Goal: Task Accomplishment & Management: Manage account settings

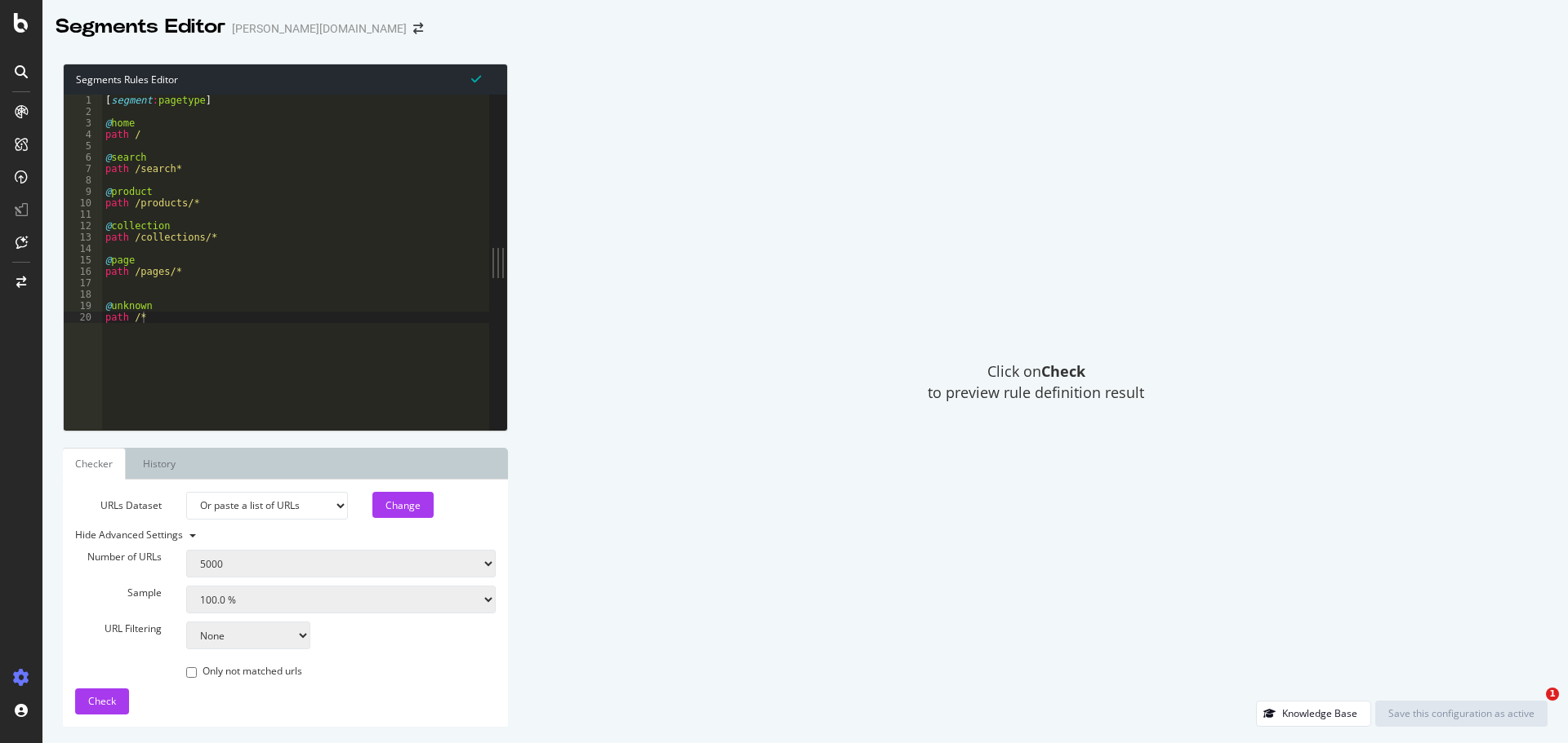
select select "5000"
select select "100"
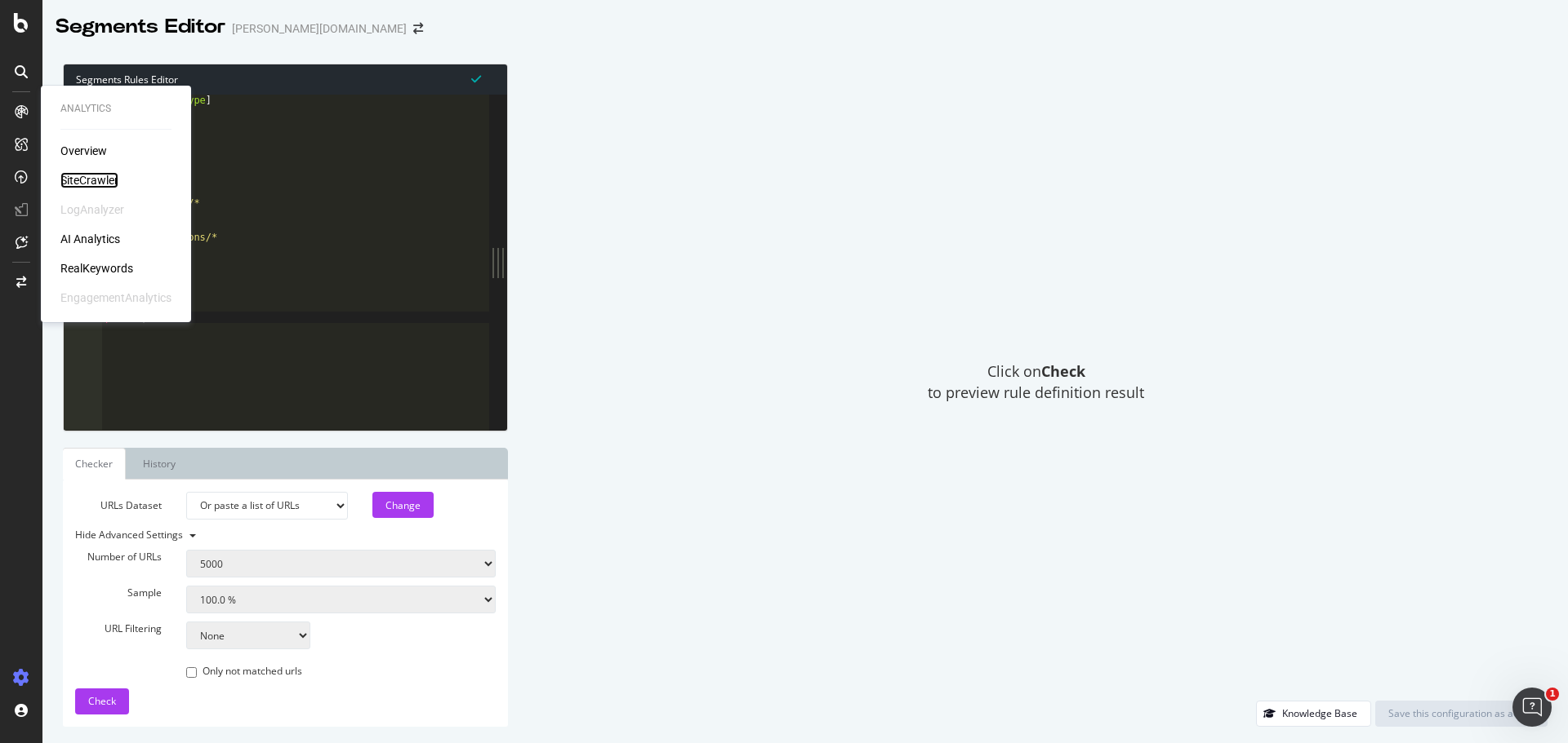
click at [94, 179] on div "SiteCrawler" at bounding box center [90, 180] width 58 height 17
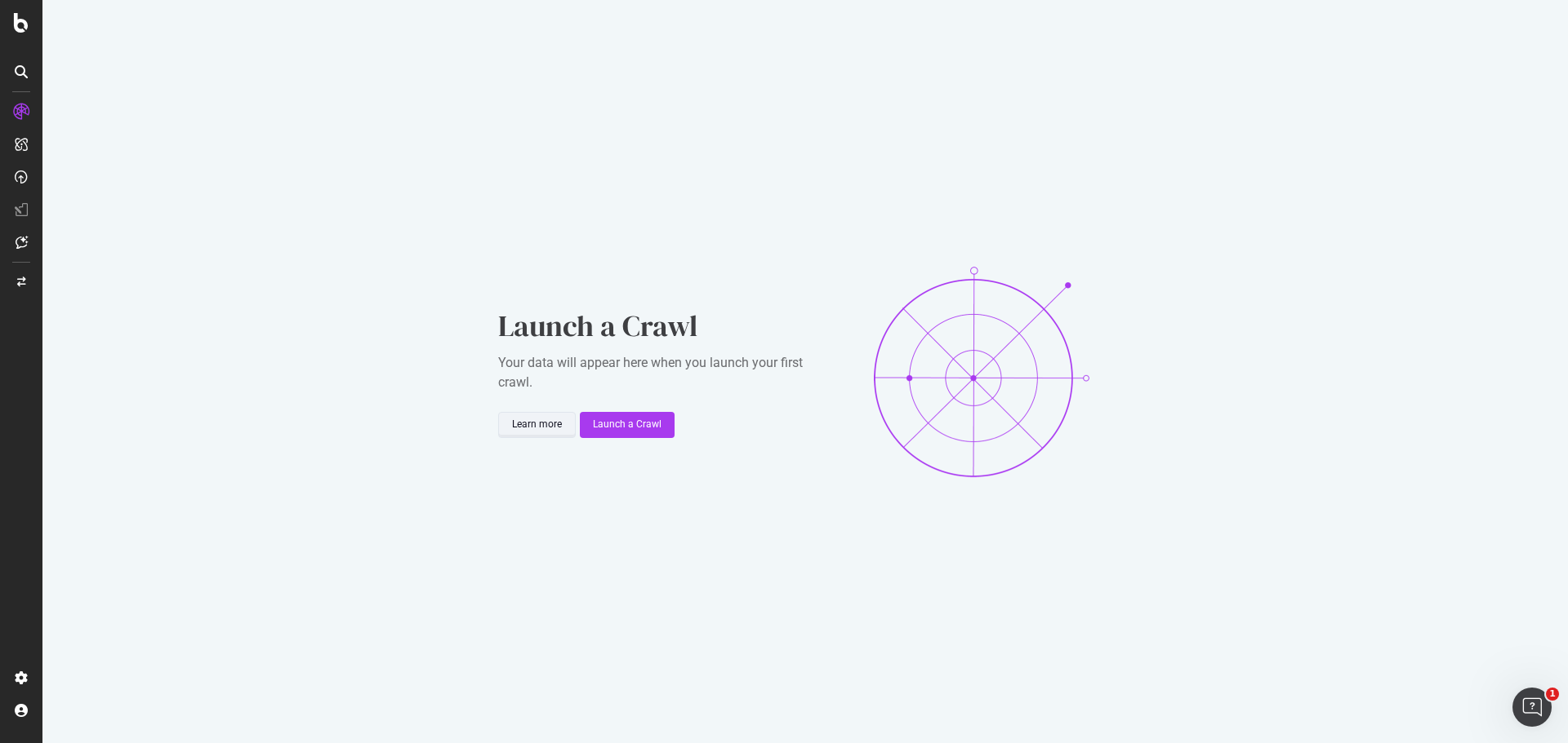
click at [540, 420] on div "Learn more" at bounding box center [536, 425] width 49 height 14
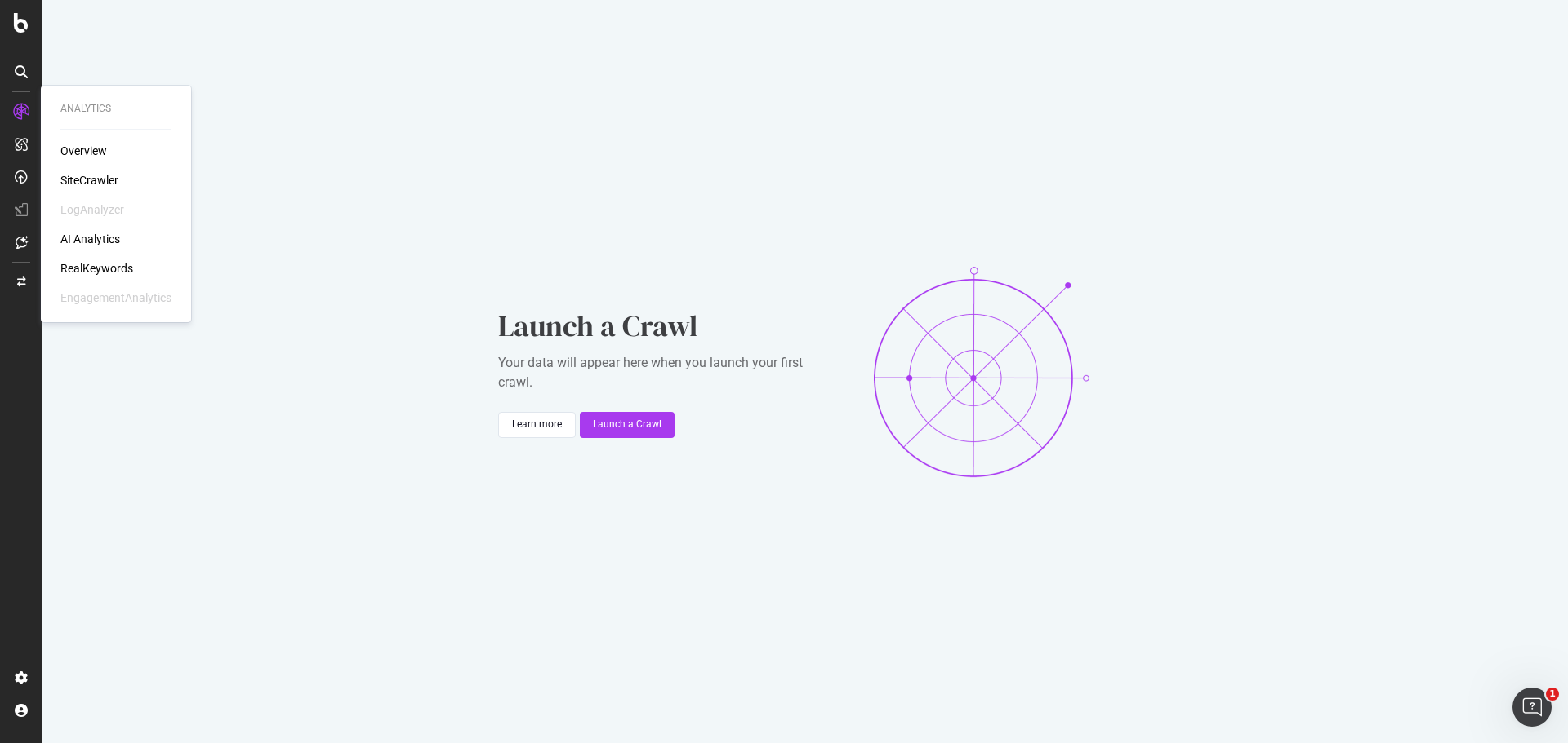
click at [86, 151] on div "Overview" at bounding box center [84, 151] width 47 height 17
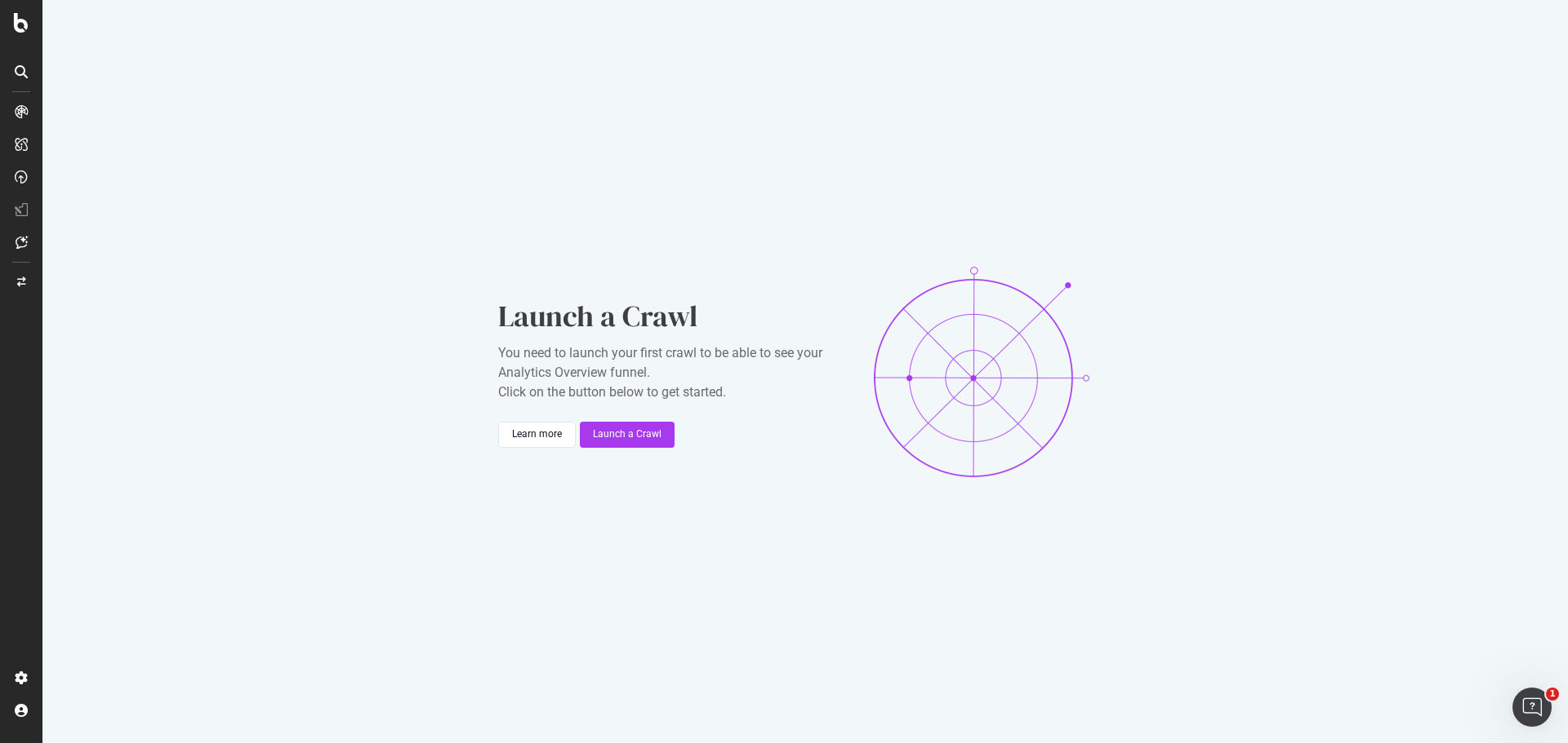
click at [213, 246] on div "Launch a Crawl You need to launch your first crawl to be able to see your Analy…" at bounding box center [804, 371] width 1525 height 743
click at [20, 17] on icon at bounding box center [21, 23] width 15 height 19
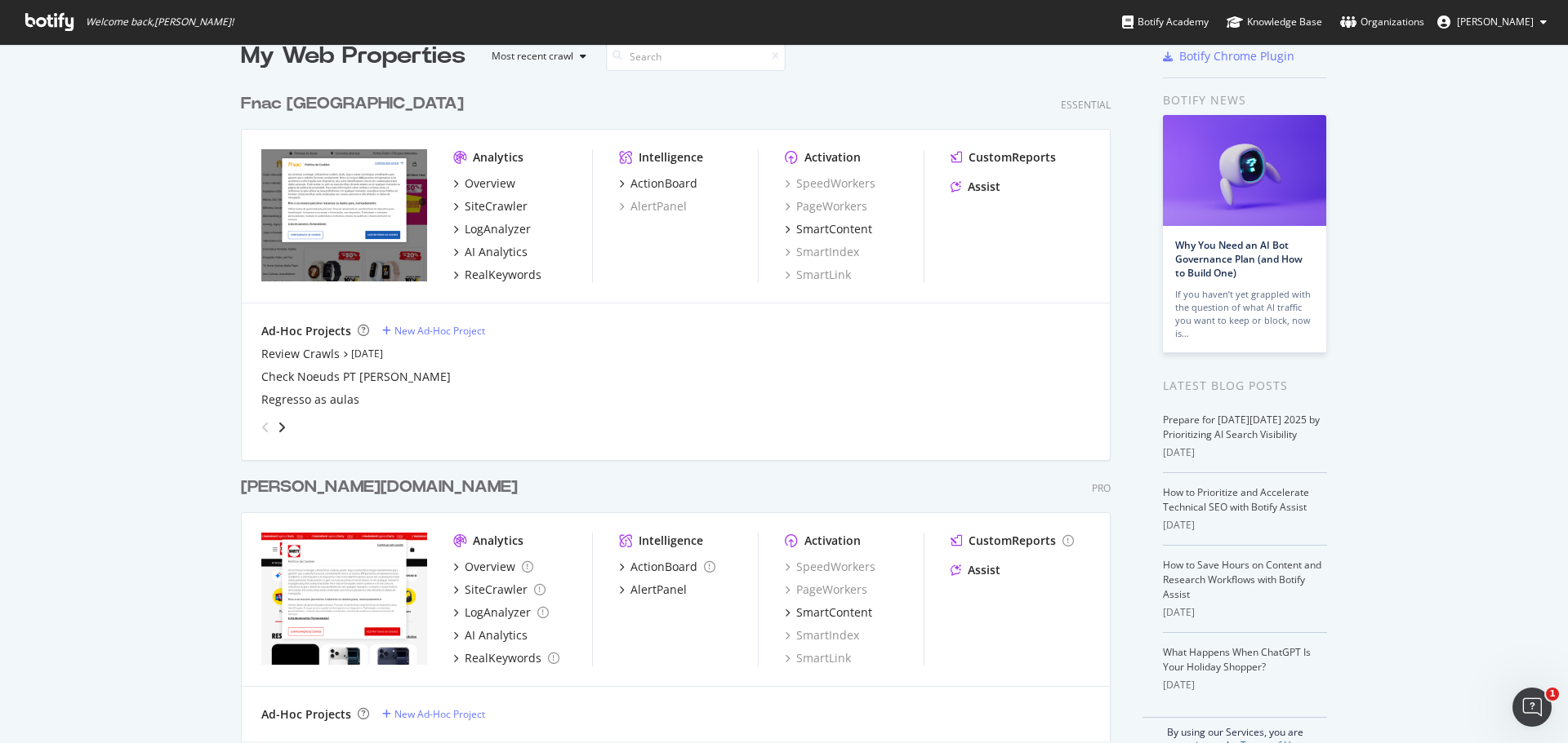
scroll to position [65, 0]
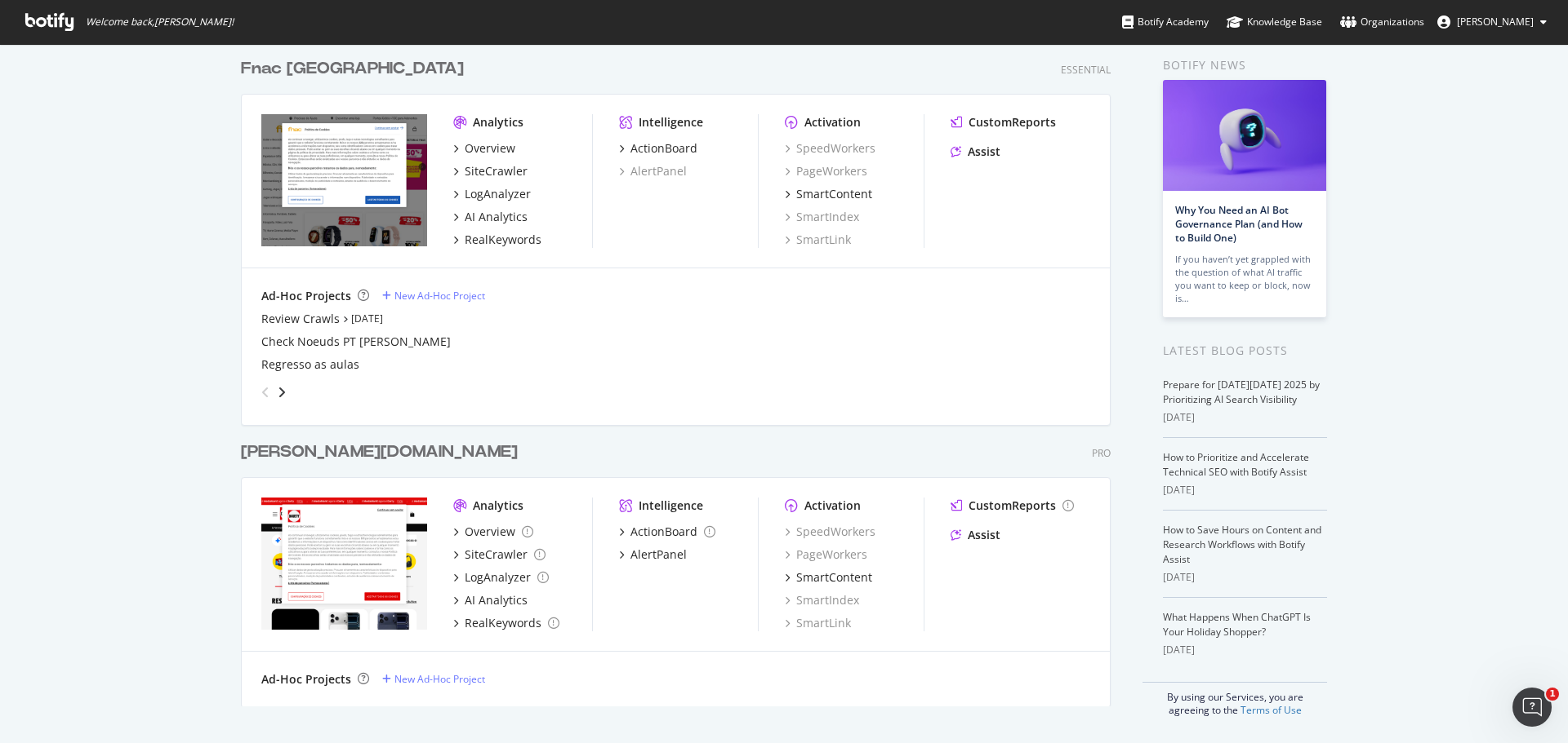
click at [283, 456] on div "[PERSON_NAME][DOMAIN_NAME]" at bounding box center [379, 452] width 277 height 24
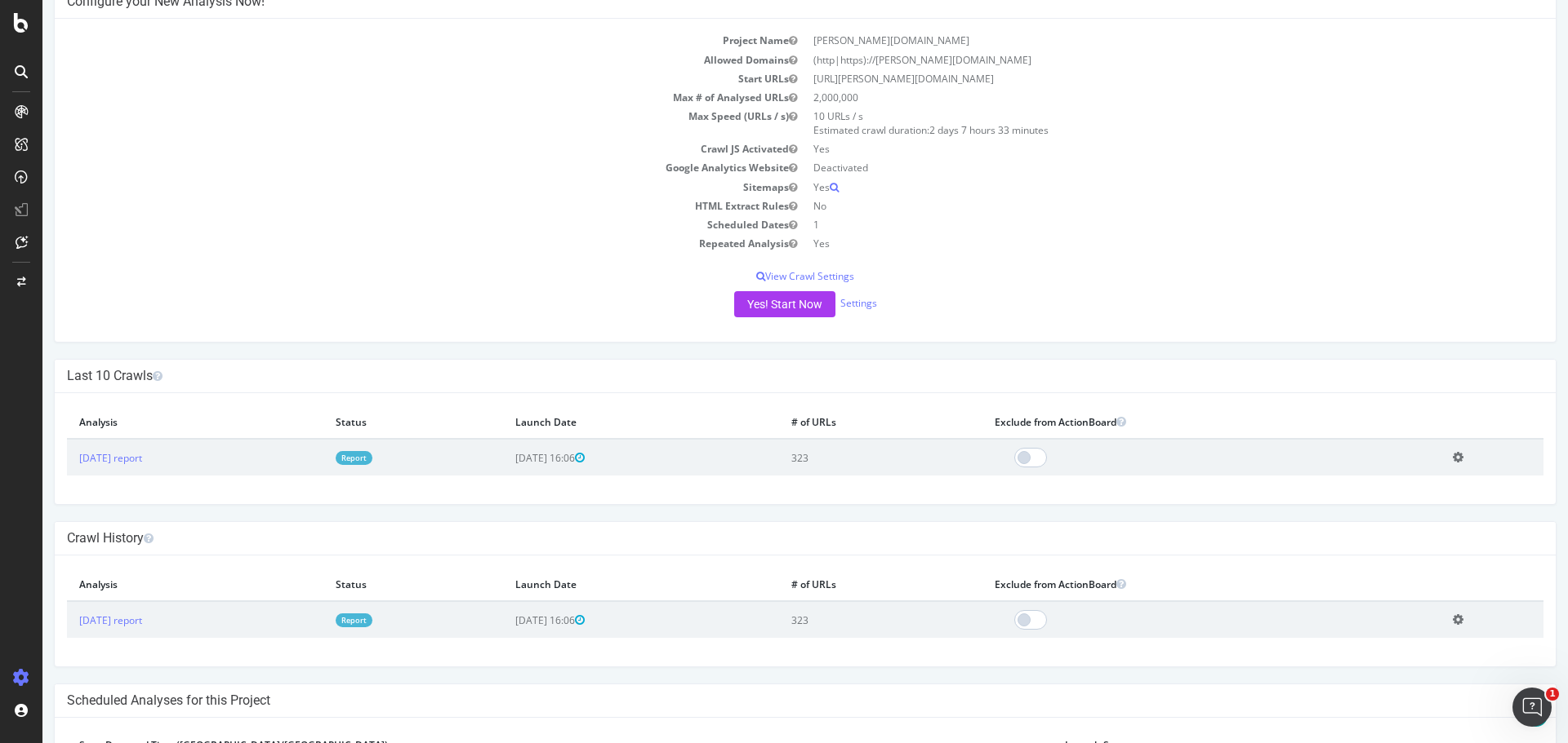
scroll to position [163, 0]
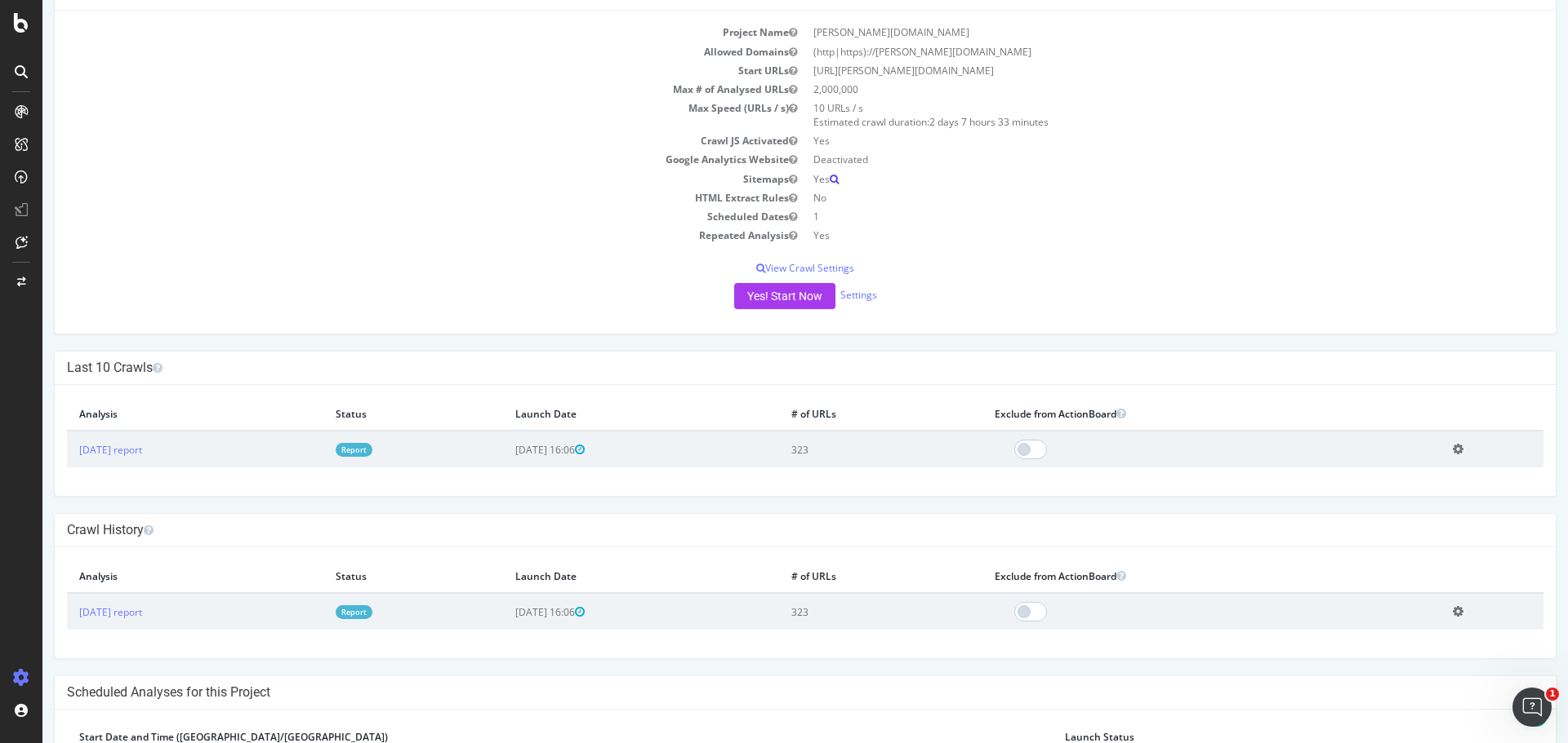
click at [830, 179] on icon at bounding box center [834, 179] width 9 height 10
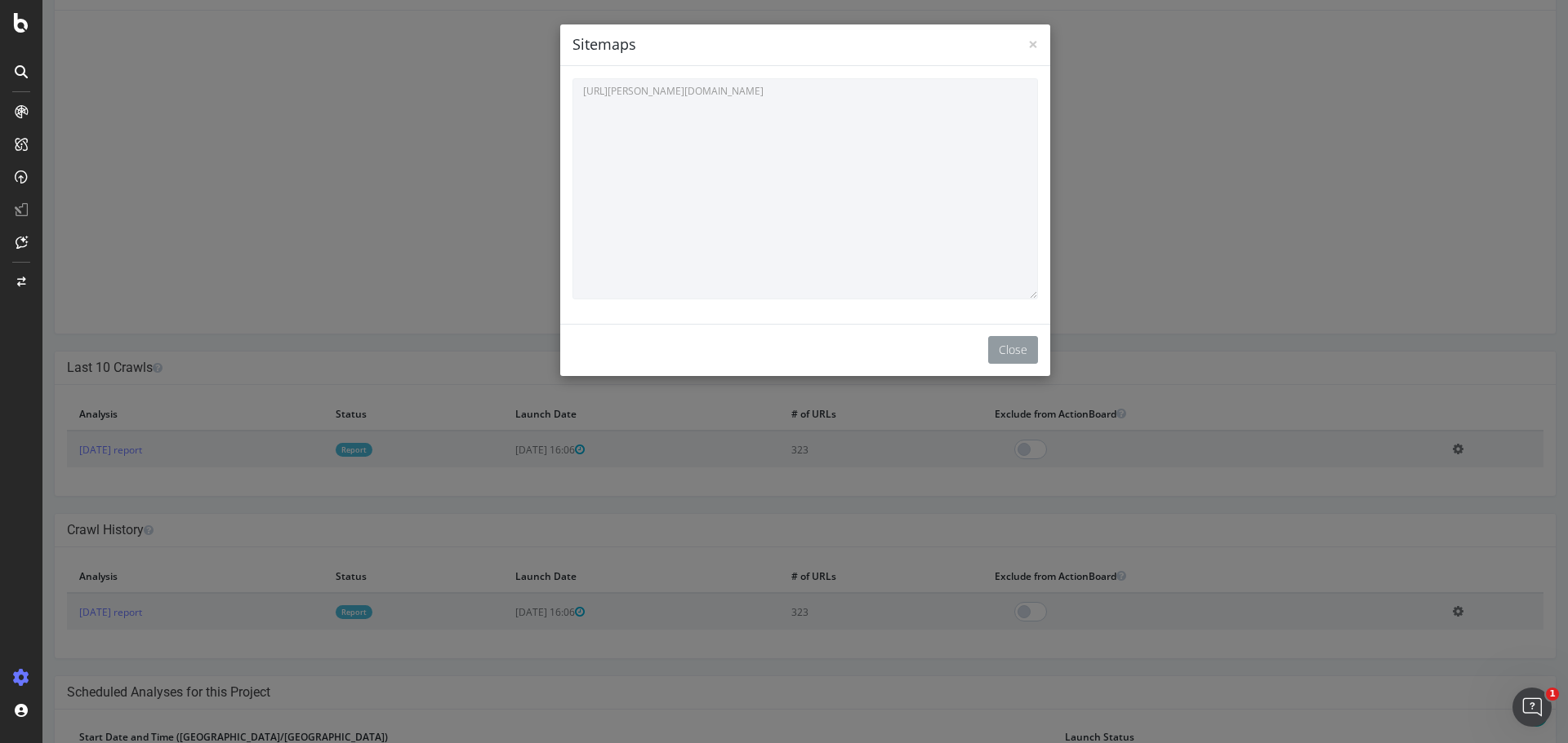
click at [1010, 353] on button "Close" at bounding box center [1012, 349] width 49 height 27
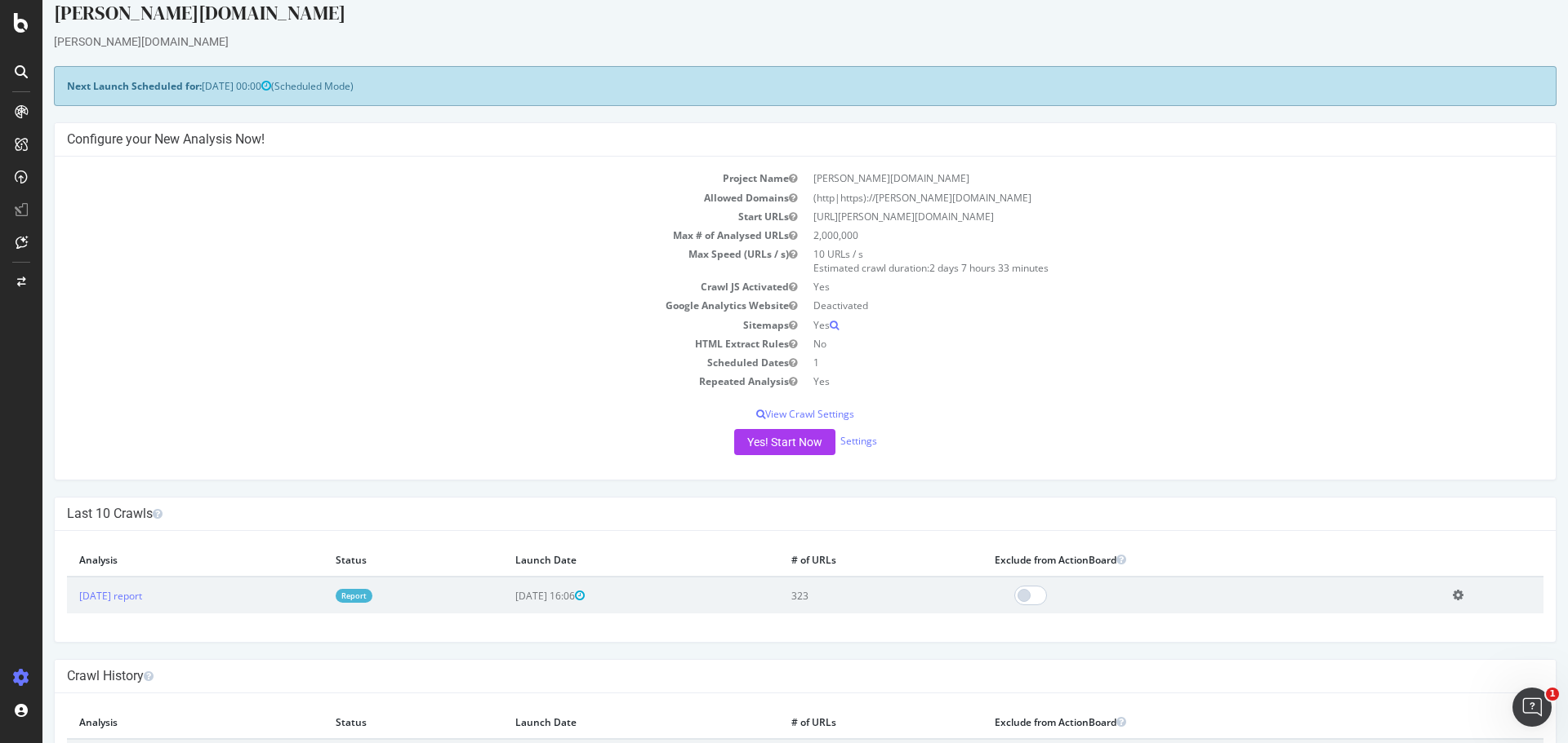
scroll to position [0, 0]
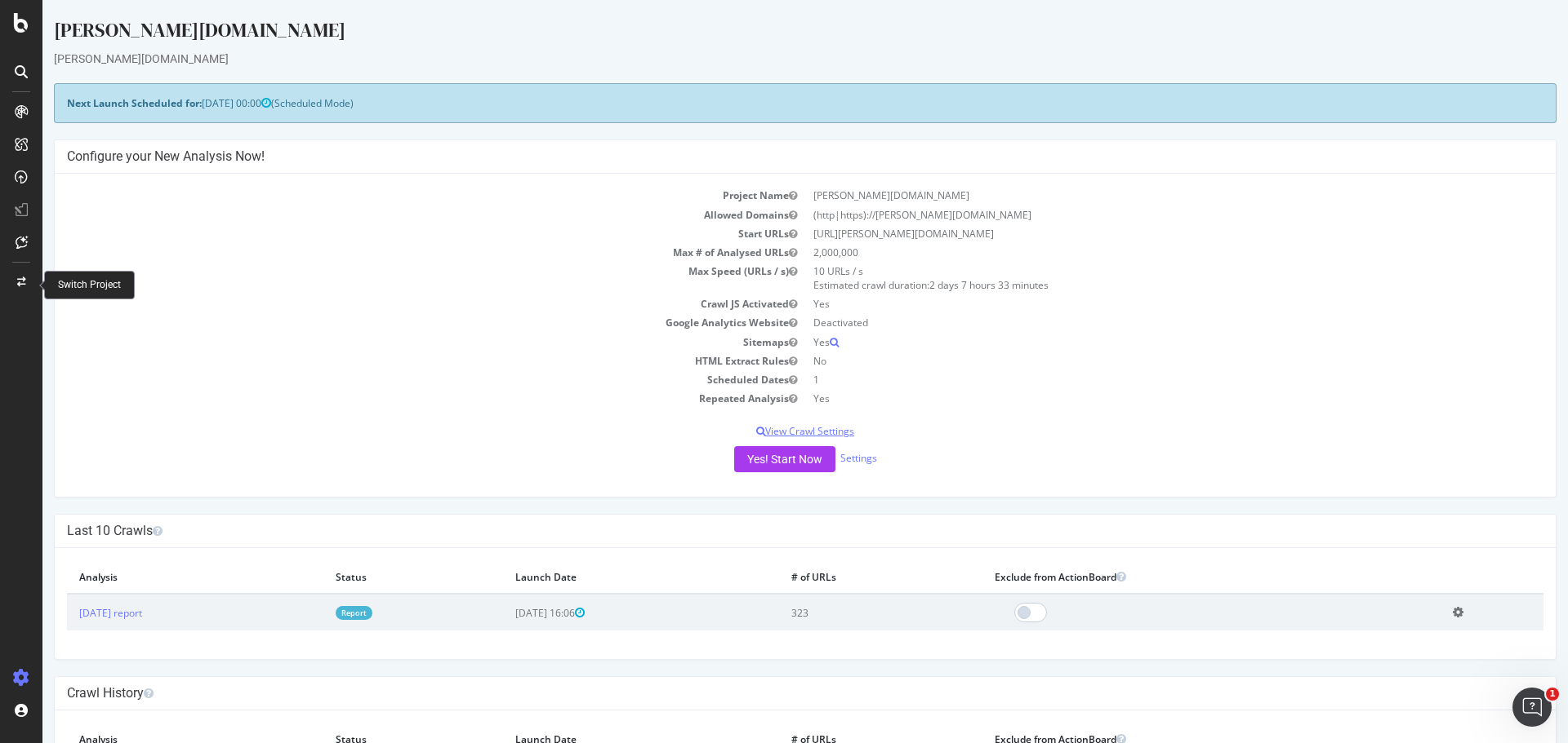
click at [795, 430] on p "View Crawl Settings" at bounding box center [805, 431] width 1476 height 14
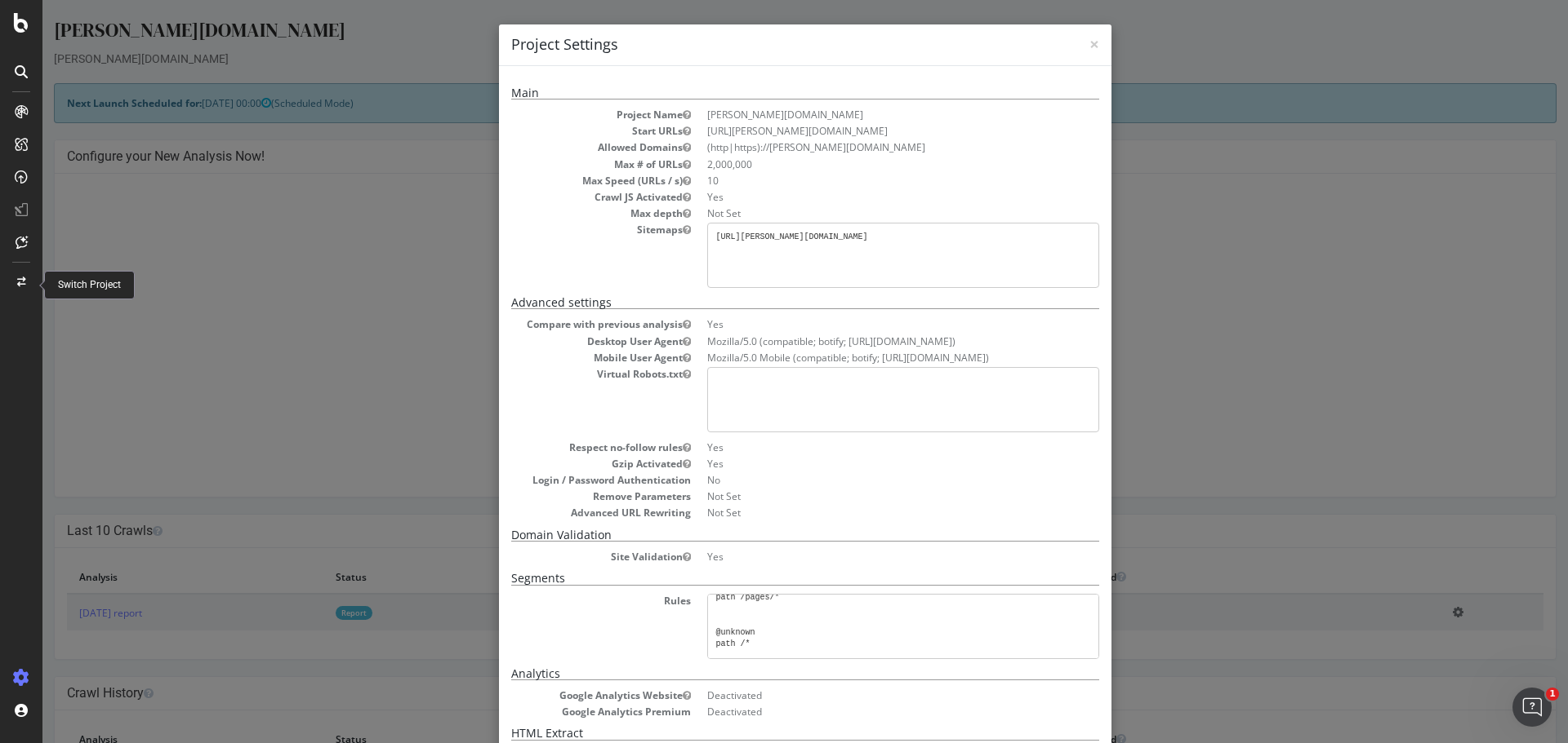
click at [1254, 157] on div "× Close Project Settings Main Project Name darty.pt Start URLs https://darty.pt…" at bounding box center [804, 371] width 1525 height 743
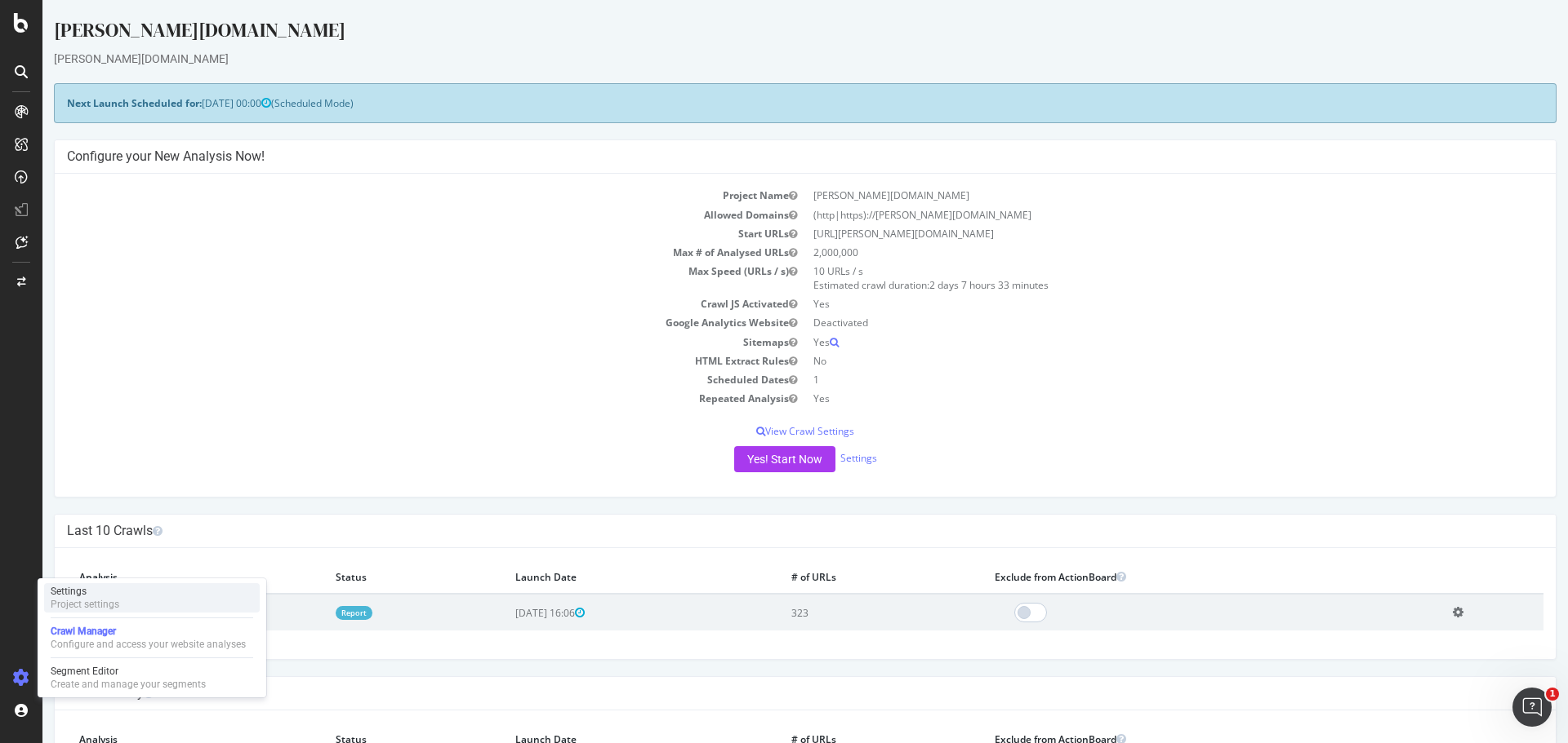
click at [73, 591] on div "Settings" at bounding box center [85, 591] width 69 height 13
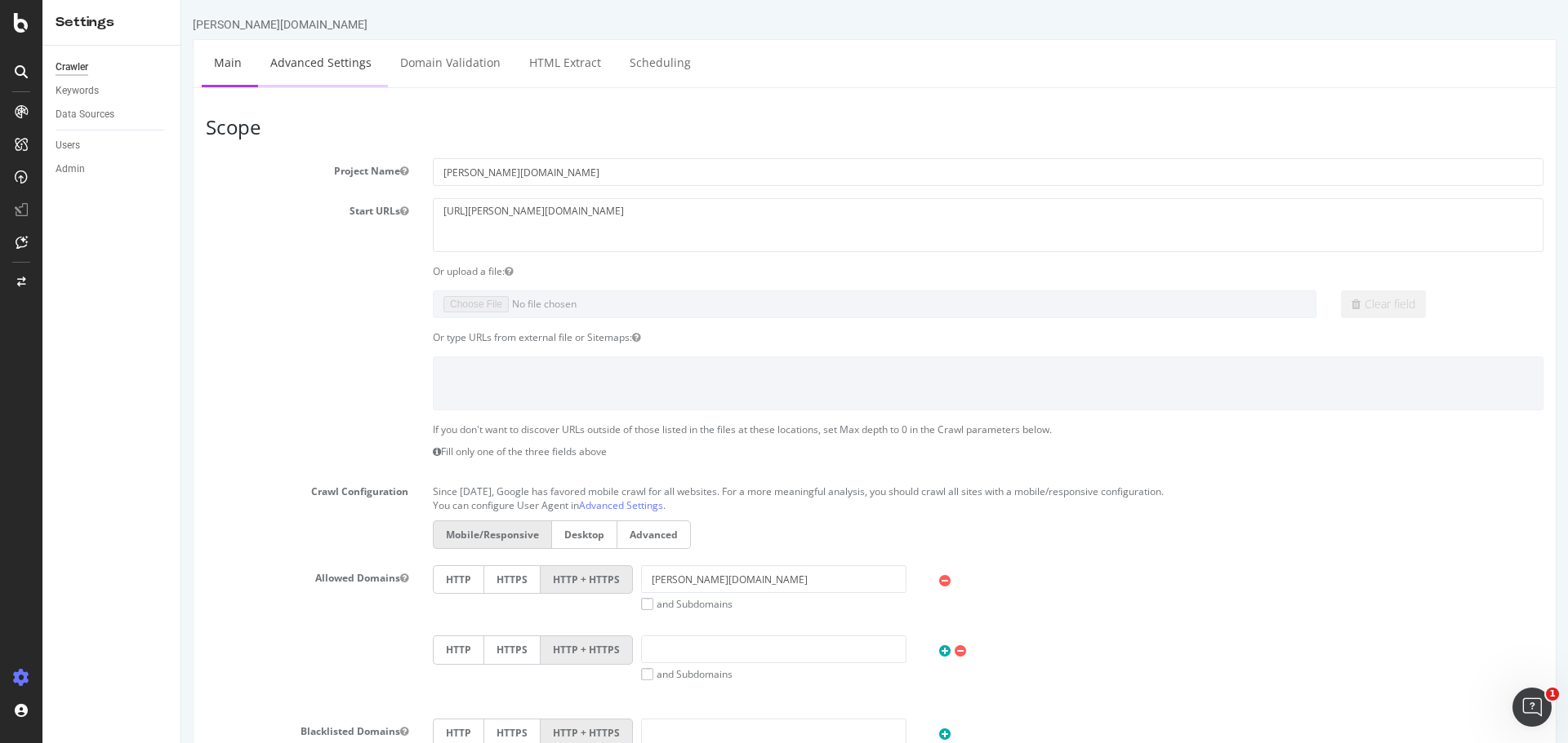
click at [347, 68] on link "Advanced Settings" at bounding box center [321, 62] width 126 height 45
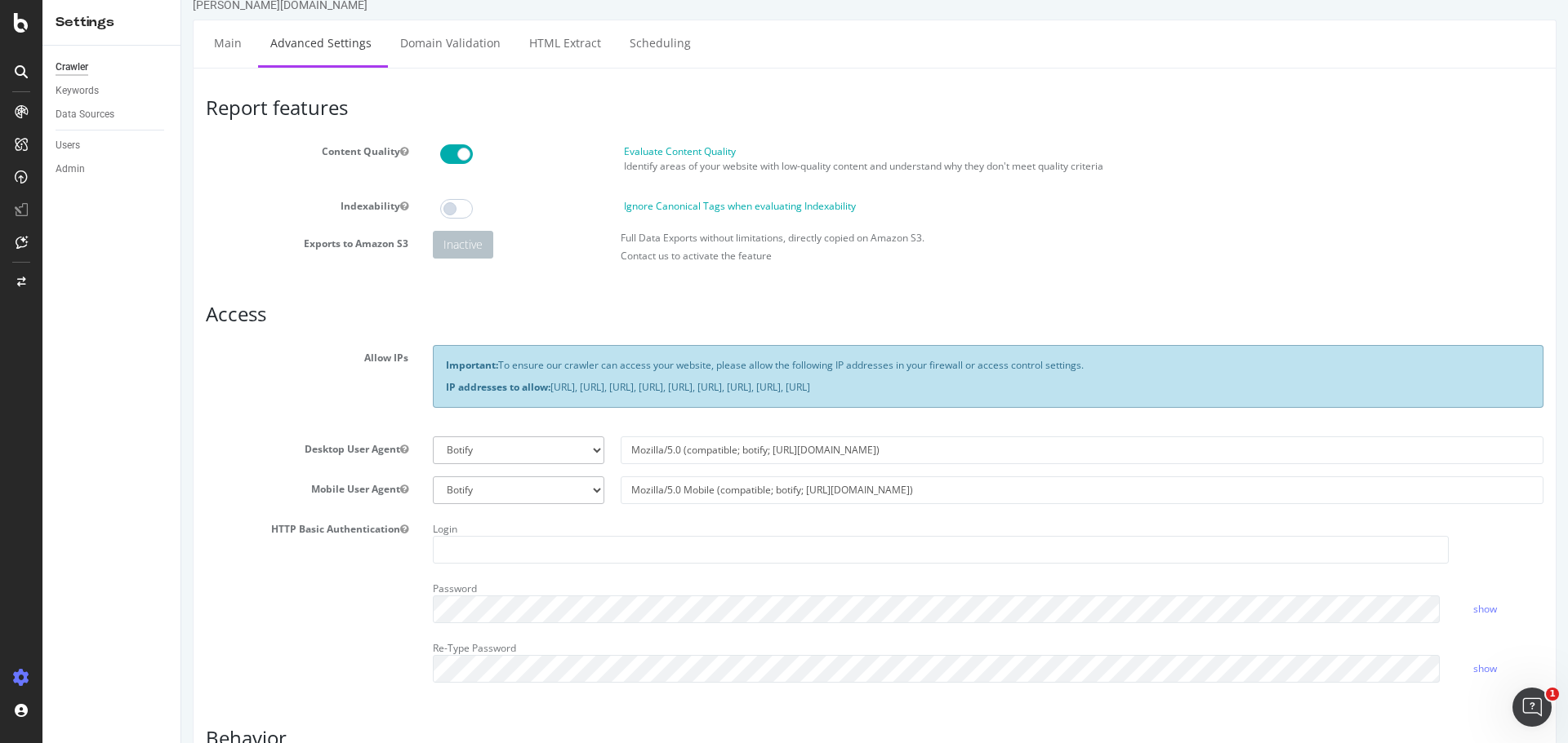
scroll to position [82, 0]
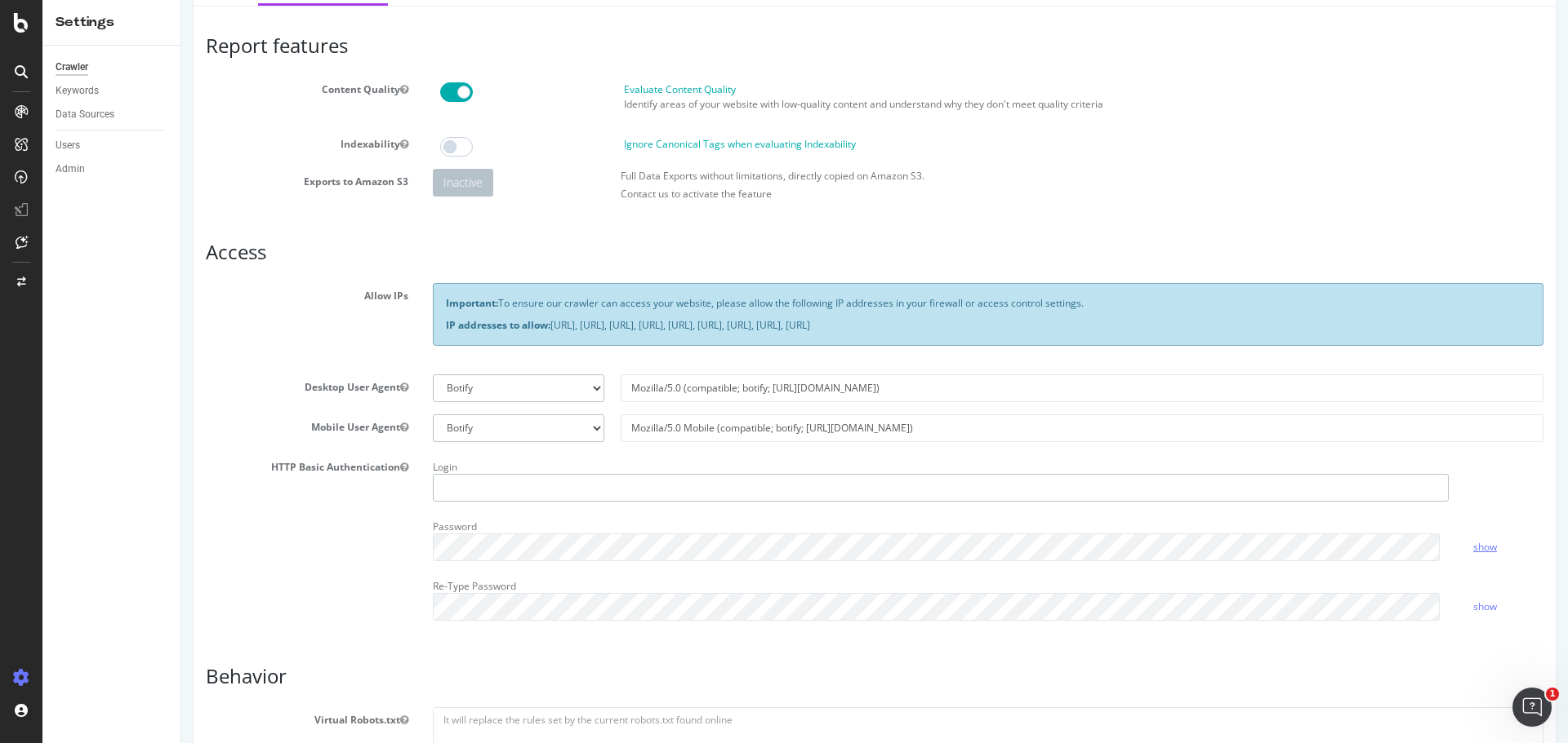
type input "jonas.correia"
click at [1477, 547] on link "show" at bounding box center [1484, 547] width 24 height 14
click at [1477, 547] on link "hide" at bounding box center [1482, 547] width 19 height 14
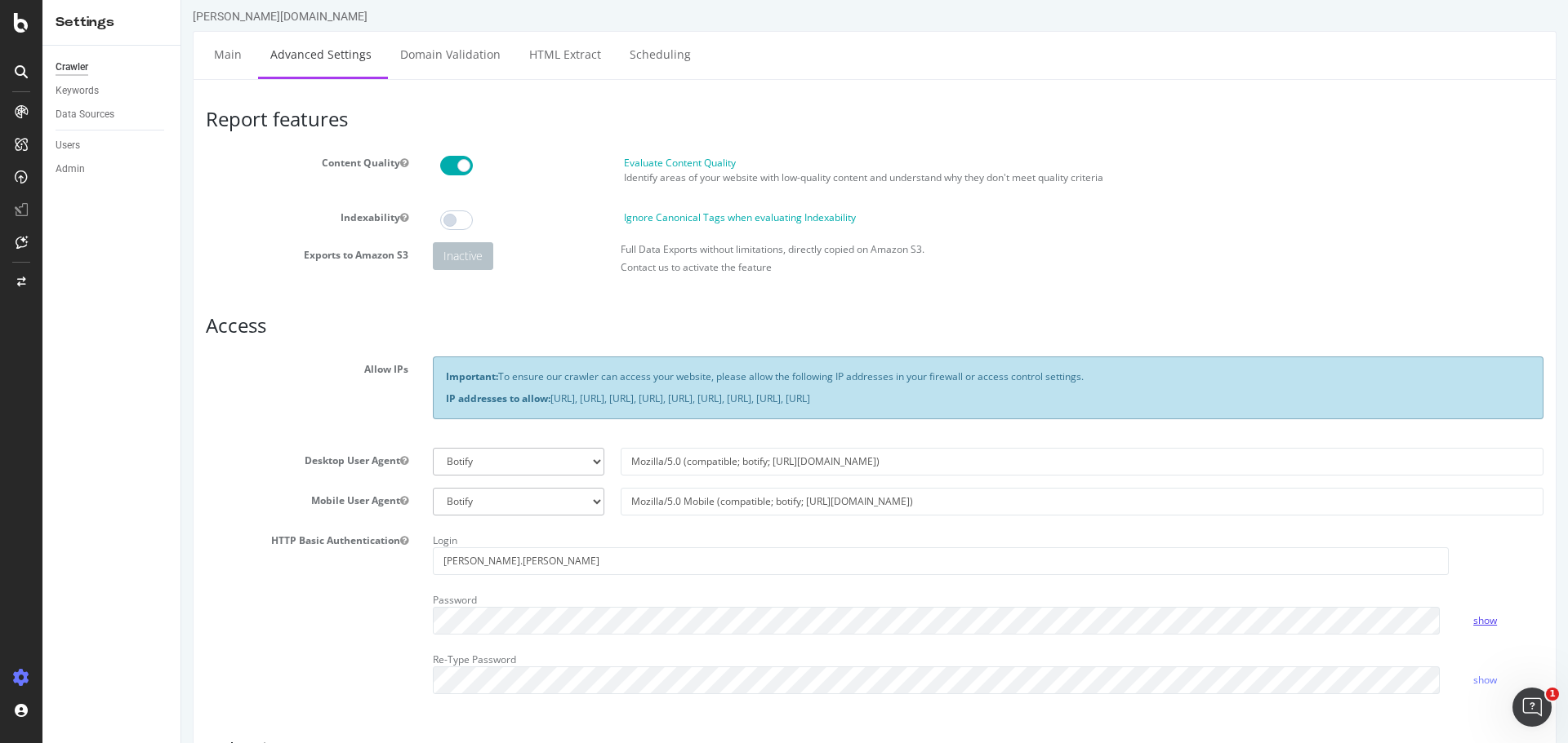
scroll to position [0, 0]
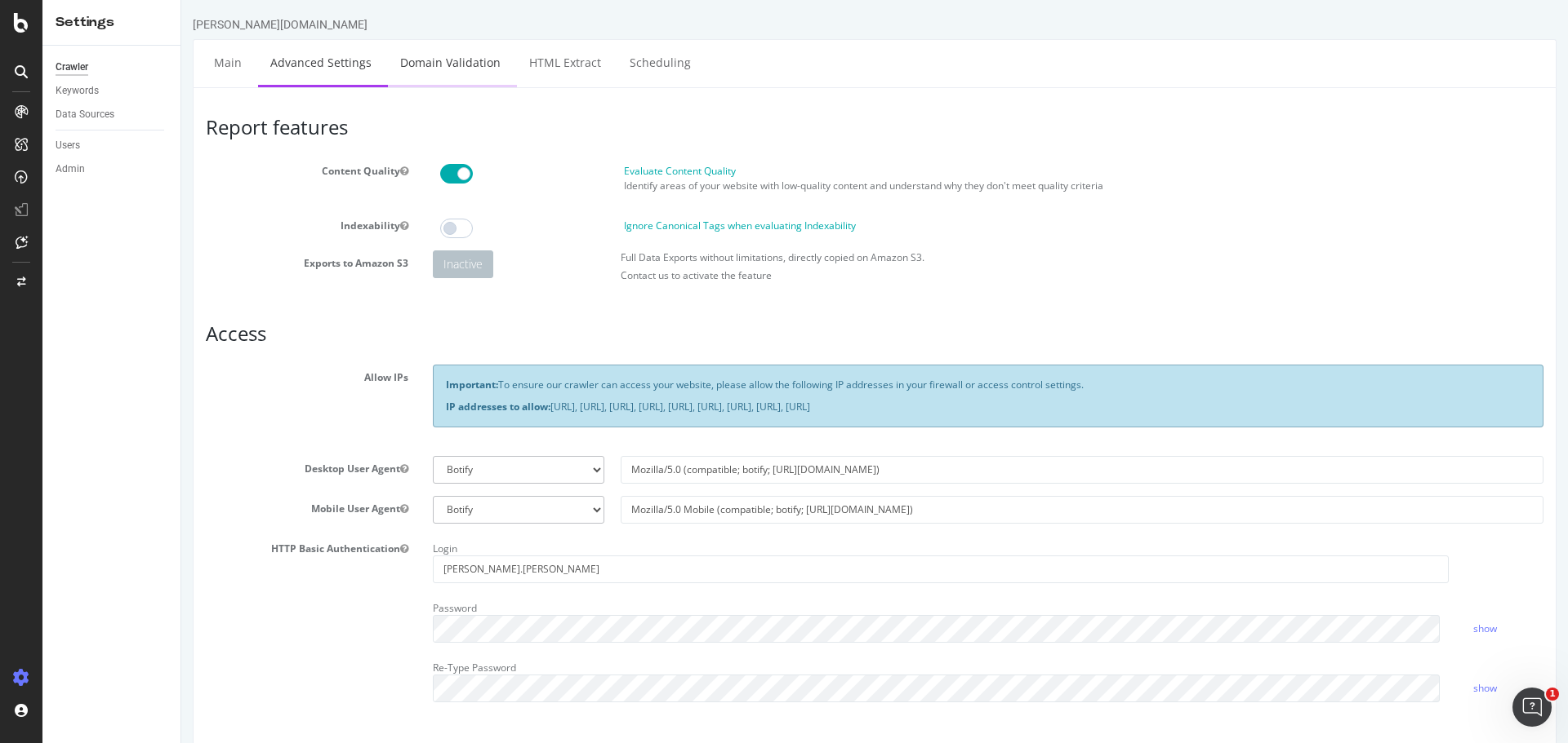
click at [467, 70] on link "Domain Validation" at bounding box center [451, 62] width 125 height 45
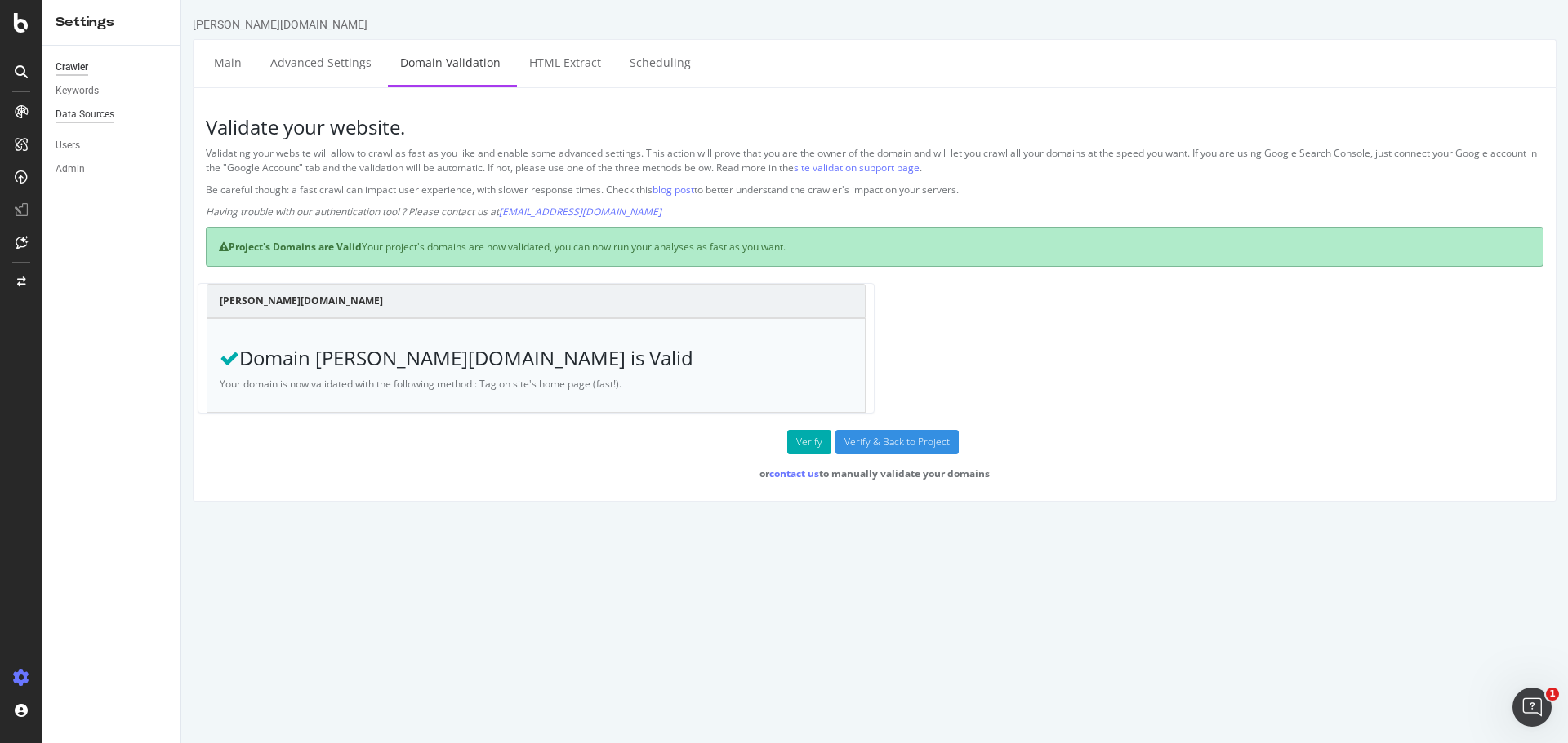
click at [95, 112] on div "Data Sources" at bounding box center [85, 114] width 59 height 17
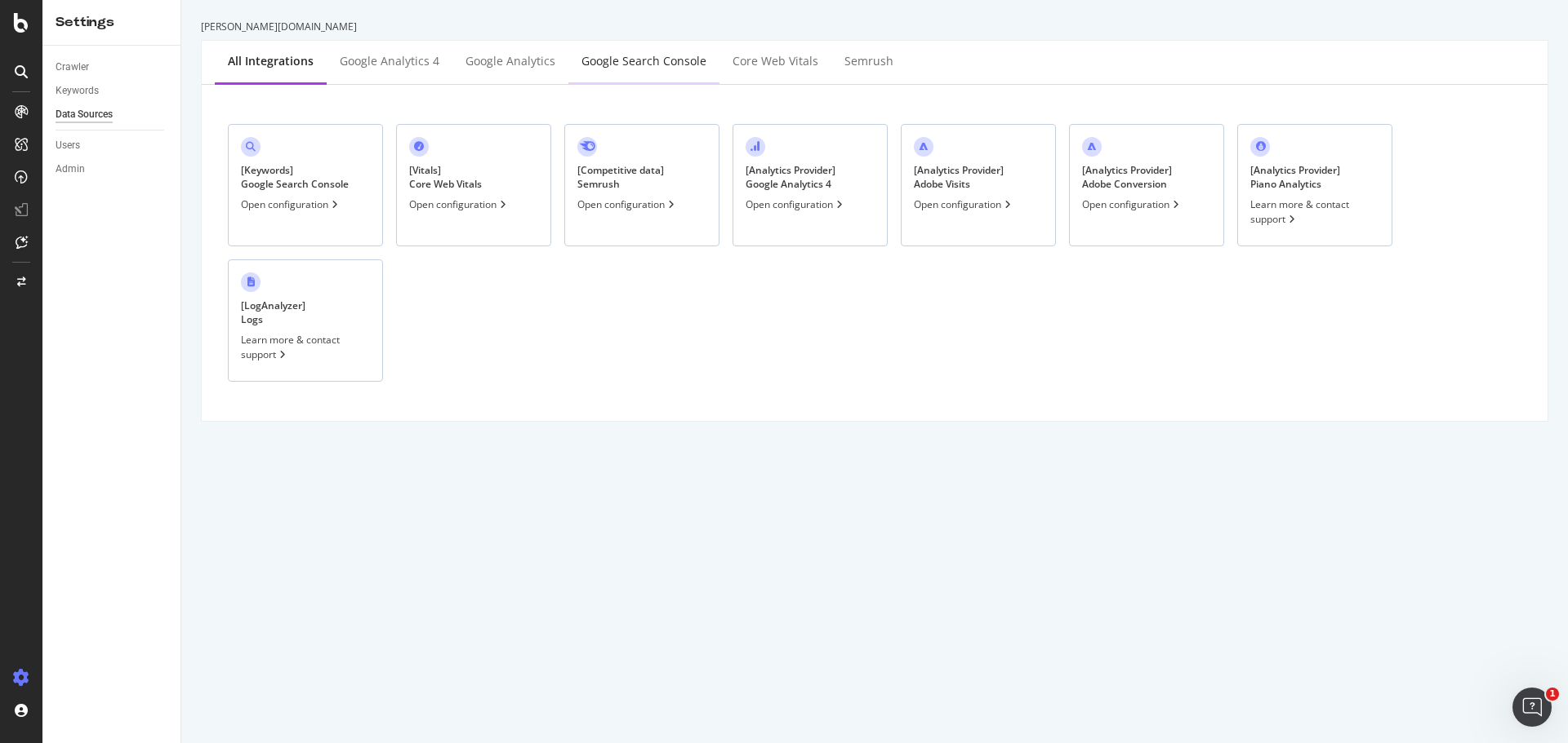
click at [646, 67] on div "Google Search Console" at bounding box center [644, 61] width 125 height 17
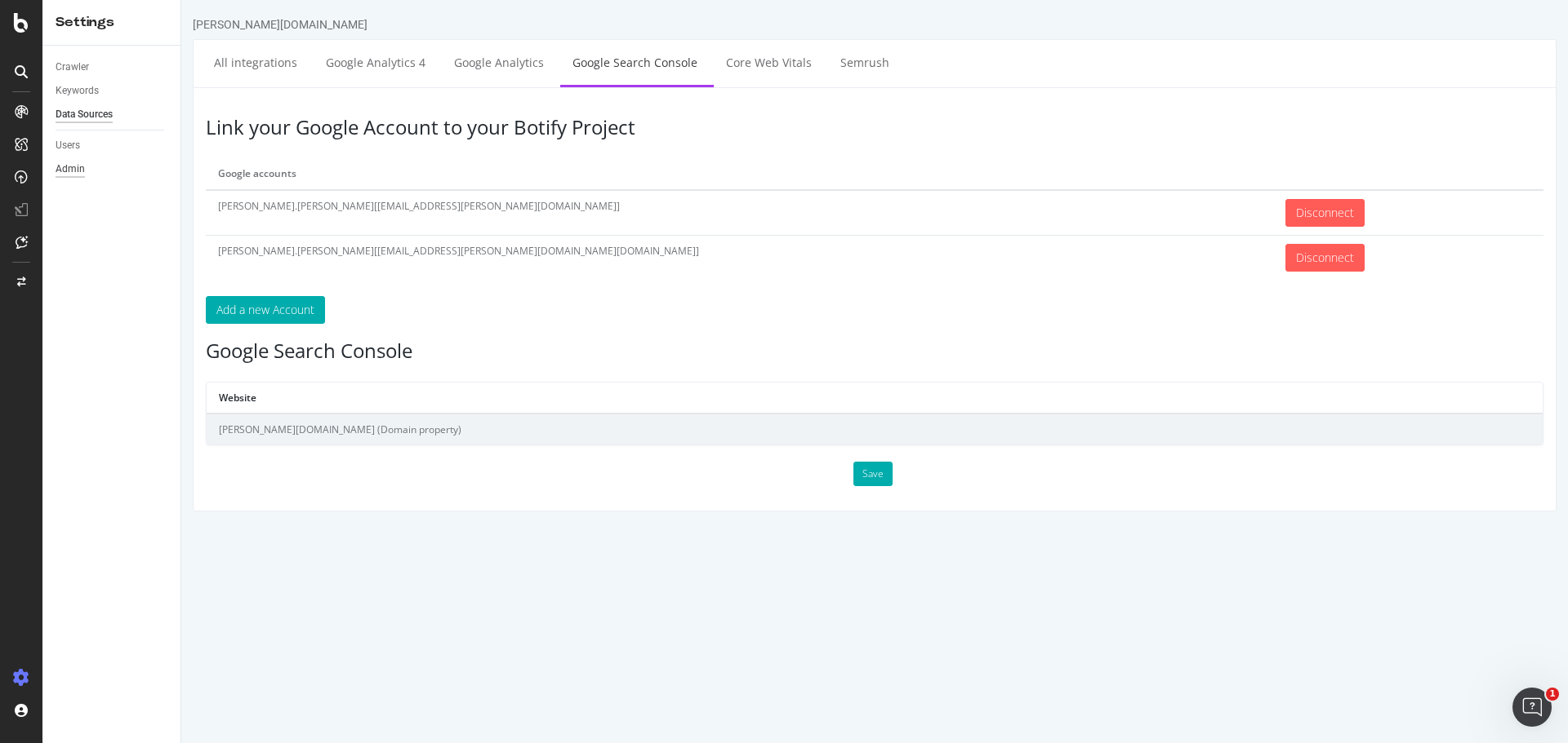
click at [71, 164] on div "Admin" at bounding box center [70, 168] width 29 height 17
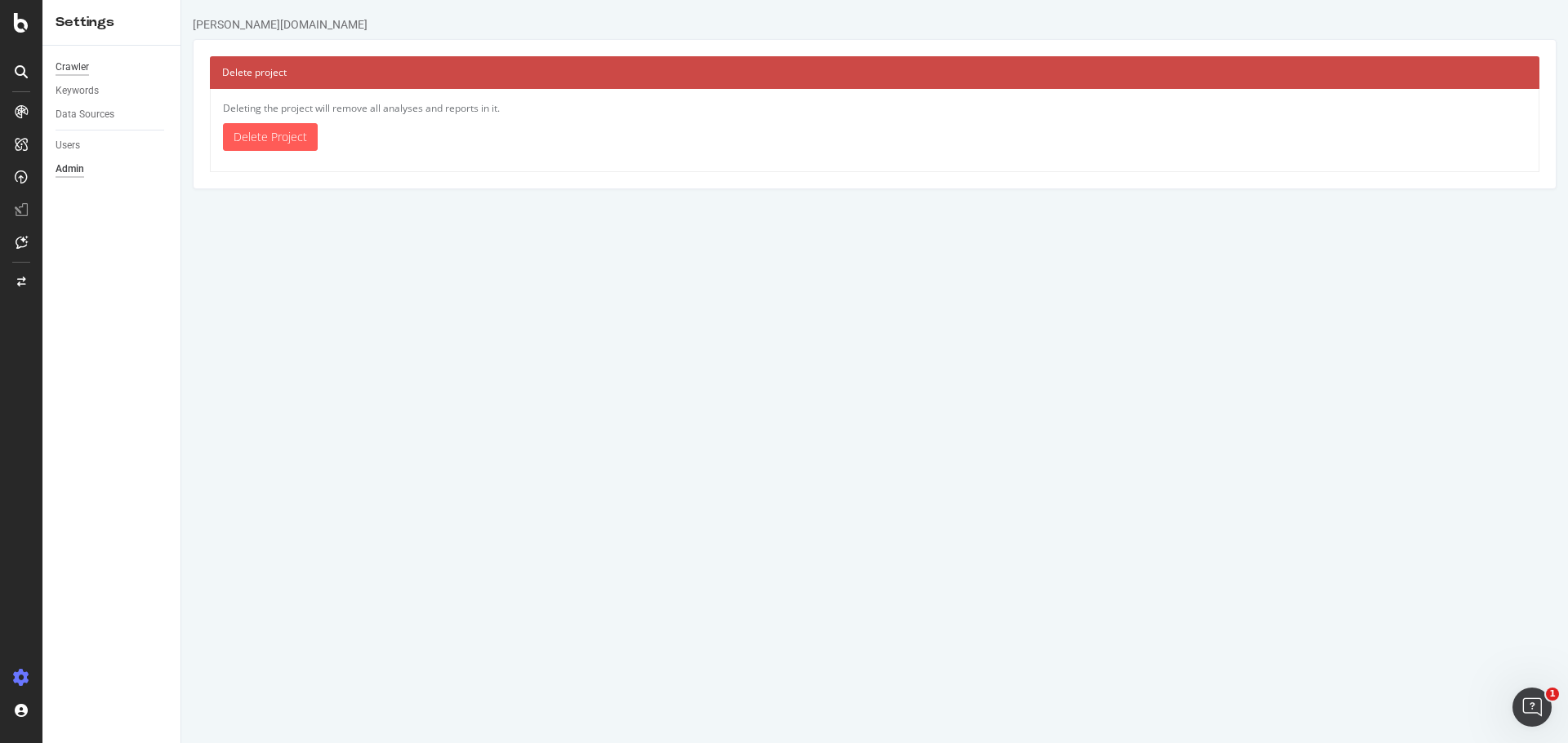
click at [76, 63] on div "Crawler" at bounding box center [72, 67] width 34 height 17
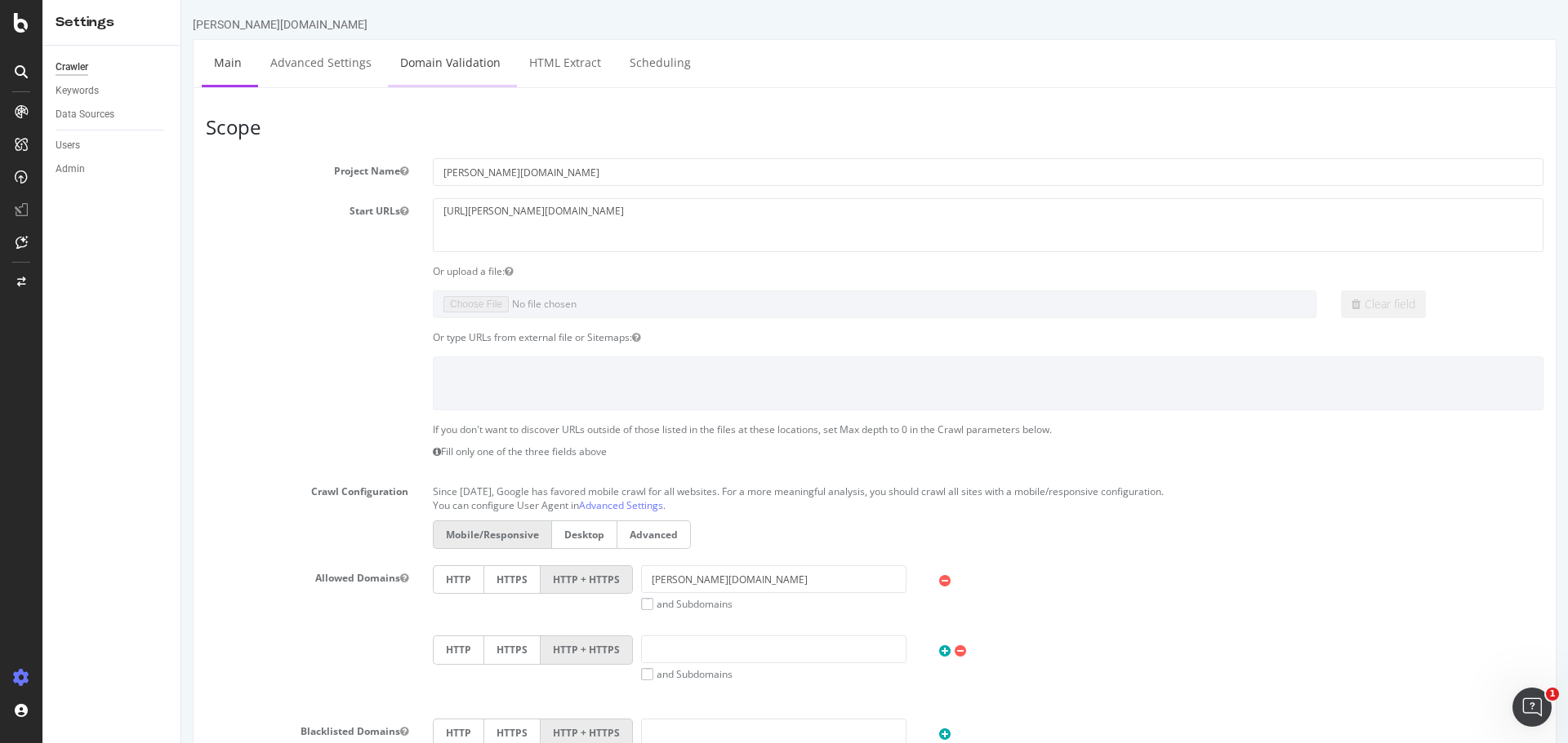
click at [429, 56] on link "Domain Validation" at bounding box center [451, 62] width 125 height 45
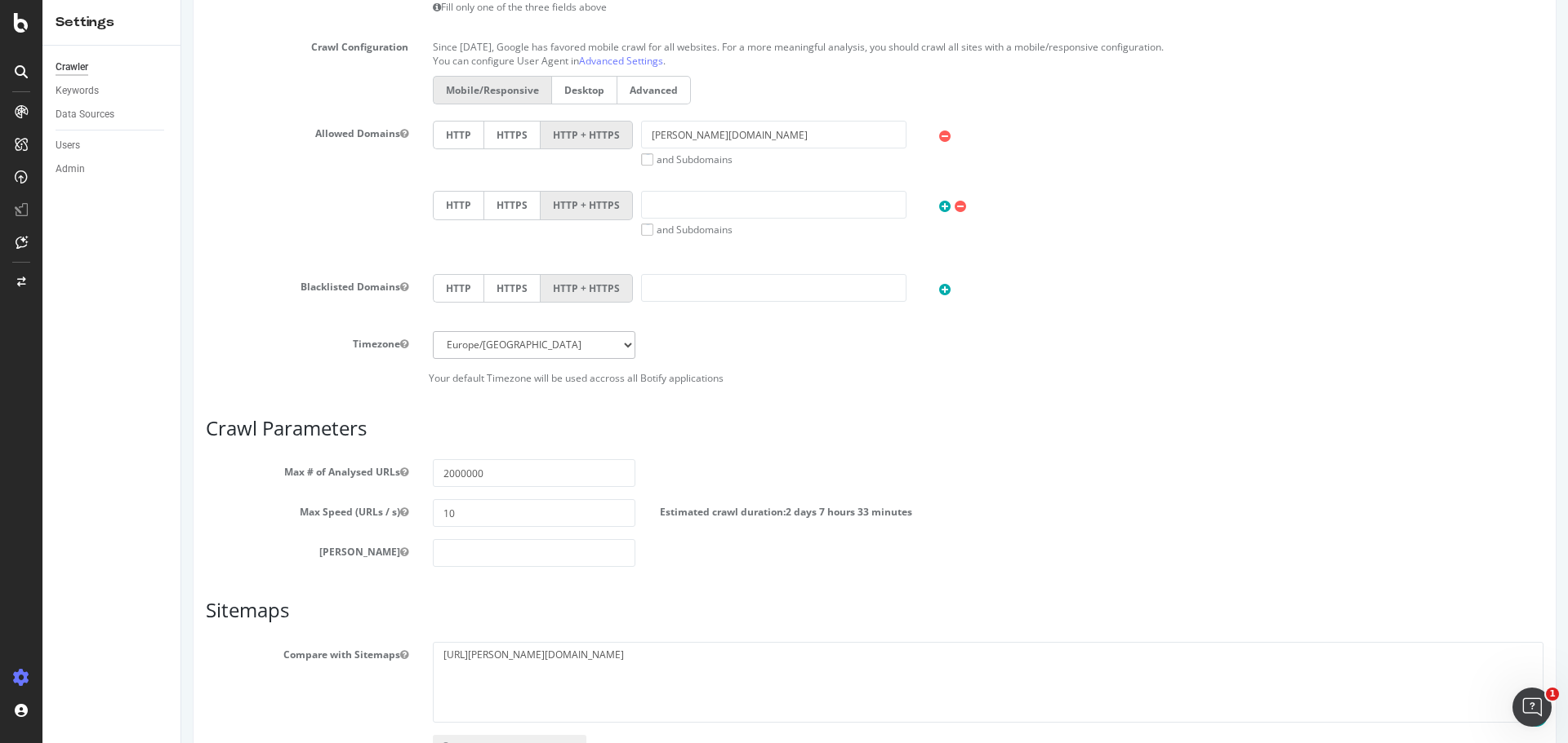
scroll to position [489, 0]
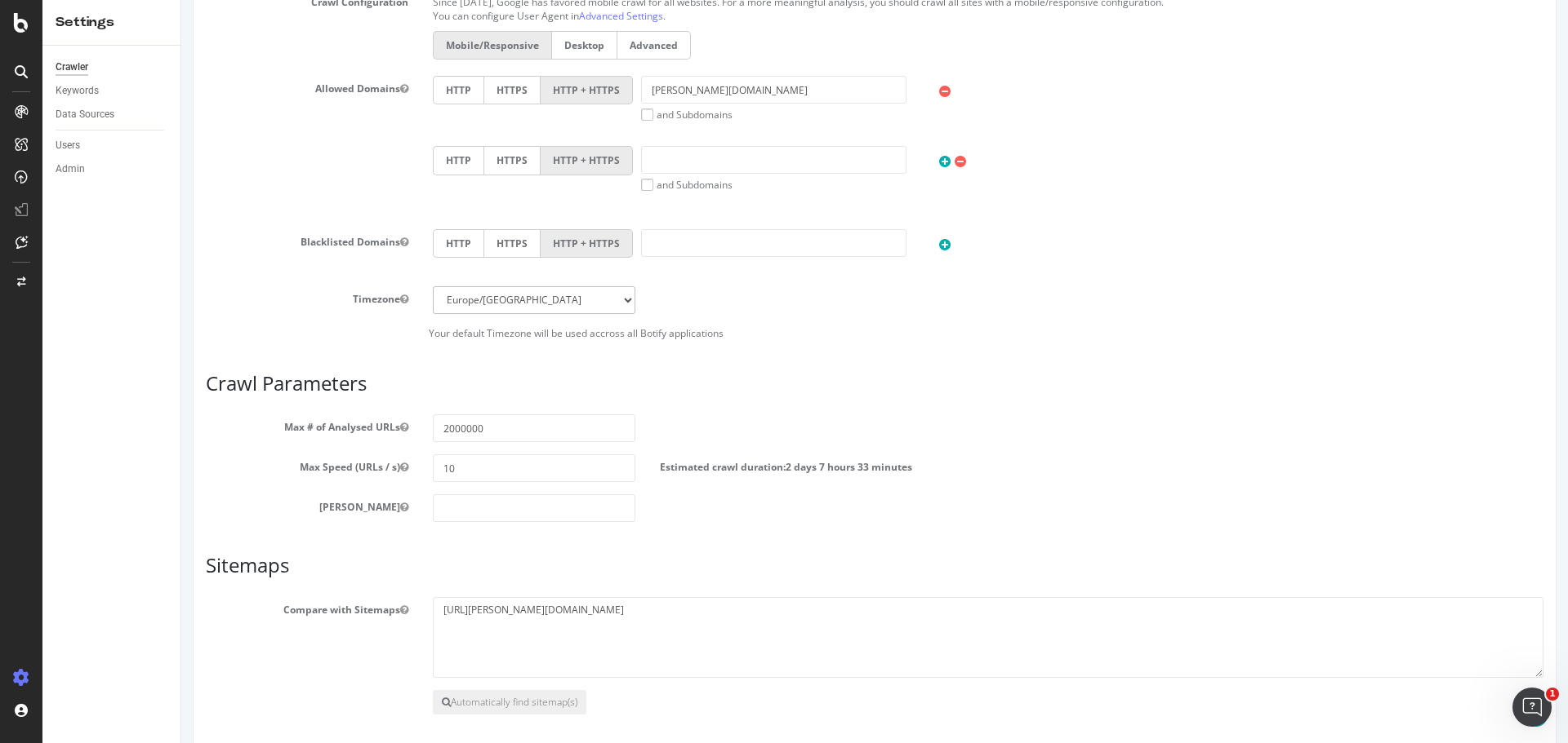
click at [886, 532] on div "Scope Project Name darty.pt Start URLs https://darty.pt Or upload a file: Clear…" at bounding box center [874, 199] width 1337 height 1145
click at [496, 708] on button "Automatically find sitemap(s)" at bounding box center [510, 702] width 153 height 25
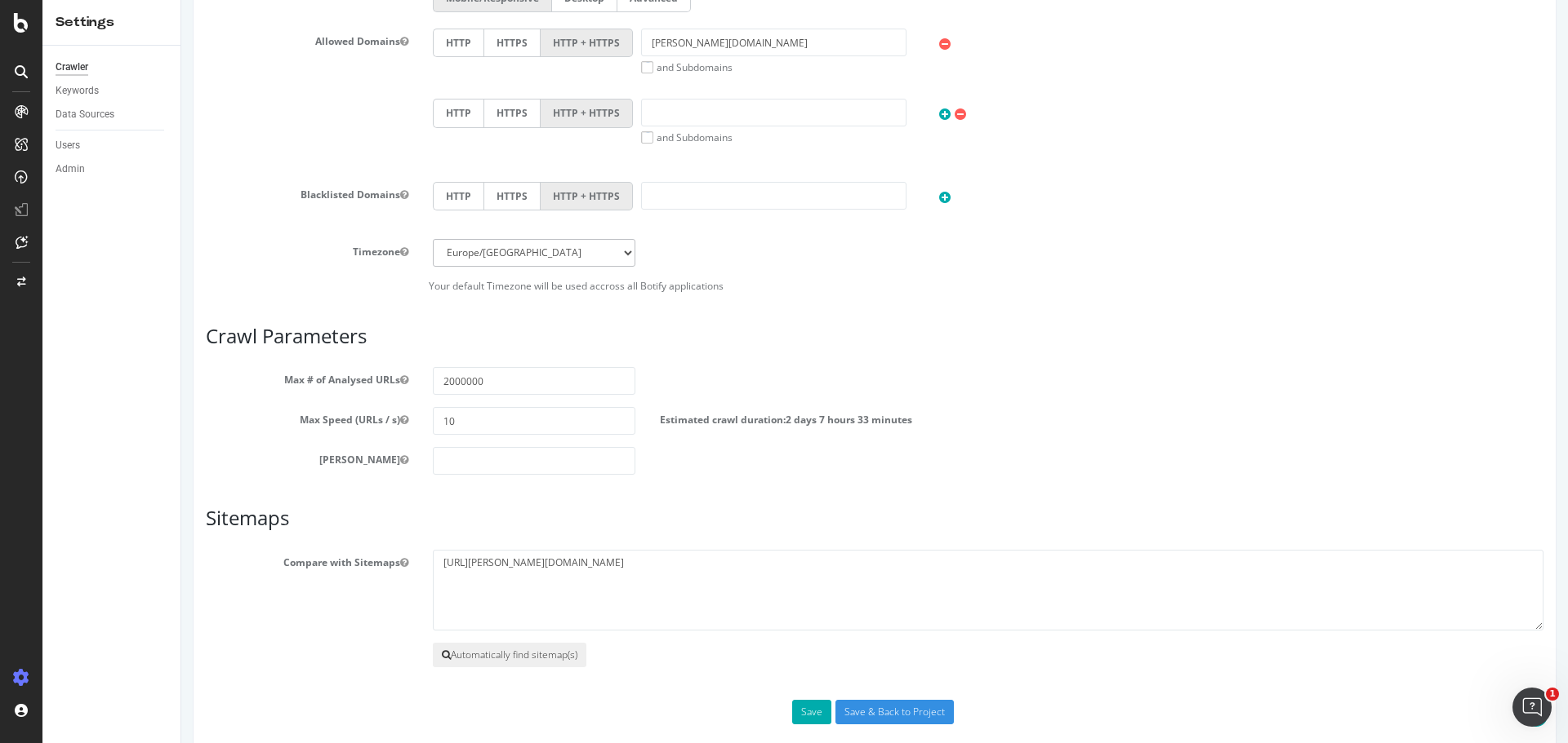
scroll to position [631, 0]
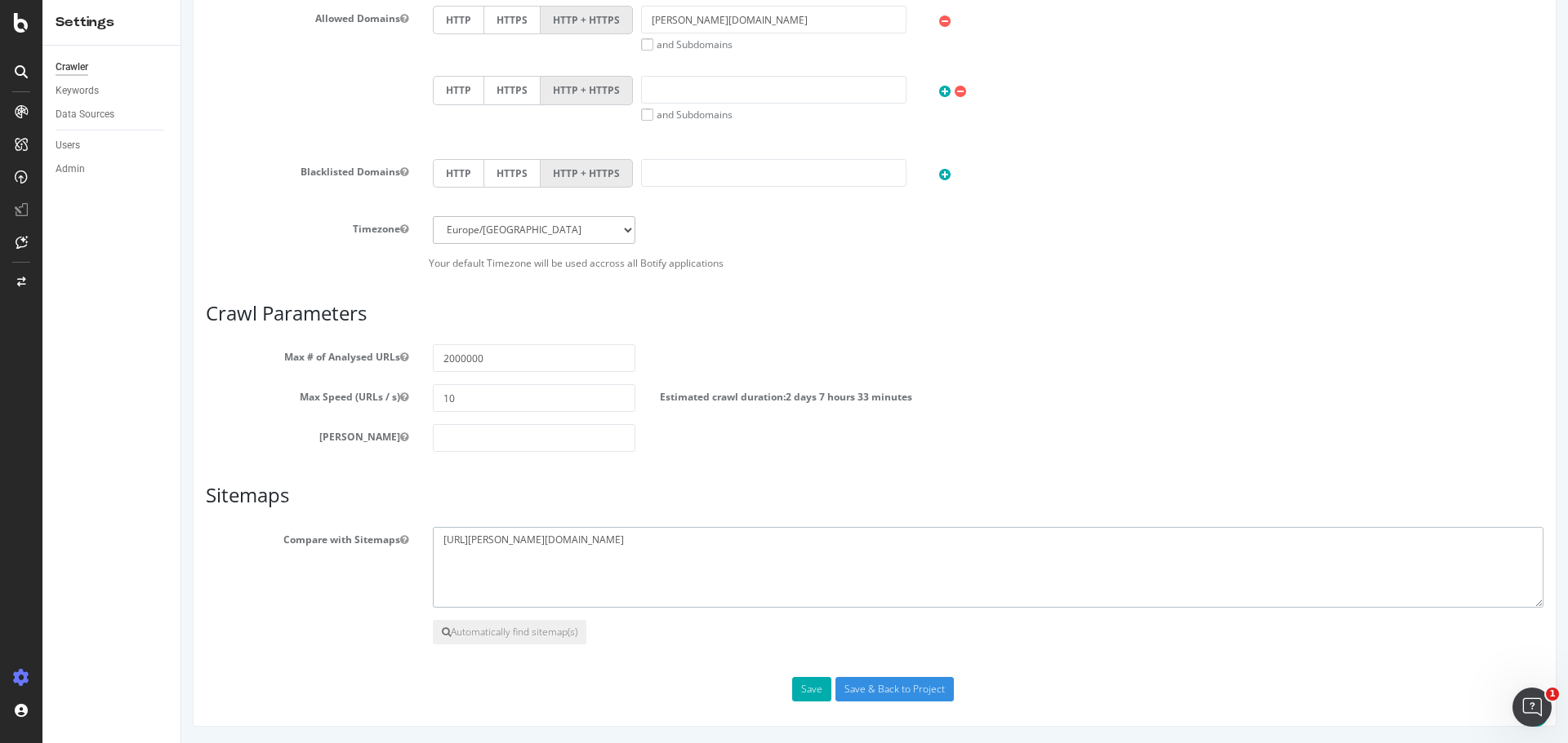
click at [641, 557] on textarea "[URL][PERSON_NAME][DOMAIN_NAME]" at bounding box center [988, 568] width 1110 height 82
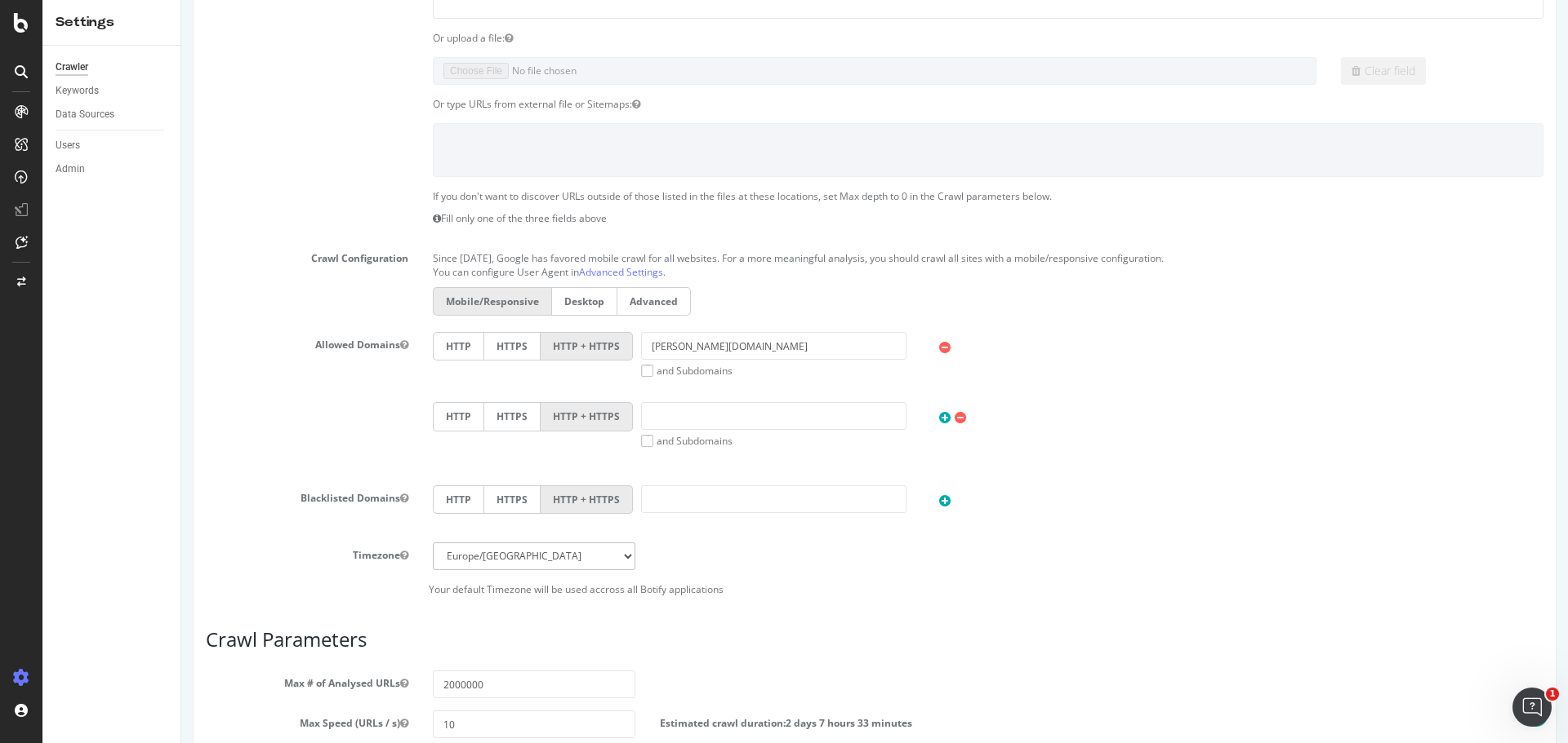
scroll to position [223, 0]
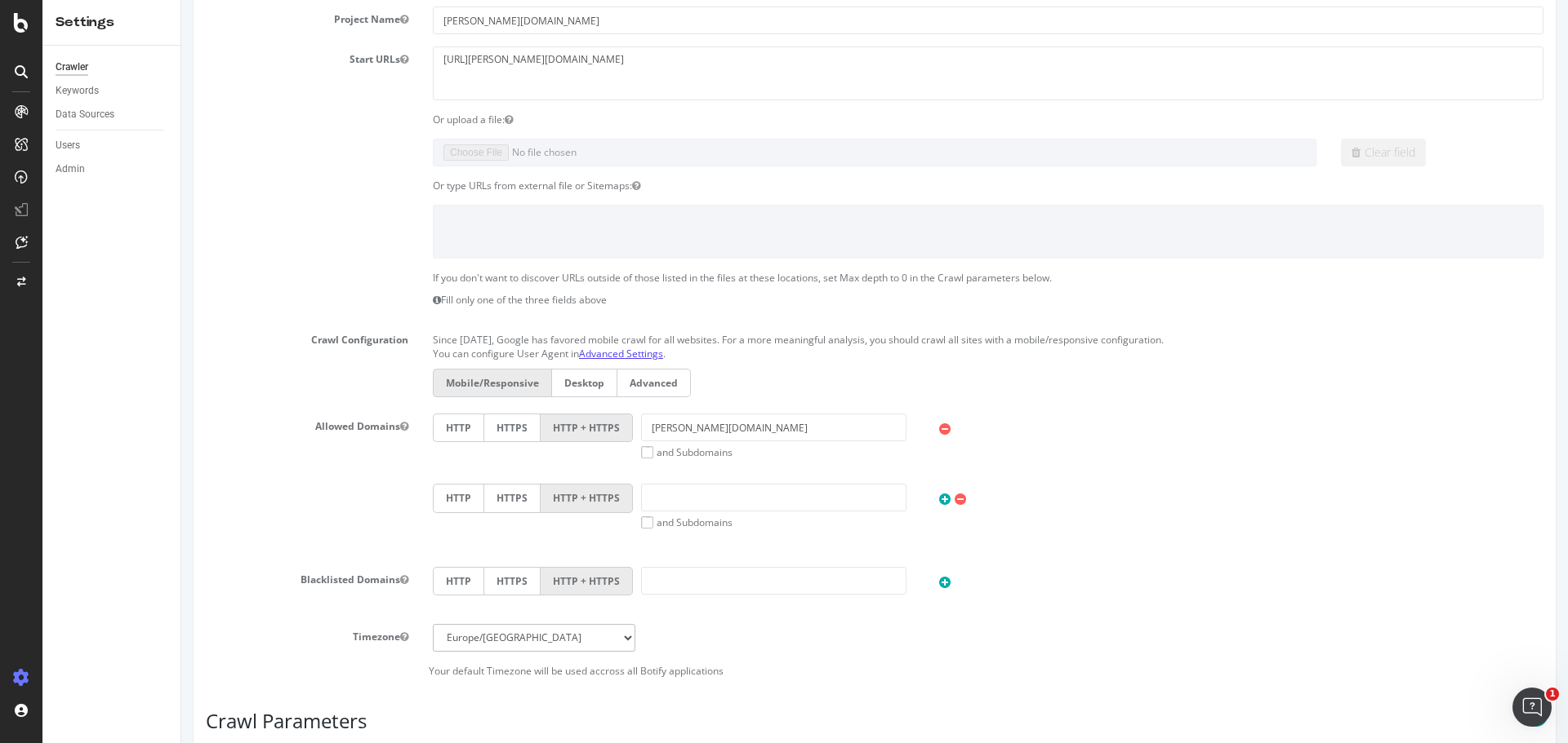
click at [623, 357] on link "Advanced Settings" at bounding box center [620, 353] width 84 height 14
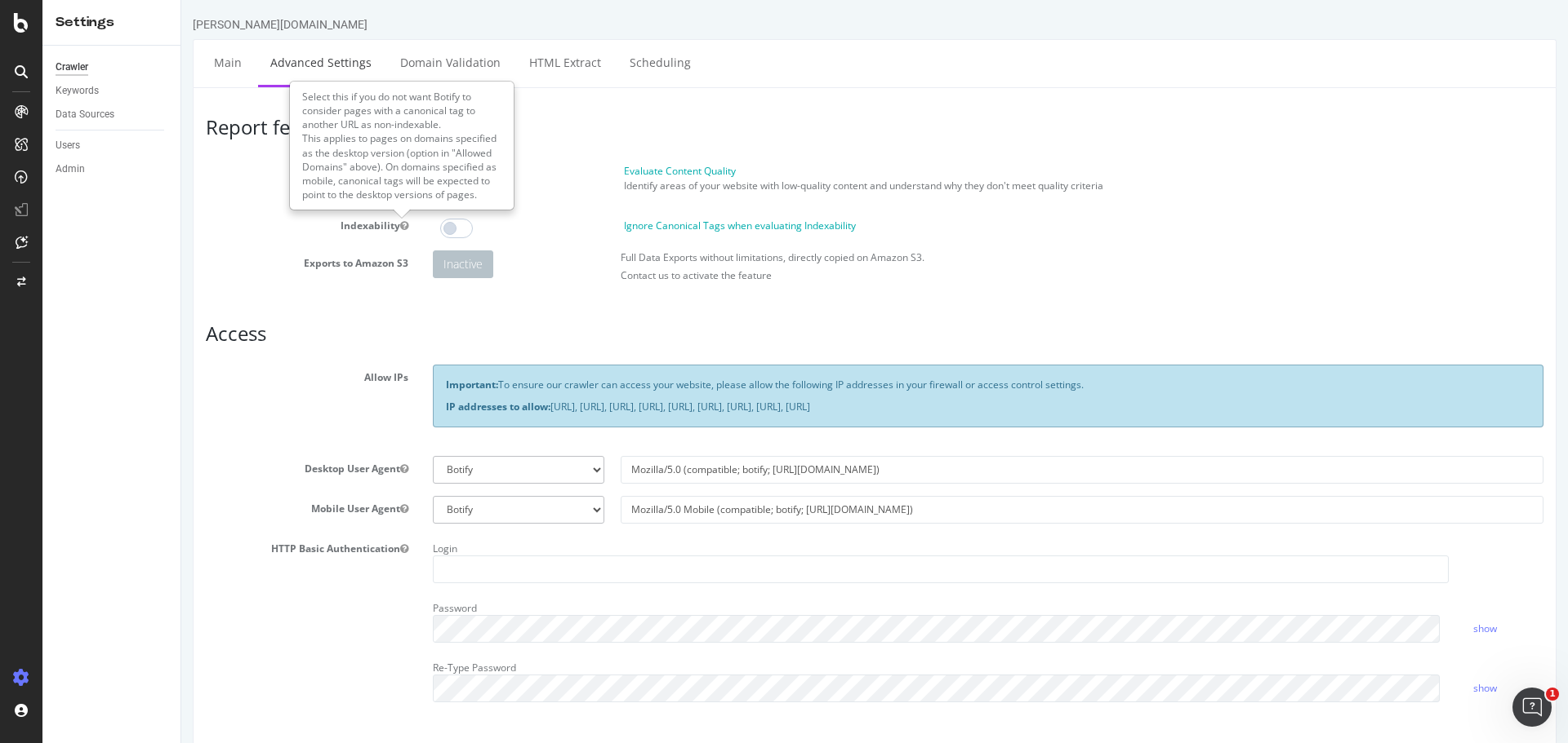
click at [125, 482] on div "Crawler Keywords Data Sources Users Admin" at bounding box center [111, 395] width 138 height 698
click at [87, 157] on div "Overview" at bounding box center [84, 151] width 47 height 17
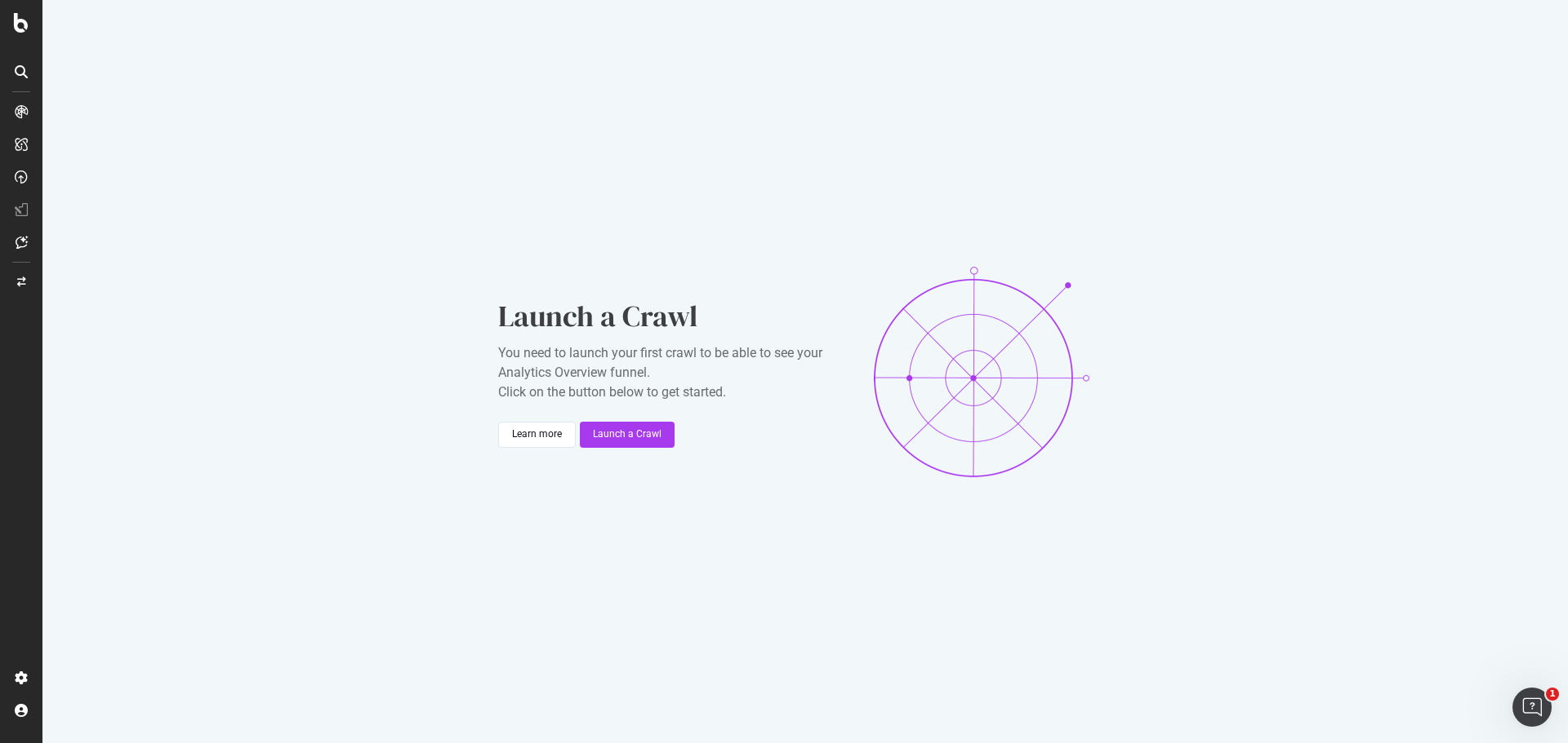
click at [18, 112] on icon at bounding box center [21, 111] width 13 height 13
click at [403, 477] on div "Launch a Crawl You need to launch your first crawl to be able to see your Analy…" at bounding box center [804, 371] width 1525 height 743
click at [86, 628] on div "Crawl Manager" at bounding box center [147, 631] width 195 height 13
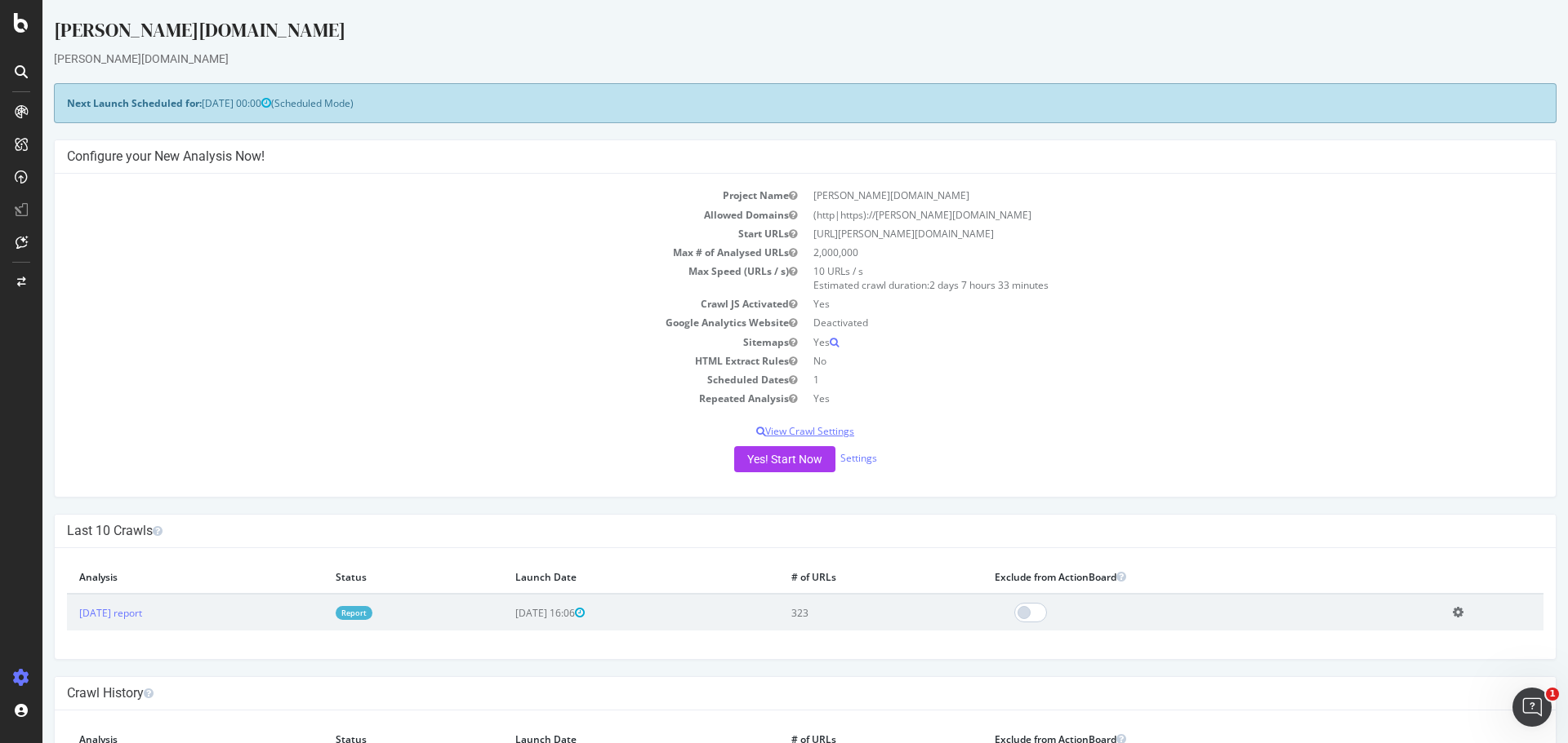
click at [836, 428] on p "View Crawl Settings" at bounding box center [805, 431] width 1476 height 14
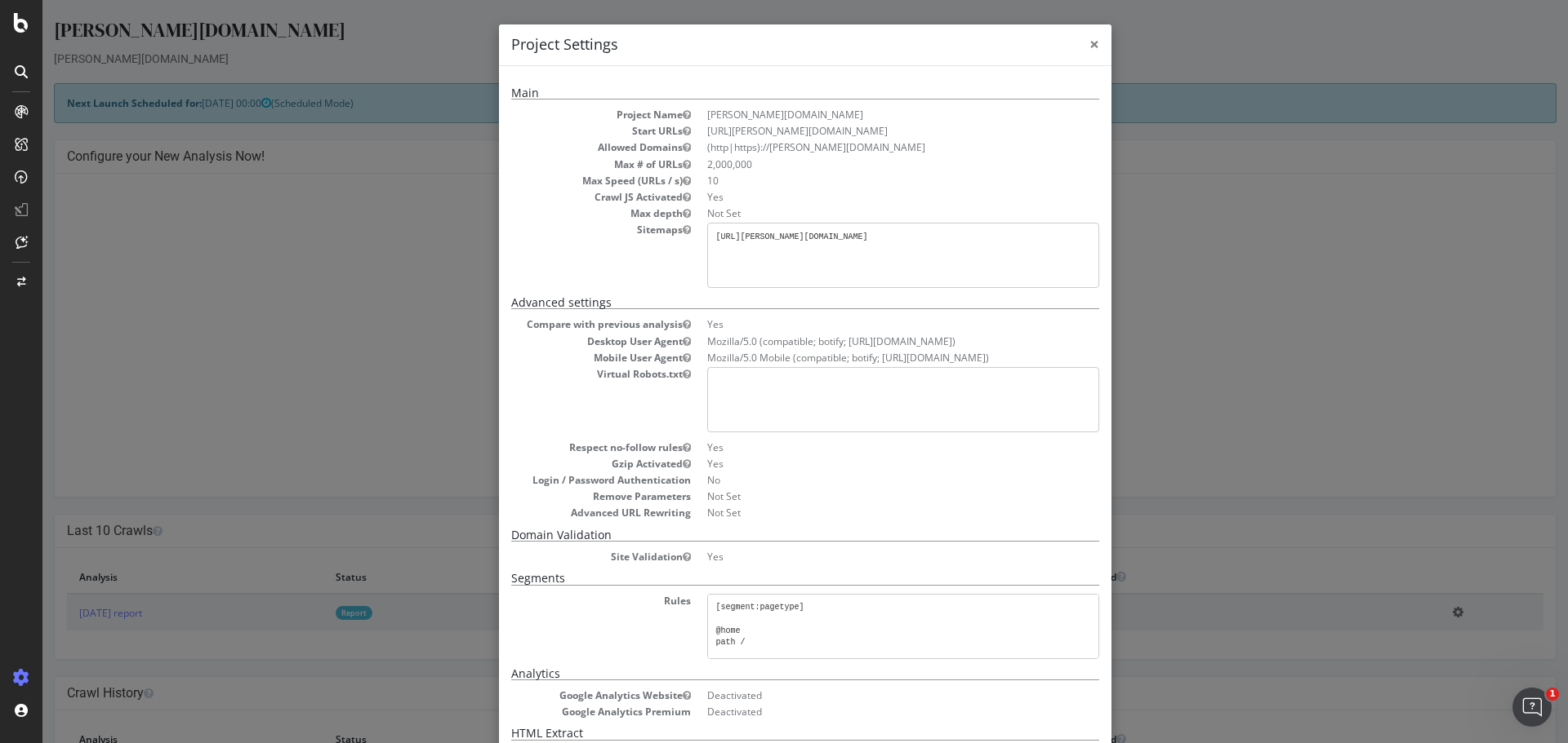
click at [1089, 37] on span "×" at bounding box center [1094, 44] width 10 height 23
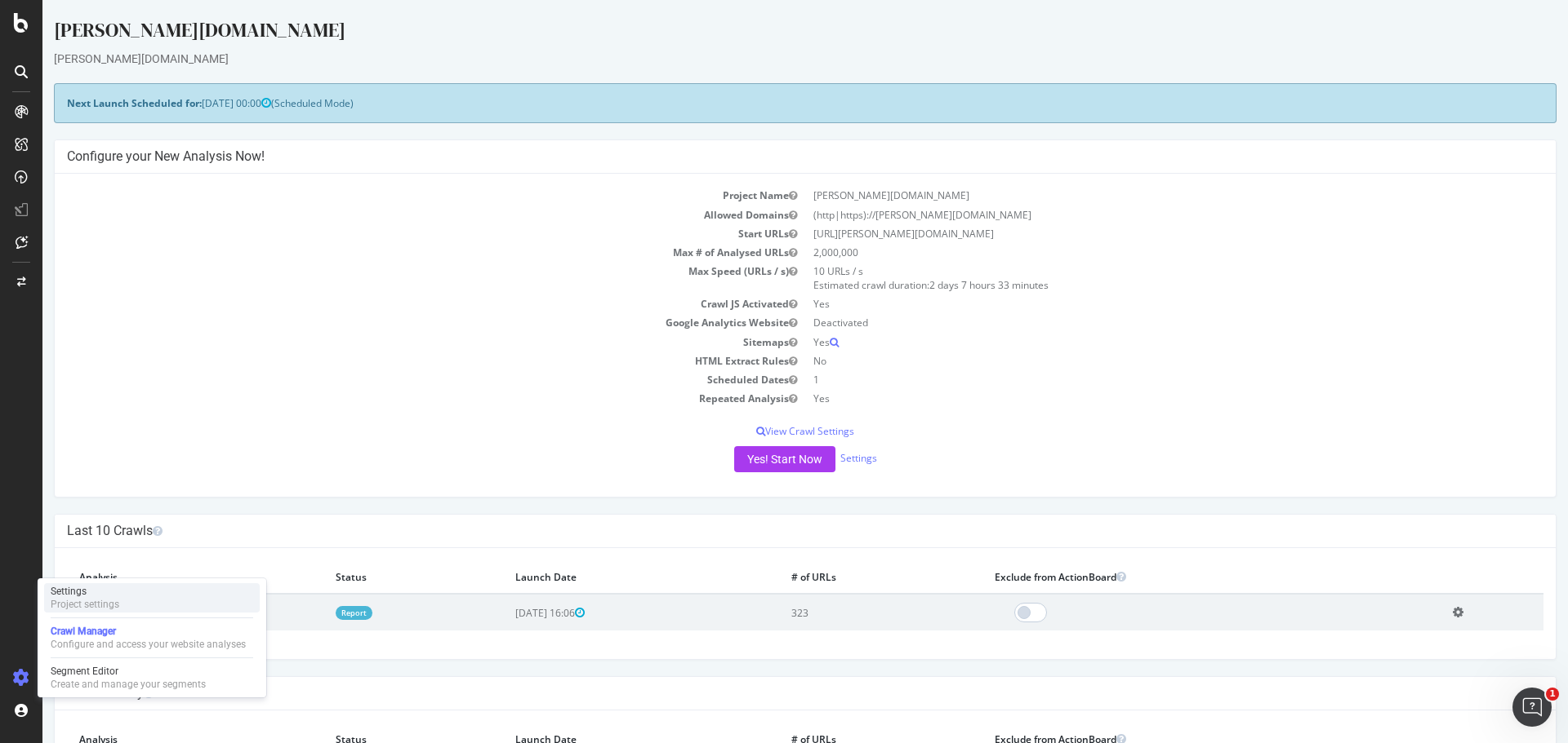
click at [76, 593] on div "Settings" at bounding box center [85, 591] width 69 height 13
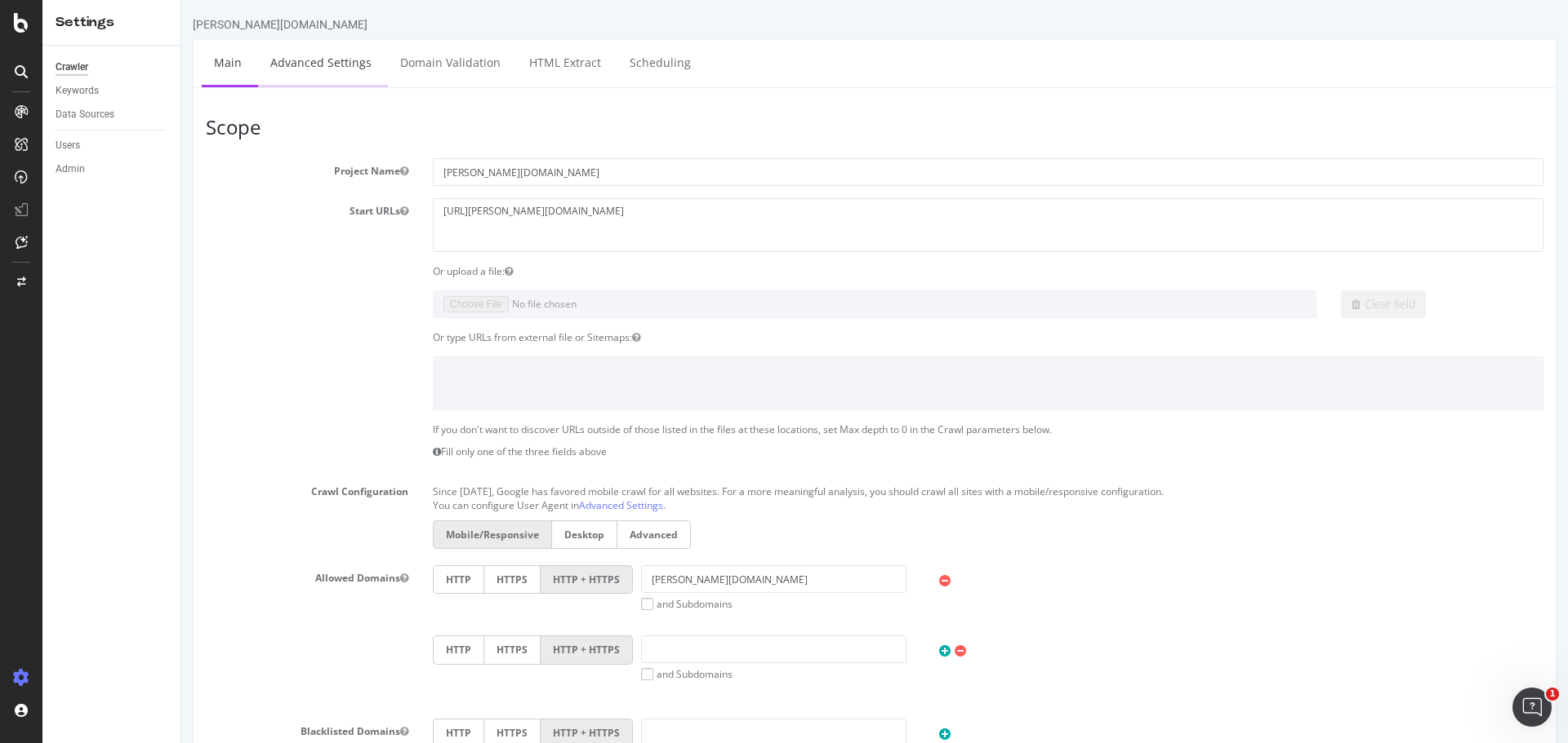
click at [319, 66] on link "Advanced Settings" at bounding box center [321, 62] width 126 height 45
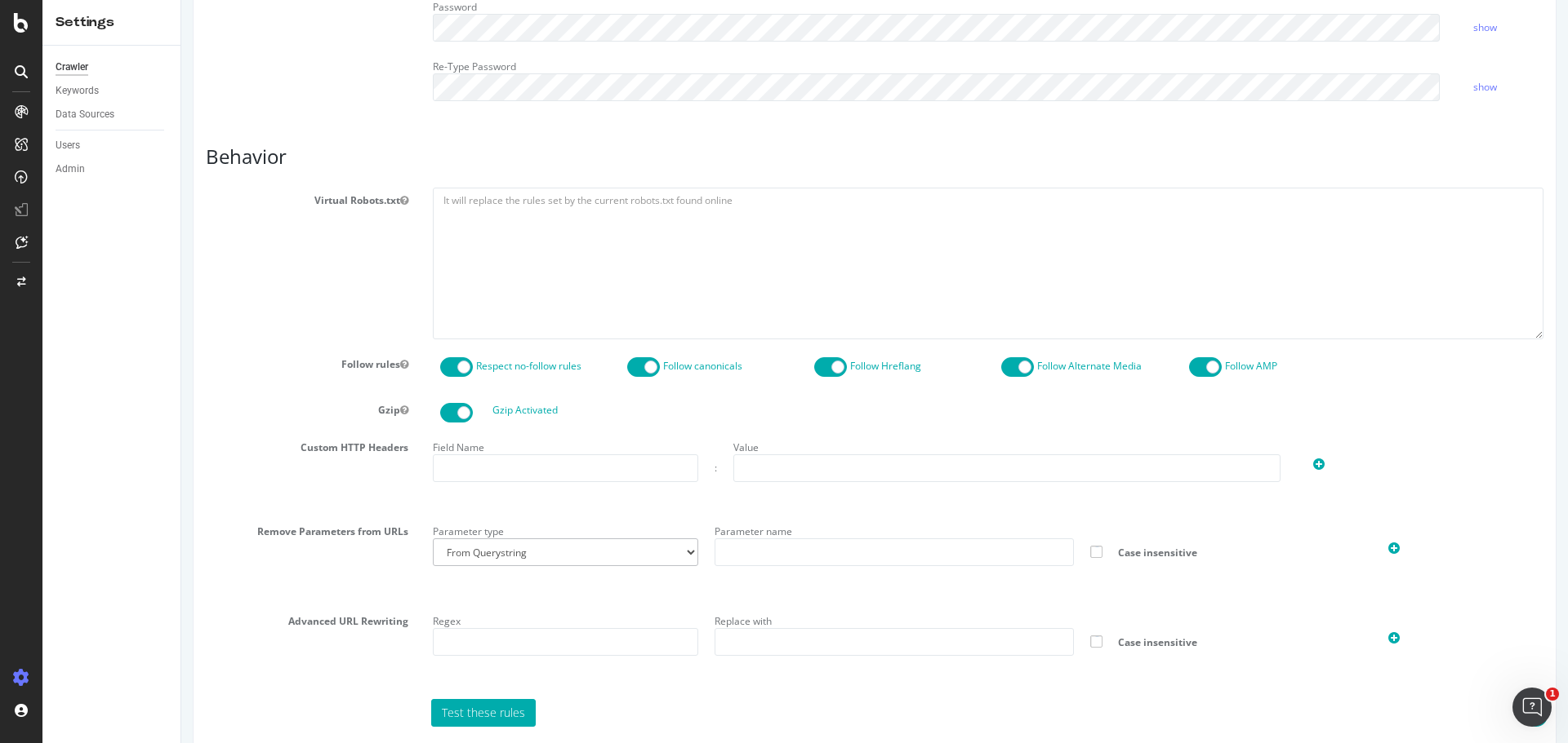
scroll to position [602, 0]
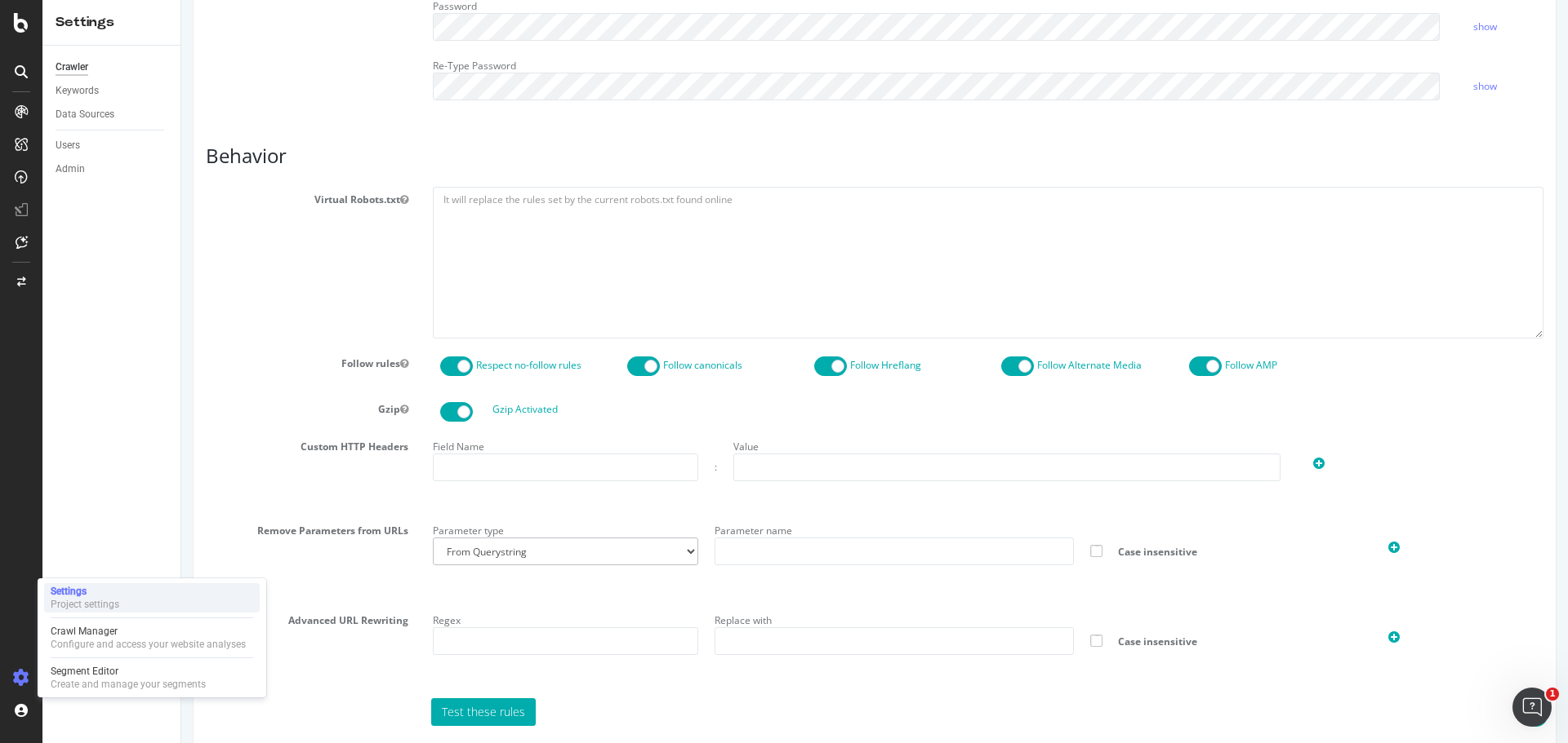
click at [71, 599] on div "Project settings" at bounding box center [85, 605] width 69 height 13
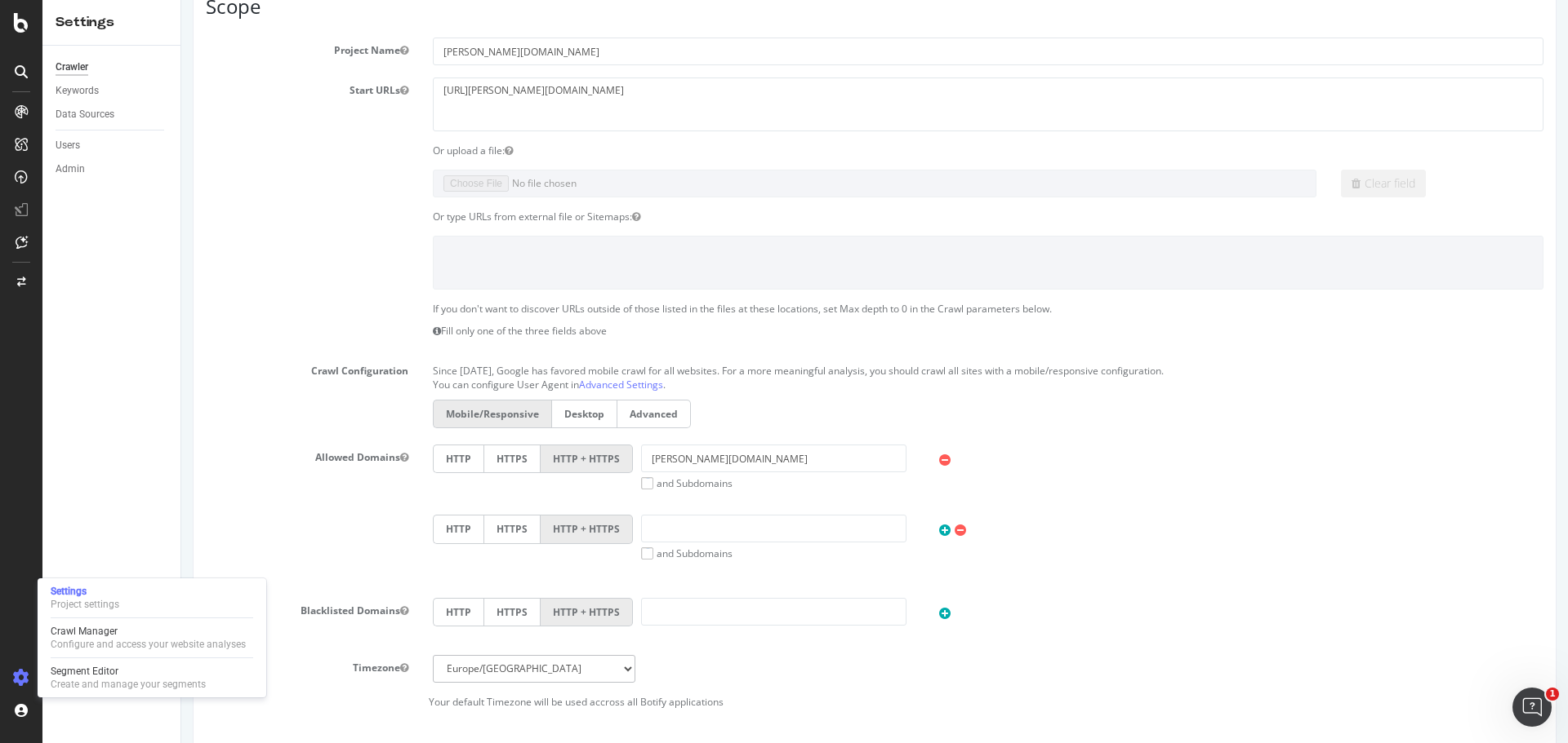
scroll to position [163, 0]
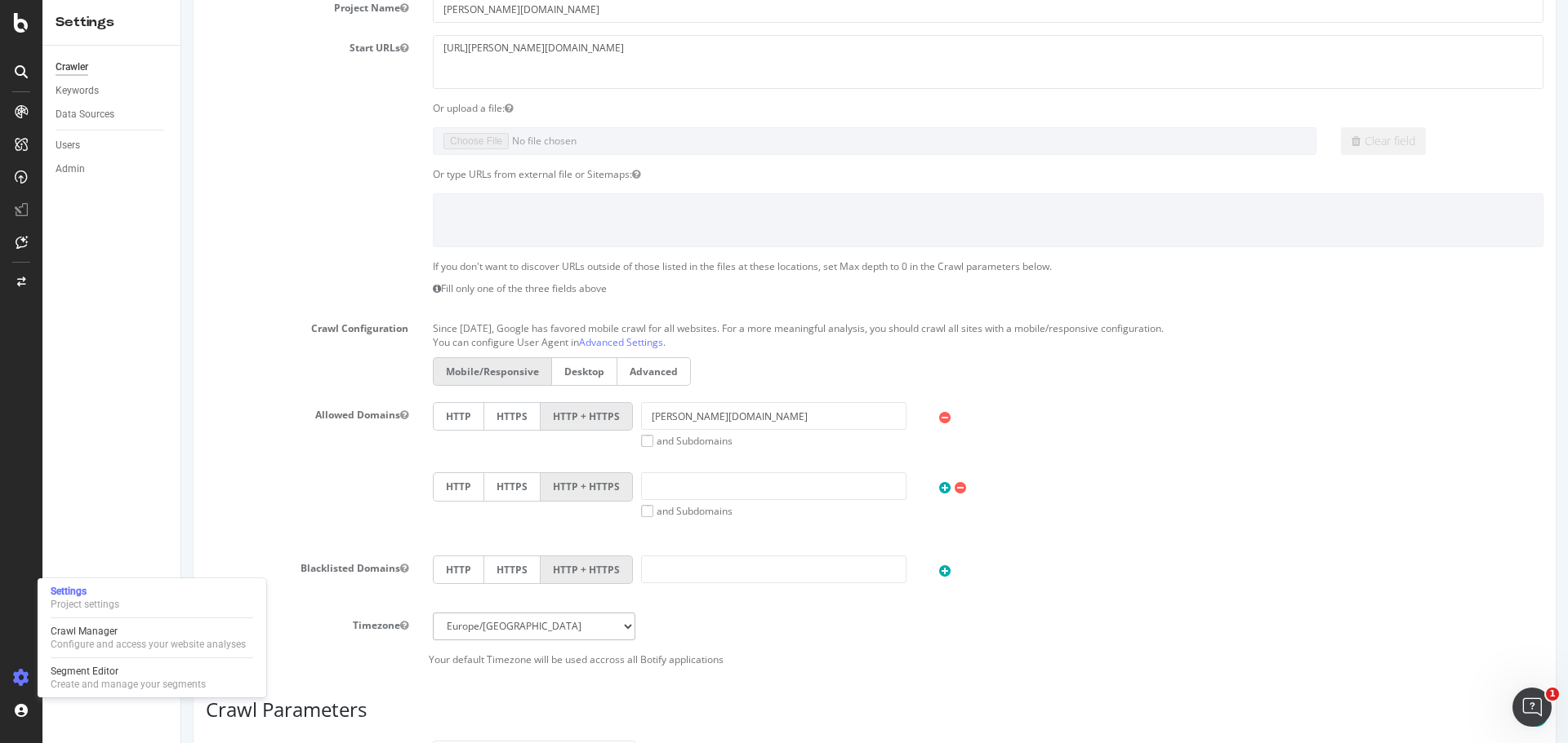
click at [668, 373] on label "Advanced" at bounding box center [653, 371] width 73 height 28
click at [182, 0] on input "Advanced" at bounding box center [182, 0] width 0 height 0
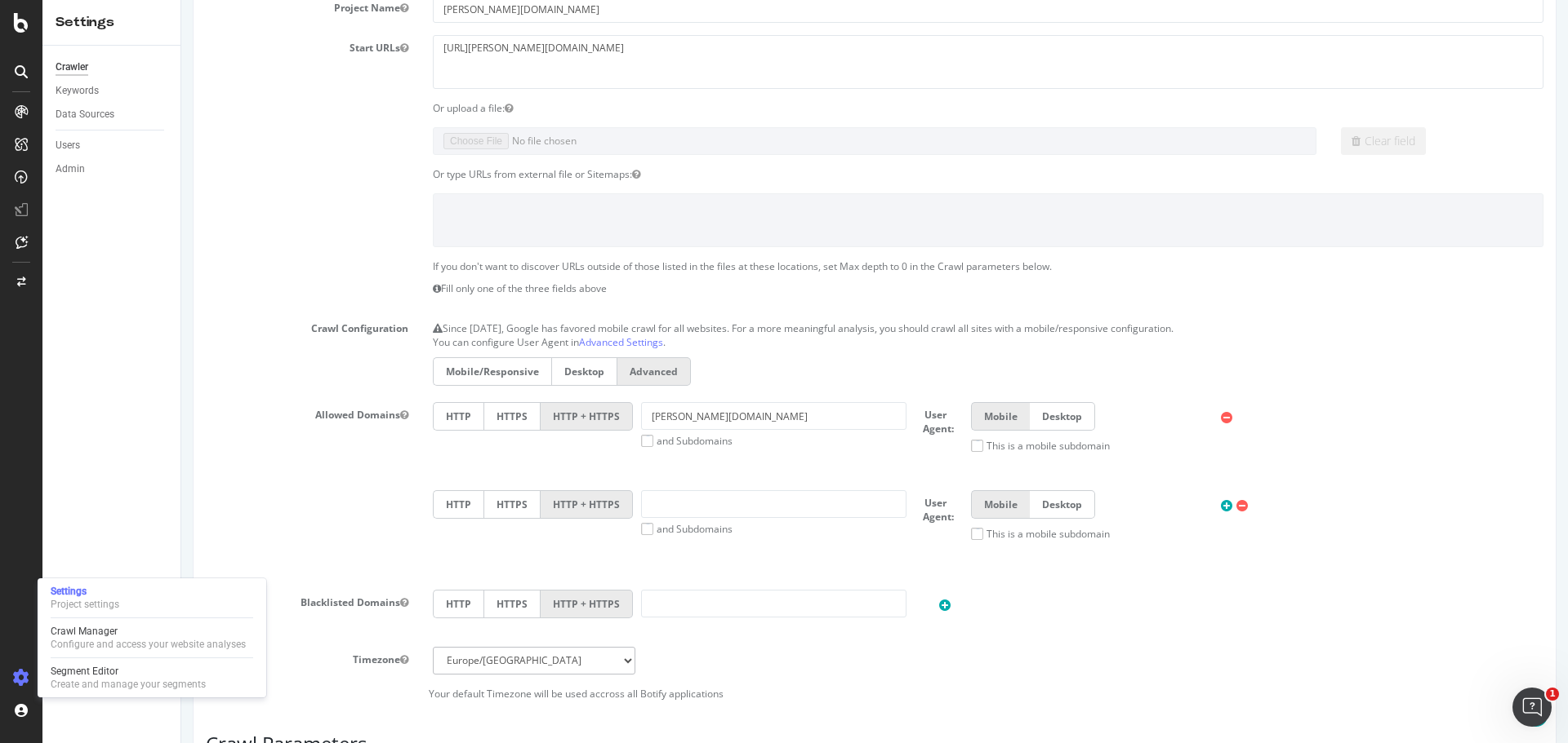
click at [456, 370] on label "Mobile/Responsive" at bounding box center [492, 371] width 118 height 28
click at [182, 0] on input "Mobile/Responsive" at bounding box center [182, 0] width 0 height 0
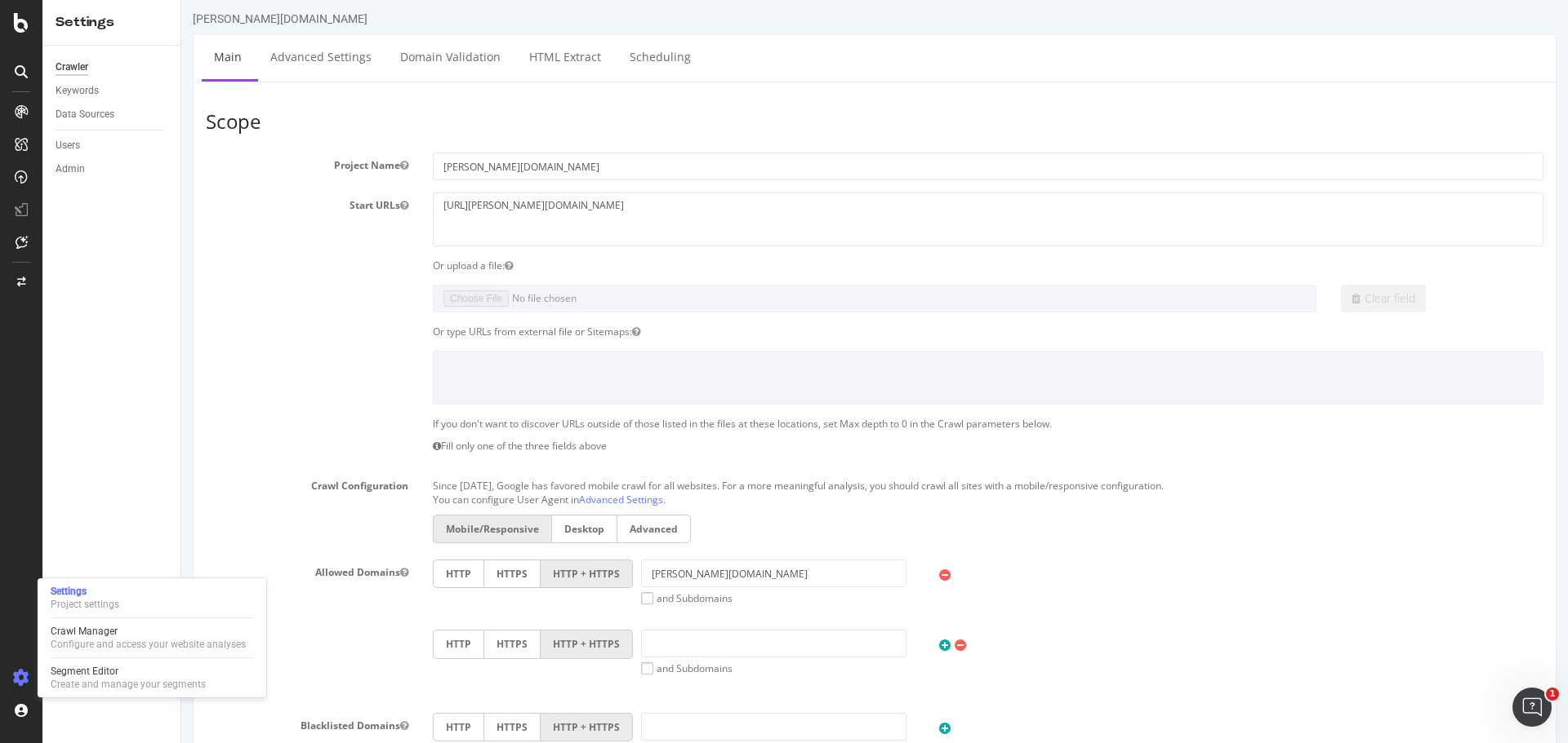
scroll to position [0, 0]
drag, startPoint x: 307, startPoint y: 70, endPoint x: 852, endPoint y: 79, distance: 545.1
click at [307, 70] on link "Advanced Settings" at bounding box center [321, 62] width 126 height 45
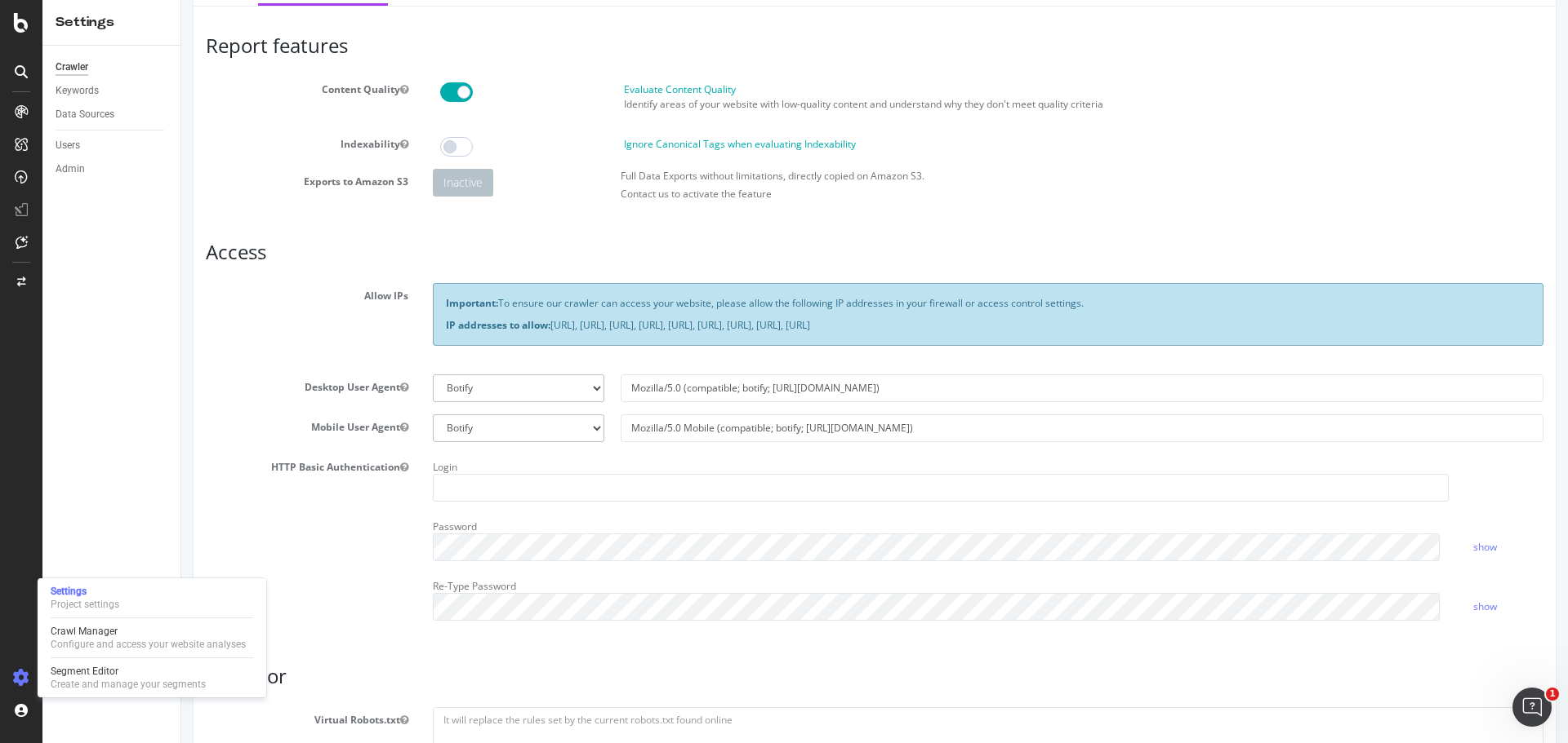
scroll to position [163, 0]
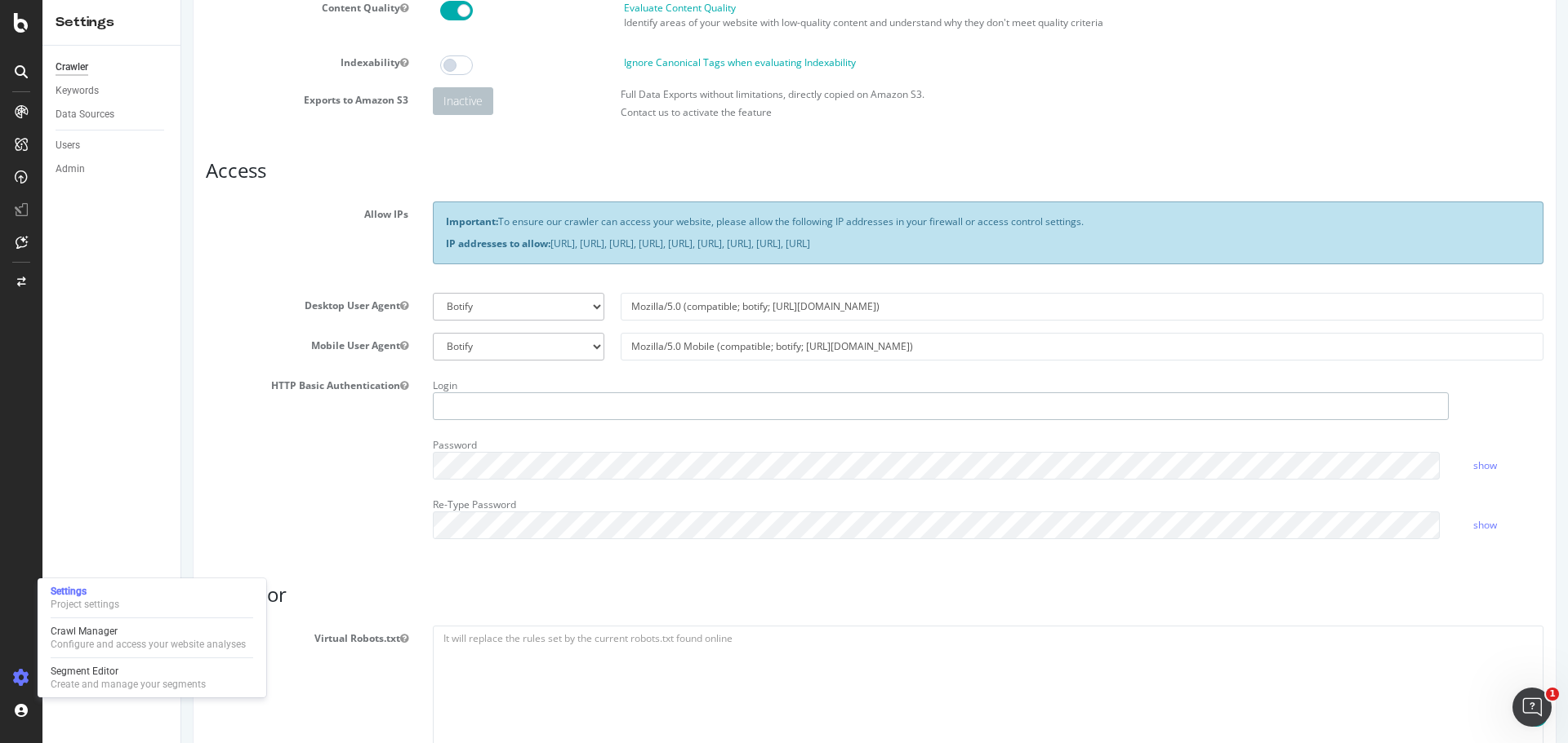
type input "jonas.correia"
click at [563, 312] on select "Botify Googlebot Chrome Firefox Edge Custom" at bounding box center [519, 306] width 171 height 27
click at [310, 250] on div "Allow IPs Important: To ensure our crawler can access your website, please allo…" at bounding box center [874, 241] width 1362 height 78
click at [494, 350] on select "Botify Googlebot Safari iPhone Safari iPad Chrome Android Custom" at bounding box center [519, 346] width 171 height 27
click at [367, 240] on div "Allow IPs Important: To ensure our crawler can access your website, please allo…" at bounding box center [874, 241] width 1362 height 78
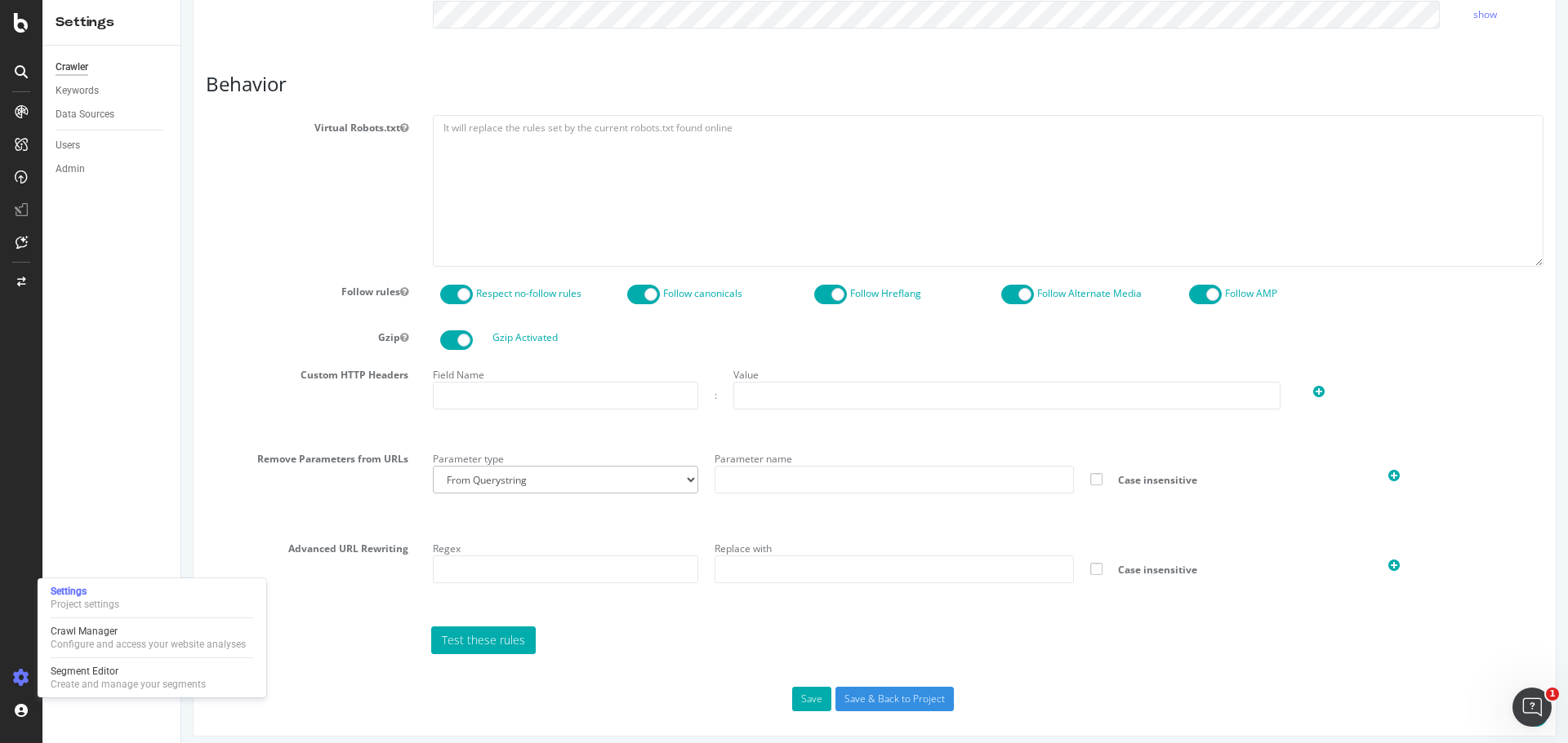
scroll to position [684, 0]
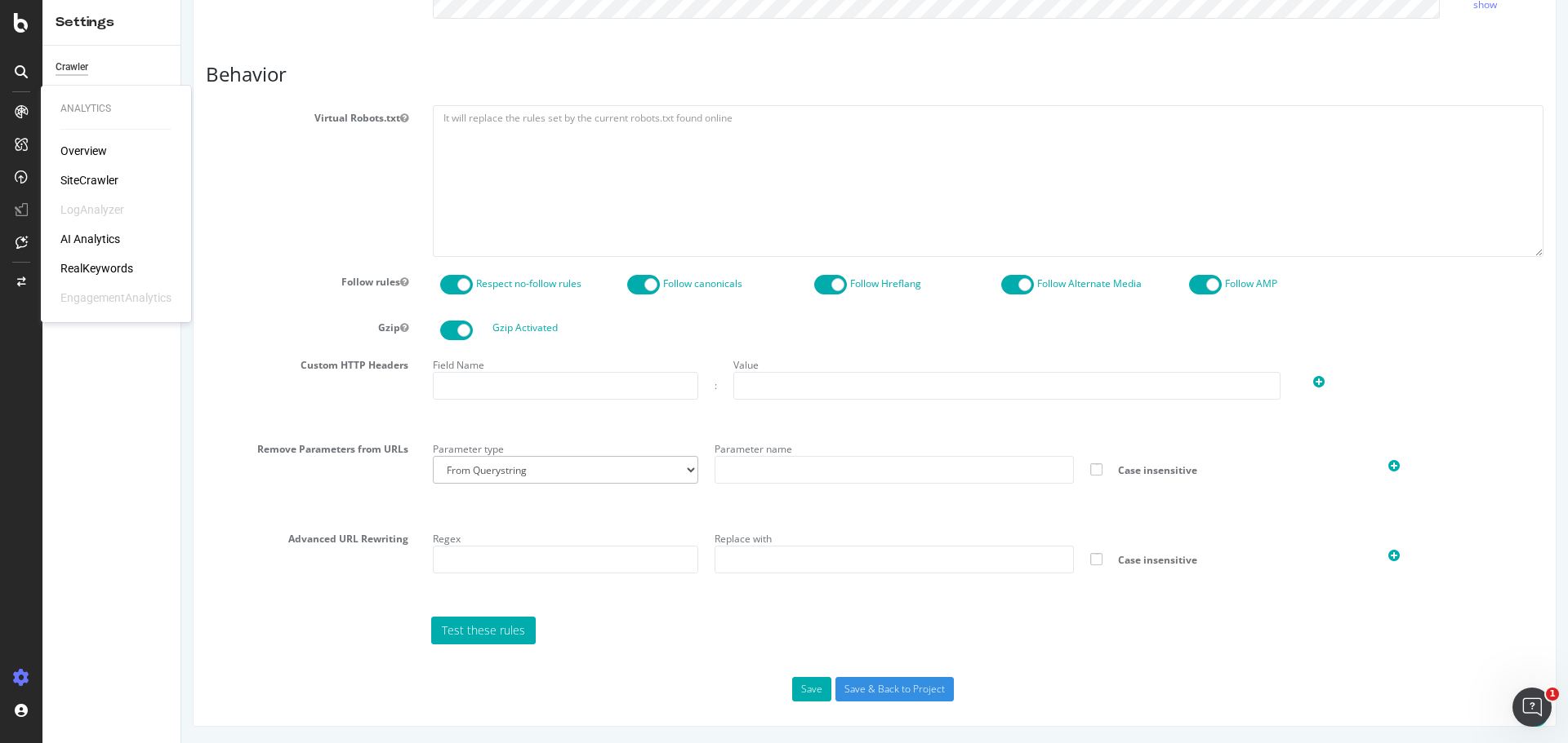
click at [90, 175] on div "SiteCrawler" at bounding box center [90, 180] width 58 height 17
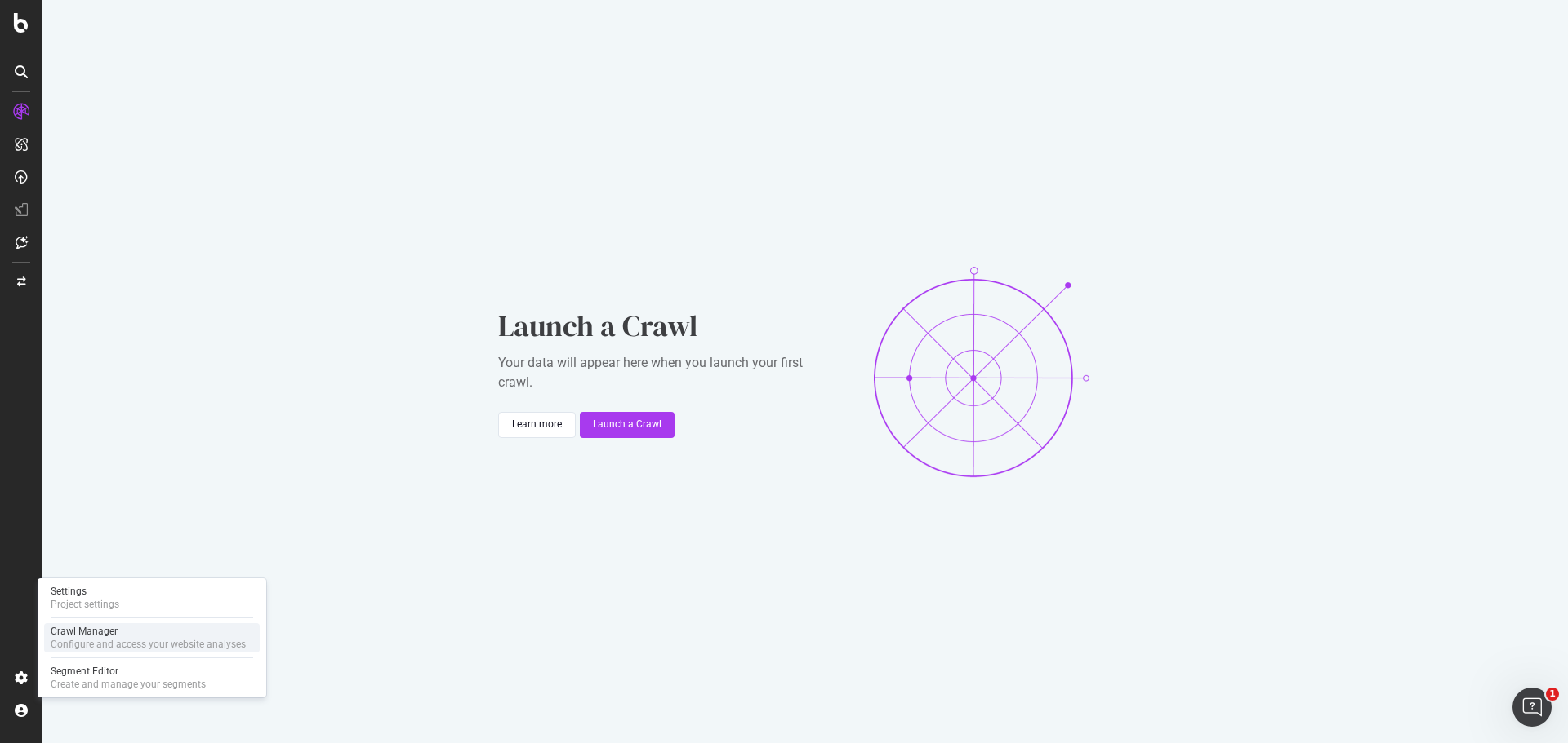
click at [98, 634] on div "Crawl Manager" at bounding box center [147, 631] width 195 height 13
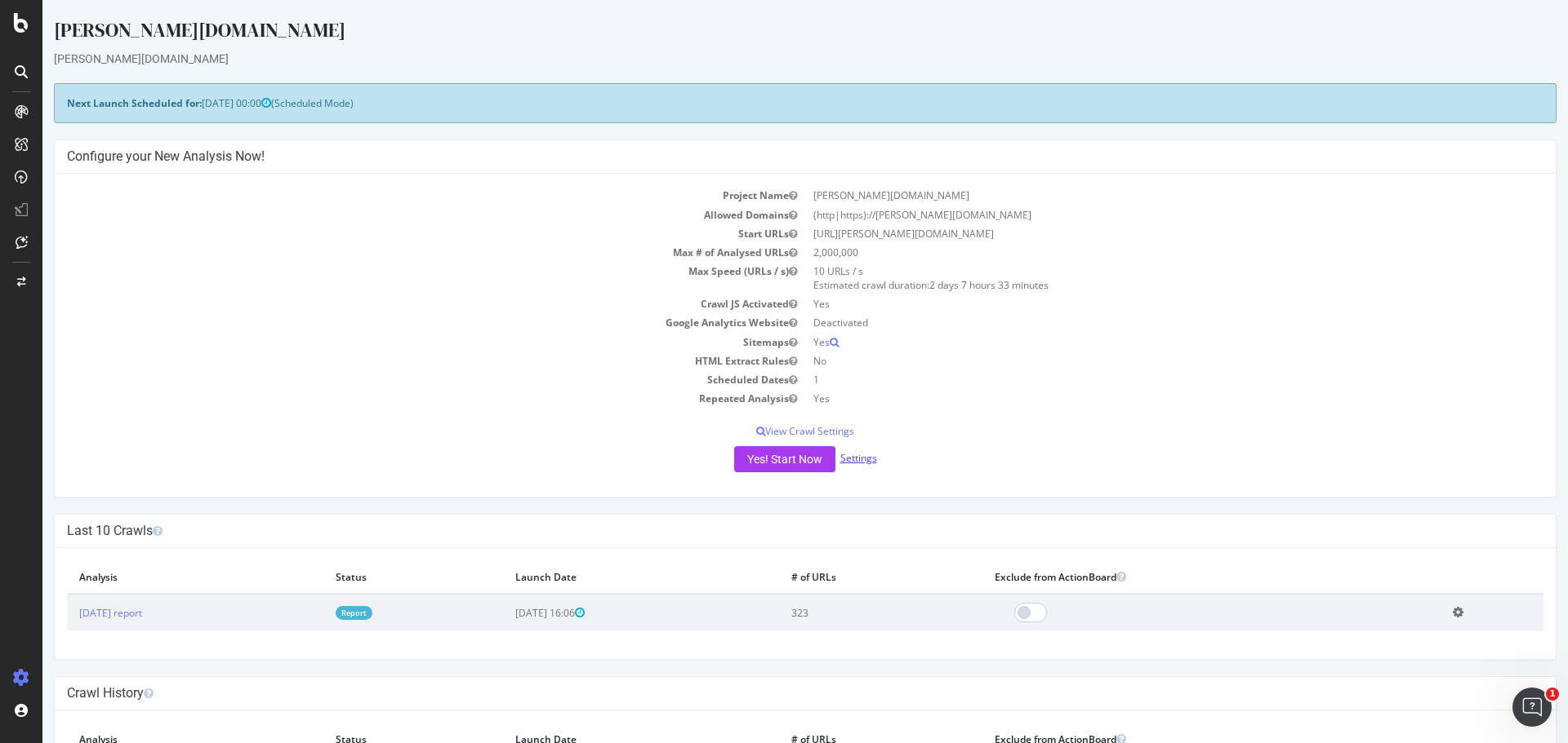
click at [863, 458] on link "Settings" at bounding box center [859, 458] width 37 height 14
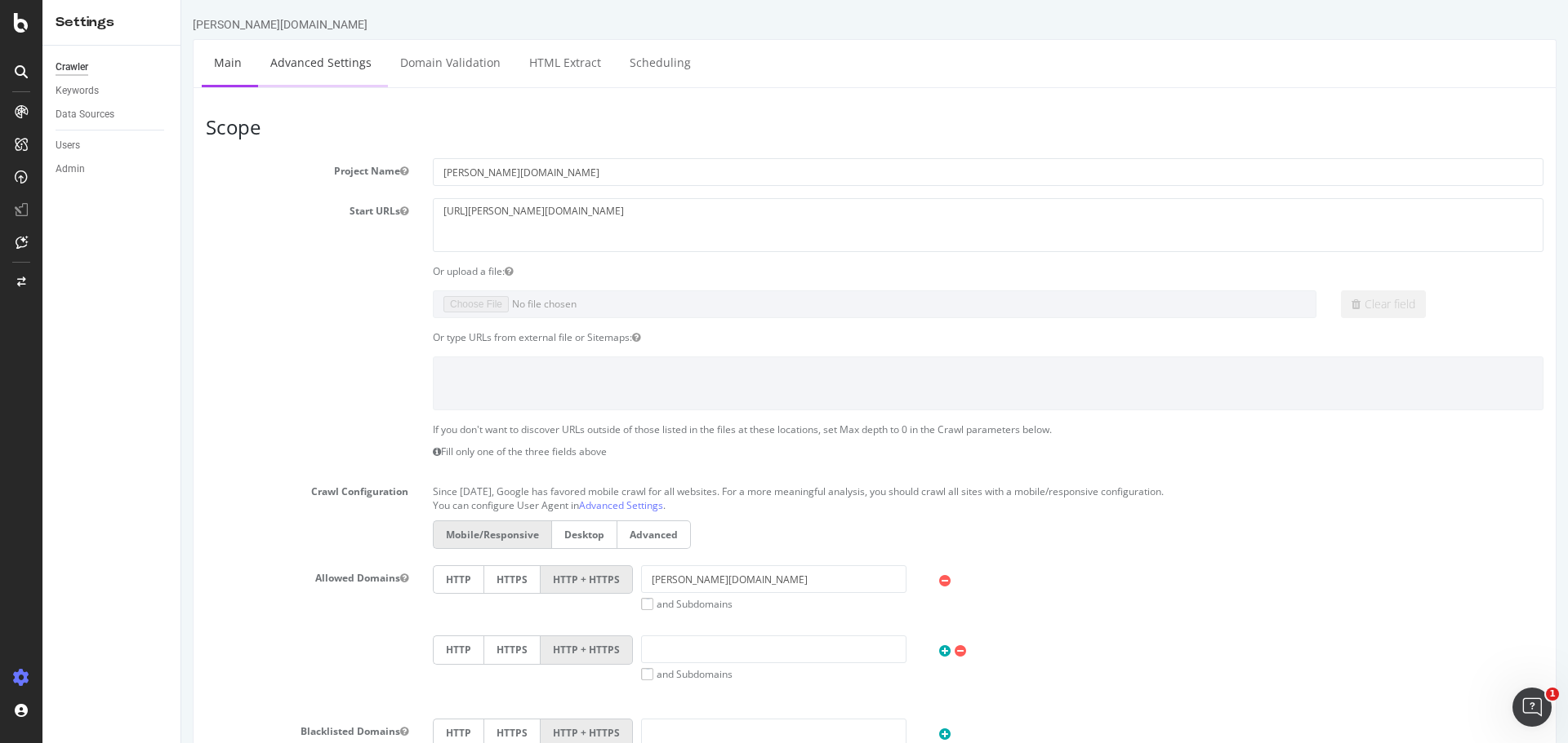
click at [314, 61] on link "Advanced Settings" at bounding box center [321, 62] width 126 height 45
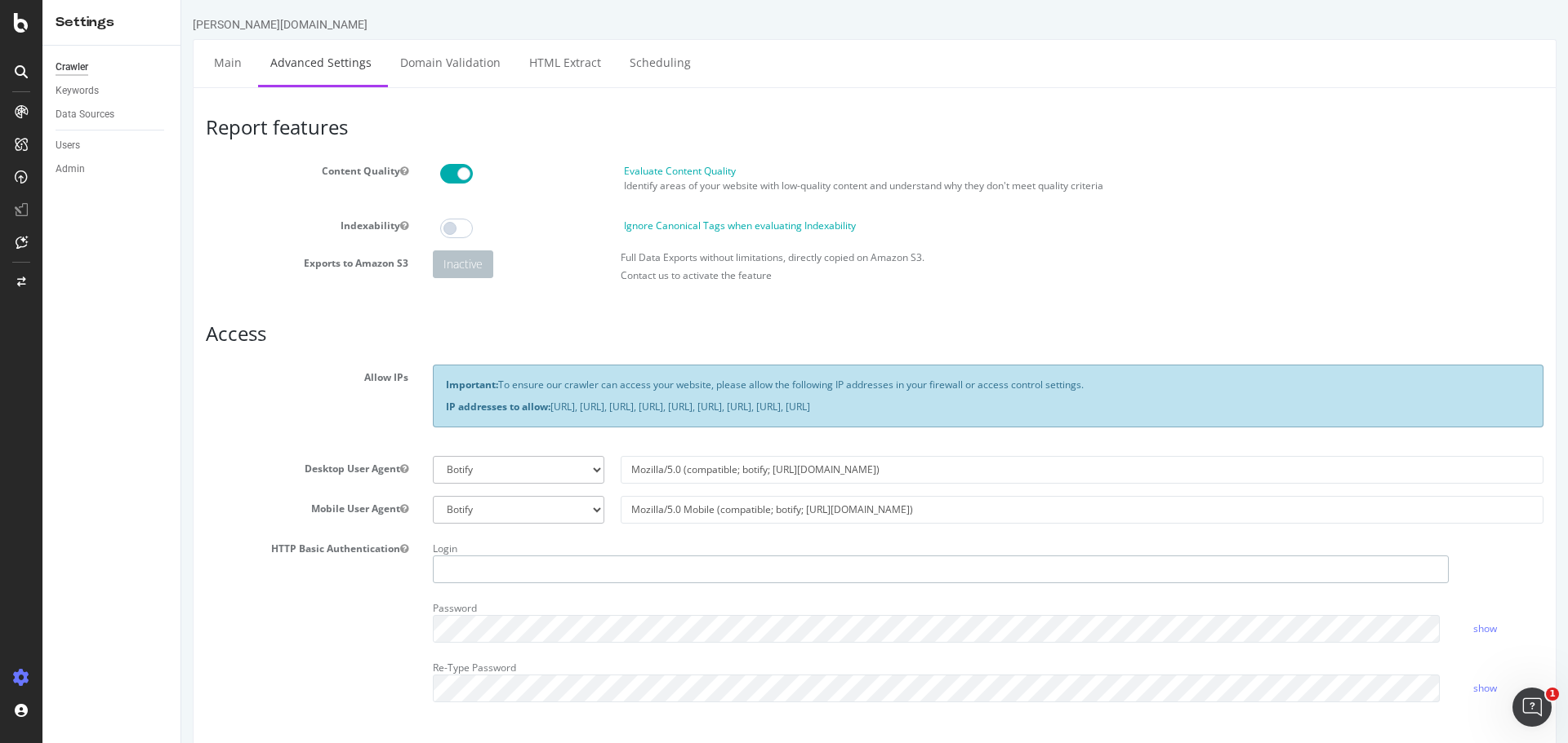
type input "jonas.correia"
click at [1116, 241] on section "Content Quality Evaluate Content Quality Identify areas of your website with lo…" at bounding box center [874, 225] width 1337 height 132
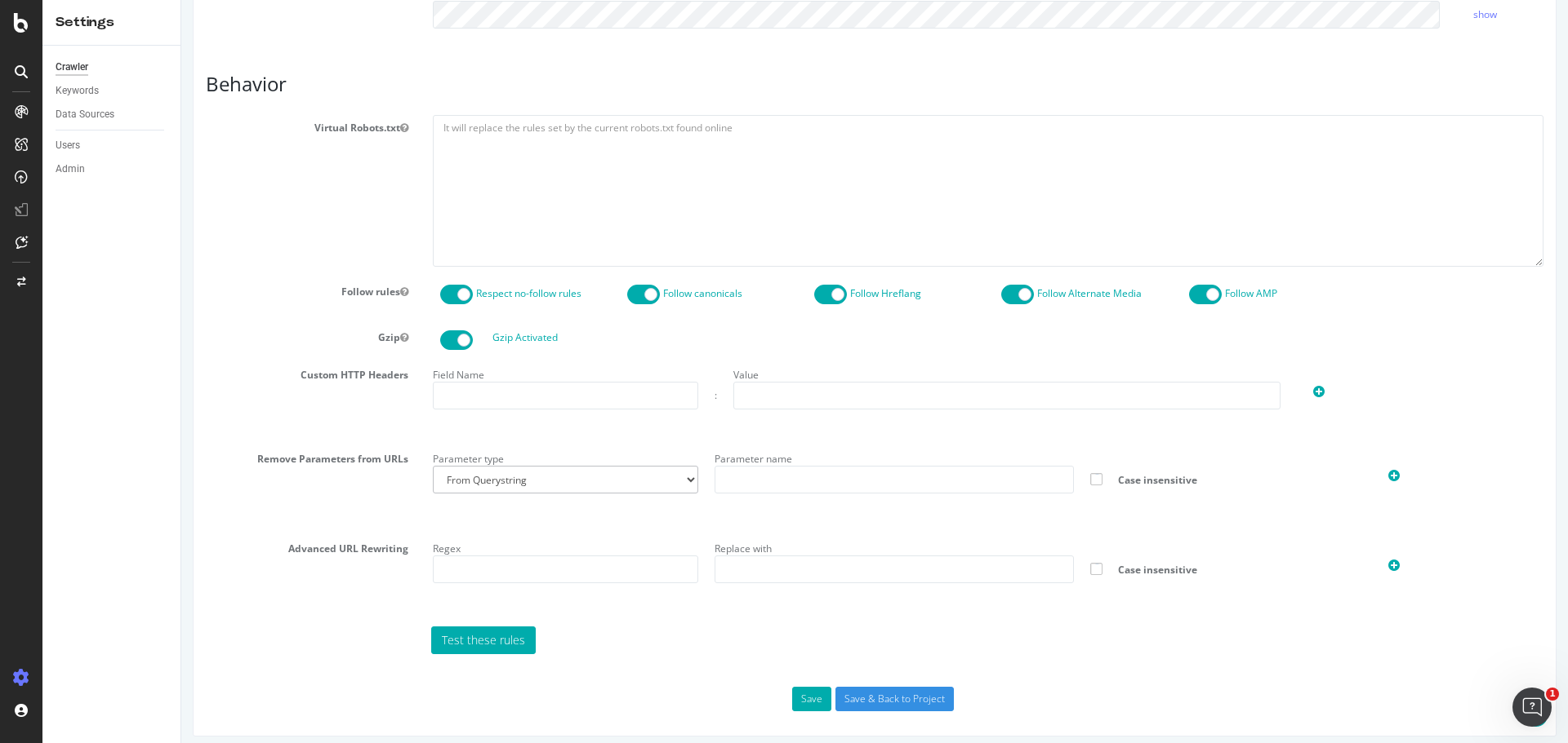
scroll to position [684, 0]
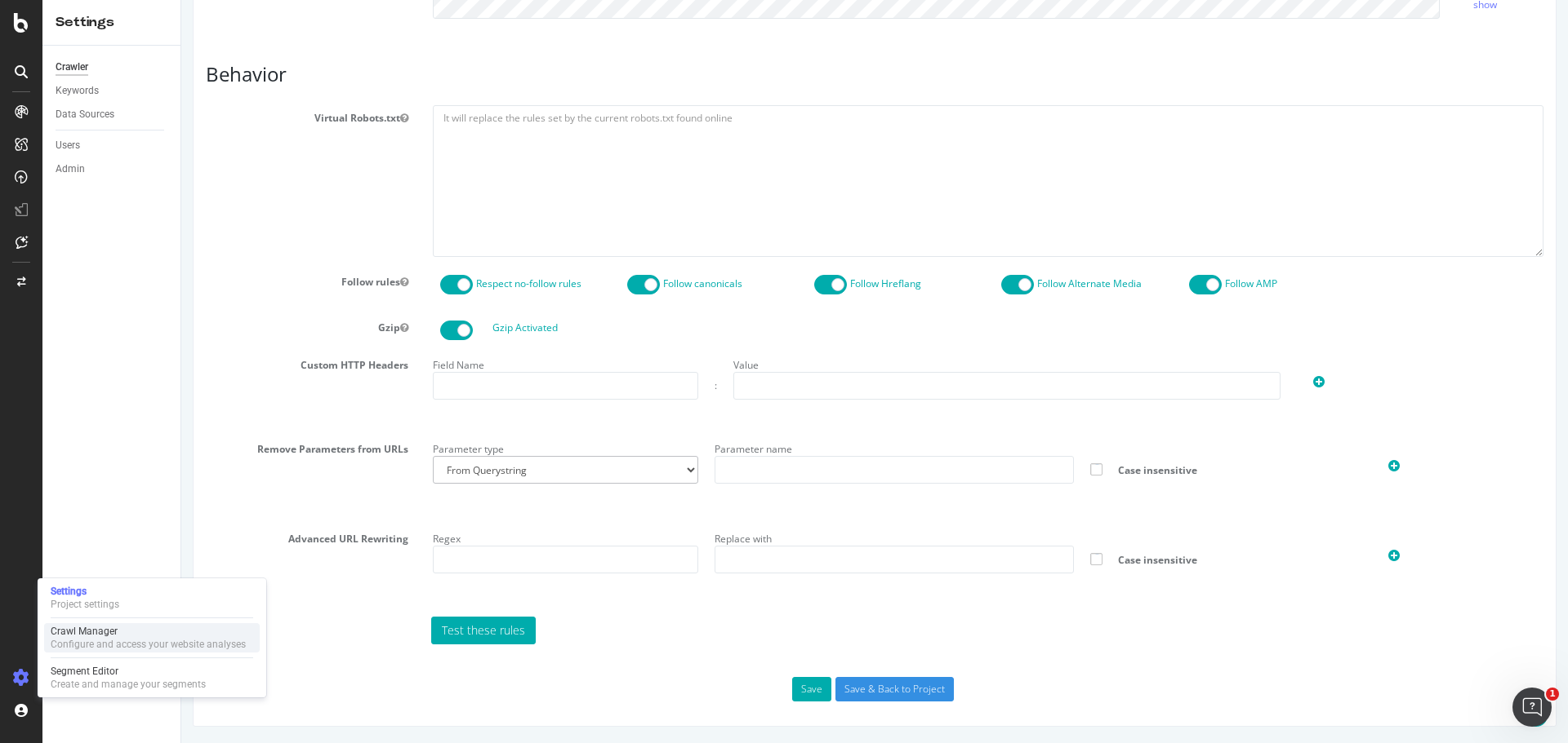
click at [84, 636] on div "Crawl Manager" at bounding box center [147, 631] width 195 height 13
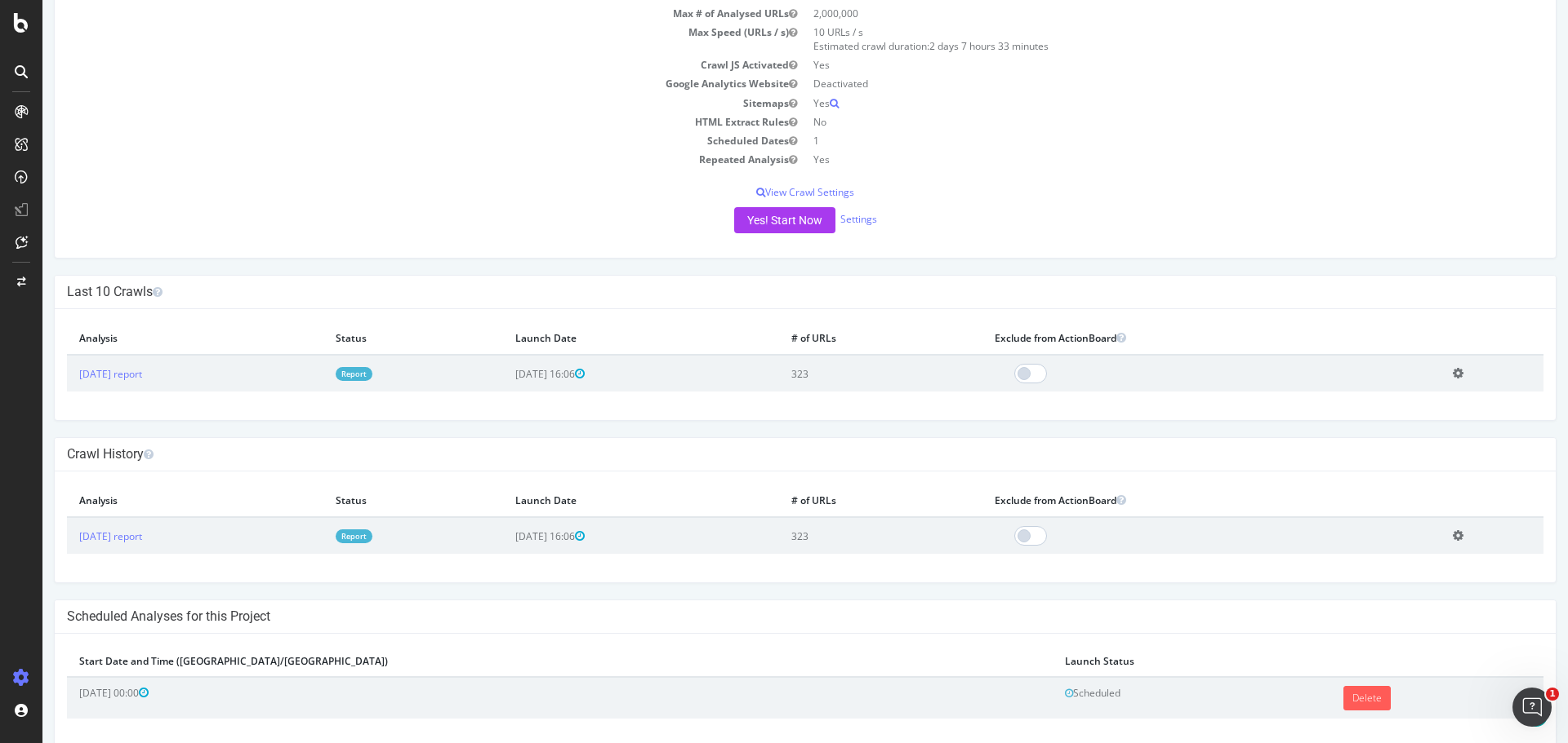
scroll to position [262, 0]
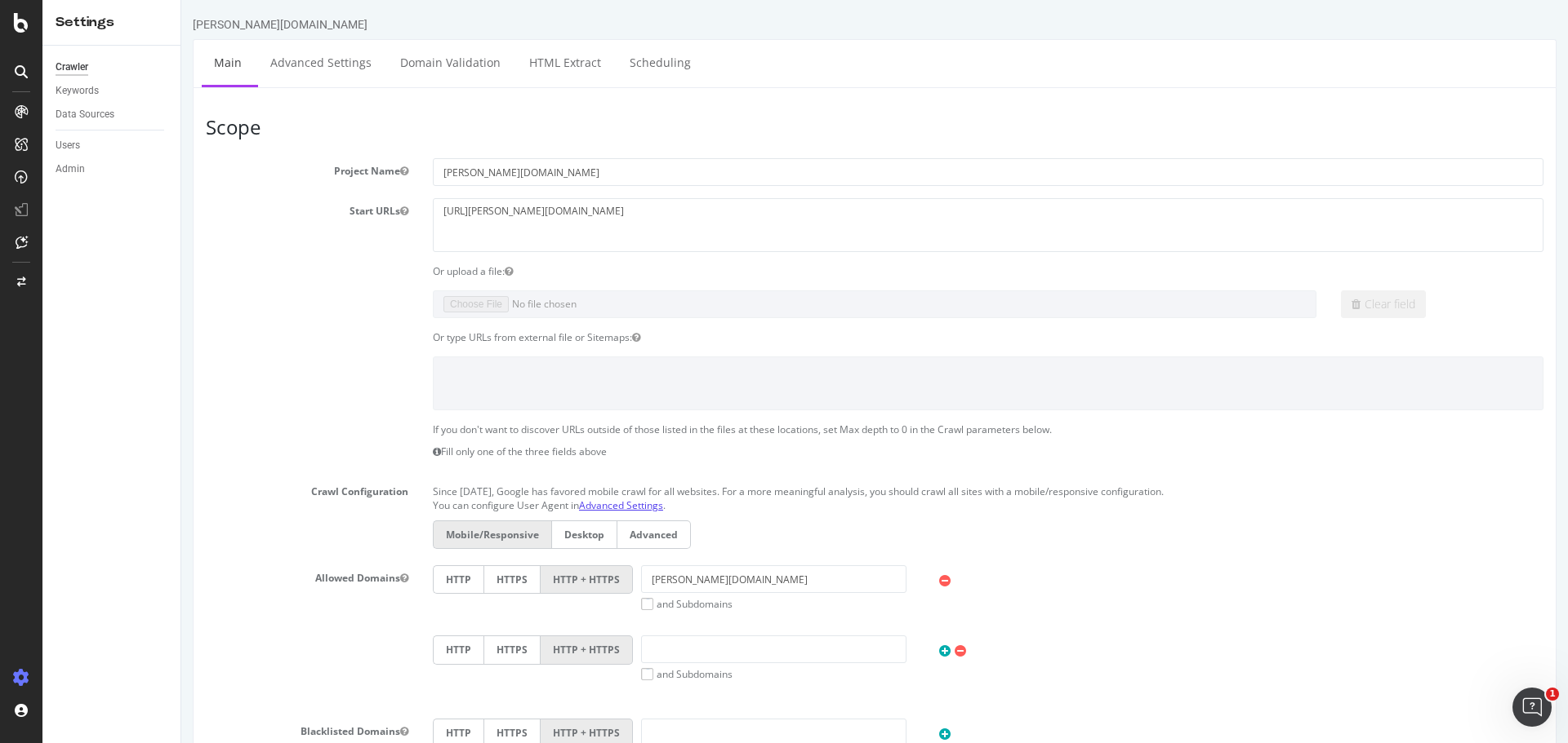
click at [631, 508] on link "Advanced Settings" at bounding box center [620, 506] width 84 height 14
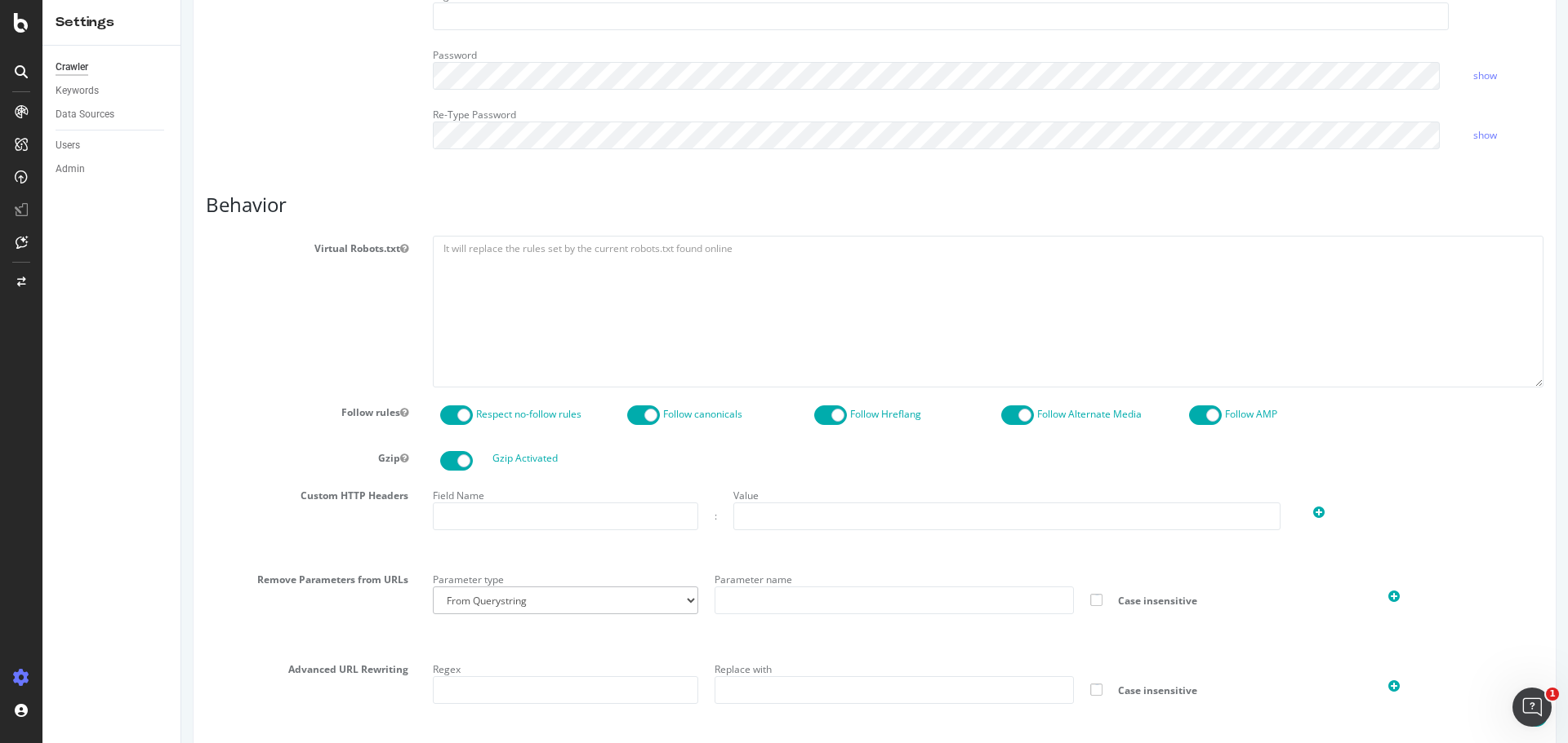
scroll to position [521, 0]
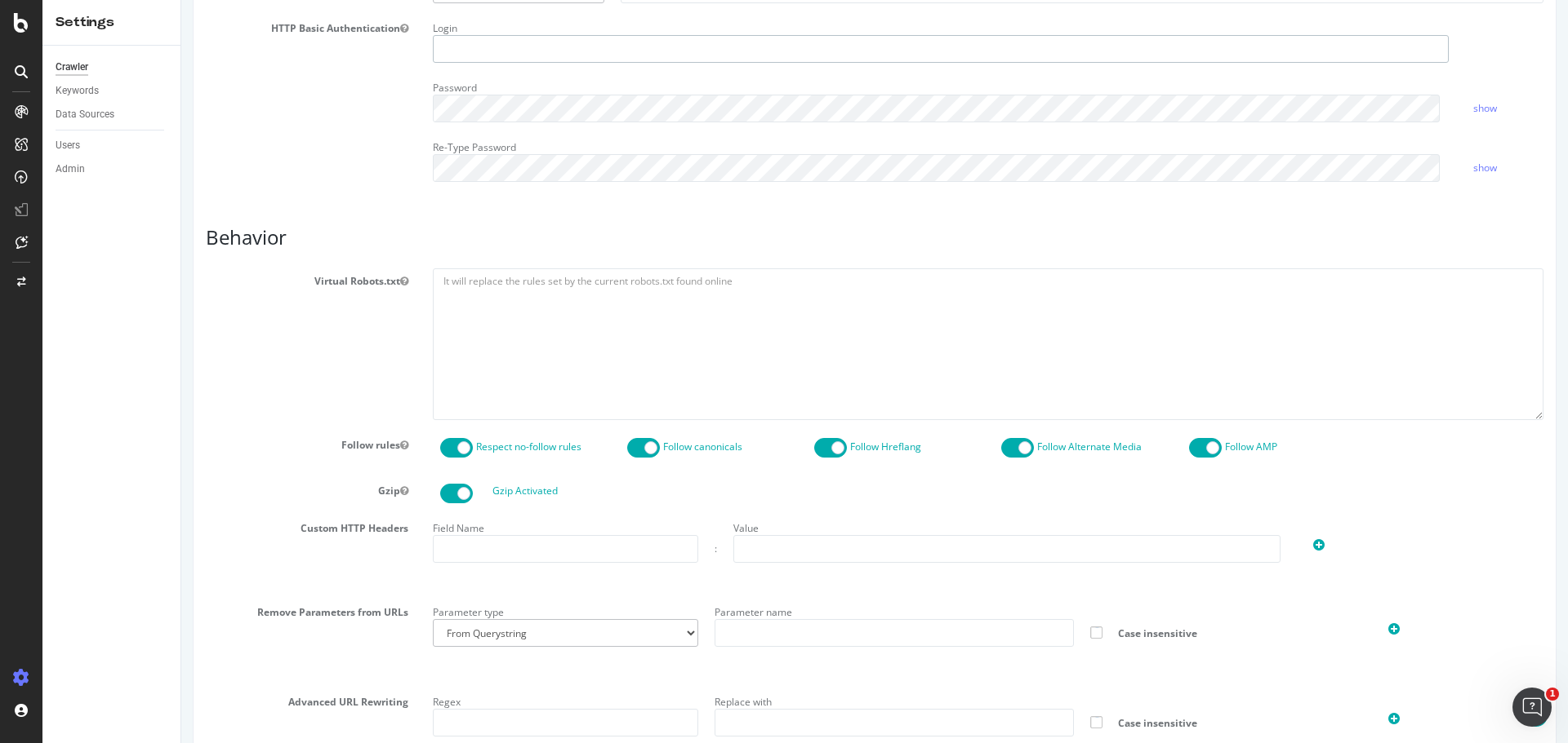
type input "jonas.correia"
drag, startPoint x: 584, startPoint y: 490, endPoint x: 491, endPoint y: 491, distance: 93.0
click at [491, 491] on div "Gzip Activated" at bounding box center [989, 494] width 1123 height 19
copy label "Gzip Activated"
click at [787, 499] on div "Gzip Activated" at bounding box center [989, 494] width 1123 height 19
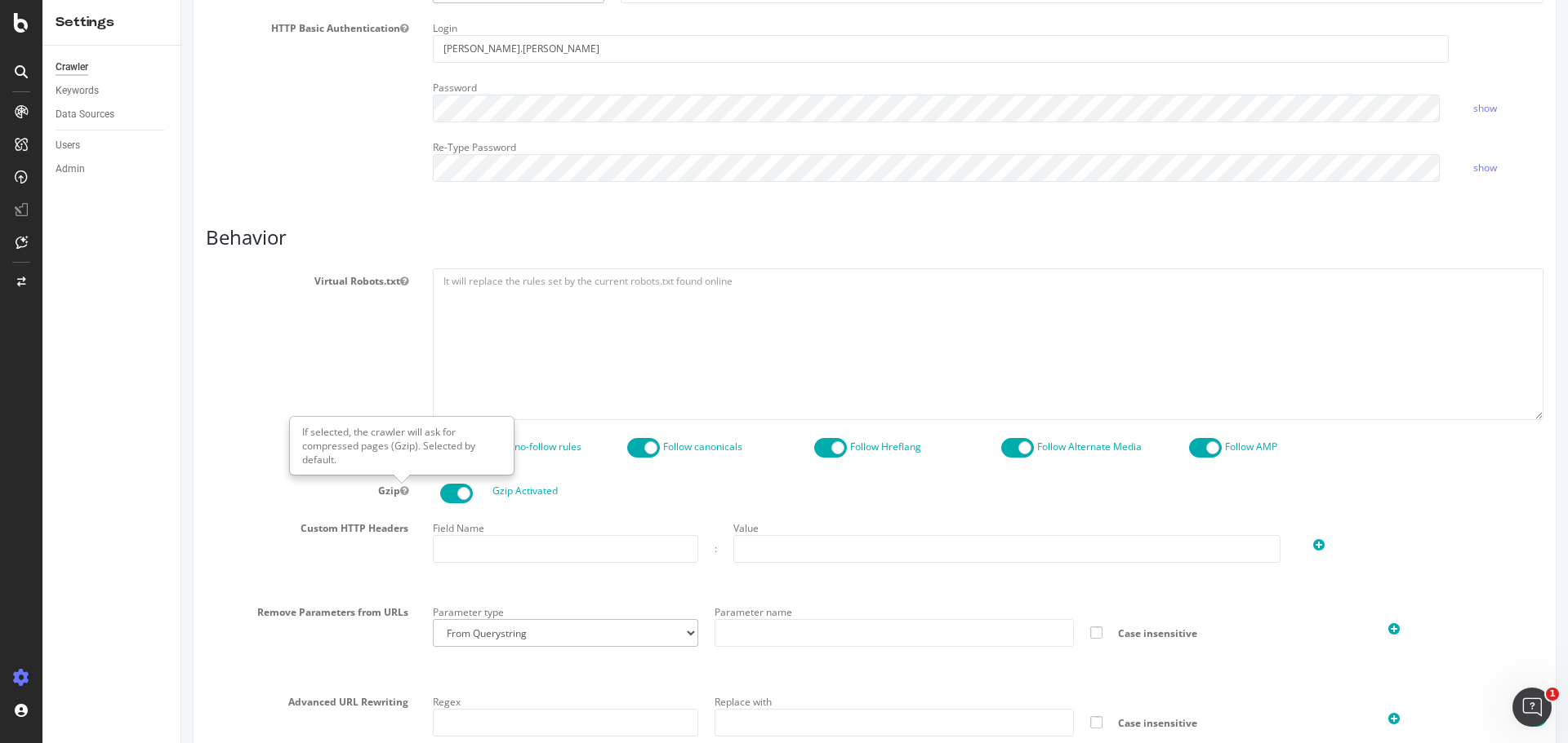
click at [1022, 479] on div "Gzip Activated" at bounding box center [988, 491] width 1135 height 26
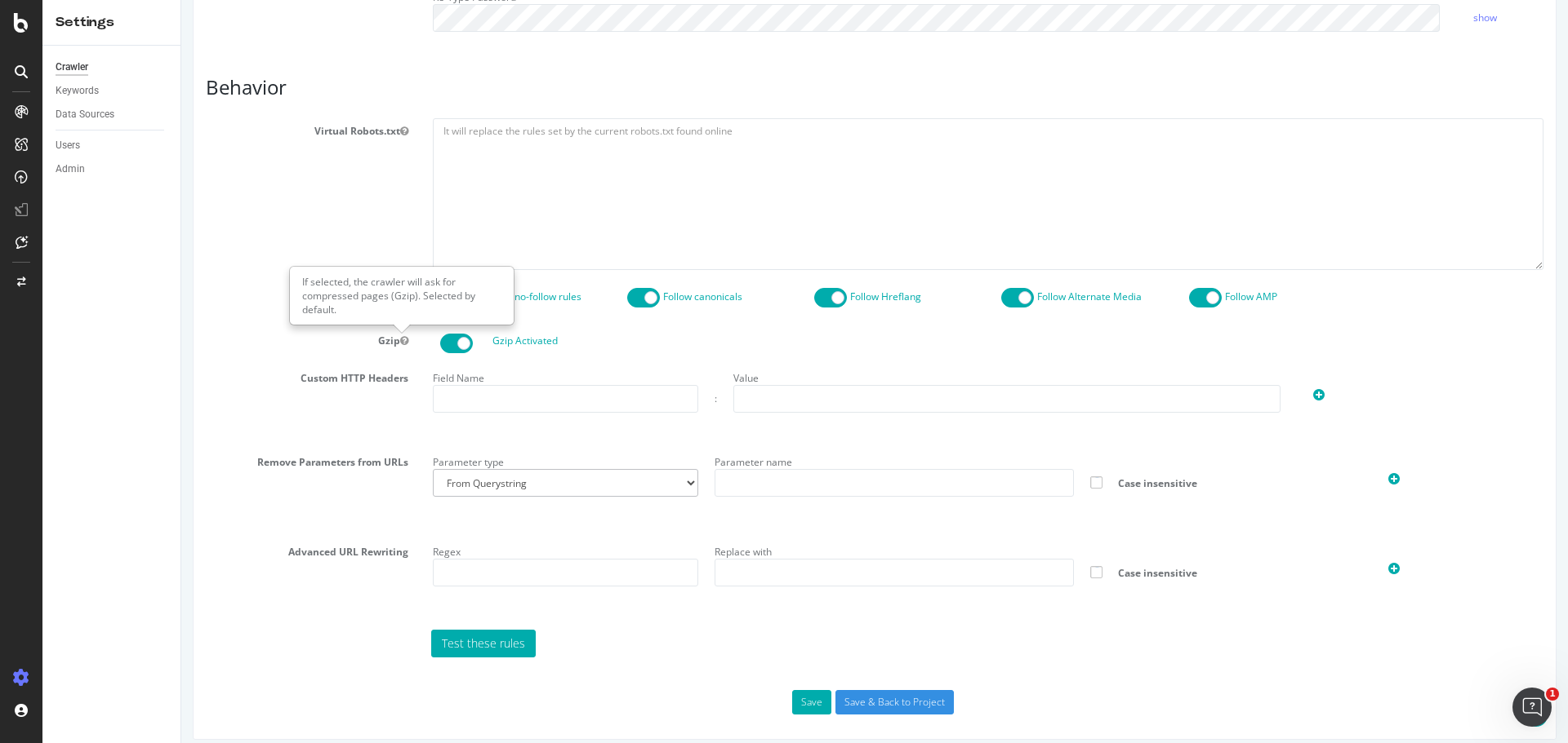
scroll to position [684, 0]
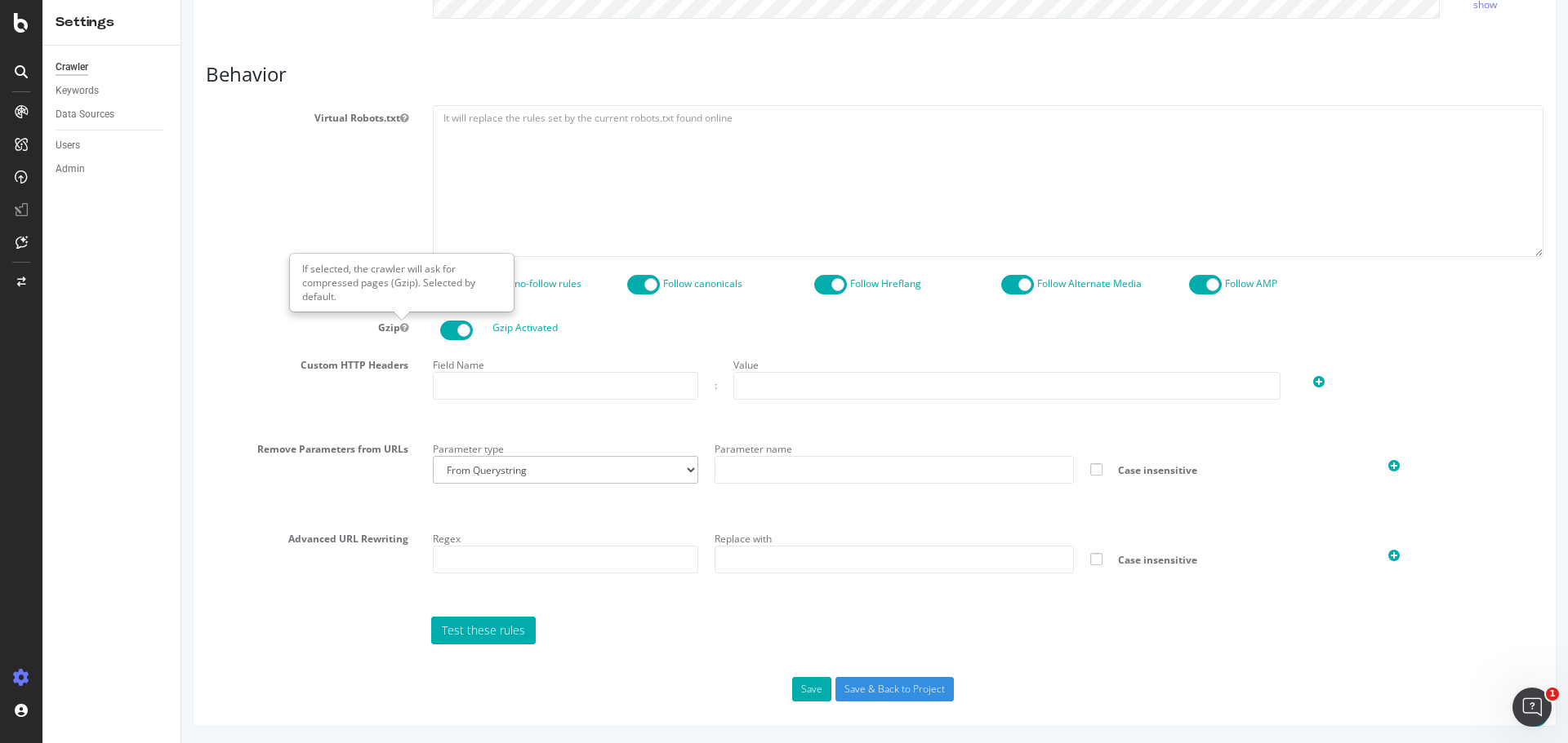
click at [460, 336] on span at bounding box center [456, 331] width 33 height 19
click at [443, 332] on span at bounding box center [456, 331] width 33 height 19
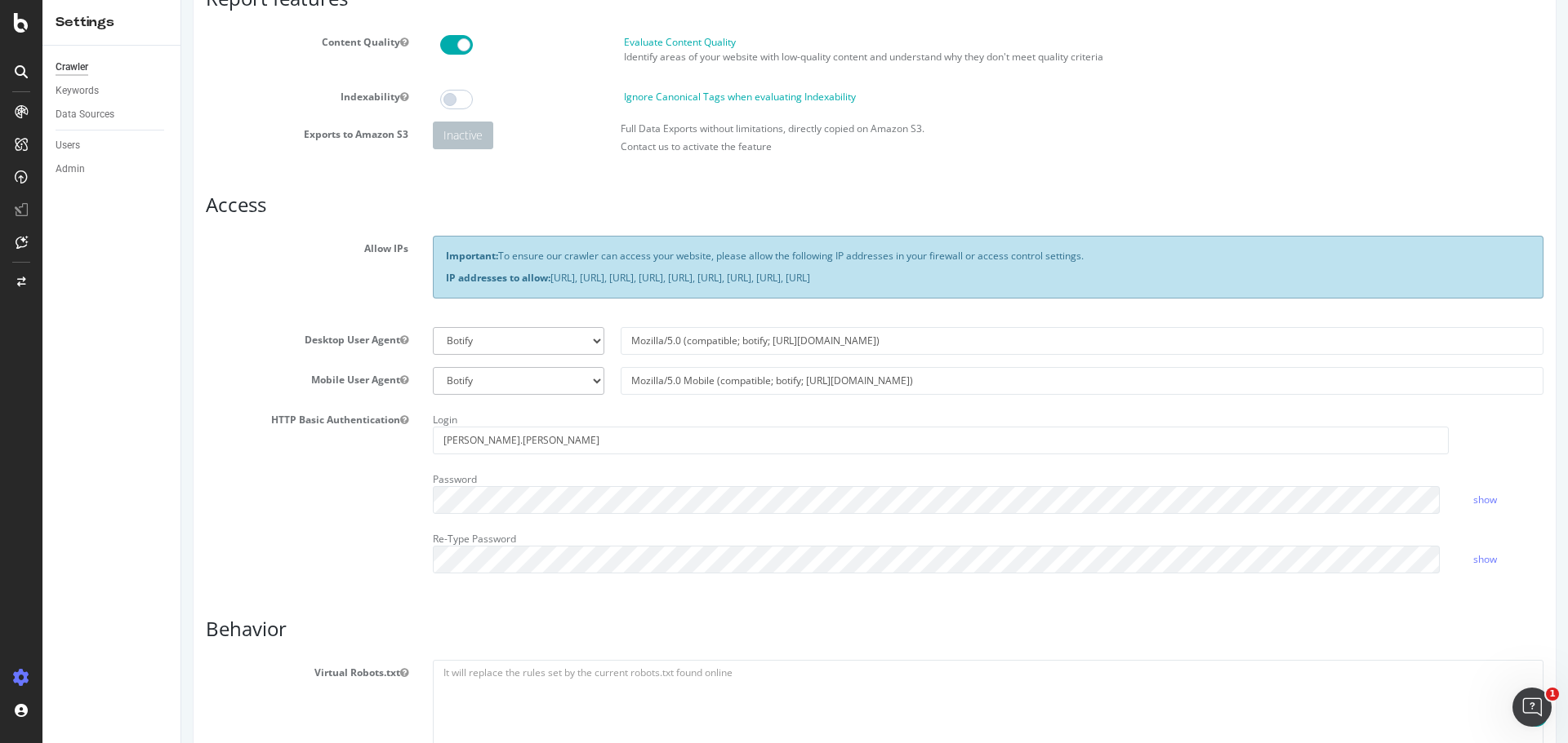
scroll to position [113, 0]
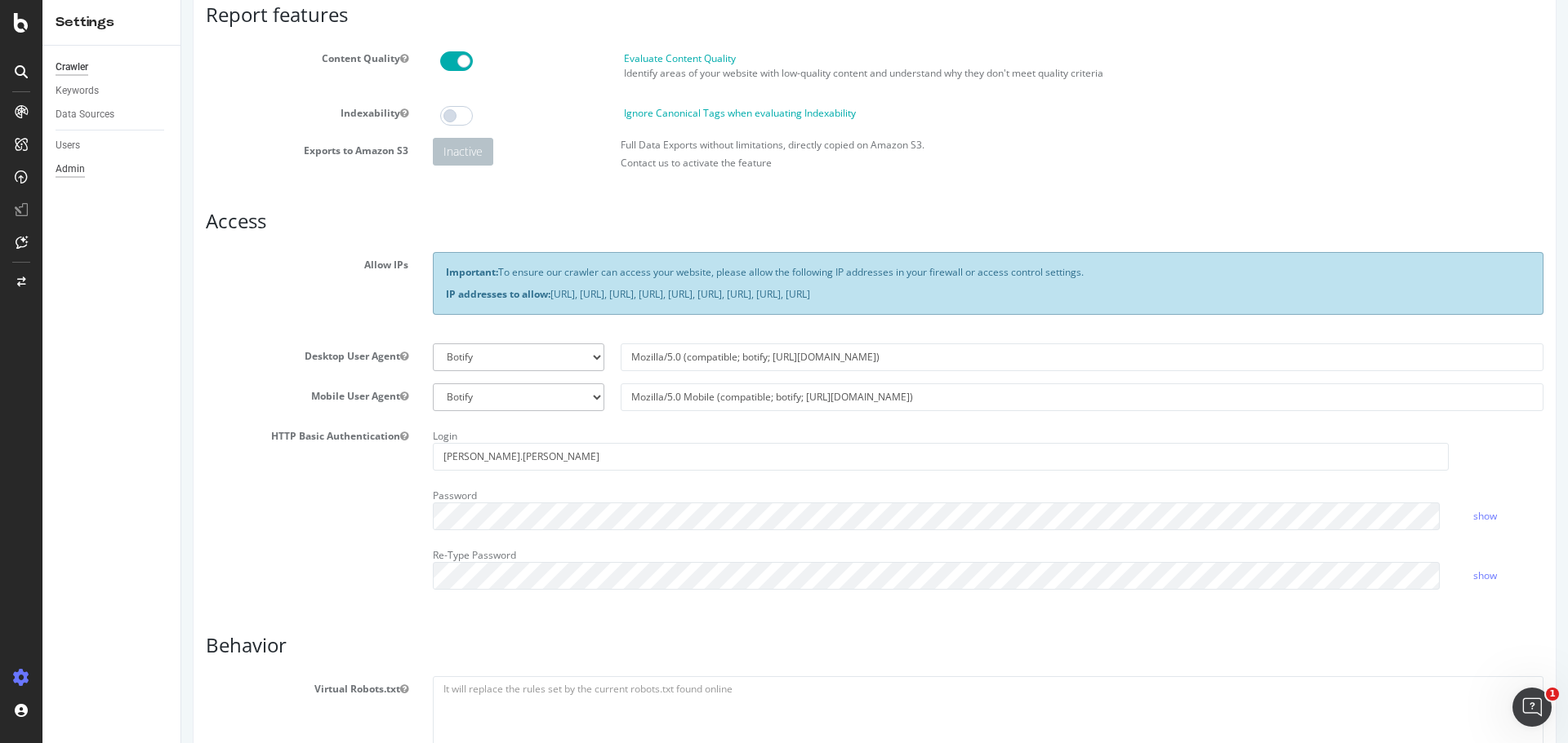
click at [74, 166] on div "Admin" at bounding box center [70, 168] width 29 height 17
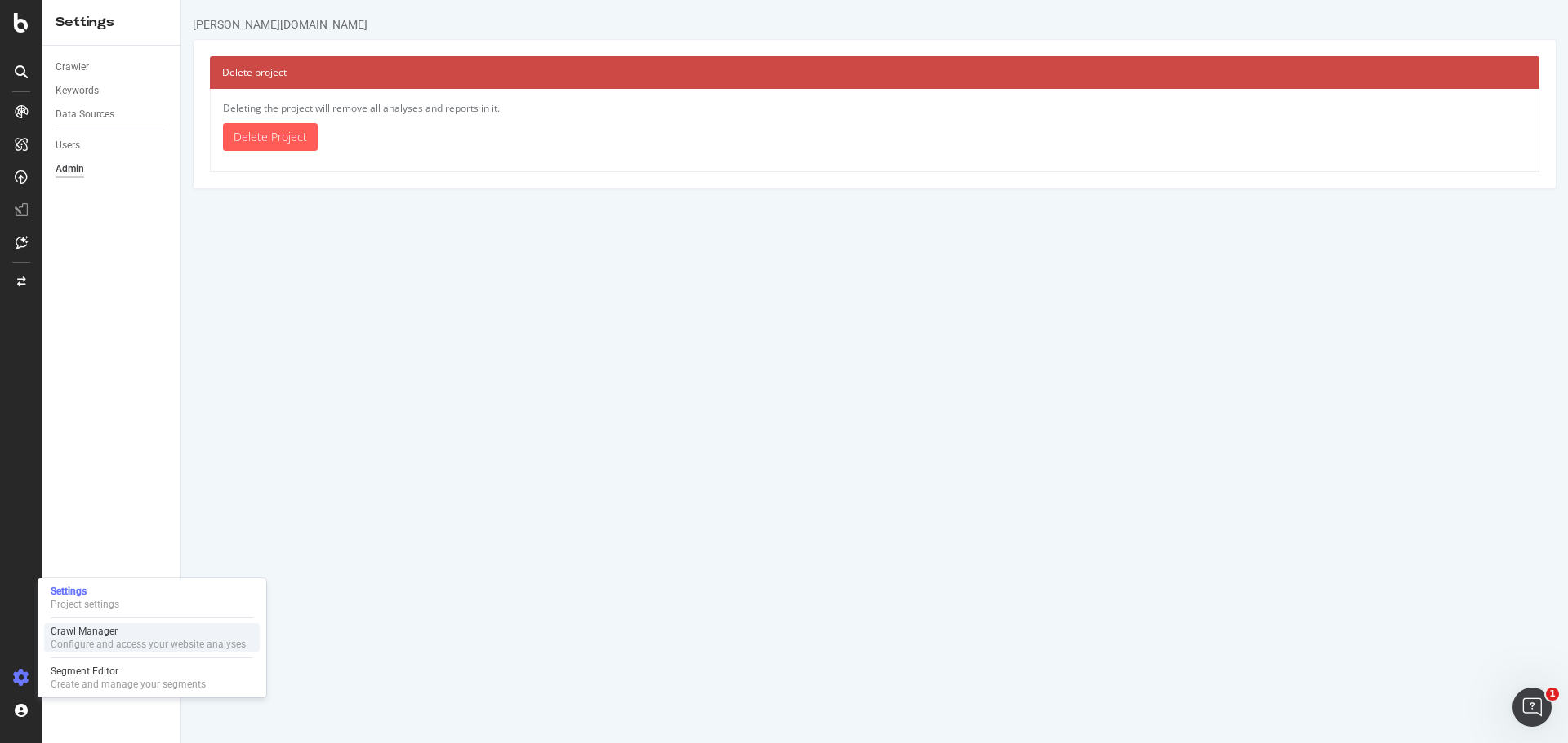
click at [88, 640] on div "Configure and access your website analyses" at bounding box center [147, 644] width 195 height 13
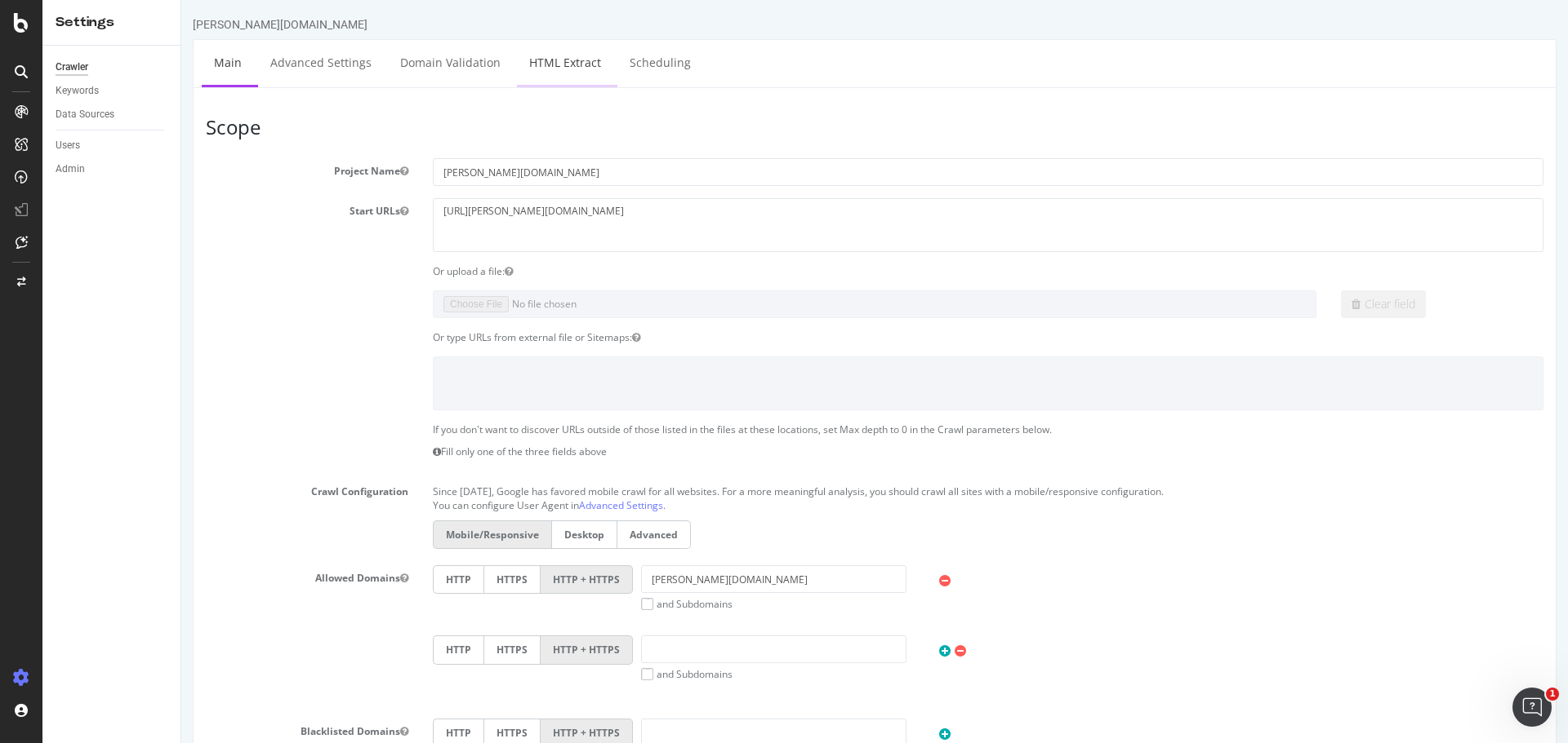
click at [549, 63] on link "HTML Extract" at bounding box center [564, 62] width 96 height 45
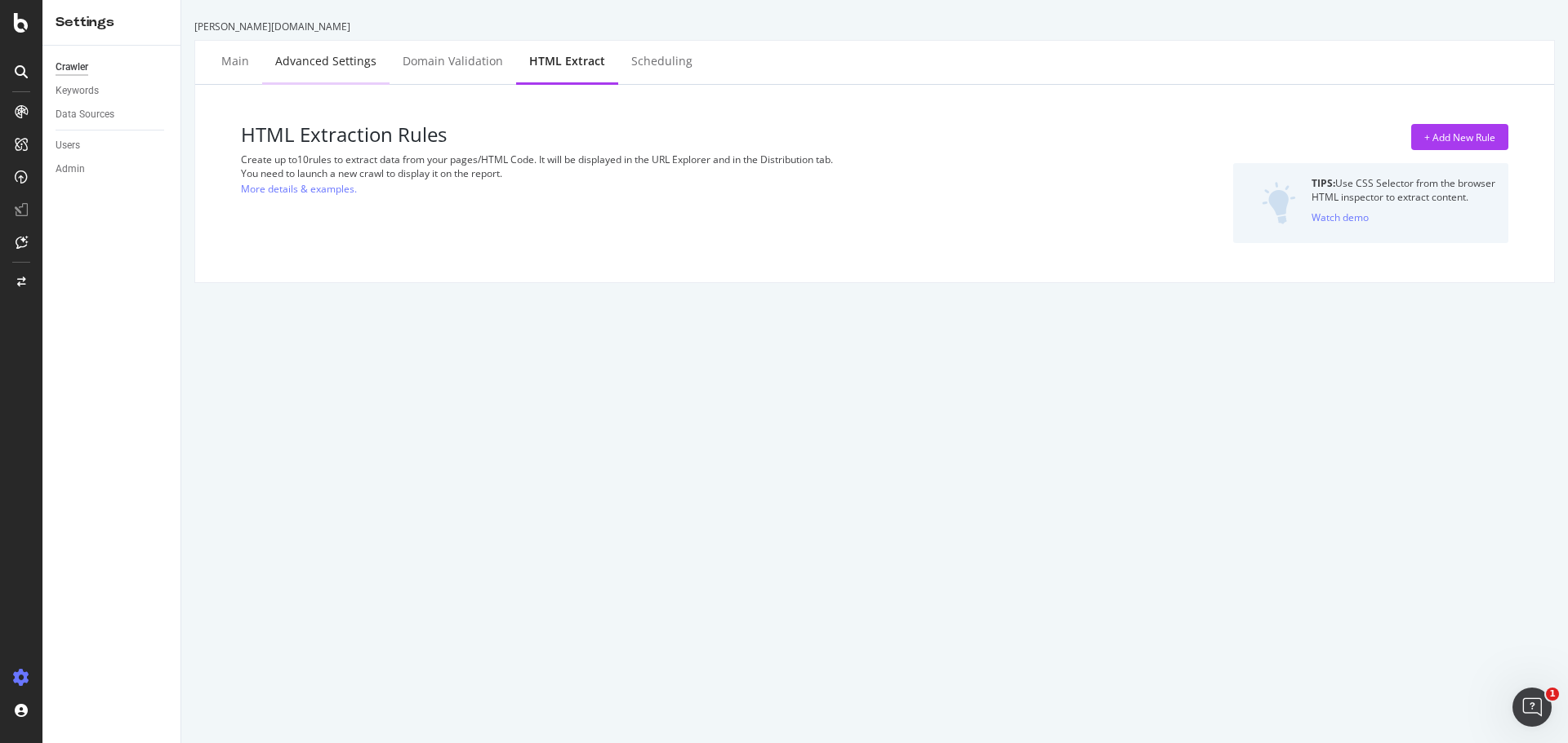
click at [370, 63] on div "Advanced Settings" at bounding box center [325, 61] width 101 height 17
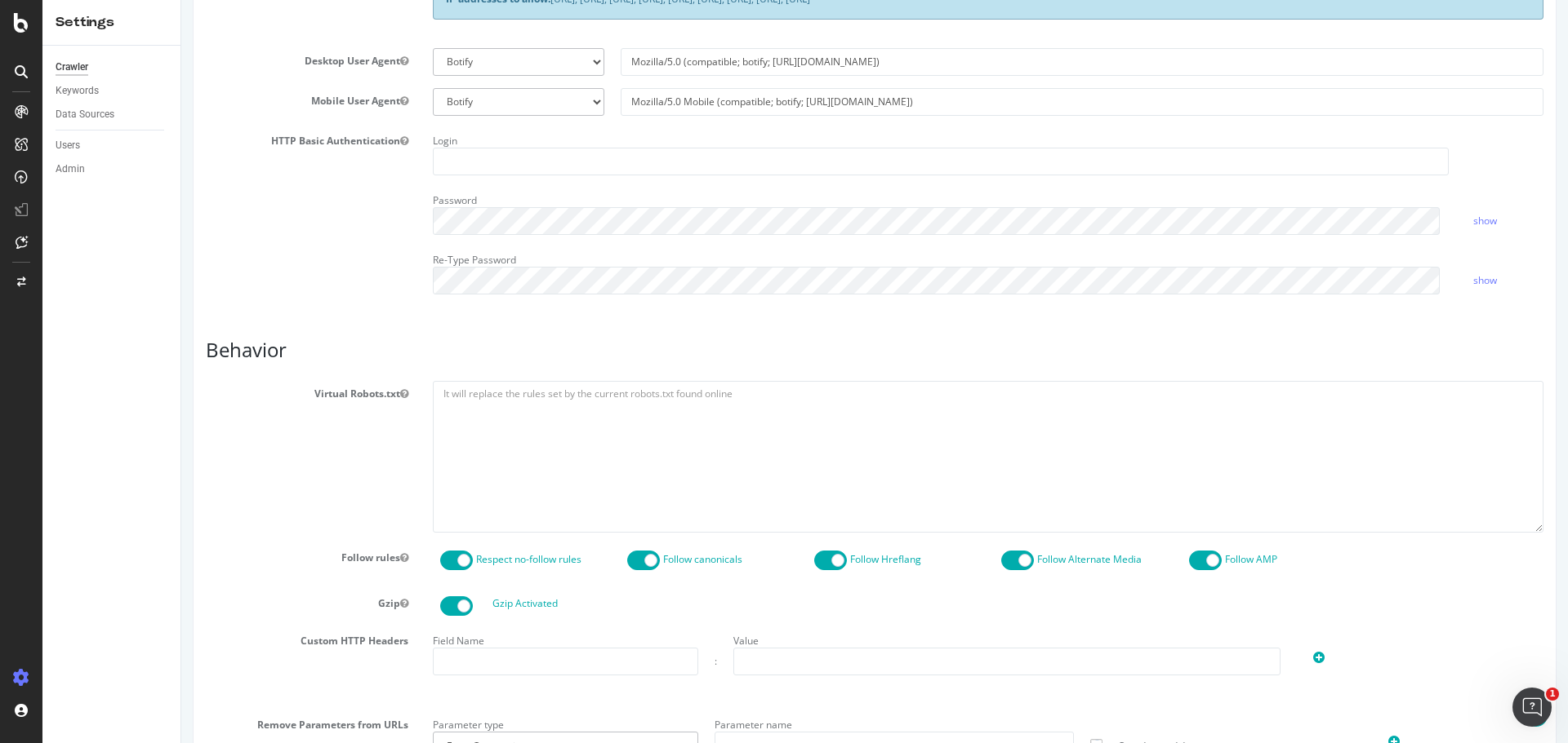
scroll to position [489, 0]
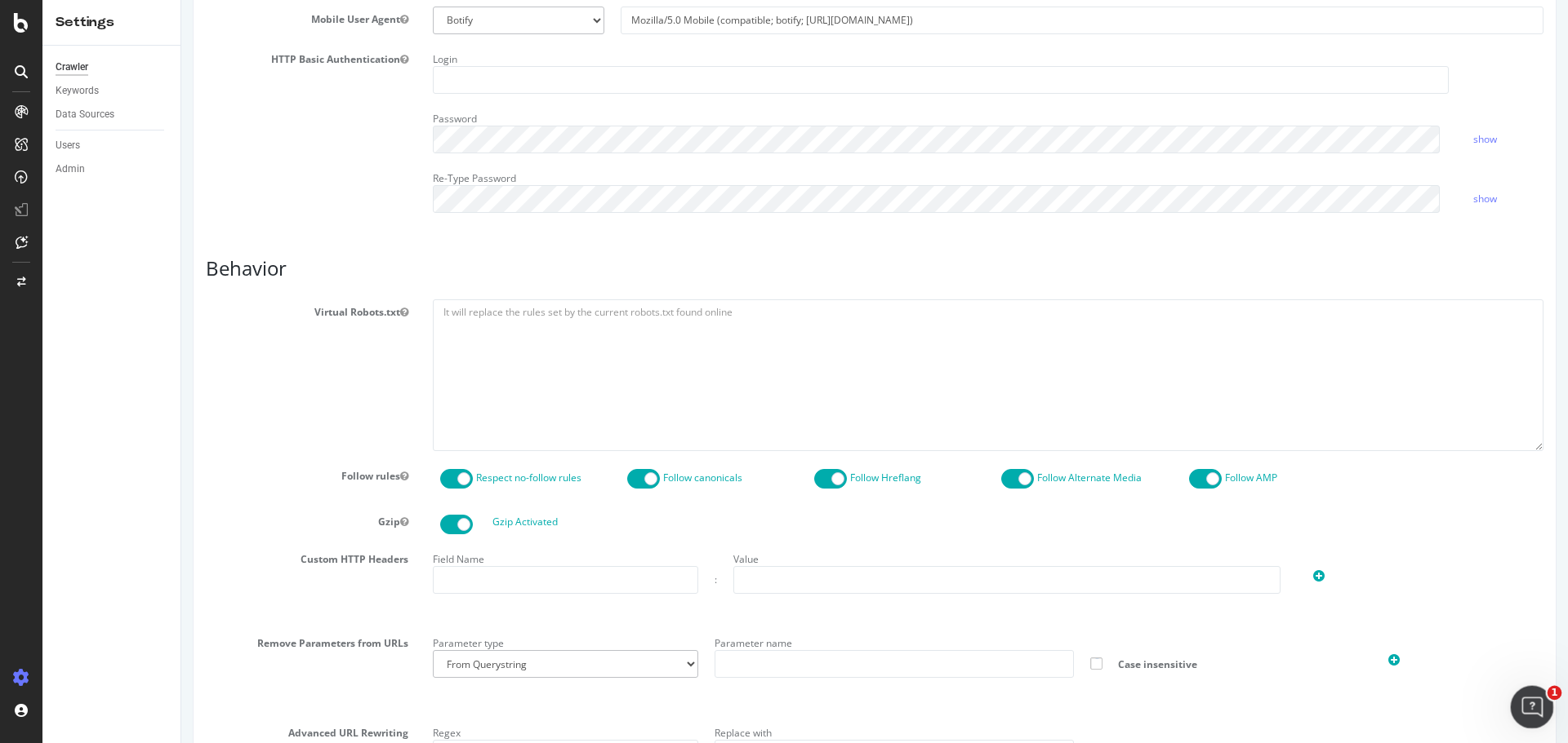
click at [1530, 700] on icon "Open Intercom Messenger" at bounding box center [1529, 704] width 11 height 13
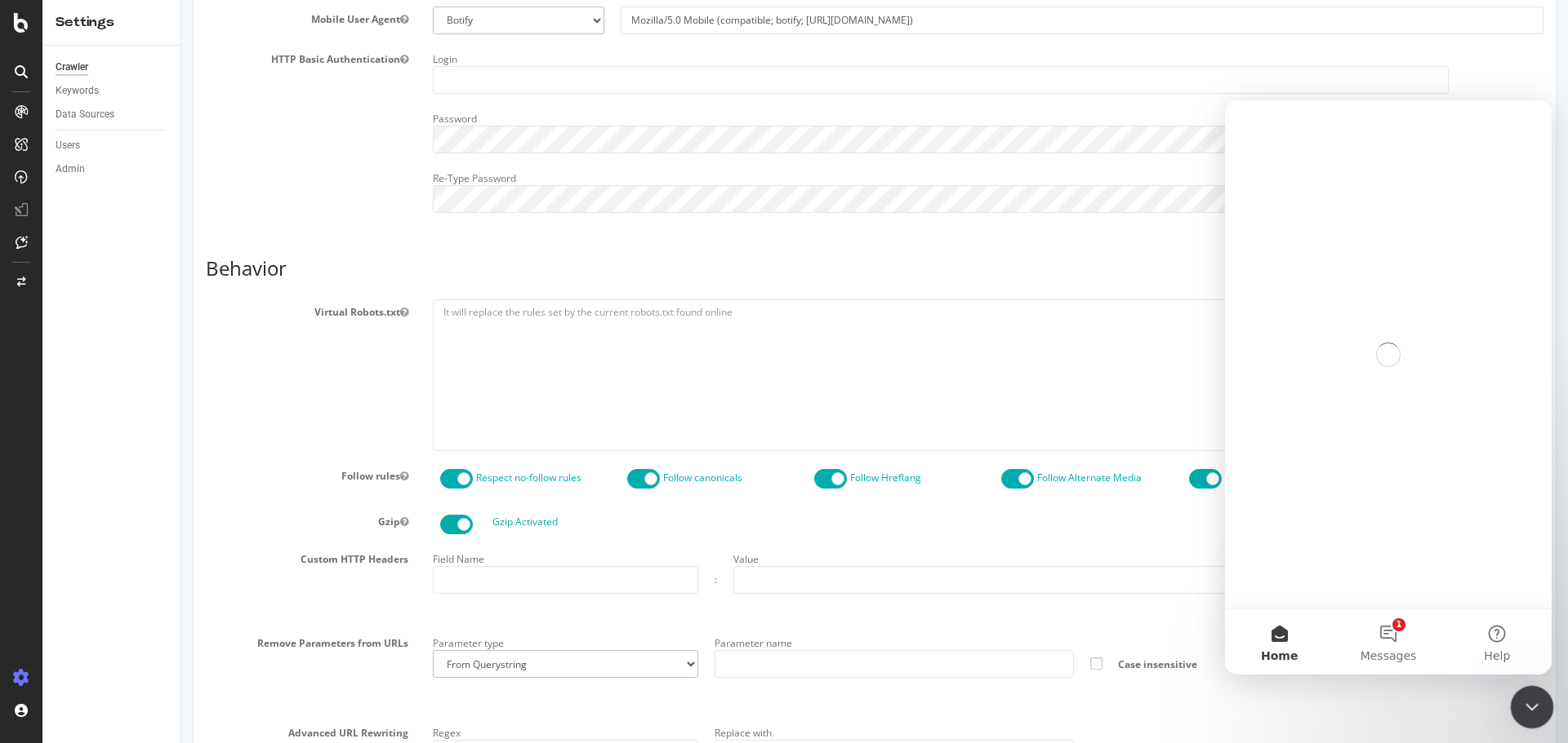
scroll to position [0, 0]
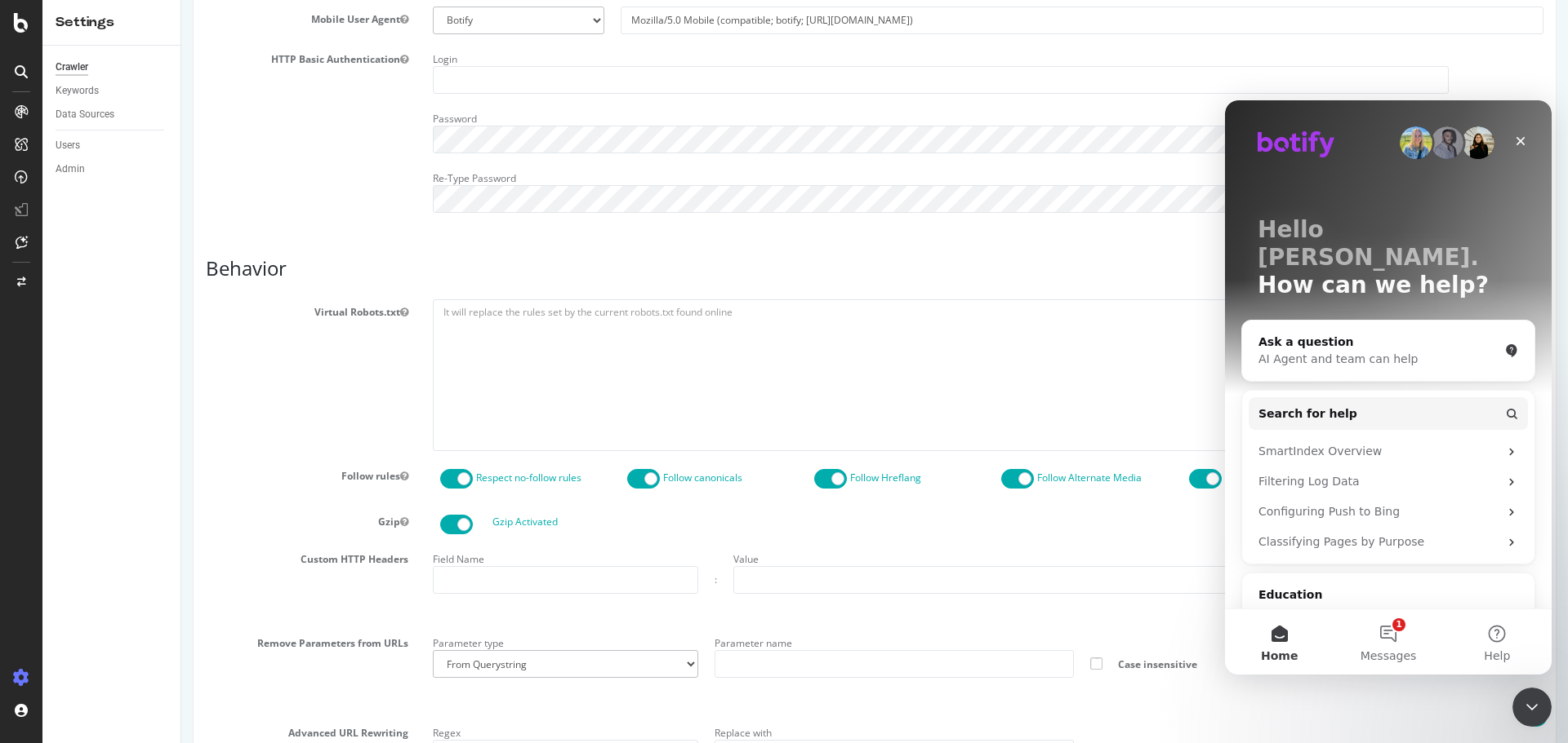
click at [1383, 334] on div "Ask a question" at bounding box center [1378, 342] width 240 height 17
click at [1370, 351] on div "AI Agent and team can help" at bounding box center [1378, 359] width 240 height 17
click at [1319, 405] on span "Search for help" at bounding box center [1308, 413] width 99 height 17
click at [1513, 410] on circle "Intercom messenger" at bounding box center [1511, 413] width 7 height 7
click at [1512, 407] on icon "Intercom messenger" at bounding box center [1511, 413] width 13 height 13
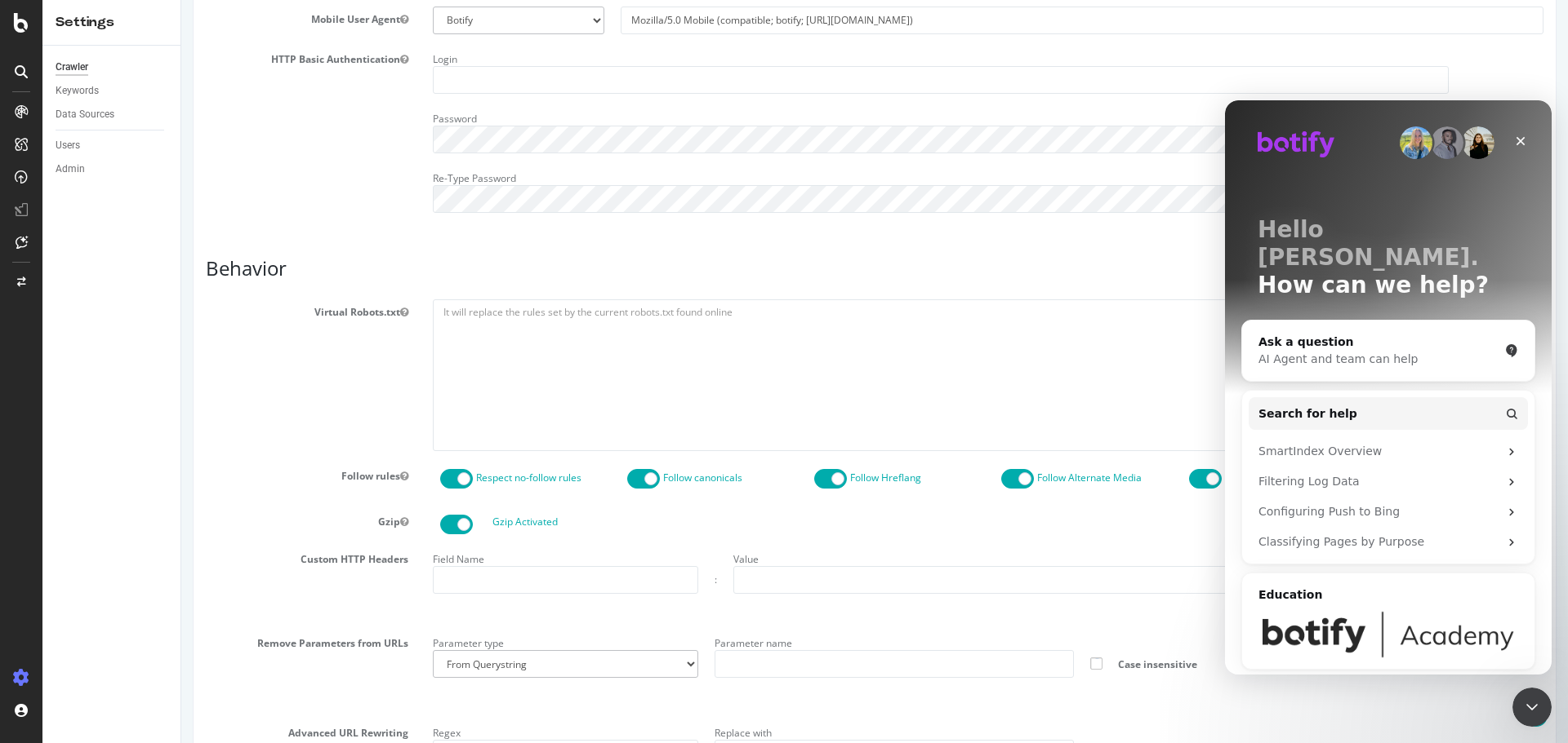
click at [1315, 610] on img "Intercom messenger" at bounding box center [1388, 635] width 259 height 49
click at [1297, 334] on div "Ask a question" at bounding box center [1378, 342] width 240 height 17
click at [1505, 345] on icon "Intercom messenger" at bounding box center [1511, 351] width 13 height 13
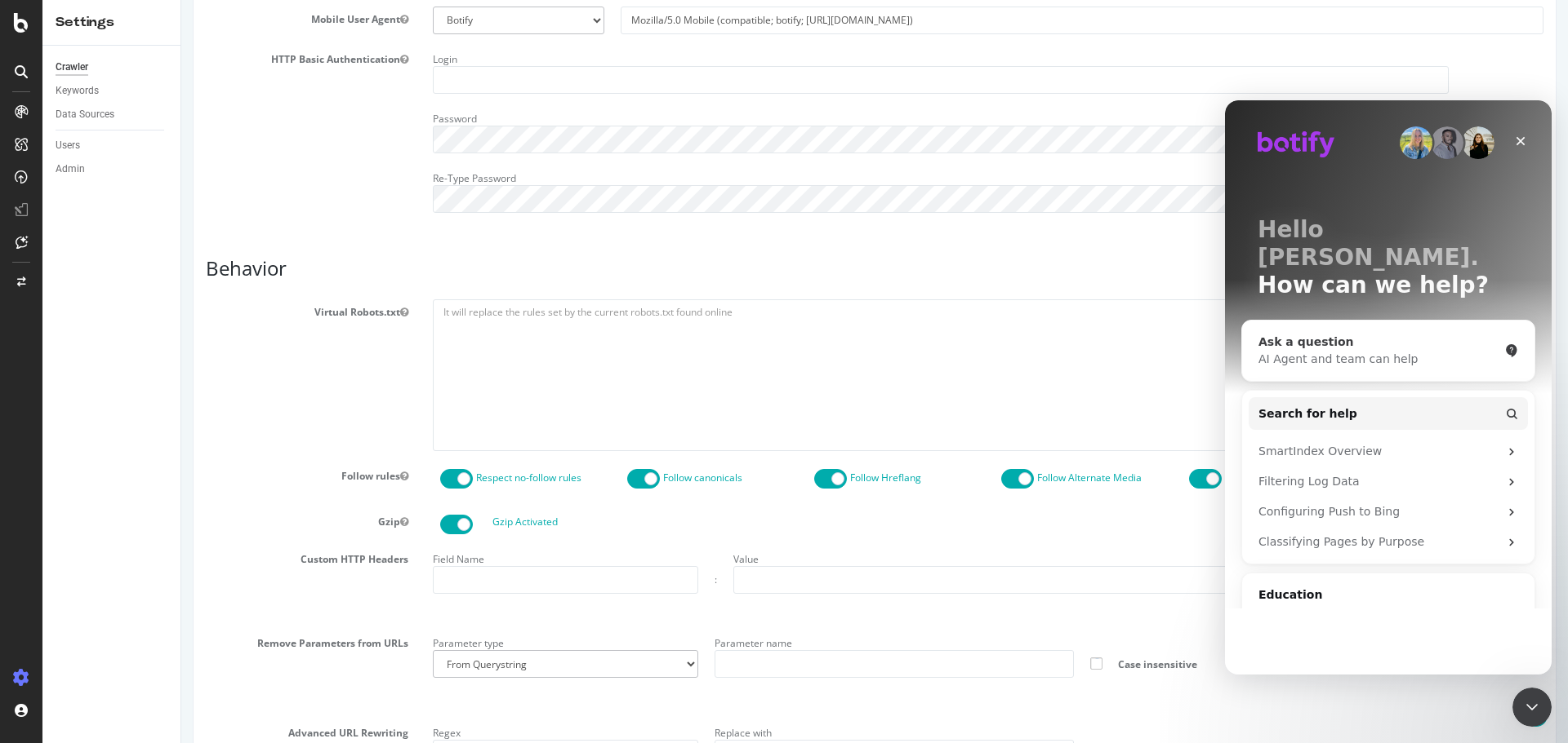
click at [1306, 334] on div "Ask a question" at bounding box center [1378, 342] width 240 height 17
click at [1516, 141] on icon "Close" at bounding box center [1519, 141] width 13 height 13
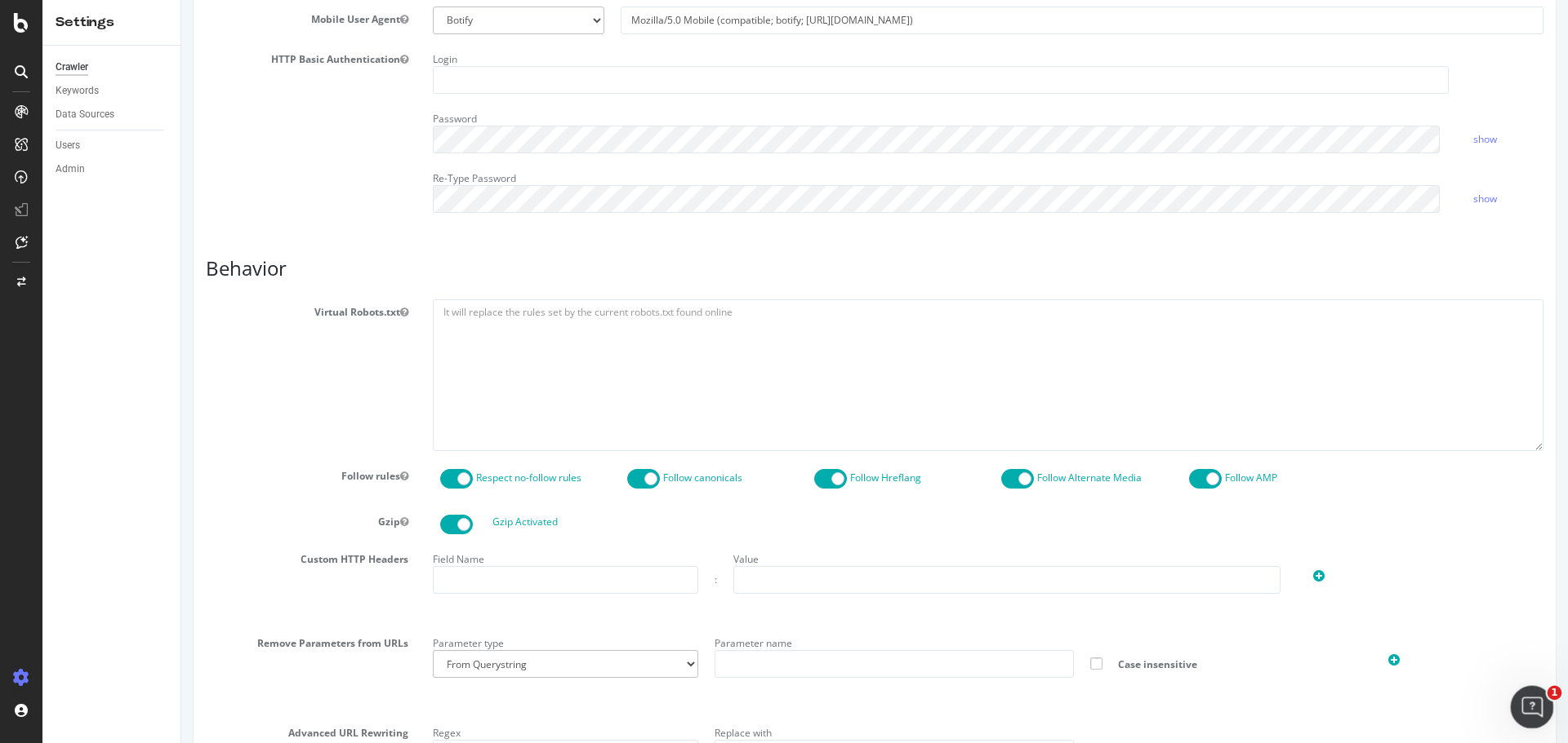
drag, startPoint x: 1531, startPoint y: 702, endPoint x: 2789, endPoint y: 1378, distance: 1428.1
click at [1531, 702] on icon "Open Intercom Messenger" at bounding box center [1529, 705] width 27 height 27
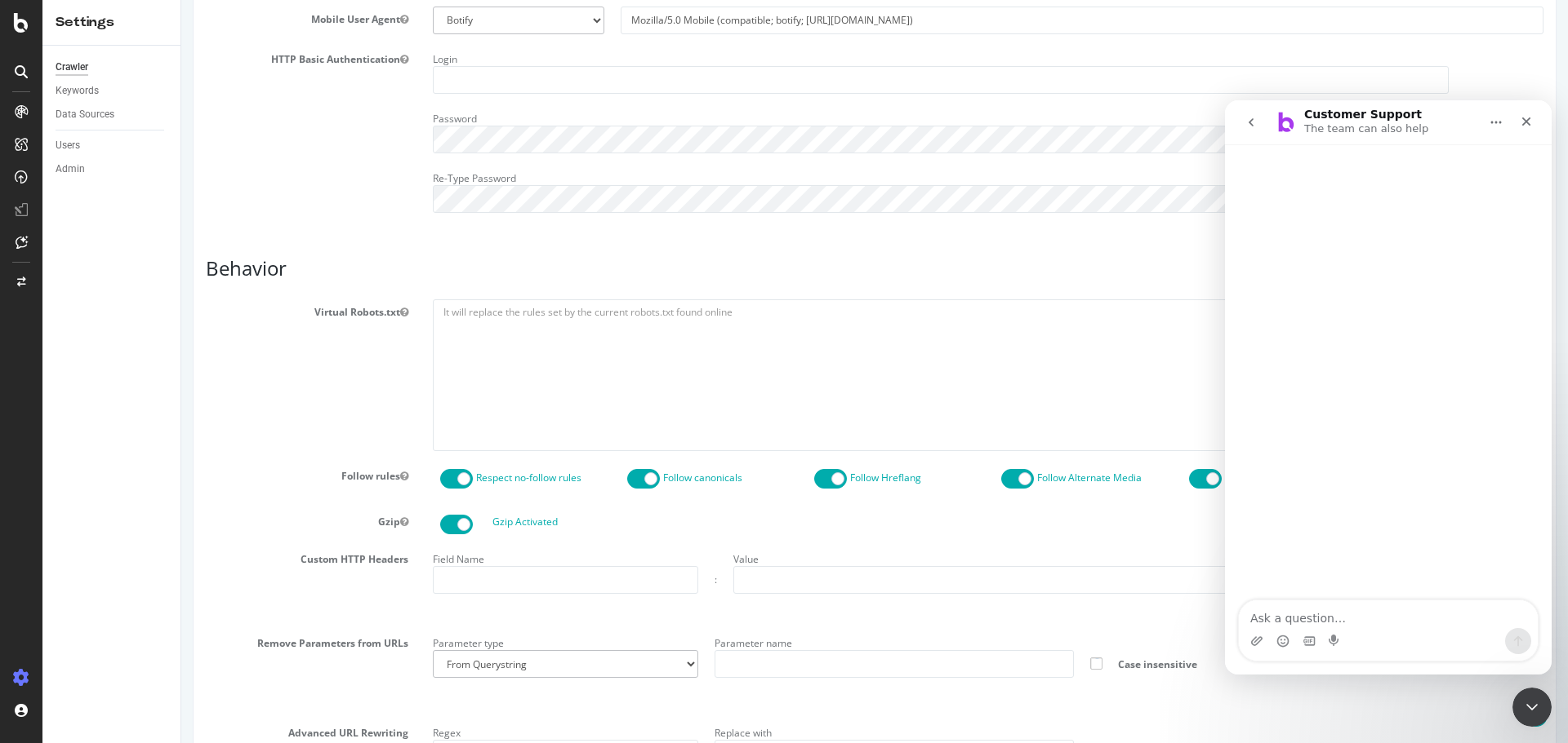
click at [1321, 617] on textarea "Ask a question…" at bounding box center [1387, 613] width 299 height 27
type textarea "I"
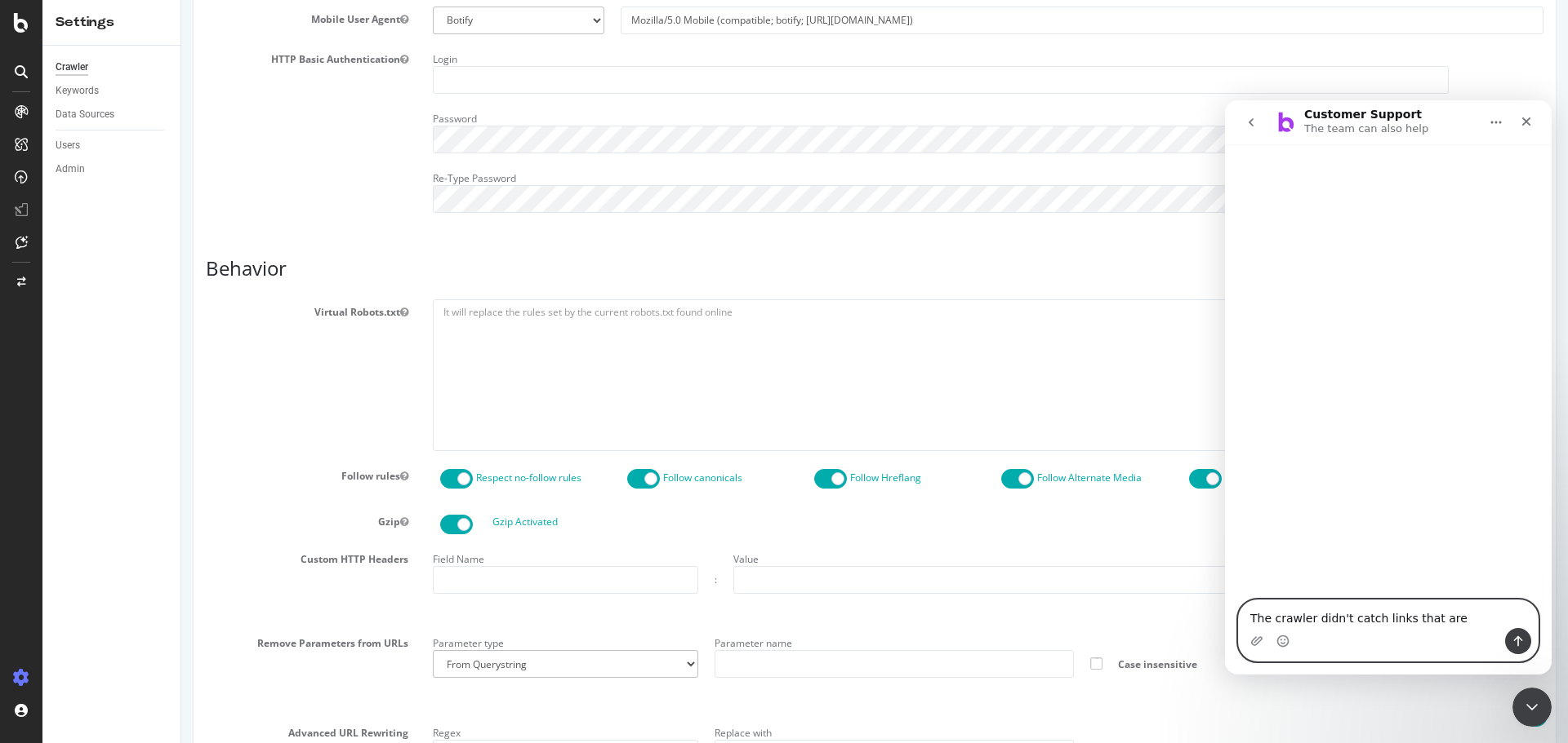
drag, startPoint x: 1447, startPoint y: 621, endPoint x: 1456, endPoint y: 622, distance: 9.1
click at [1447, 621] on textarea "The crawler didn't catch links that are" at bounding box center [1387, 613] width 299 height 27
type textarea "The crawler didn't catch links that are rendered by js on my pages, what can I …"
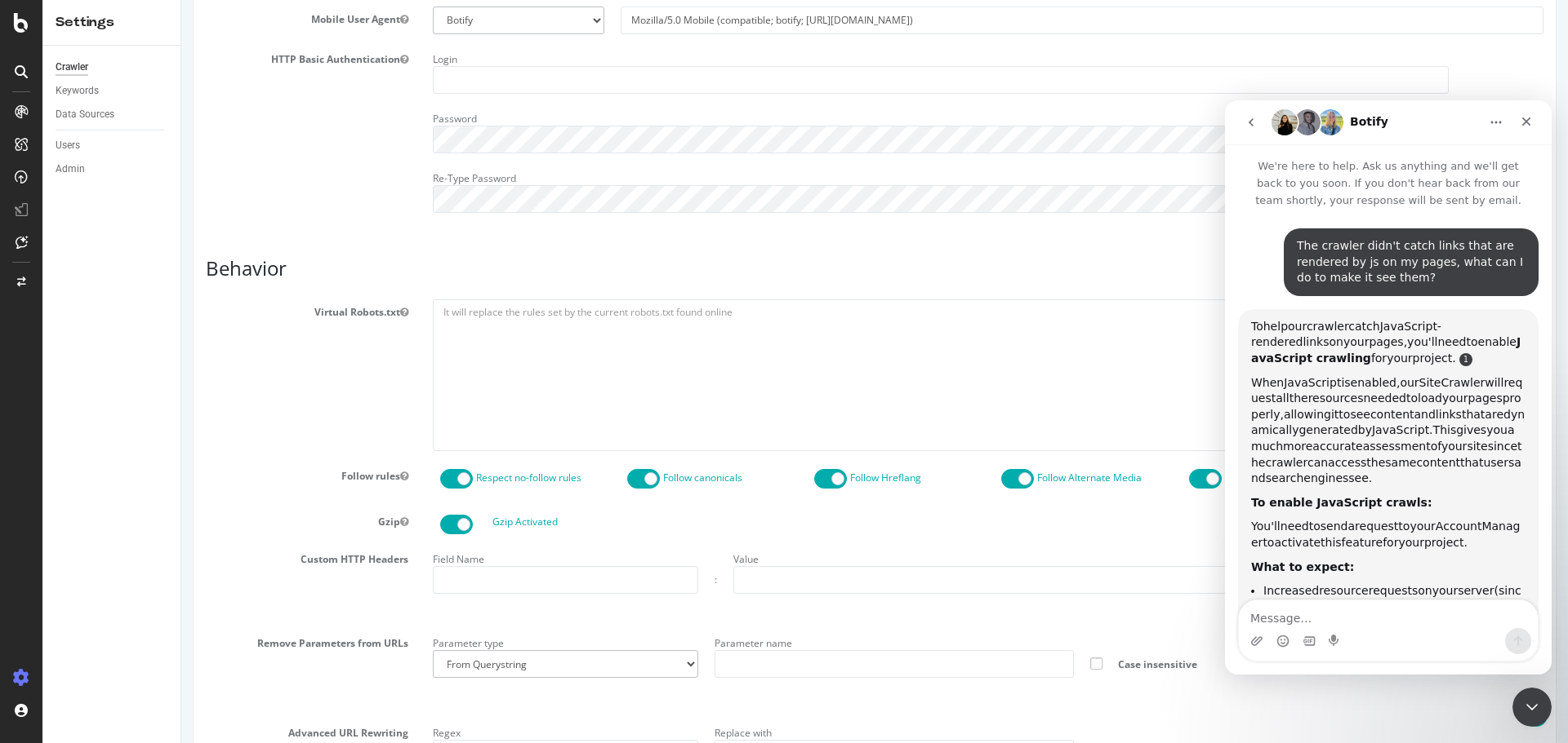
click at [1459, 360] on link "Customer Support says…" at bounding box center [1465, 360] width 13 height 13
drag, startPoint x: 4, startPoint y: 299, endPoint x: 68, endPoint y: 587, distance: 295.0
click at [68, 587] on div "Settings" at bounding box center [85, 591] width 69 height 13
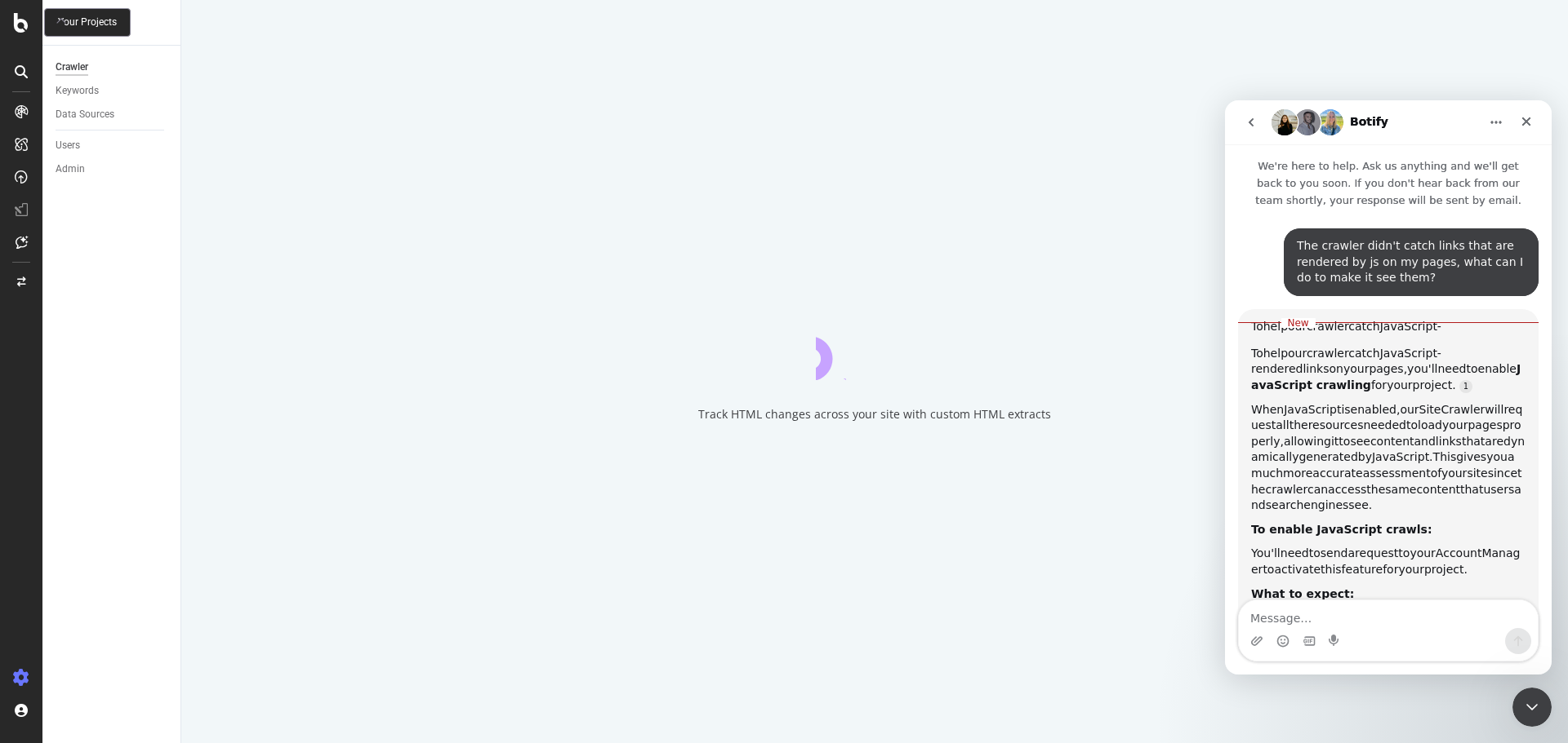
click at [19, 17] on icon at bounding box center [21, 23] width 15 height 19
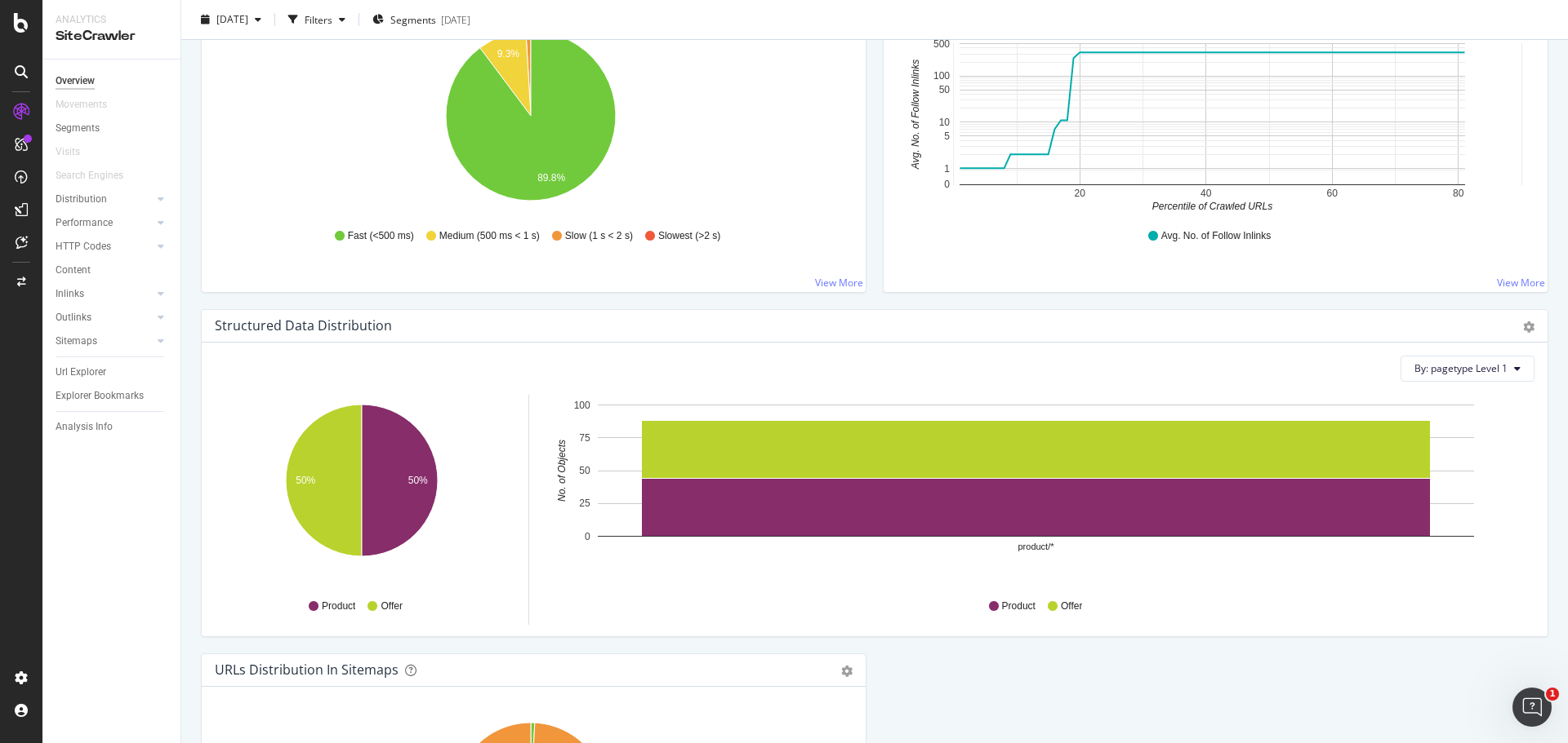
scroll to position [1305, 0]
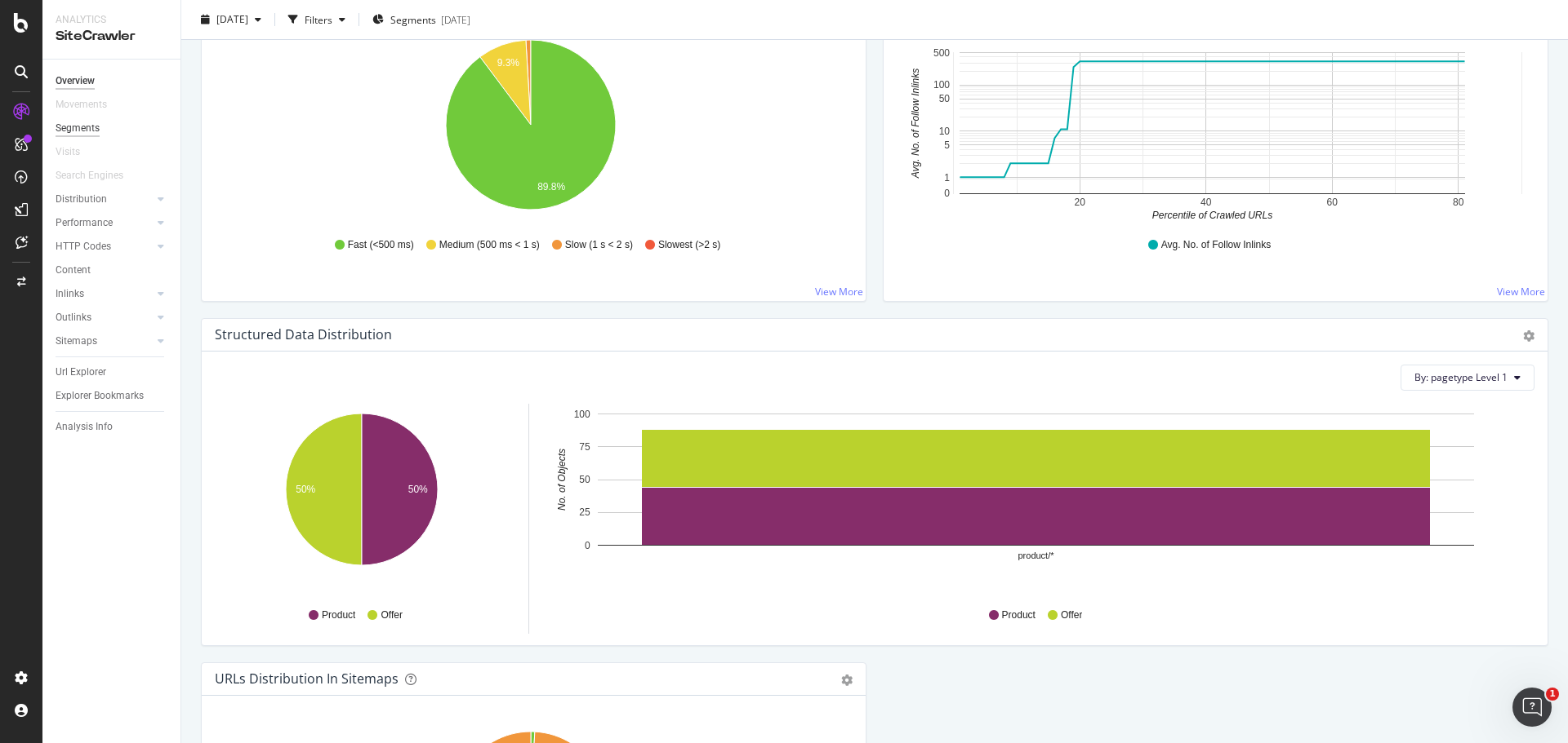
click at [83, 129] on div "Segments" at bounding box center [78, 128] width 44 height 17
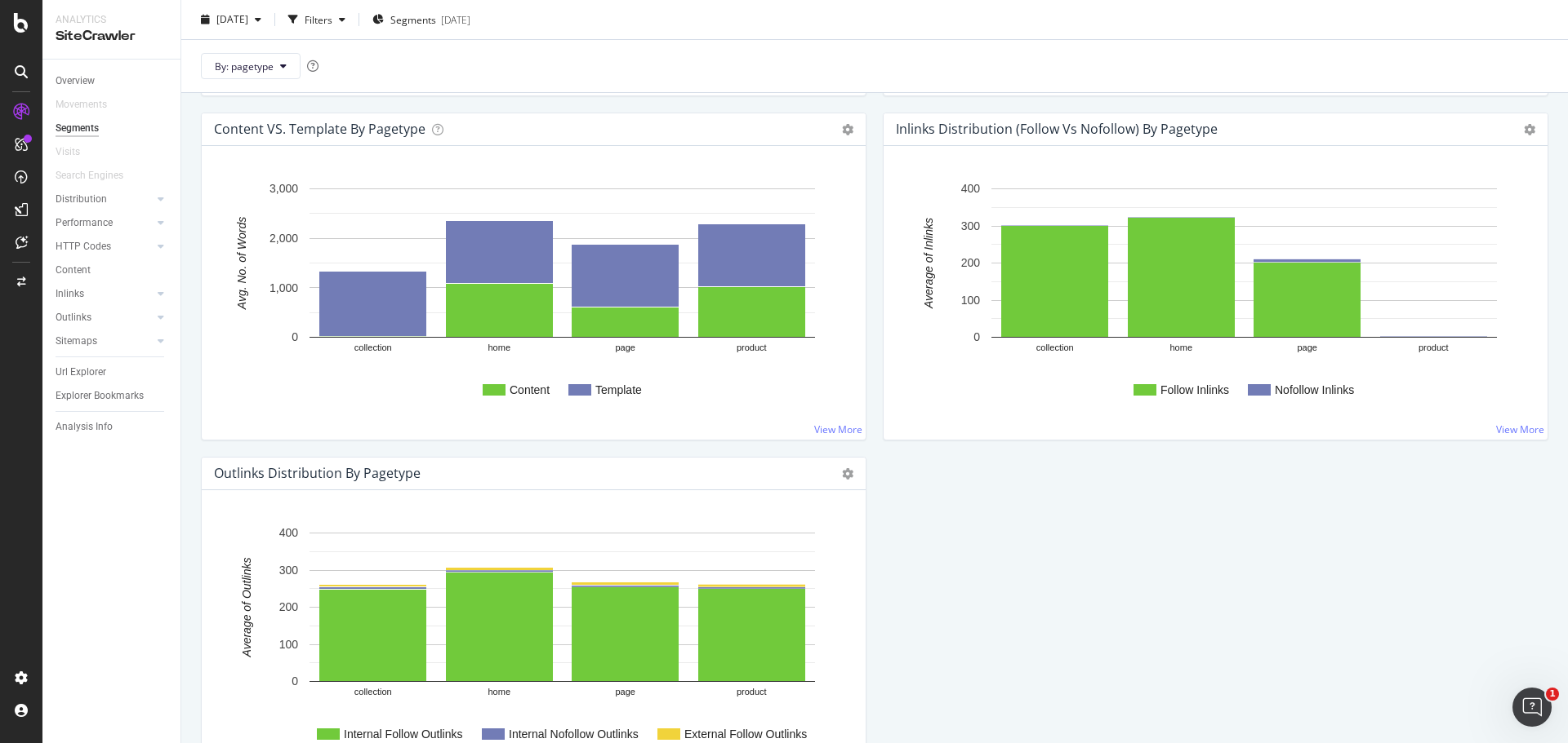
scroll to position [1295, 0]
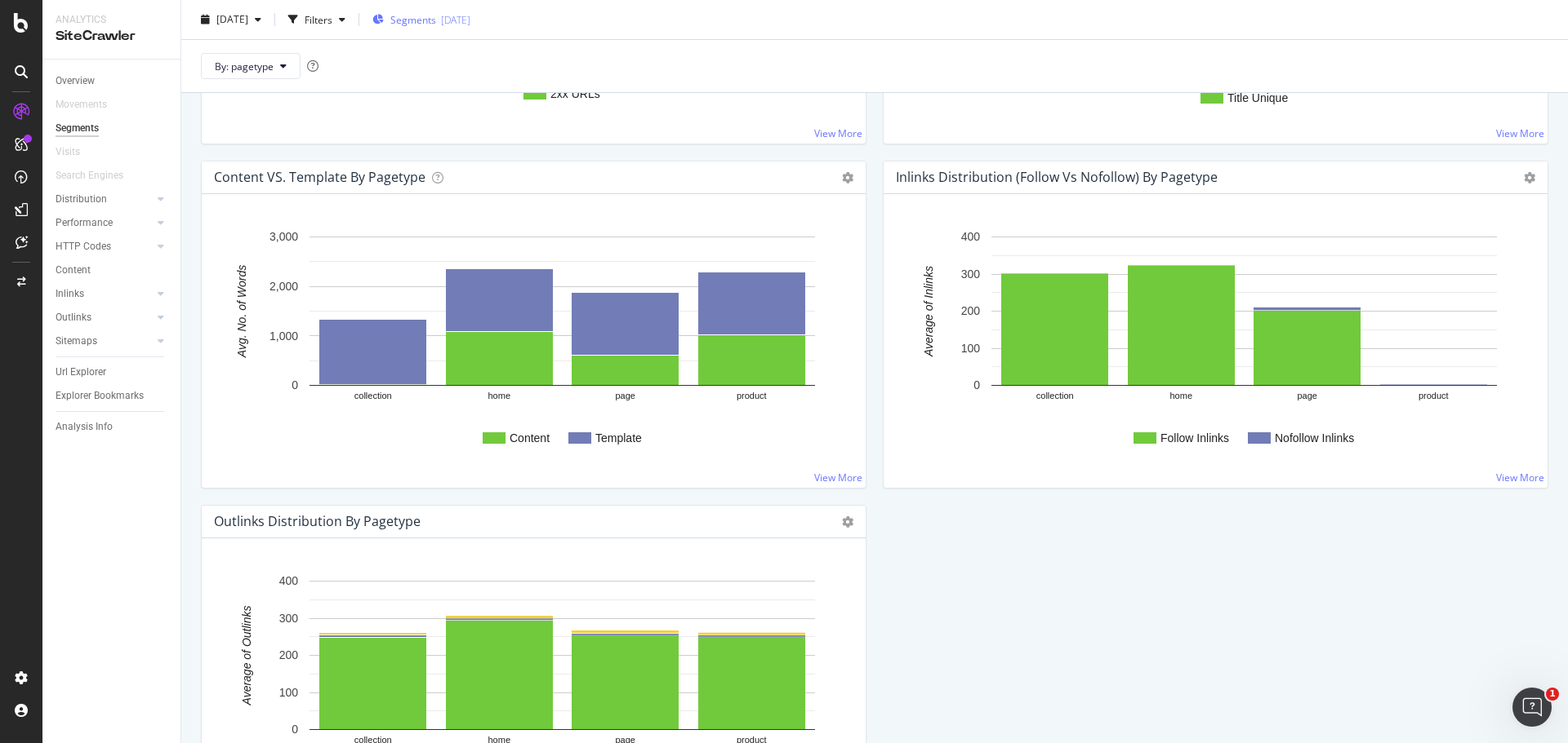
click at [436, 13] on span "Segments" at bounding box center [414, 19] width 46 height 14
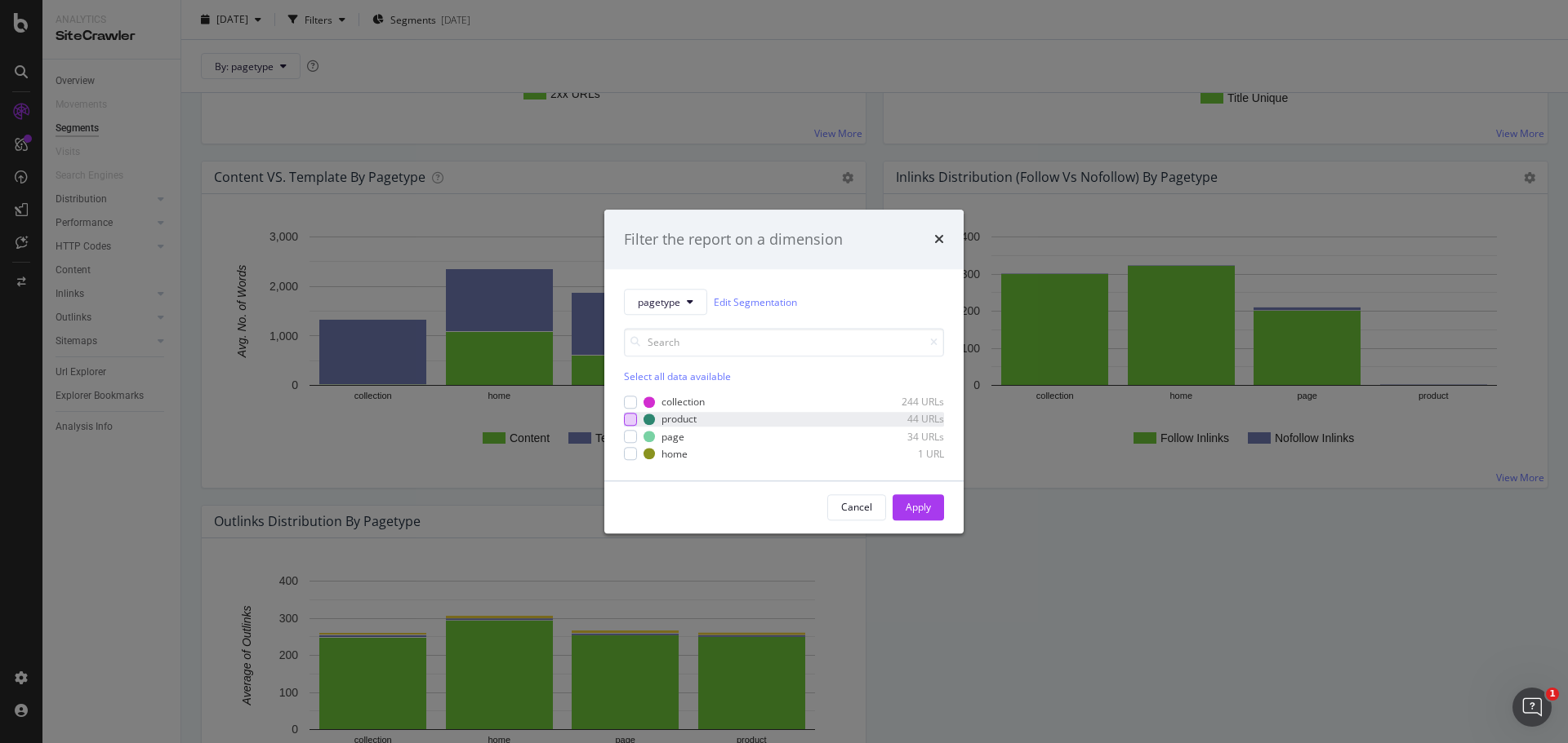
click at [629, 420] on div "modal" at bounding box center [630, 419] width 13 height 13
click at [629, 417] on icon "modal" at bounding box center [631, 419] width 7 height 8
drag, startPoint x: 146, startPoint y: 620, endPoint x: 152, endPoint y: 628, distance: 10.0
click at [146, 620] on div "Filter the report on a dimension pagetype Edit Segmentation Select all data ava…" at bounding box center [784, 371] width 1568 height 743
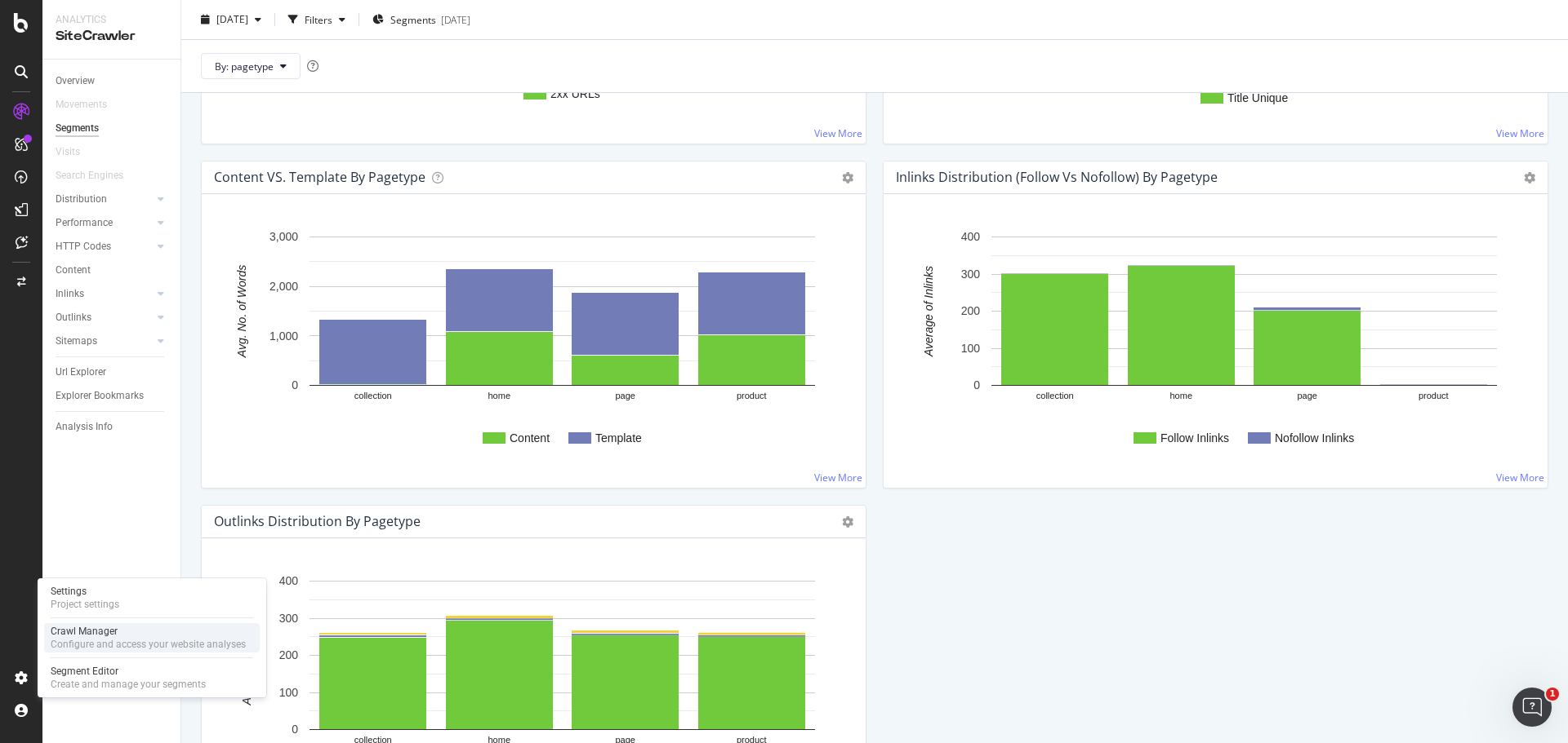
drag, startPoint x: 83, startPoint y: 632, endPoint x: 98, endPoint y: 635, distance: 15.3
click at [83, 632] on div "Crawl Manager" at bounding box center [147, 631] width 195 height 13
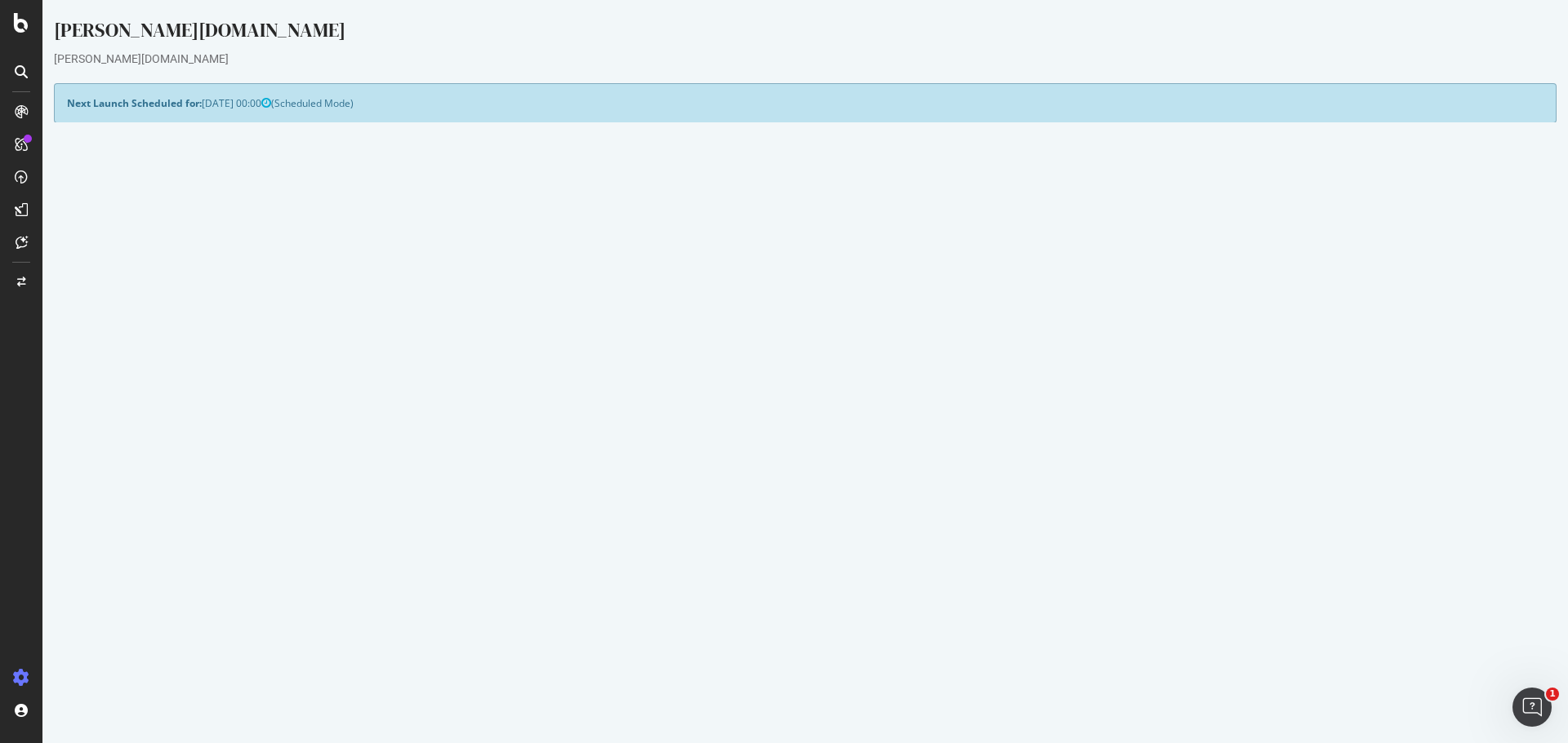
click at [854, 457] on link "Settings" at bounding box center [859, 458] width 37 height 14
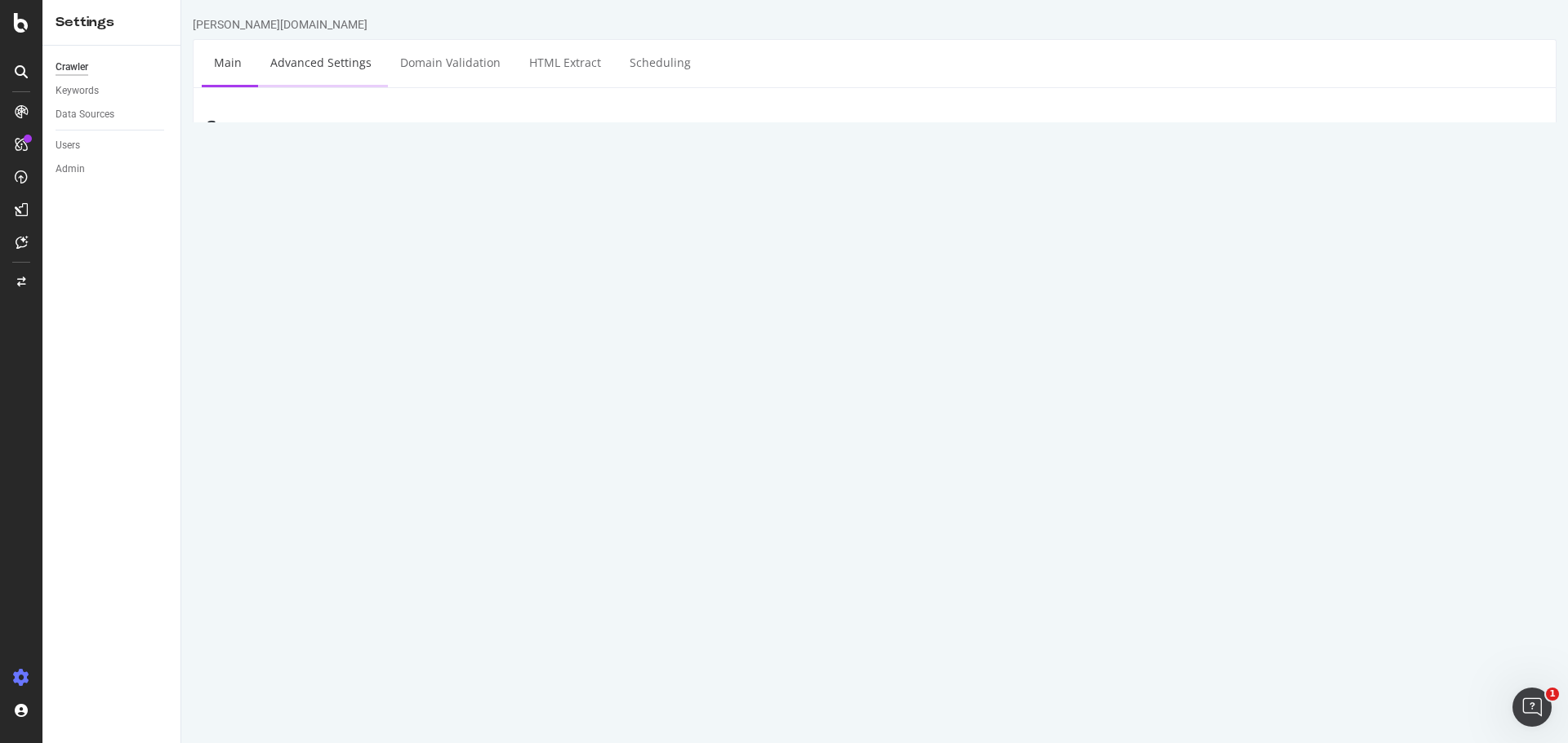
click at [331, 68] on link "Advanced Settings" at bounding box center [321, 62] width 126 height 45
click at [14, 281] on div at bounding box center [21, 283] width 39 height 26
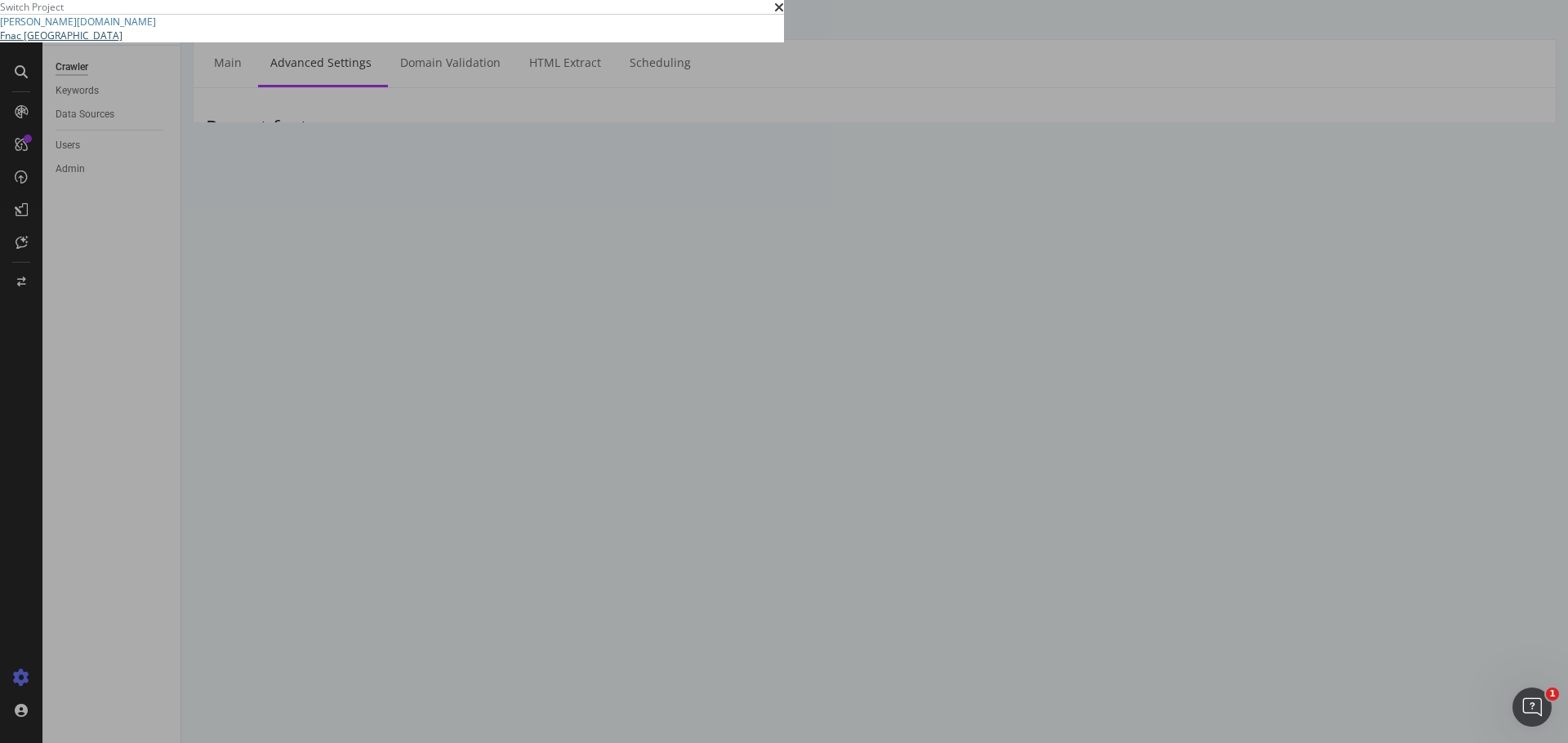
click at [123, 42] on link "Fnac [GEOGRAPHIC_DATA]" at bounding box center [61, 35] width 123 height 14
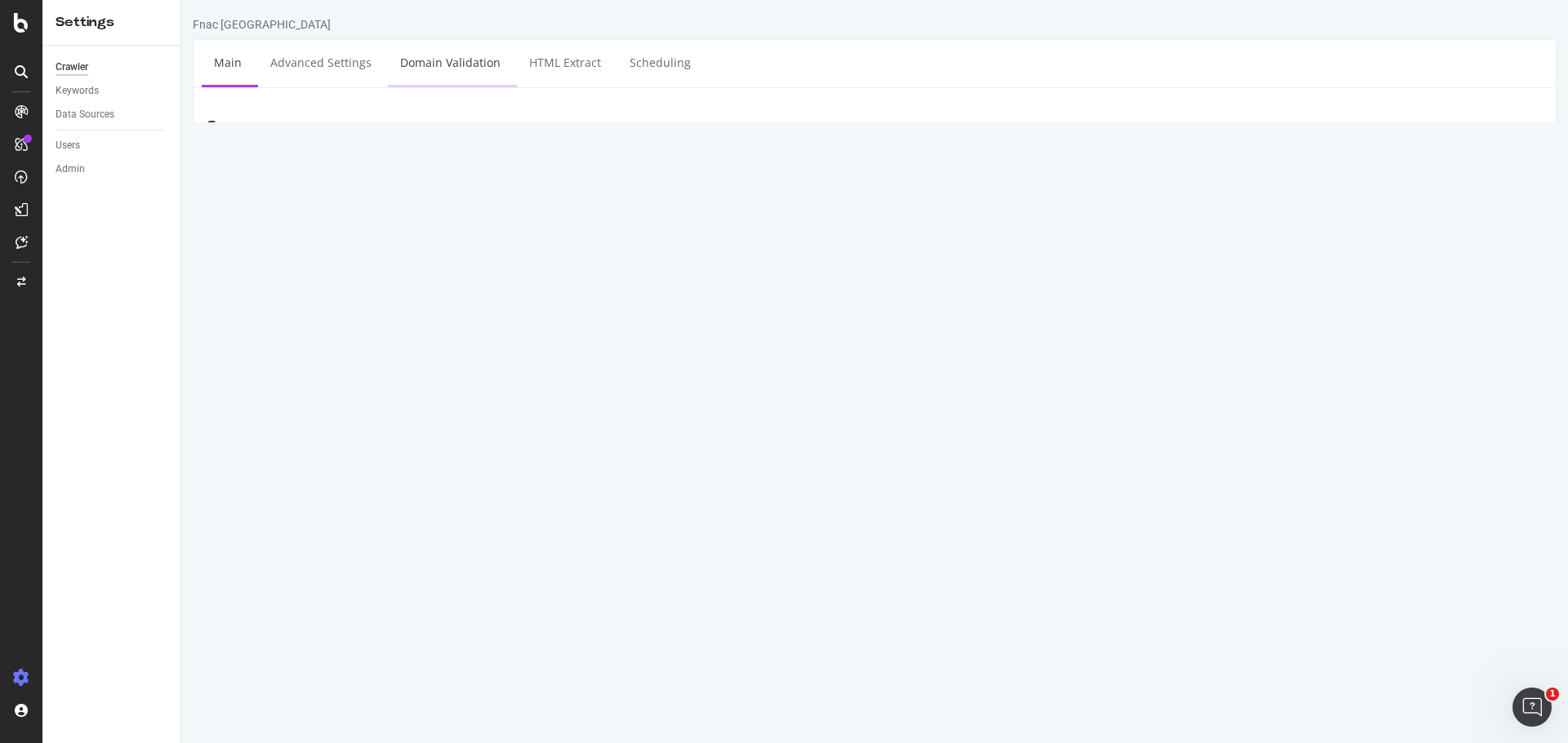
click at [461, 66] on link "Domain Validation" at bounding box center [451, 62] width 125 height 45
click at [322, 63] on link "Advanced Settings" at bounding box center [321, 62] width 126 height 45
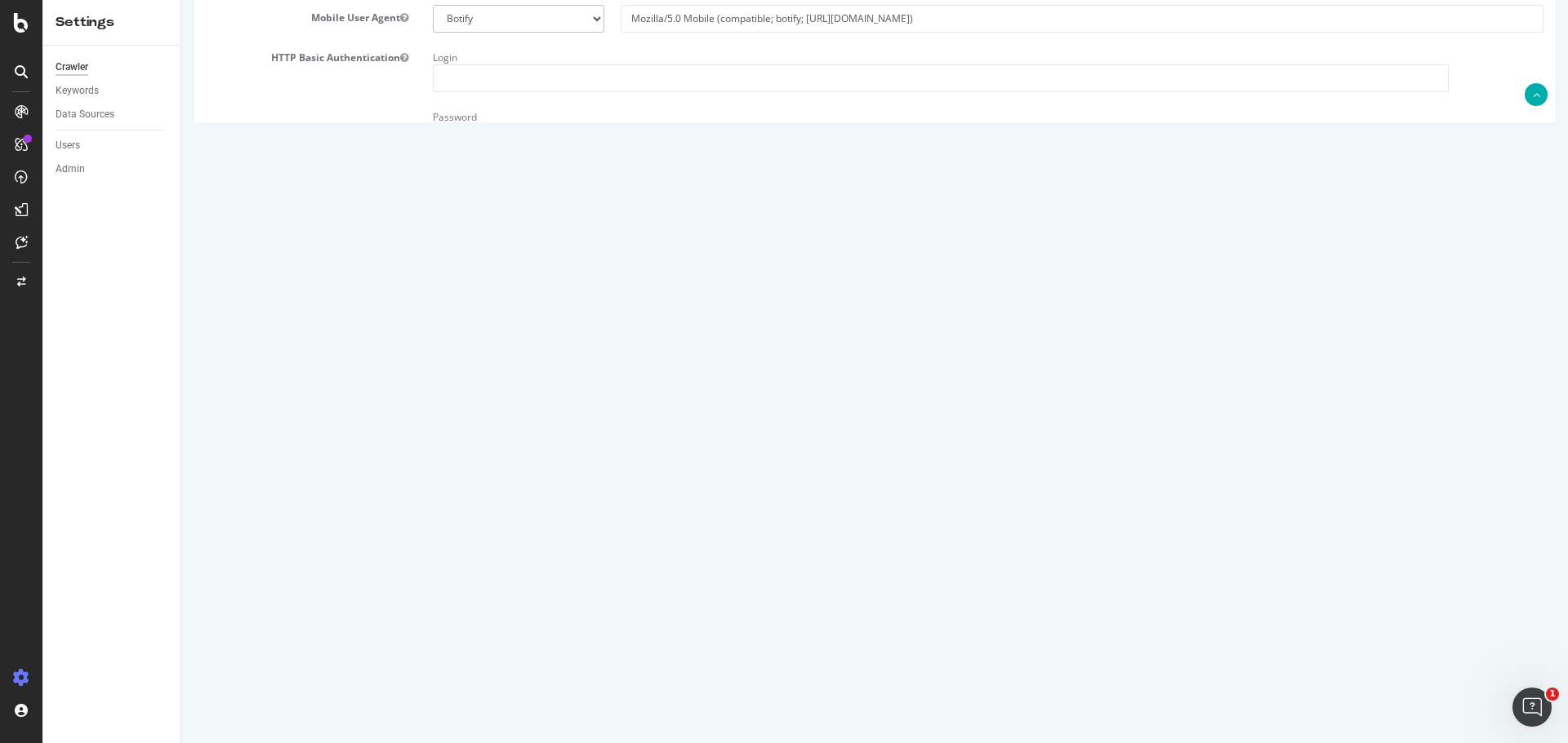
scroll to position [439, 0]
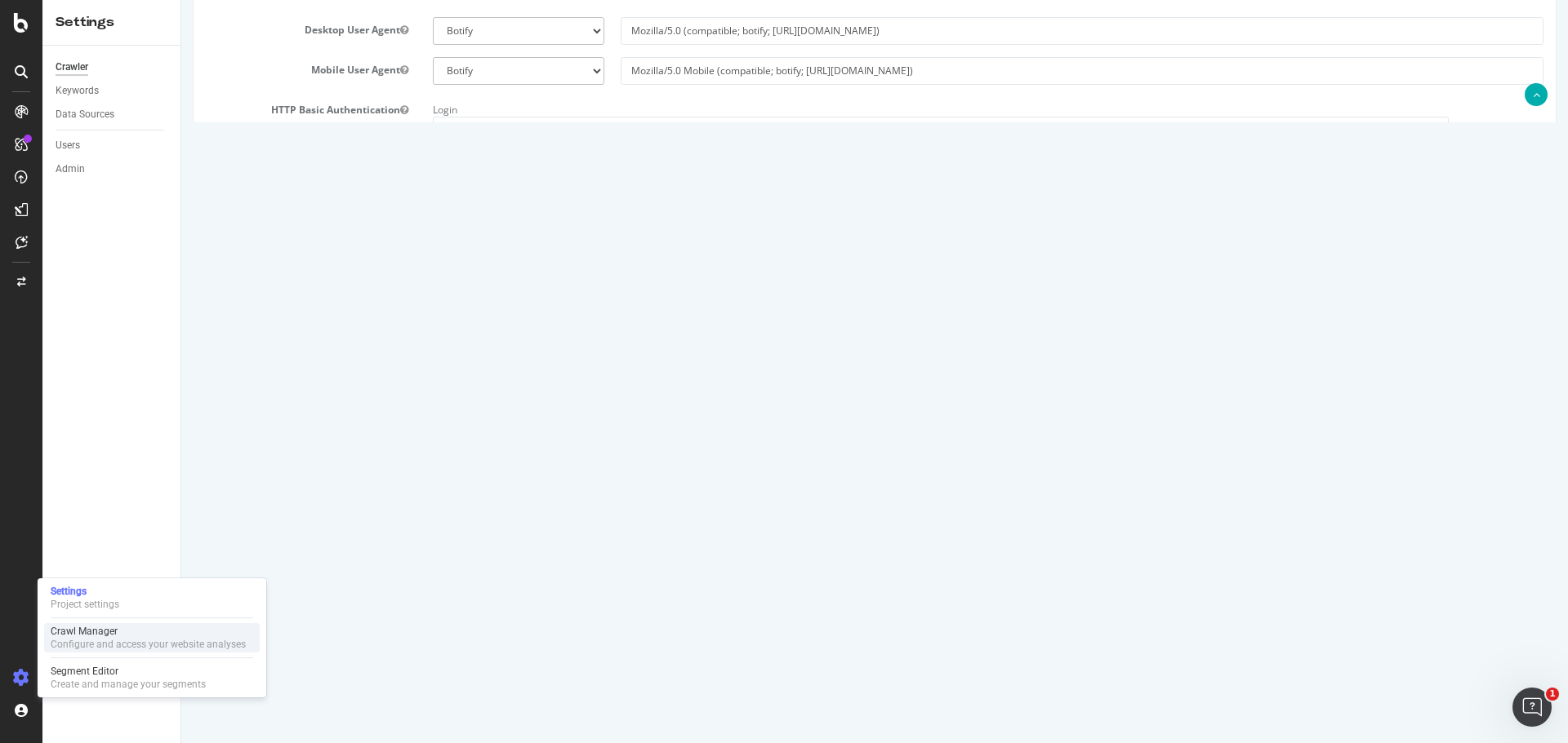
click at [84, 635] on div "Crawl Manager" at bounding box center [147, 631] width 195 height 13
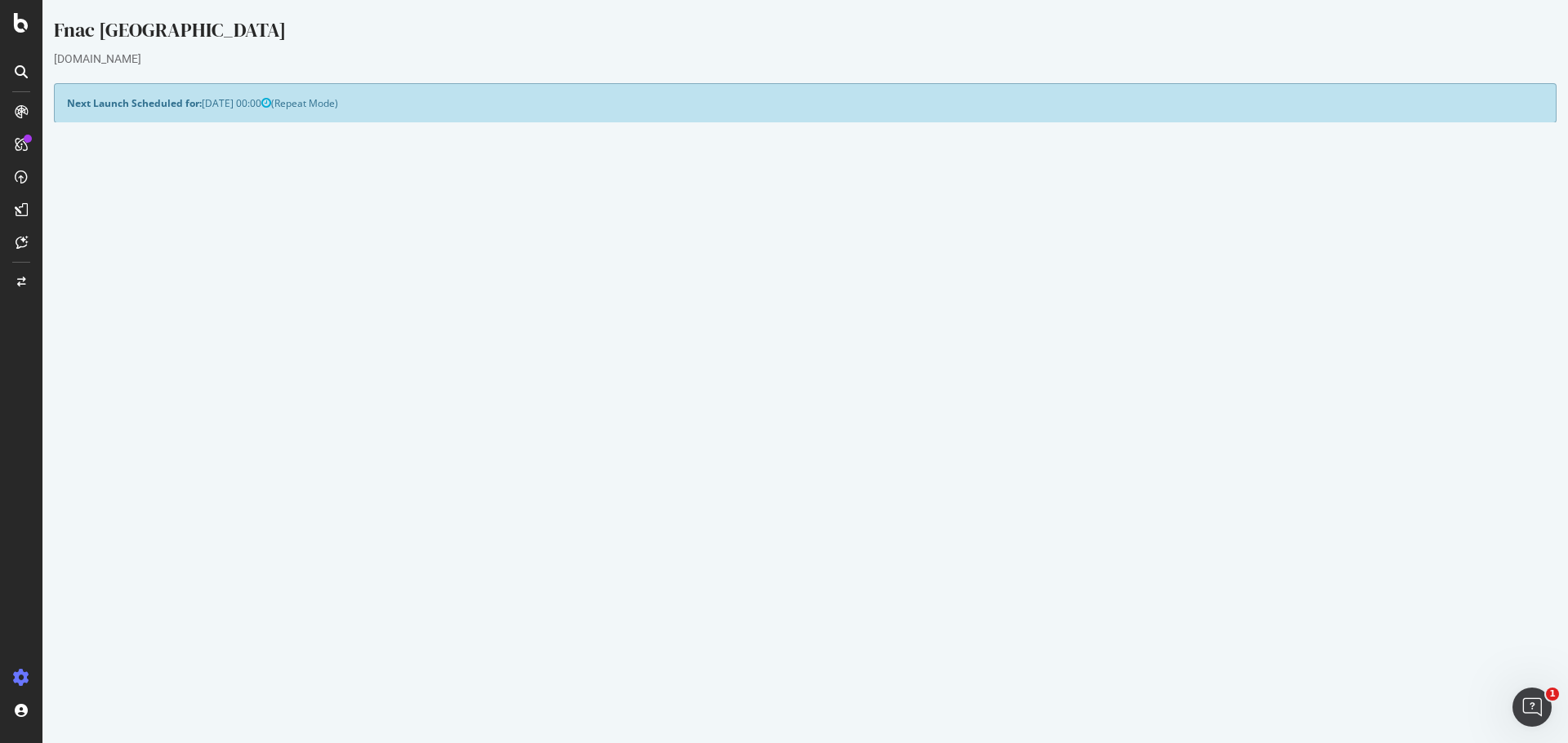
click at [830, 338] on icon at bounding box center [834, 342] width 9 height 10
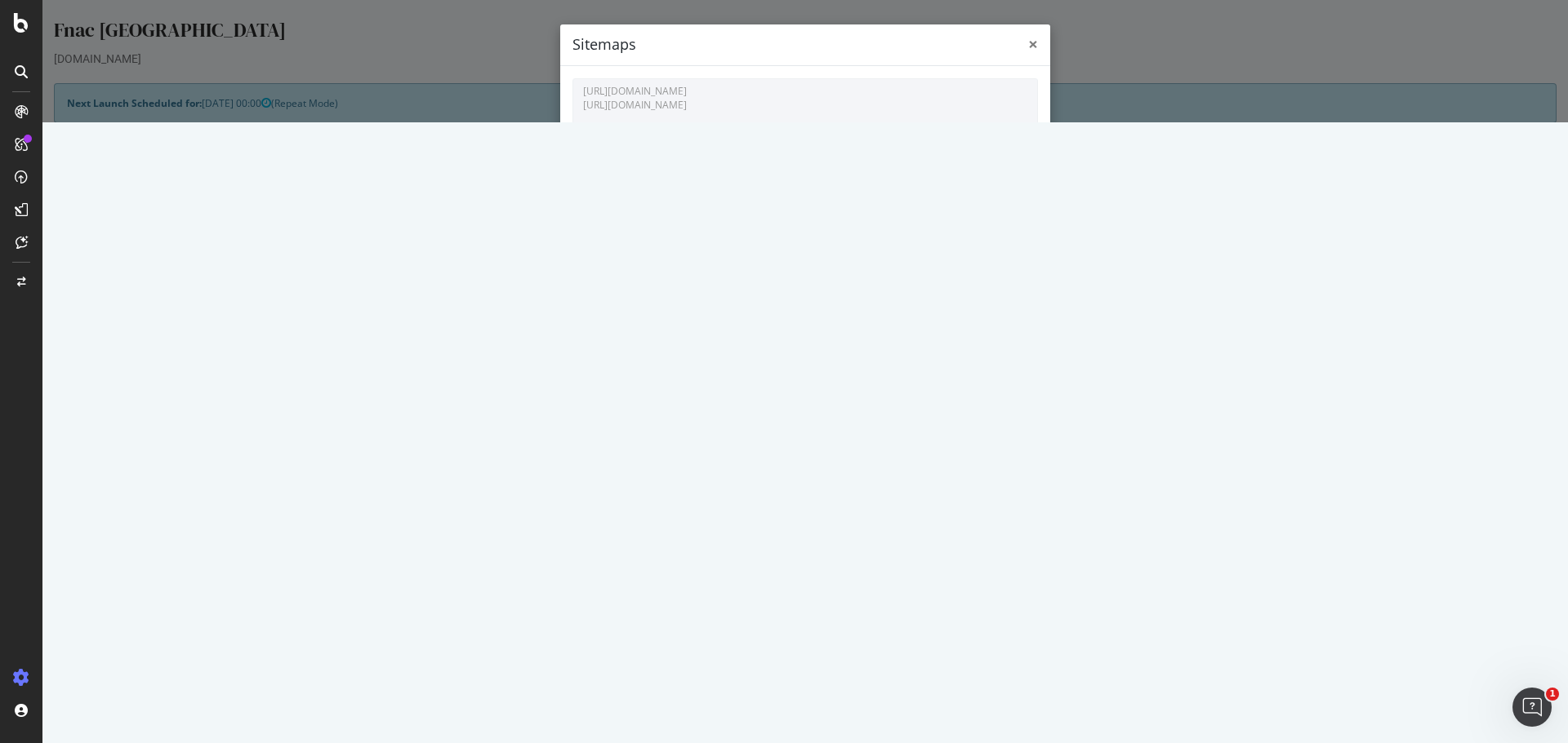
click at [1028, 43] on span "×" at bounding box center [1033, 44] width 10 height 23
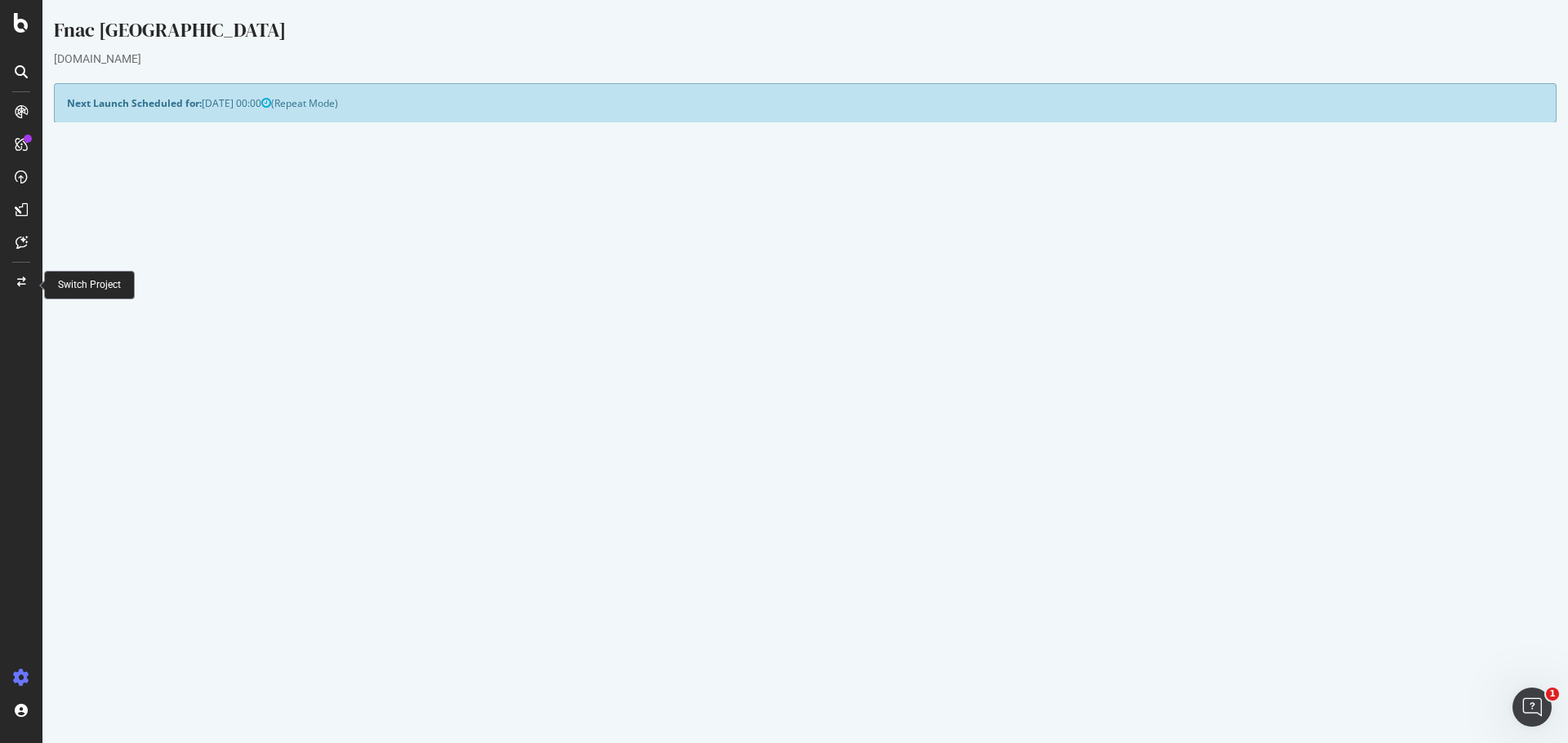
click at [23, 282] on icon at bounding box center [21, 282] width 9 height 10
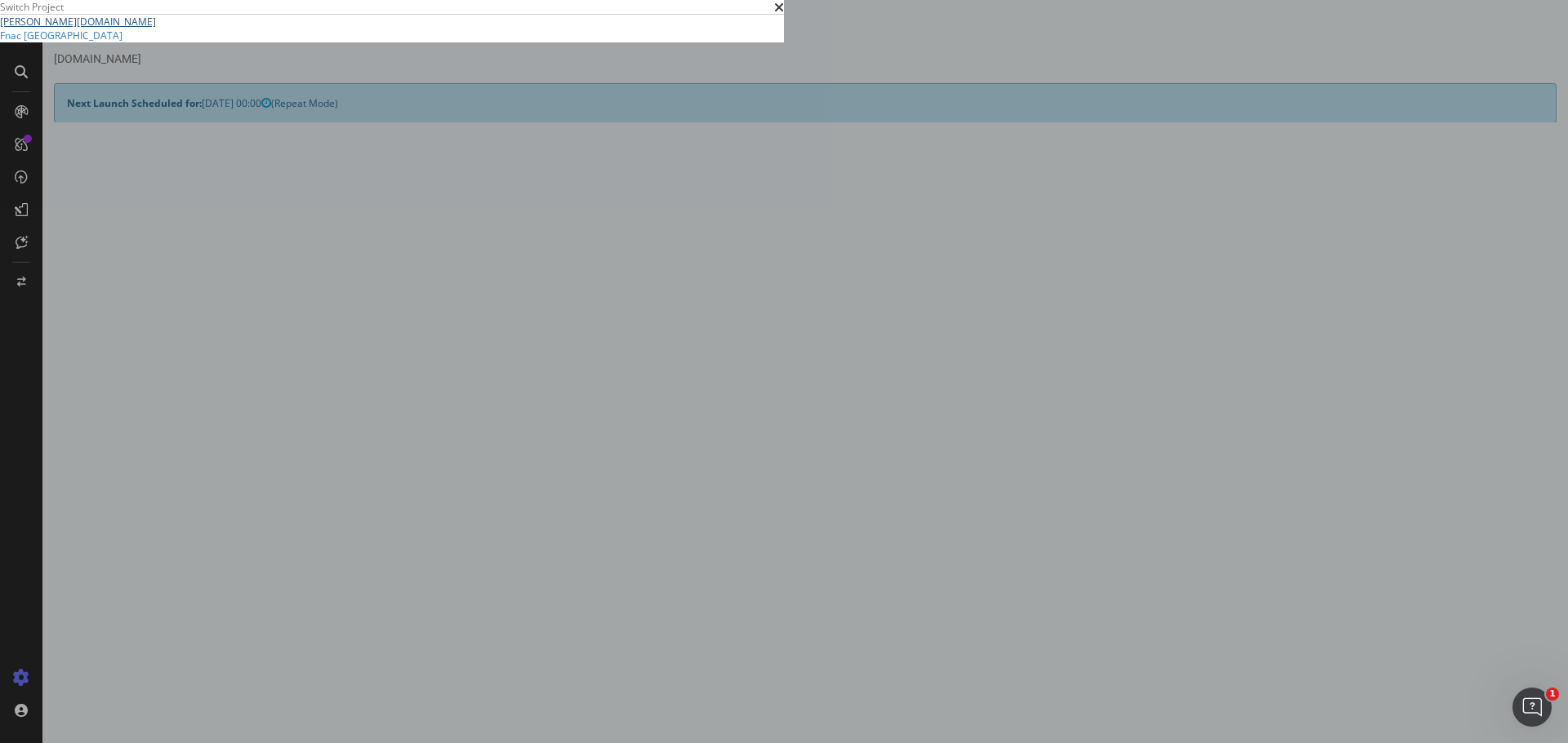
click at [156, 28] on link "[PERSON_NAME][DOMAIN_NAME]" at bounding box center [78, 22] width 156 height 14
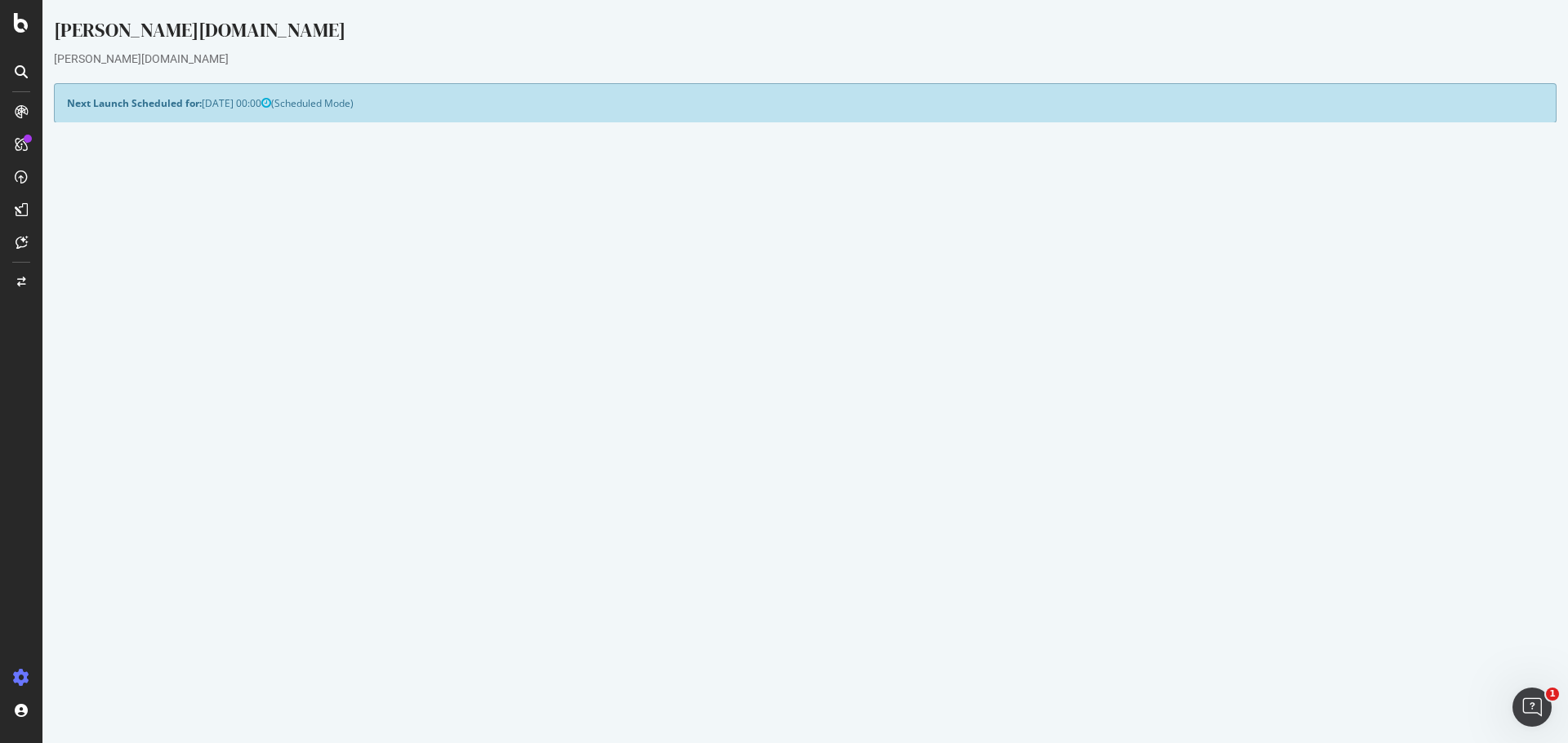
click at [830, 342] on icon at bounding box center [834, 342] width 9 height 10
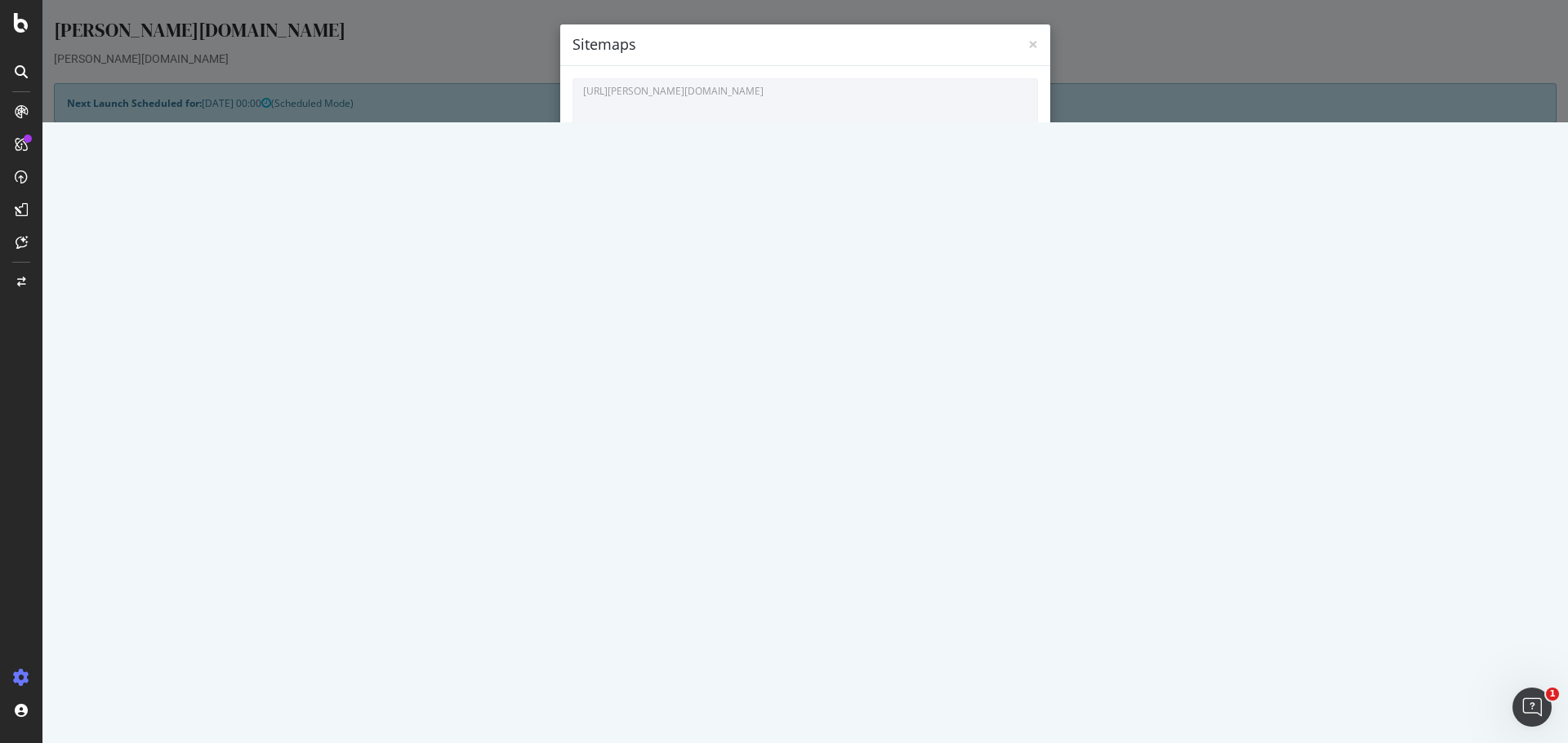
click at [1023, 346] on button "Close" at bounding box center [1012, 349] width 49 height 27
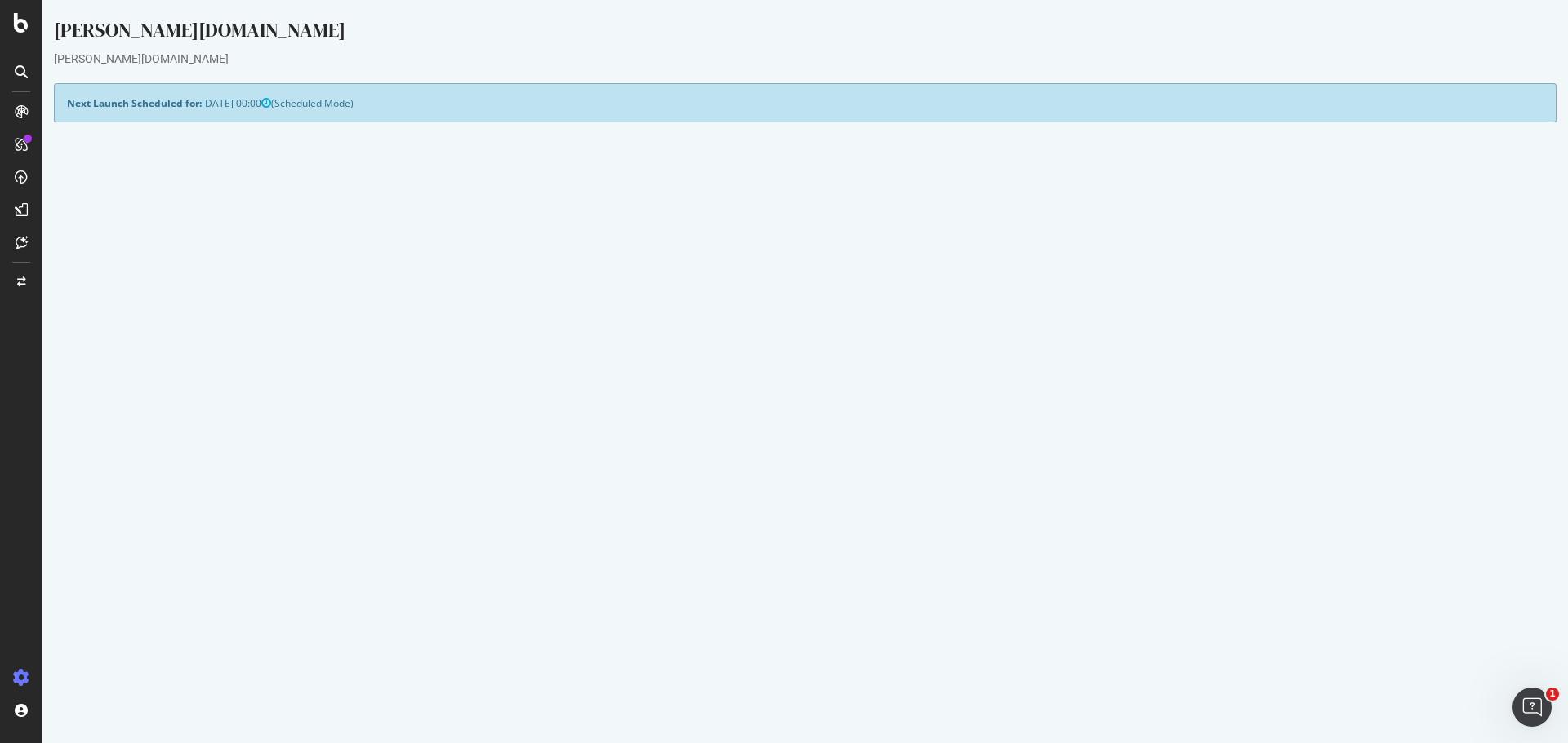
click at [834, 431] on p "View Crawl Settings" at bounding box center [805, 431] width 1476 height 14
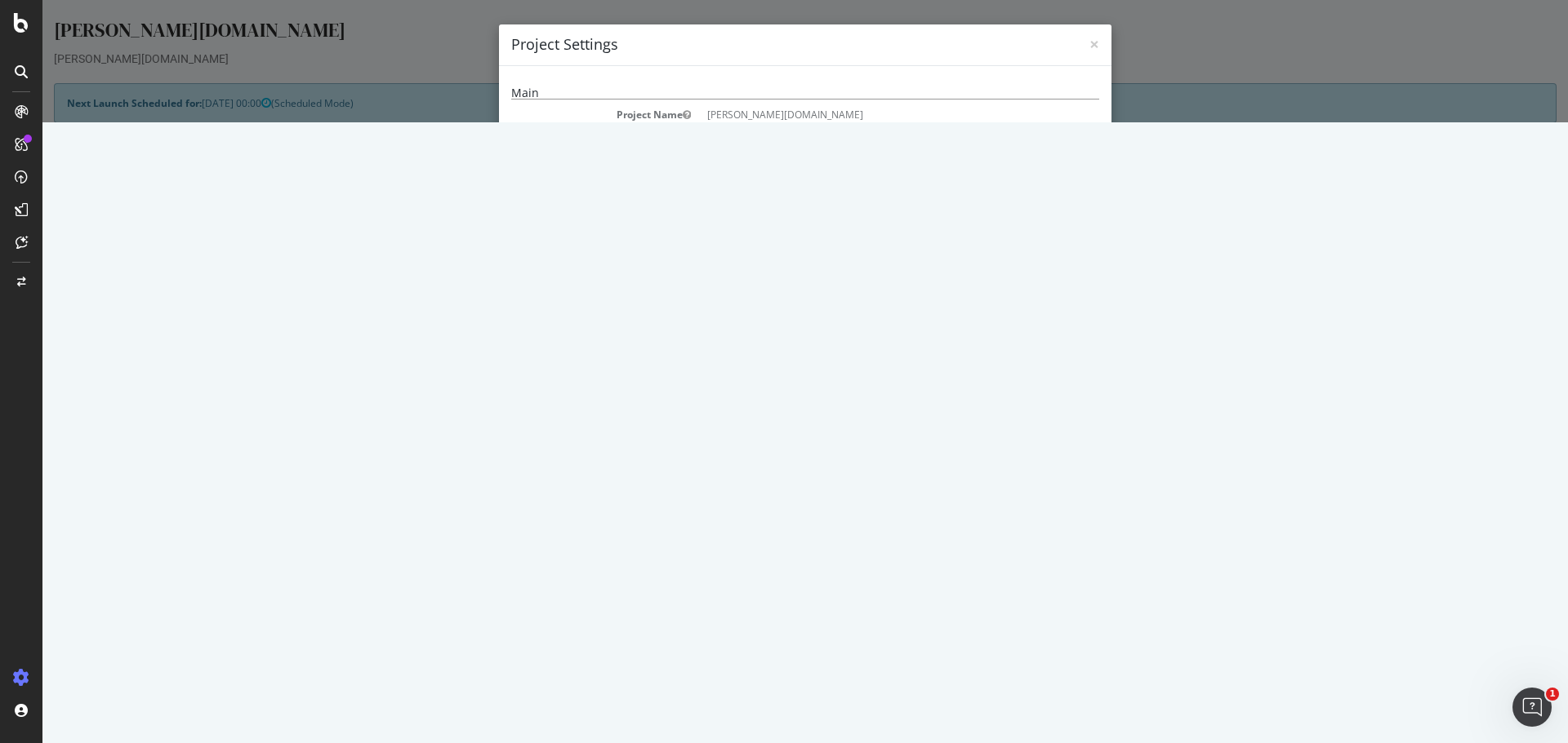
click at [937, 136] on dd "https://darty.pt" at bounding box center [903, 131] width 392 height 14
click at [1089, 41] on span "×" at bounding box center [1094, 44] width 10 height 23
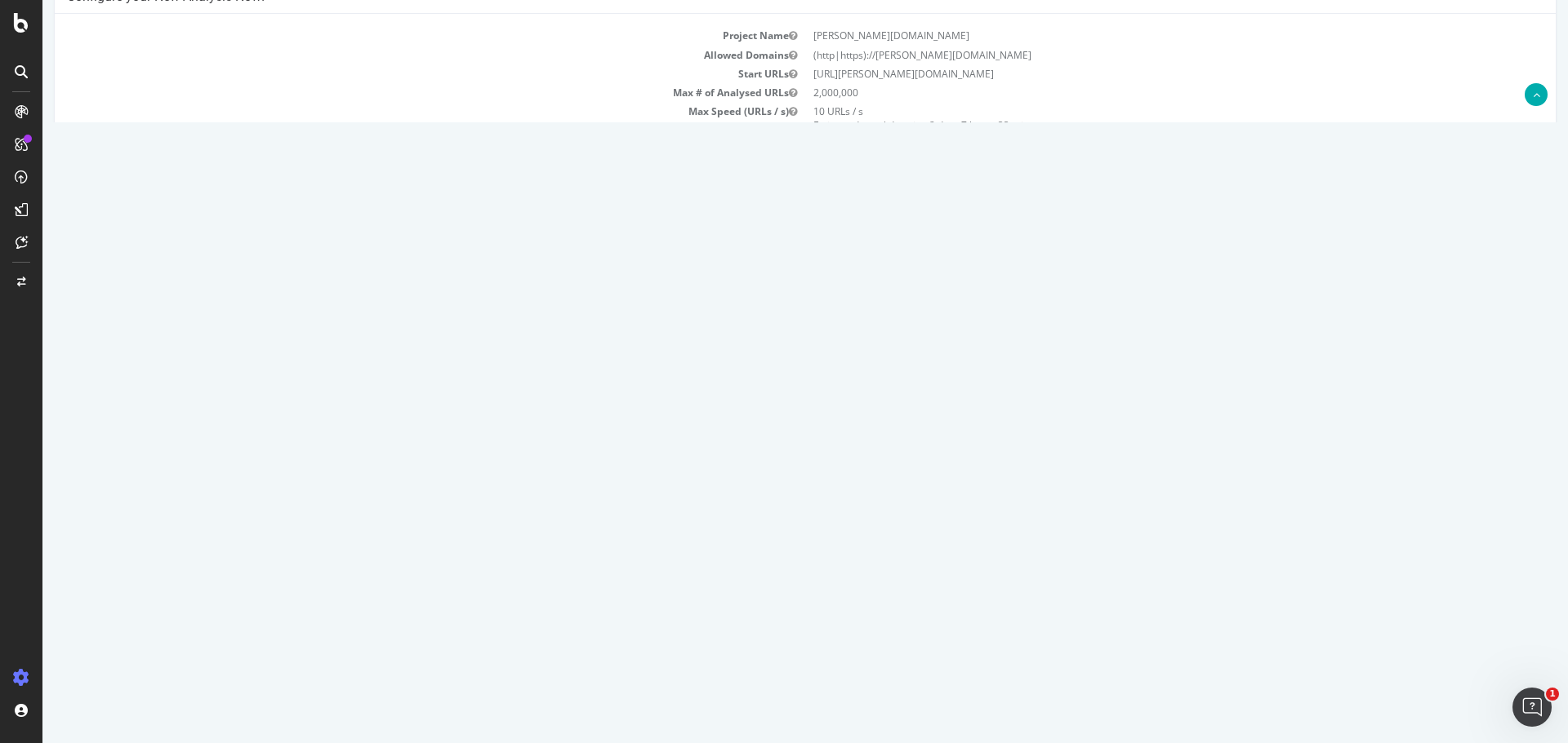
scroll to position [163, 0]
click at [1458, 449] on icon at bounding box center [1458, 450] width 11 height 12
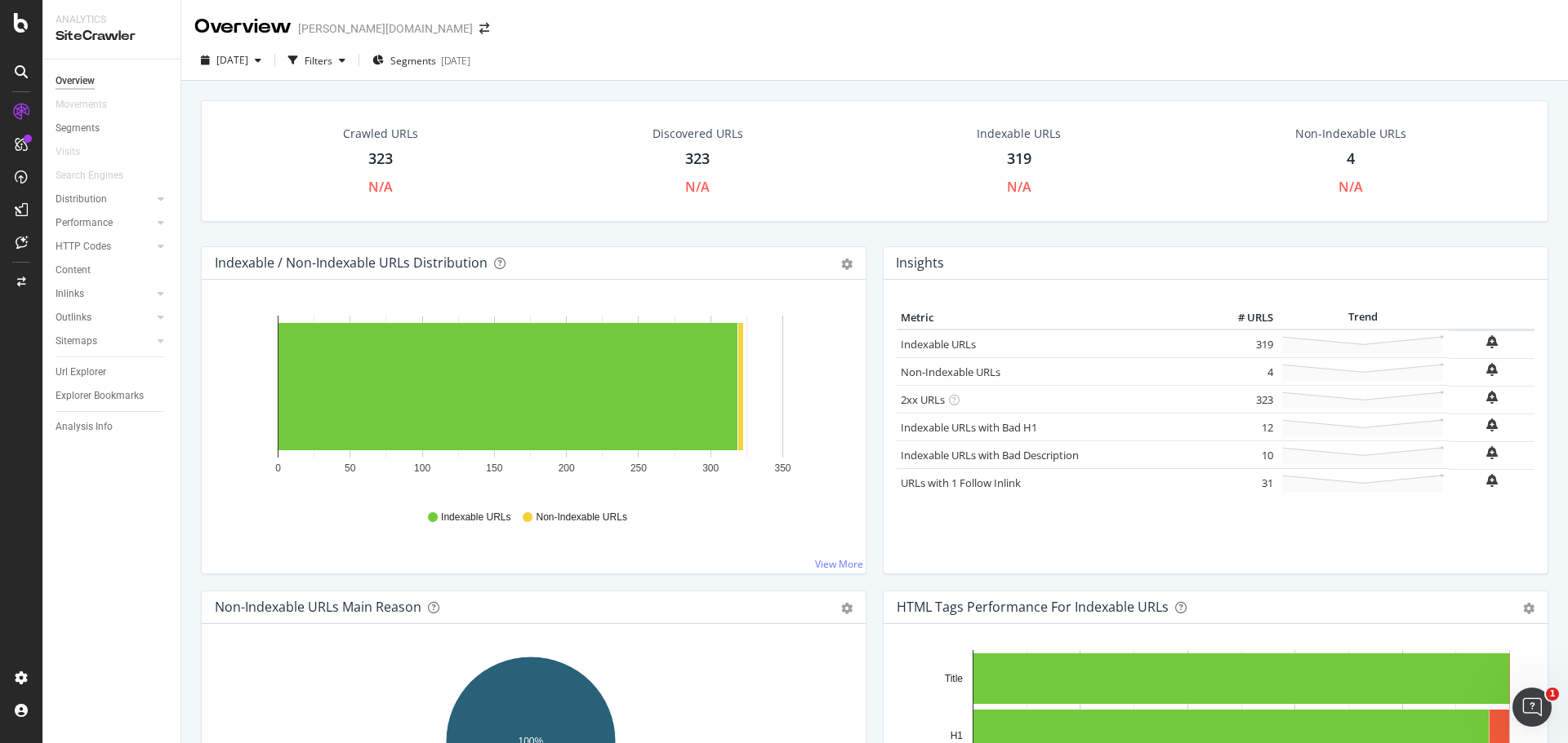
click at [1347, 159] on div "4" at bounding box center [1350, 159] width 8 height 21
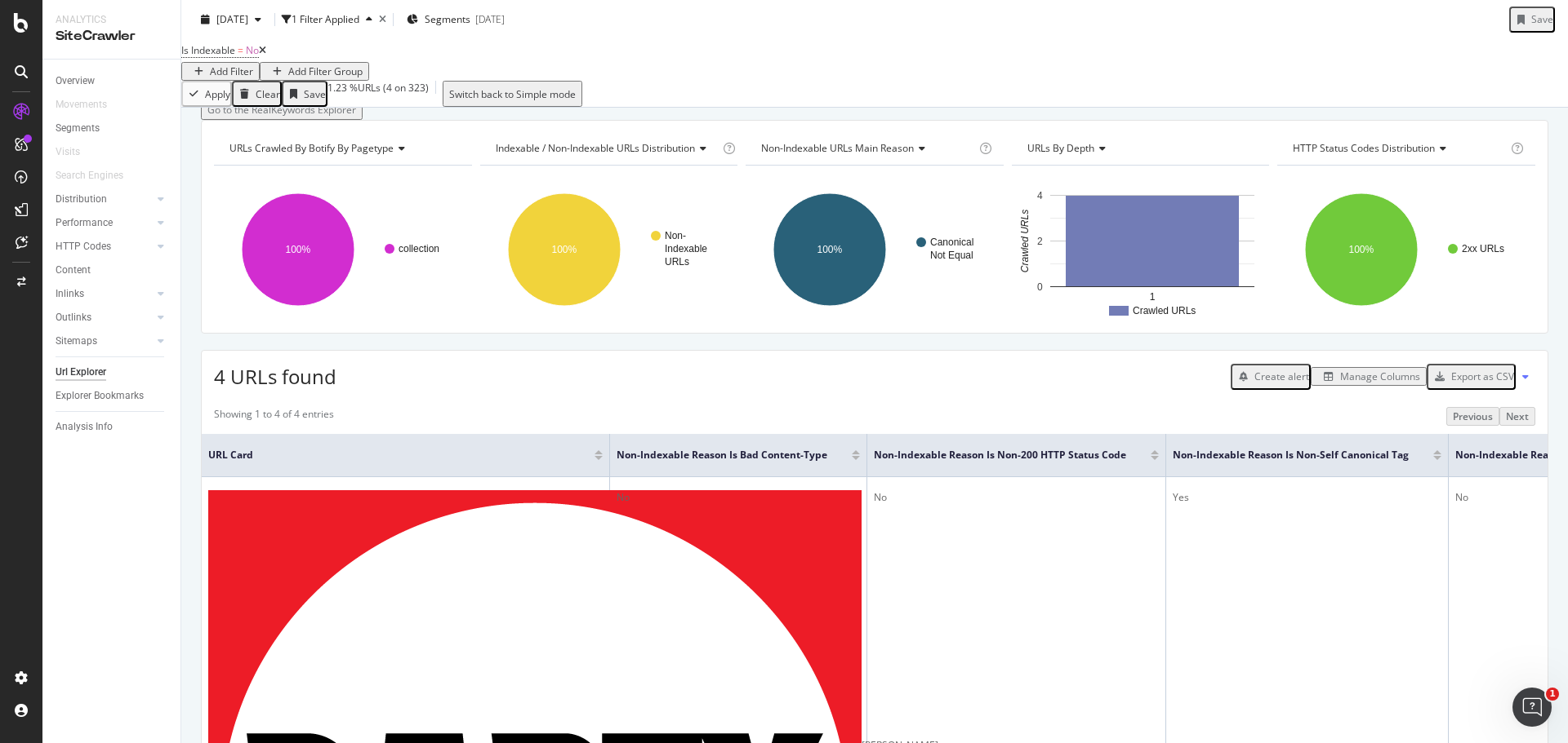
scroll to position [163, 0]
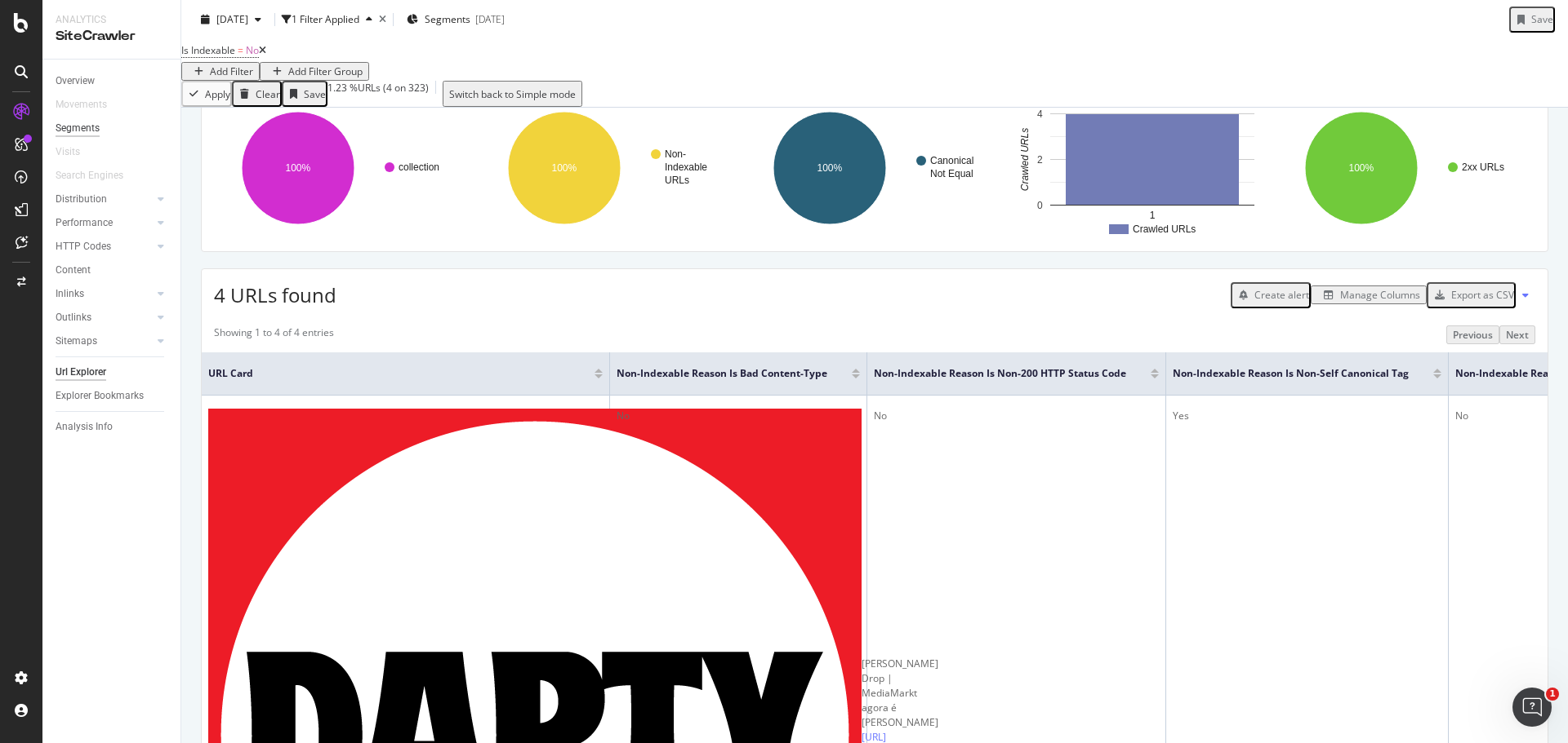
click at [78, 128] on div "Segments" at bounding box center [78, 128] width 44 height 17
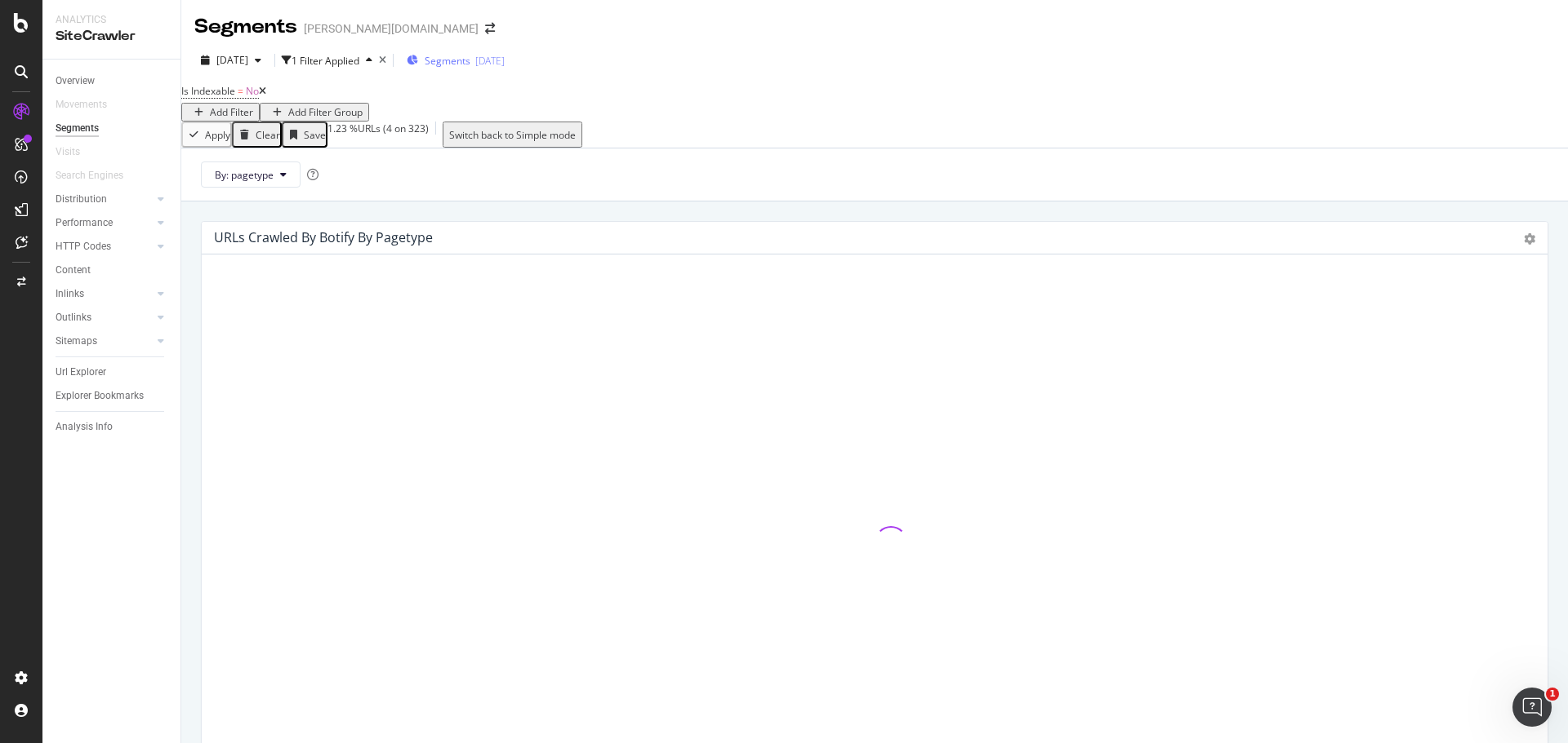
click at [504, 56] on div "2025-10-08" at bounding box center [489, 61] width 29 height 14
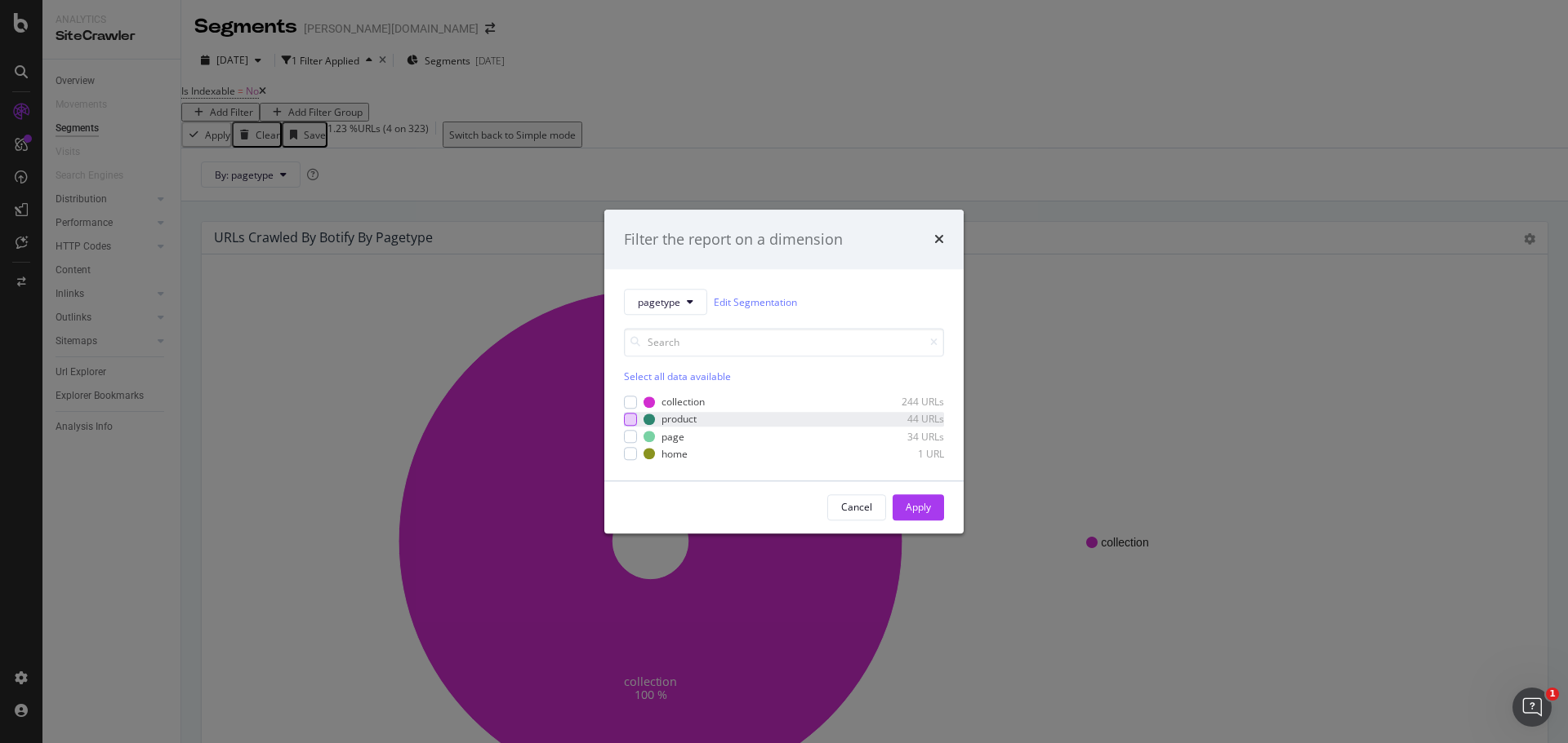
click at [630, 419] on div "modal" at bounding box center [630, 419] width 13 height 13
click at [938, 510] on button "Apply" at bounding box center [918, 508] width 51 height 26
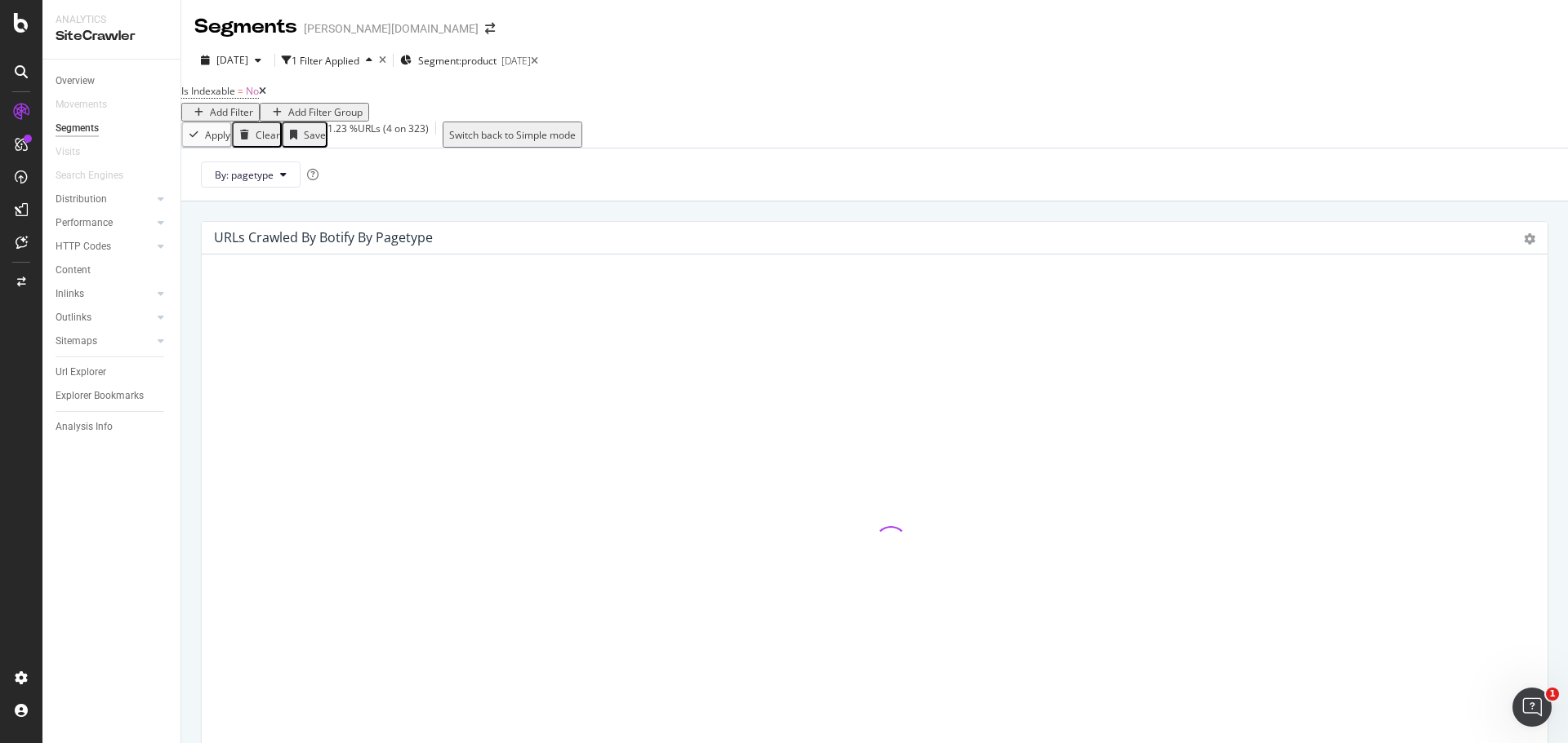
click at [266, 96] on icon at bounding box center [262, 91] width 7 height 10
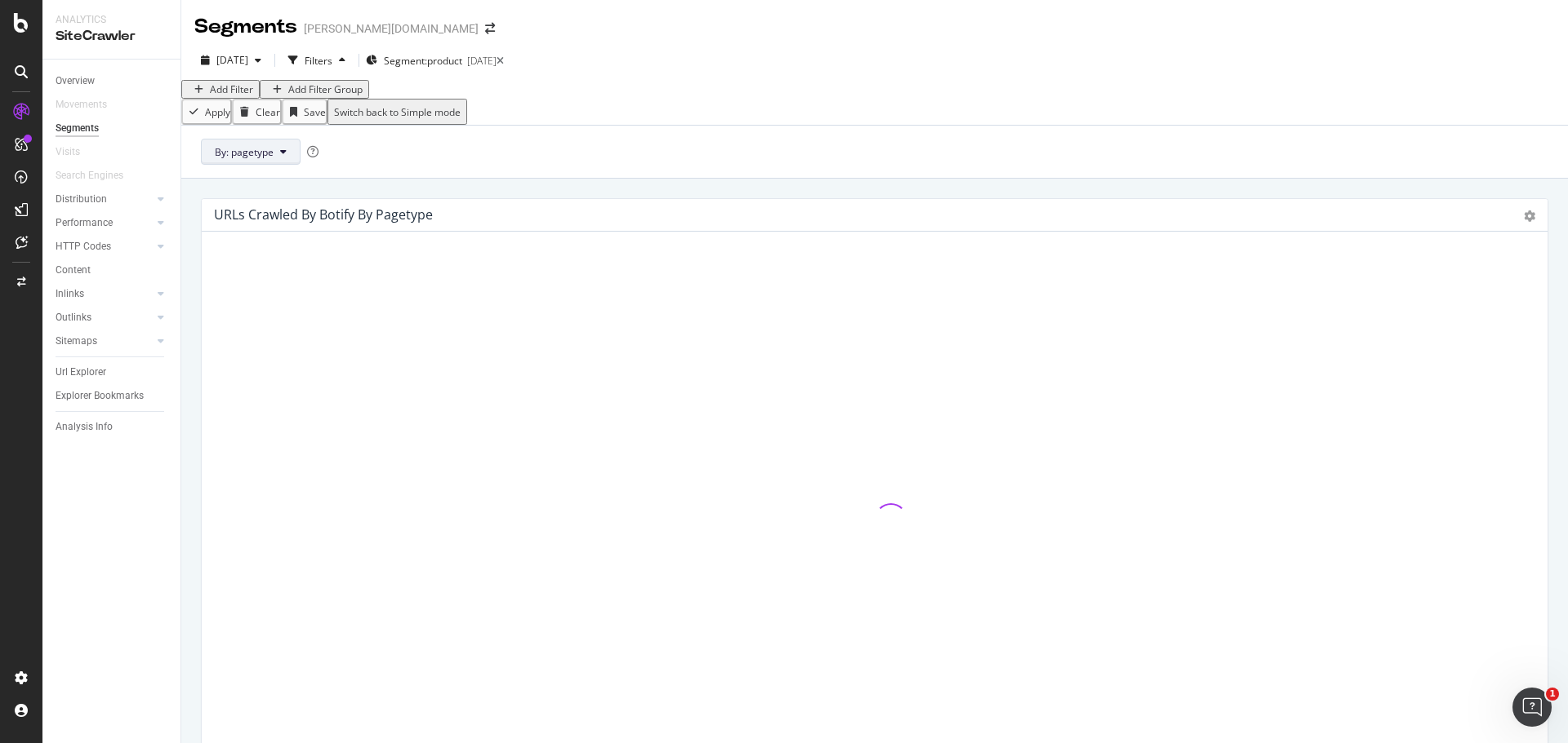
click at [277, 165] on button "By: pagetype" at bounding box center [250, 152] width 100 height 26
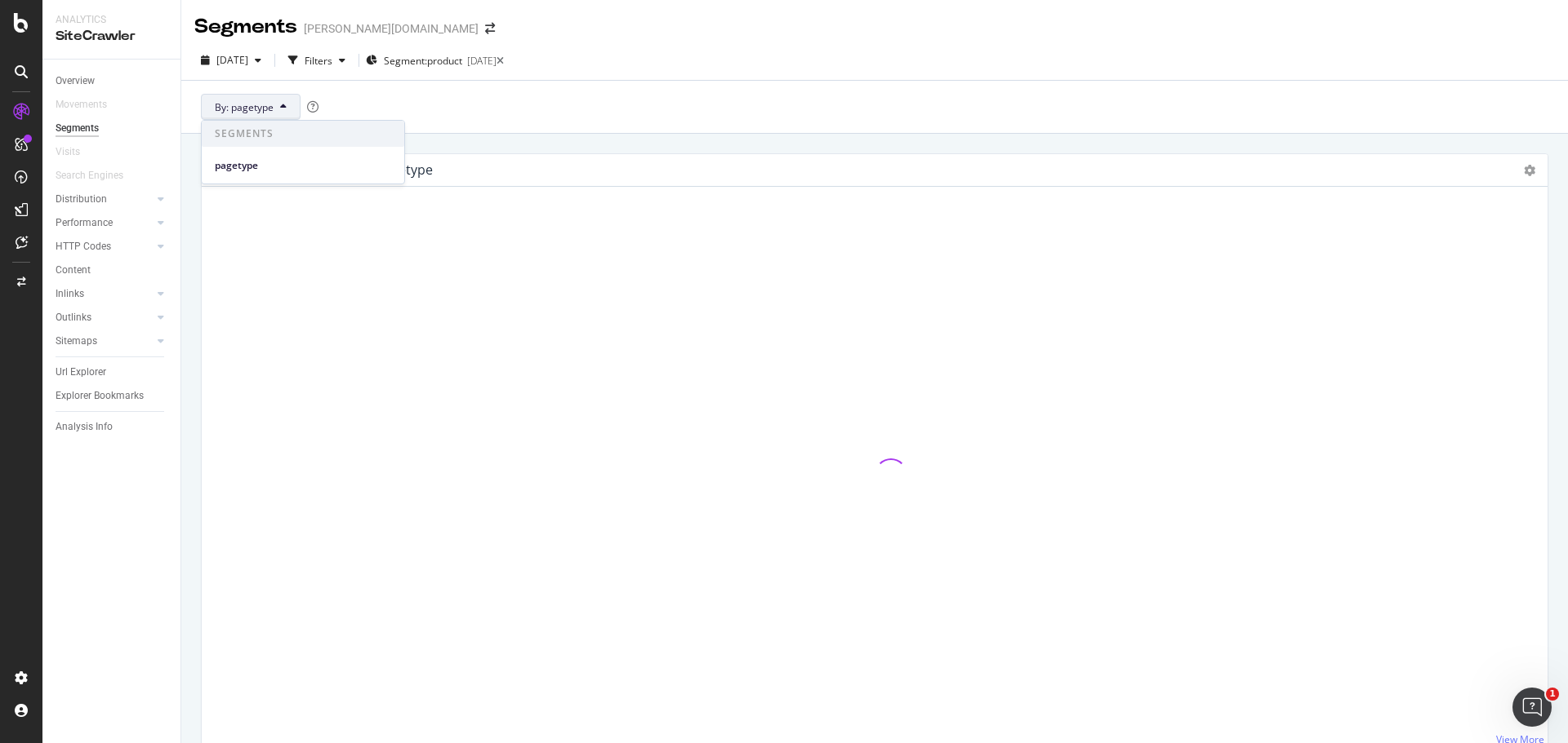
click at [860, 41] on div "2025 Oct. 10th Filters Segment: product 2025-10-08 By: pagetype" at bounding box center [875, 87] width 1386 height 93
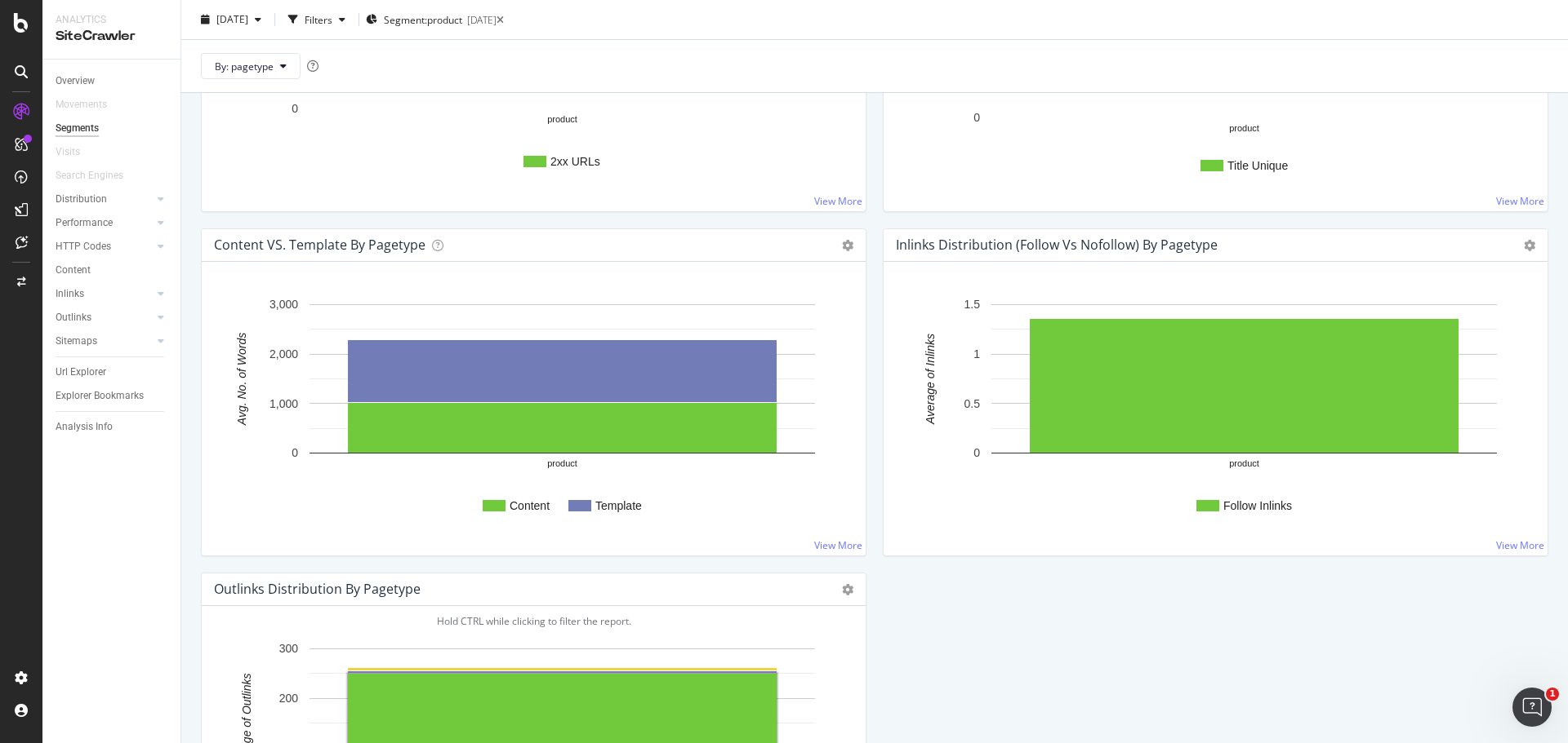
scroll to position [1214, 0]
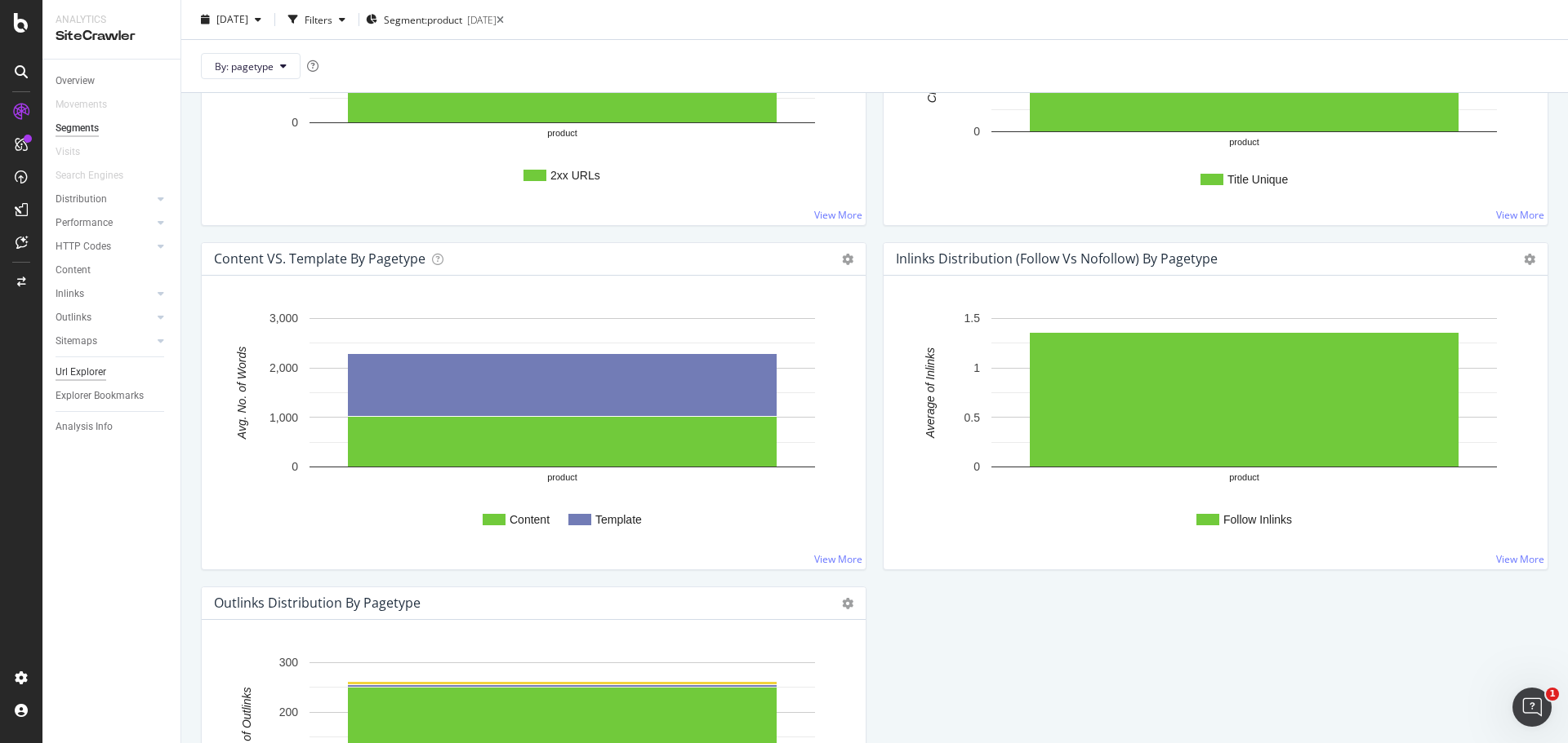
click at [74, 370] on div "Url Explorer" at bounding box center [80, 372] width 50 height 17
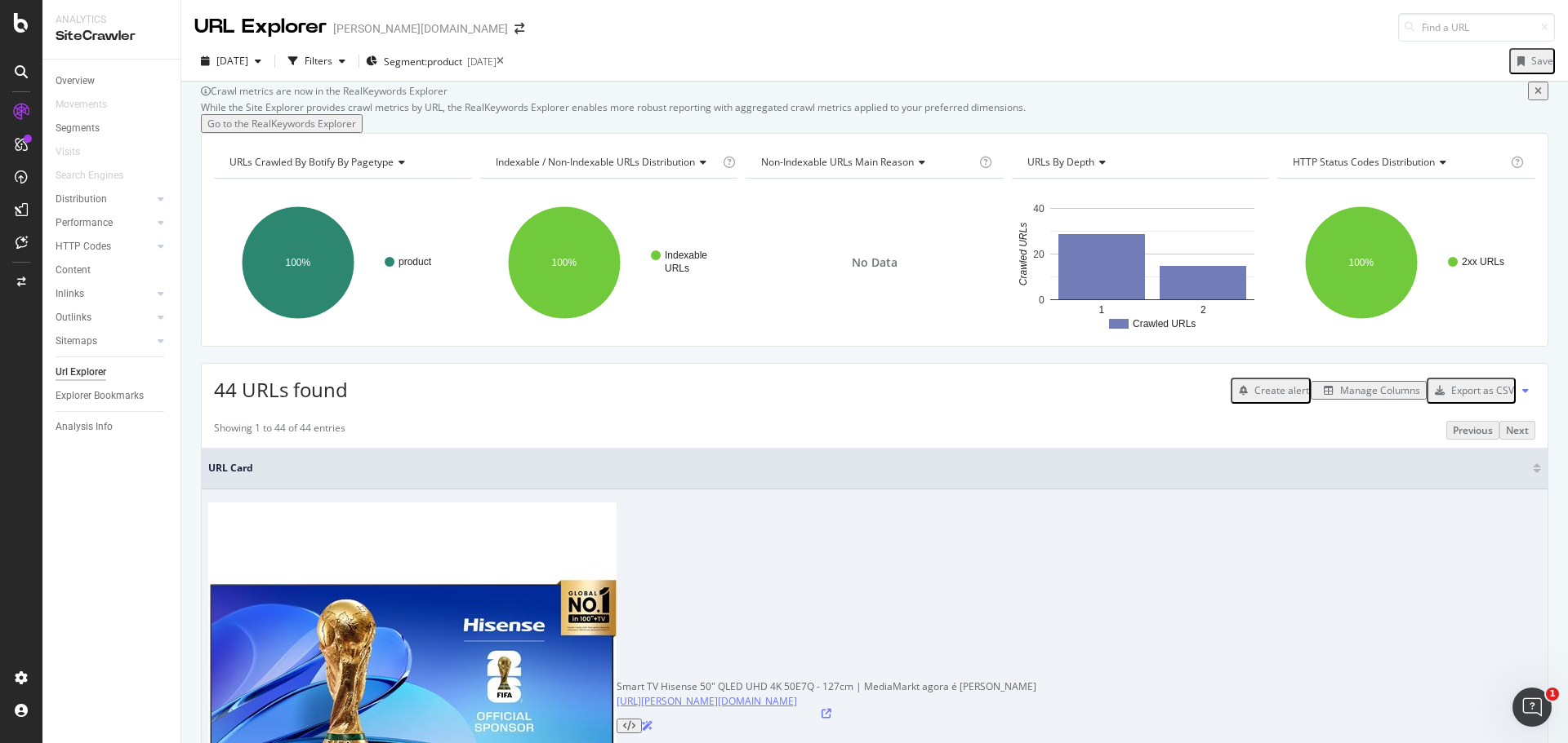
click at [616, 695] on link "https://darty.pt/products/smart-tv-hisense-50-qled-uhd-4k-50e7q-127cm" at bounding box center [706, 702] width 181 height 14
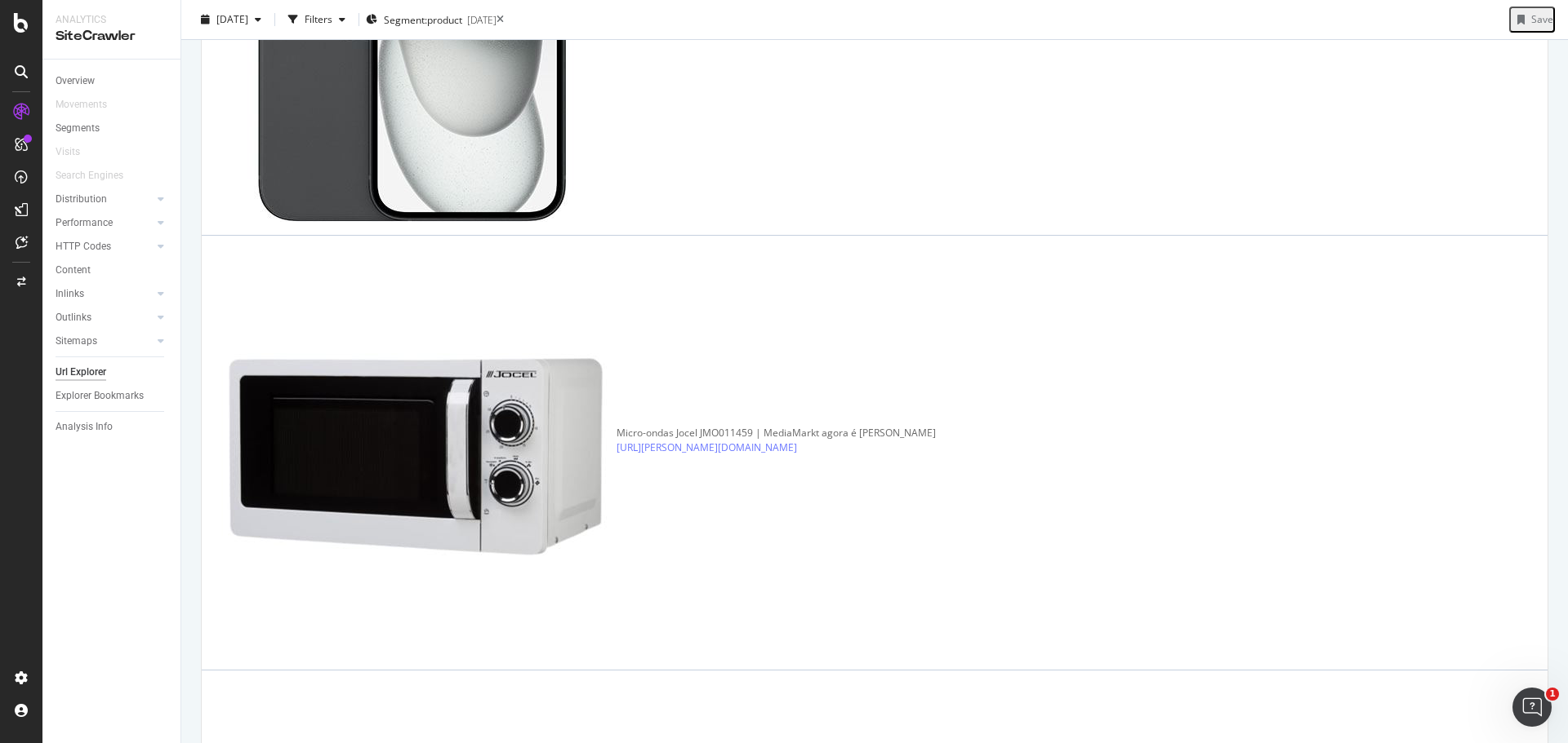
scroll to position [2893, 0]
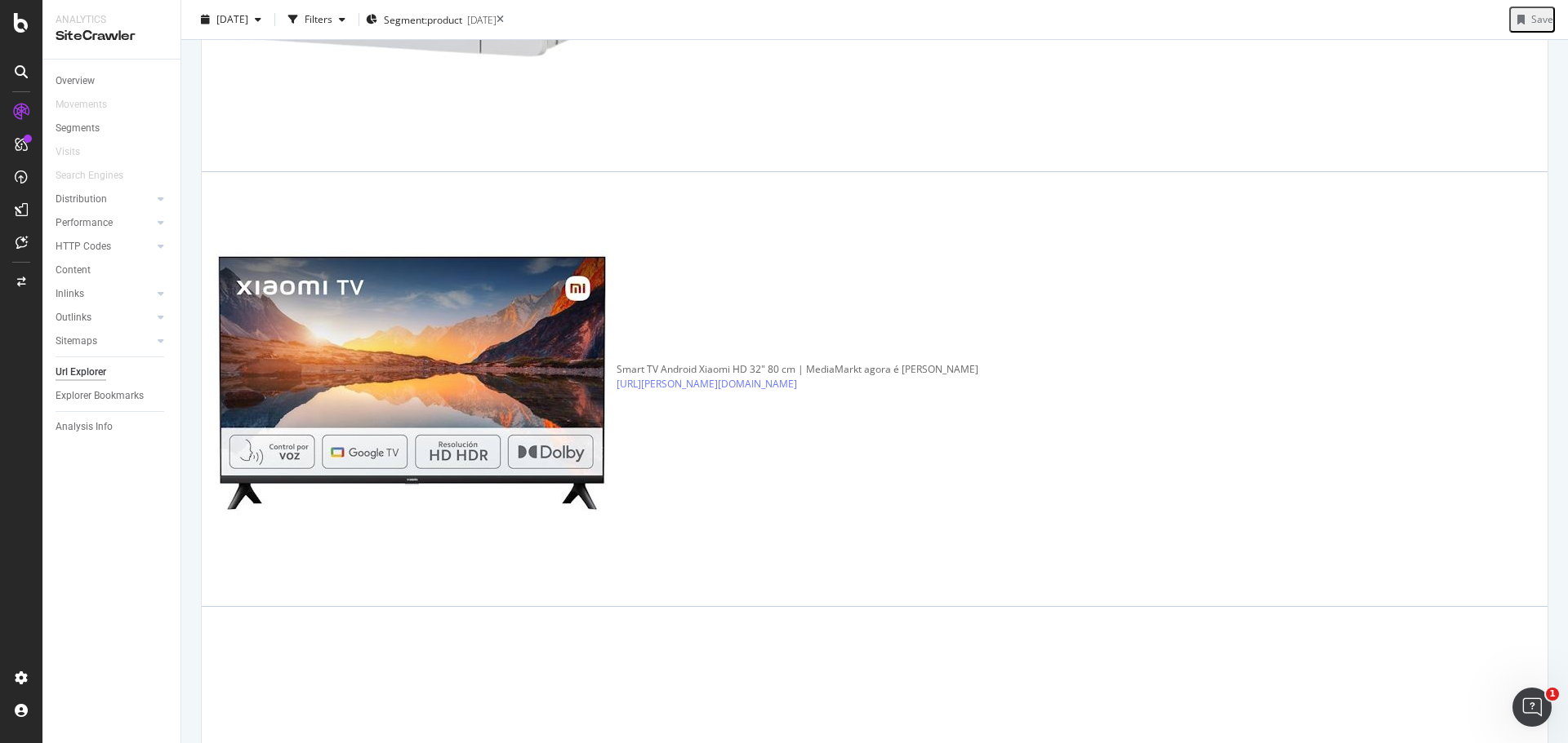
click at [497, 17] on div "2025-10-08" at bounding box center [482, 20] width 29 height 14
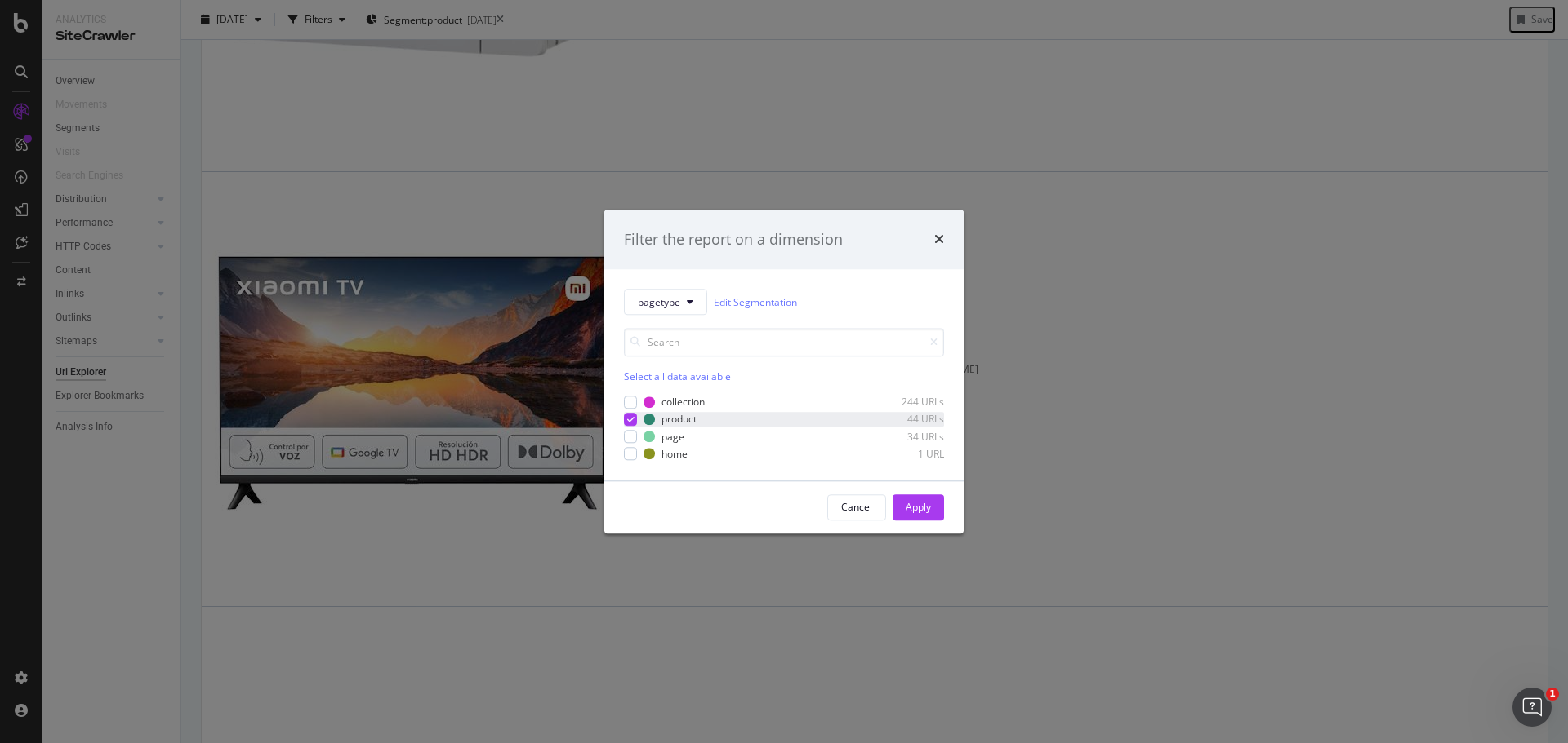
click at [624, 417] on div "modal" at bounding box center [630, 419] width 13 height 13
click at [627, 404] on div "modal" at bounding box center [630, 402] width 13 height 13
click at [927, 511] on div "Apply" at bounding box center [918, 508] width 26 height 14
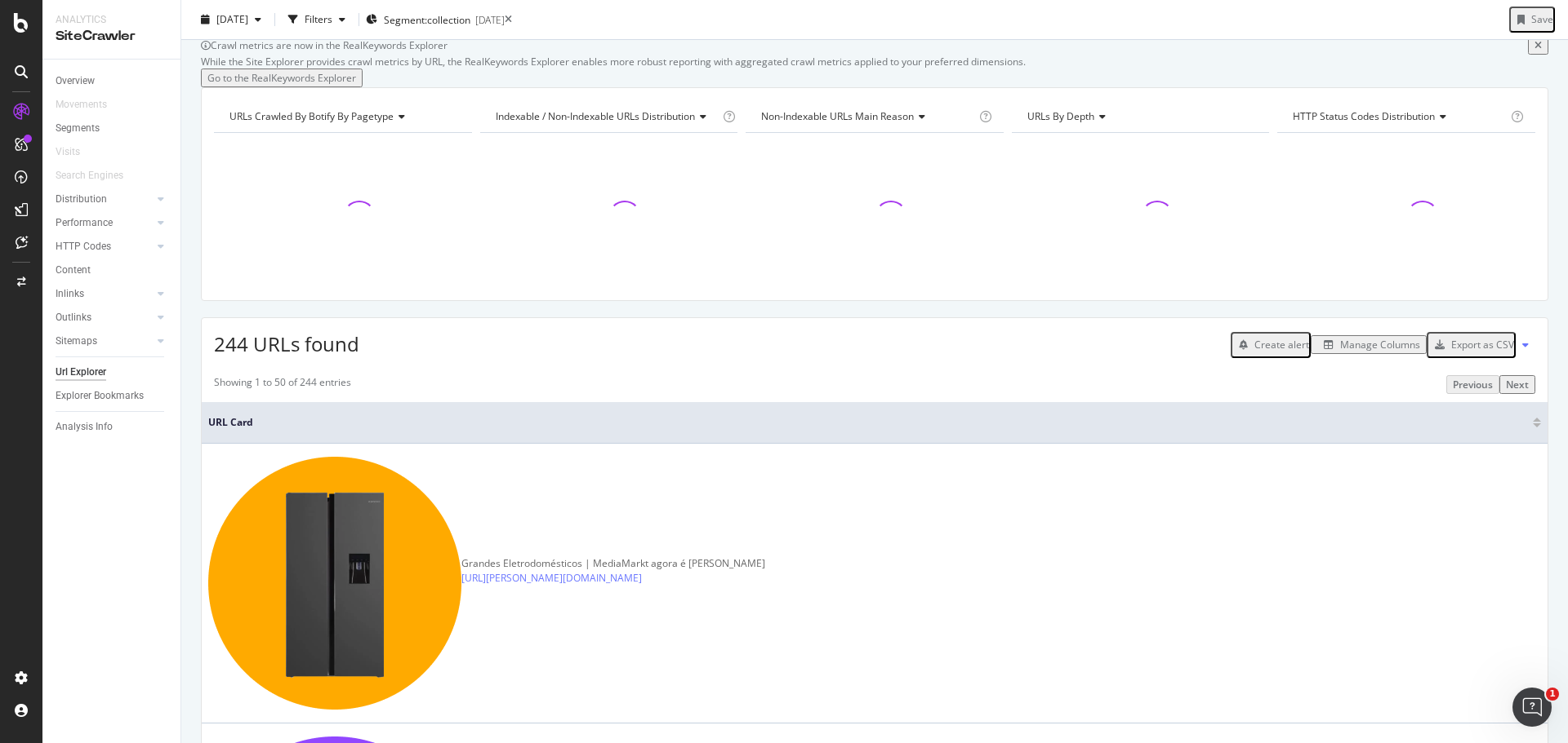
scroll to position [82, 0]
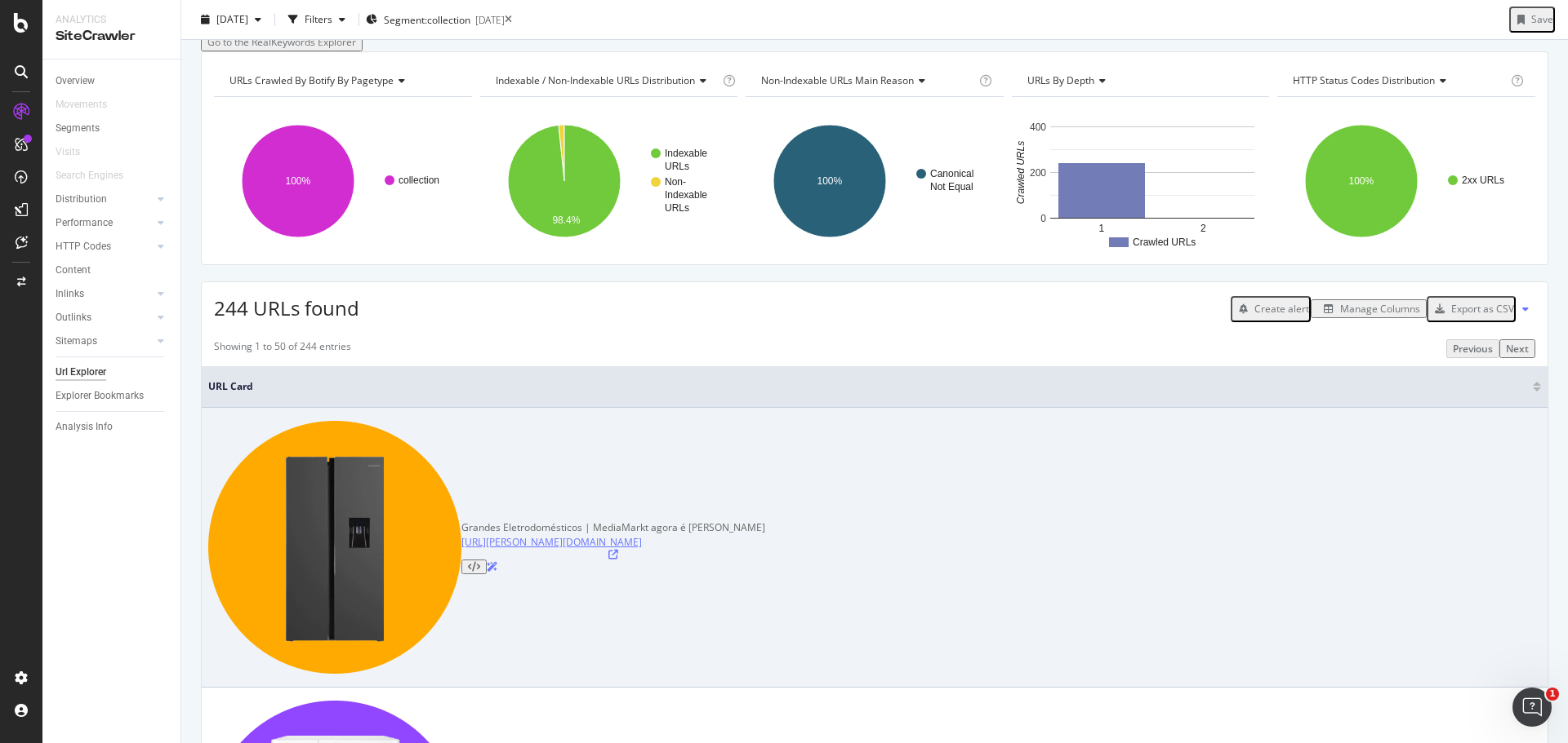
click at [461, 535] on link "https://darty.pt/collections/grandes-eletrodomesticos" at bounding box center [551, 542] width 181 height 14
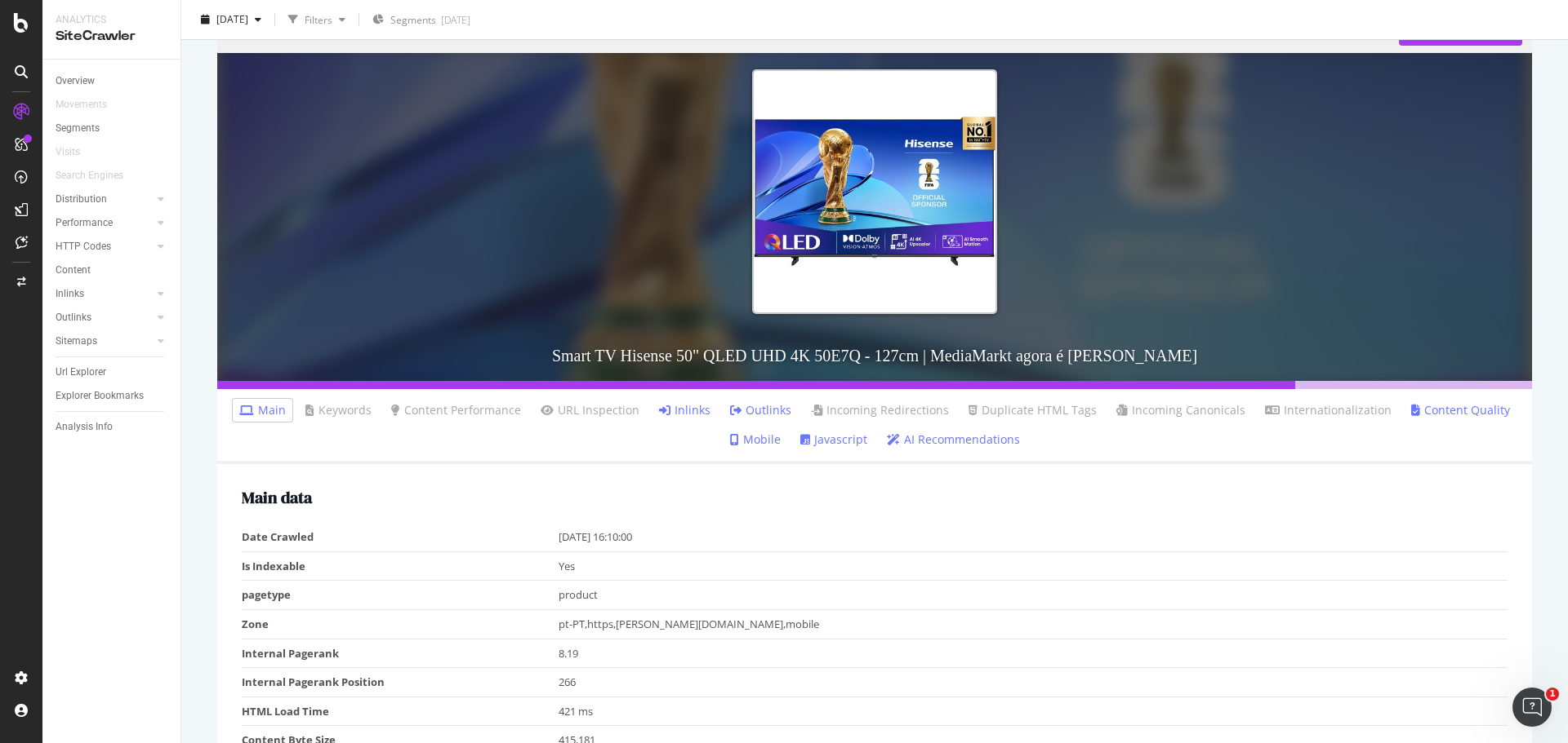
scroll to position [163, 0]
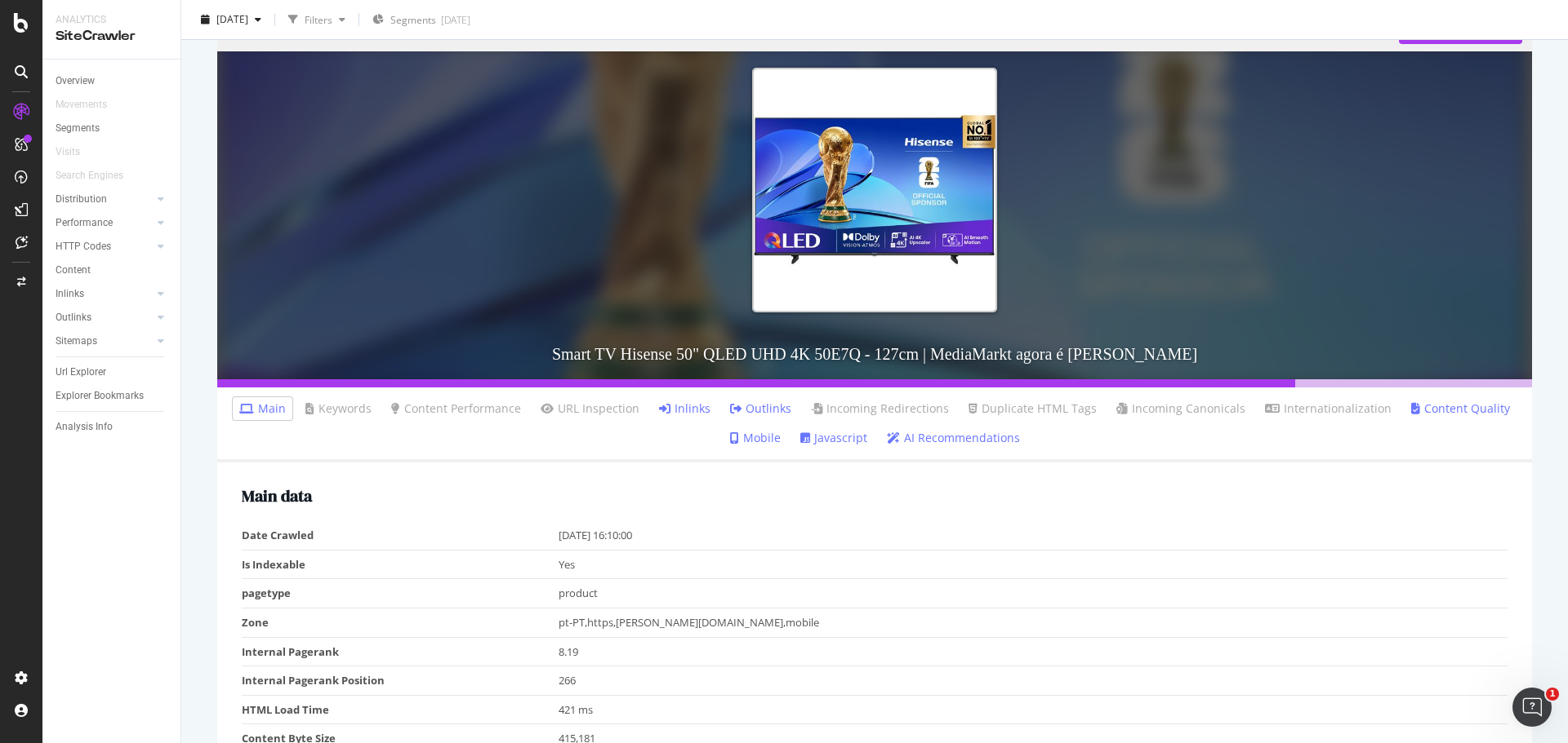
click at [691, 410] on link "Inlinks" at bounding box center [684, 409] width 51 height 17
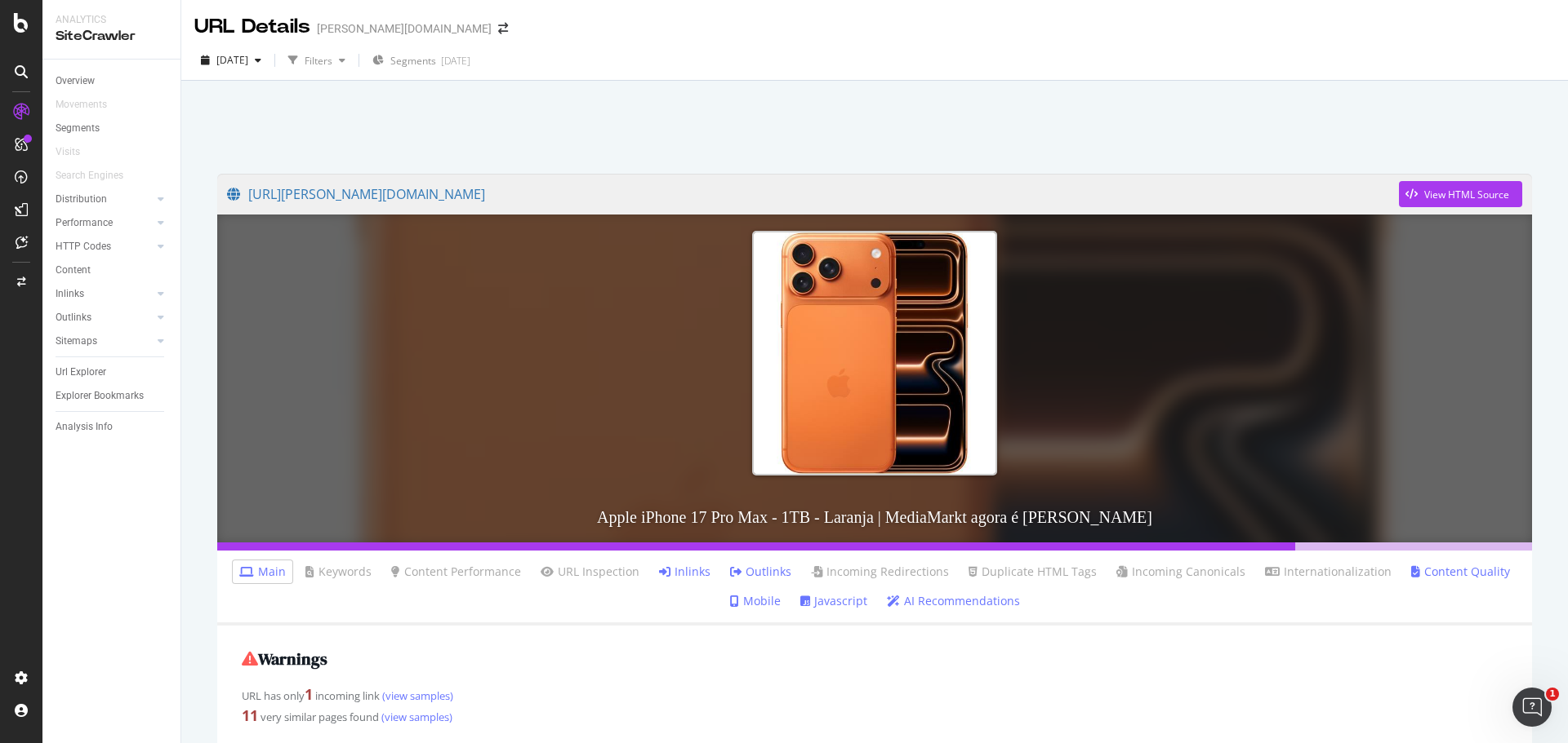
click at [689, 577] on link "Inlinks" at bounding box center [684, 572] width 51 height 17
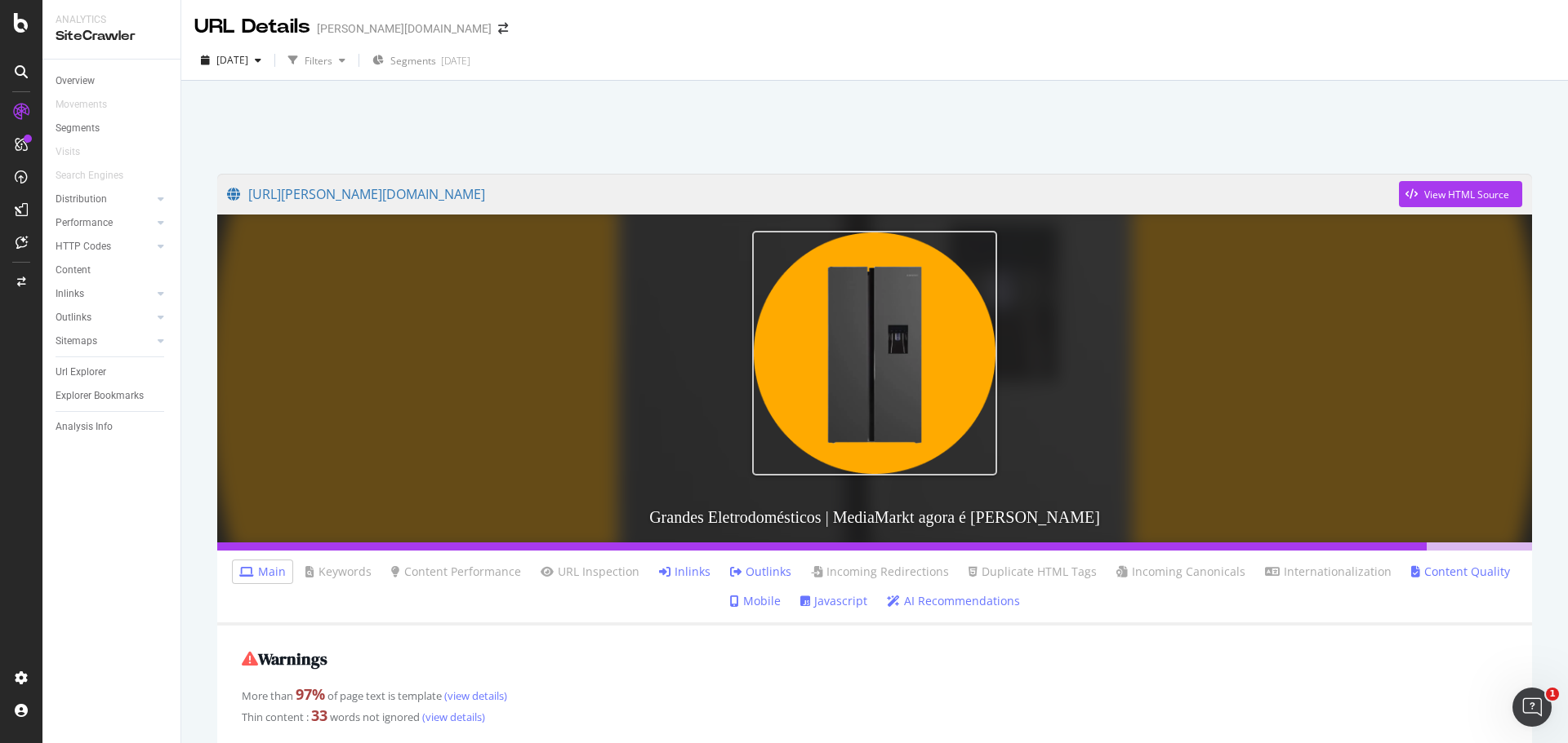
click at [772, 568] on link "Outlinks" at bounding box center [760, 572] width 61 height 17
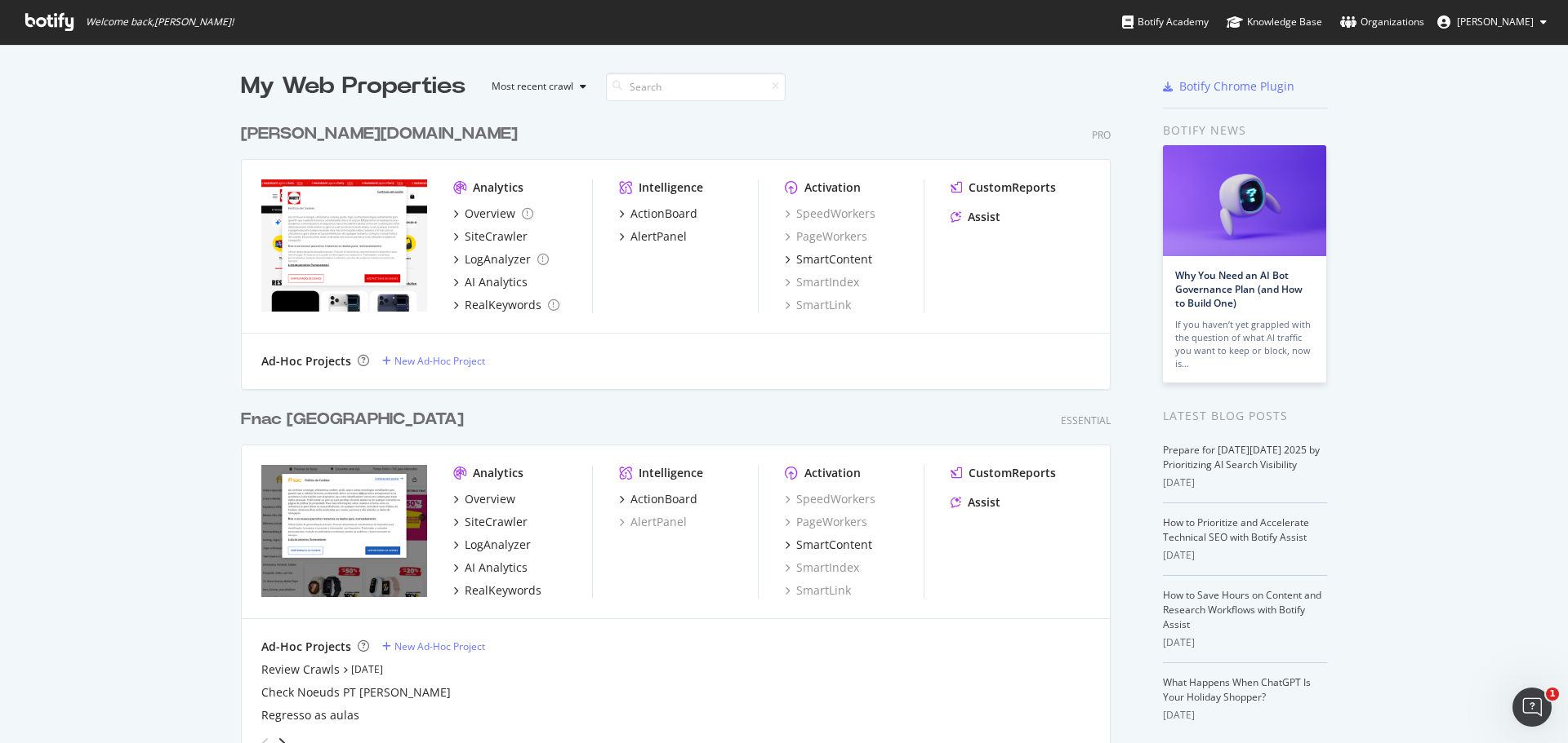
click at [265, 133] on div "[PERSON_NAME][DOMAIN_NAME]" at bounding box center [379, 134] width 277 height 24
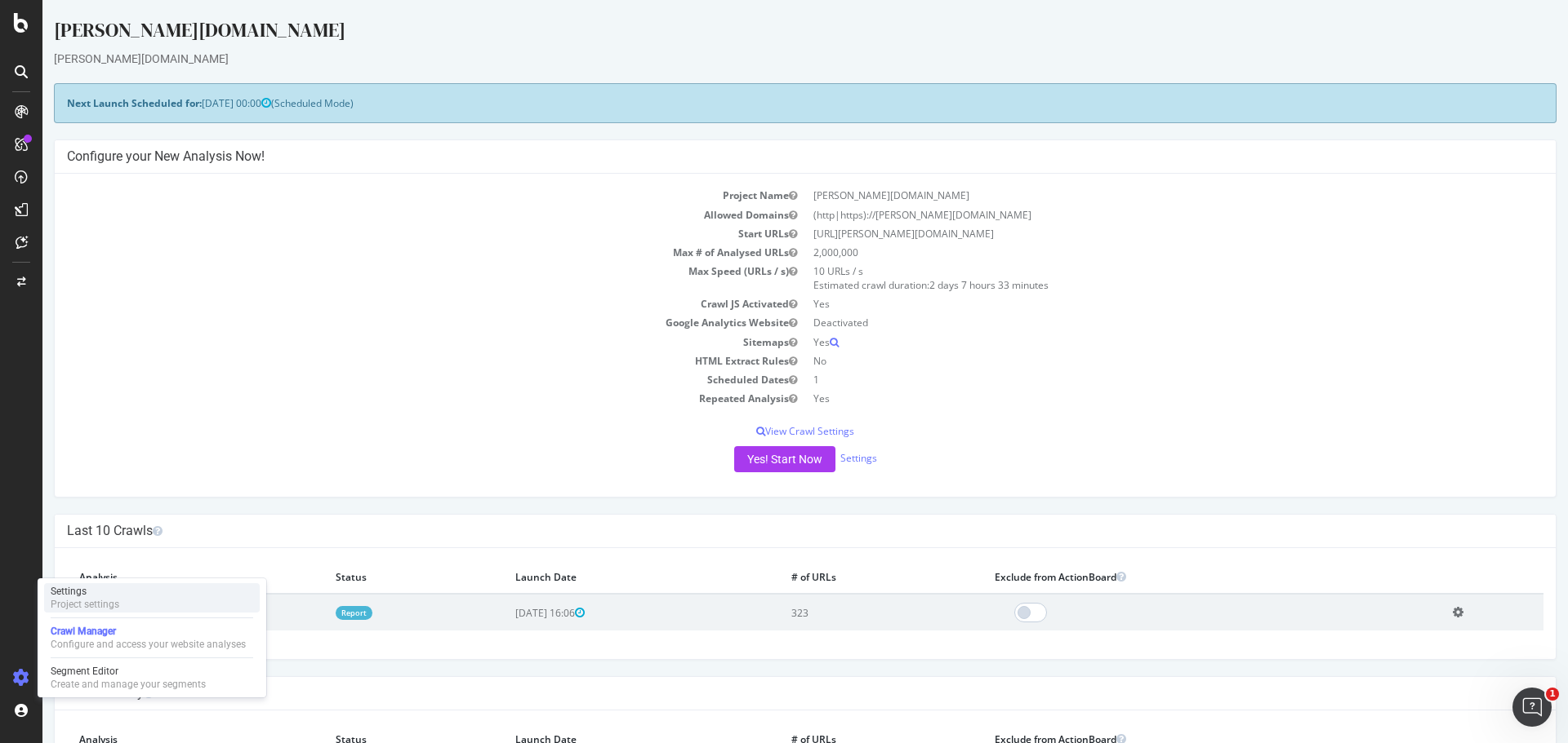
click at [74, 589] on div "Settings" at bounding box center [85, 591] width 69 height 13
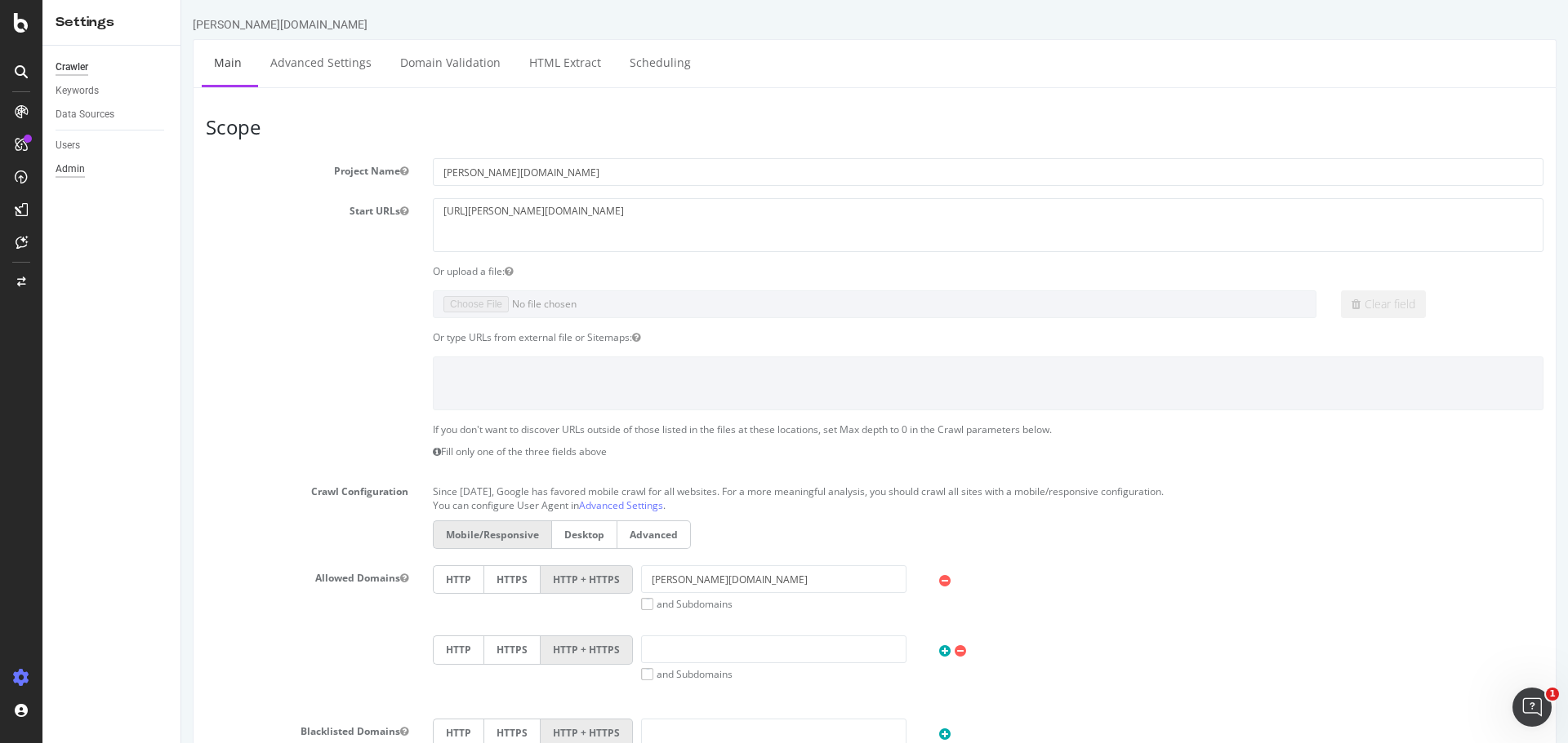
click at [66, 169] on div "Admin" at bounding box center [70, 168] width 29 height 17
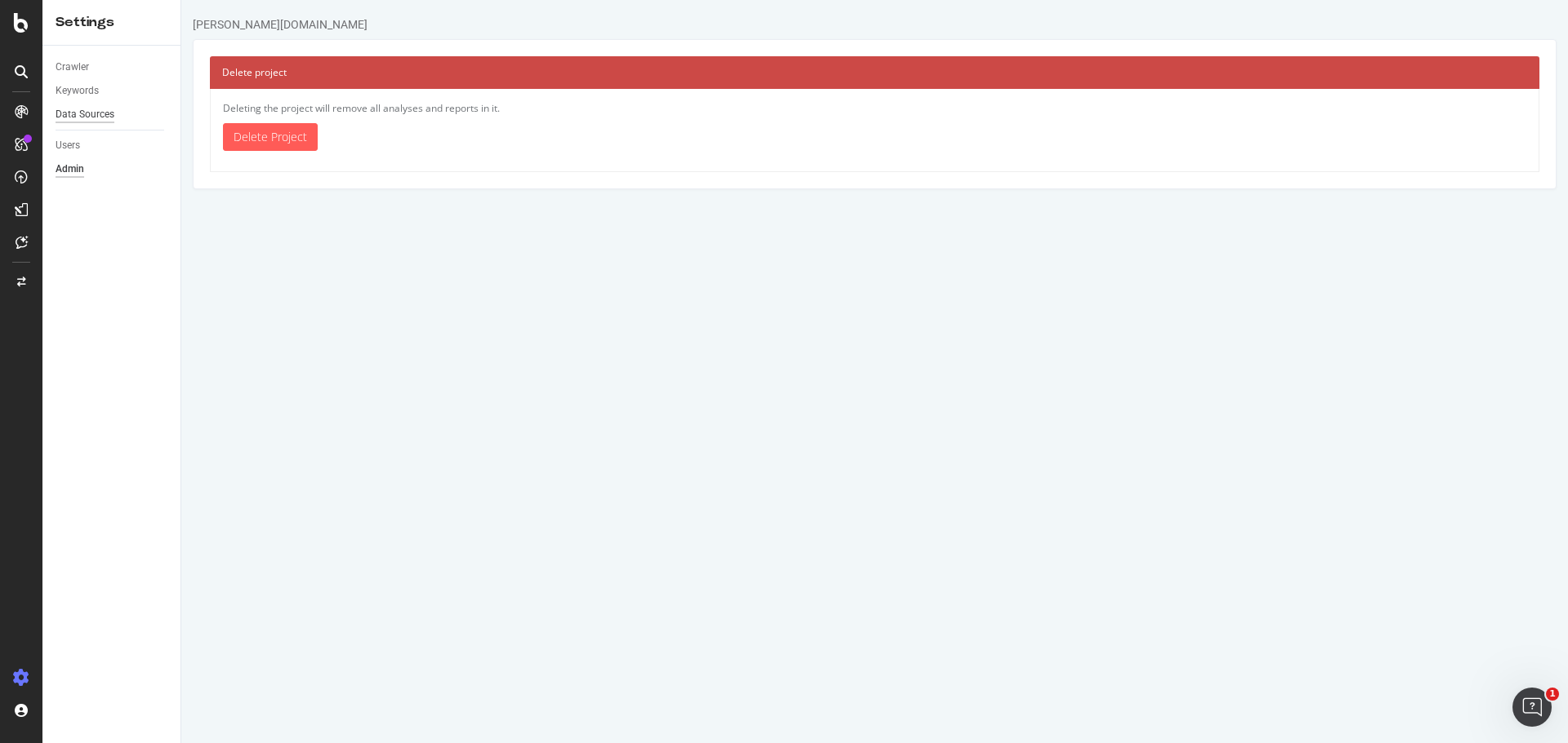
click at [90, 115] on div "Data Sources" at bounding box center [85, 114] width 59 height 17
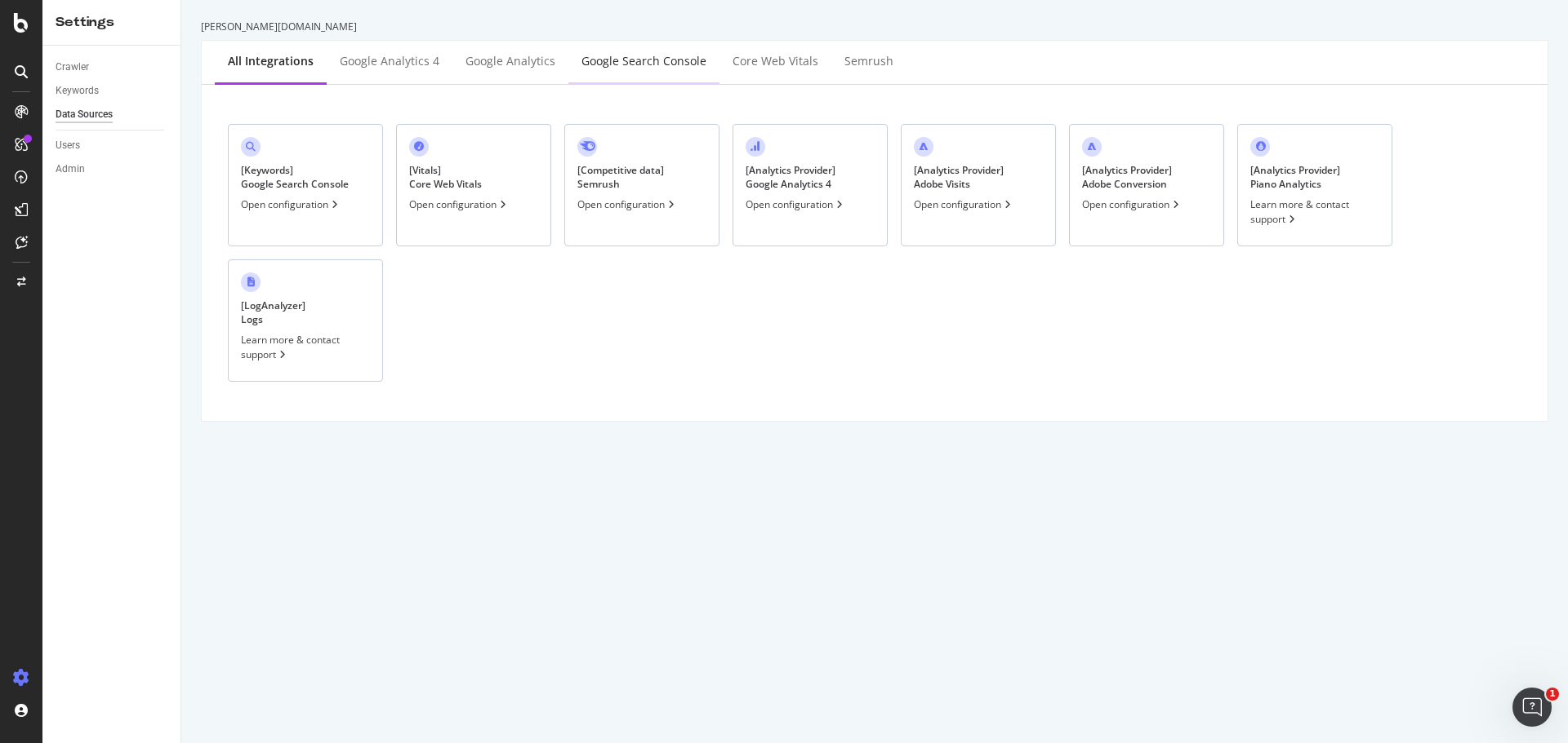
click at [622, 63] on div "Google Search Console" at bounding box center [644, 61] width 125 height 17
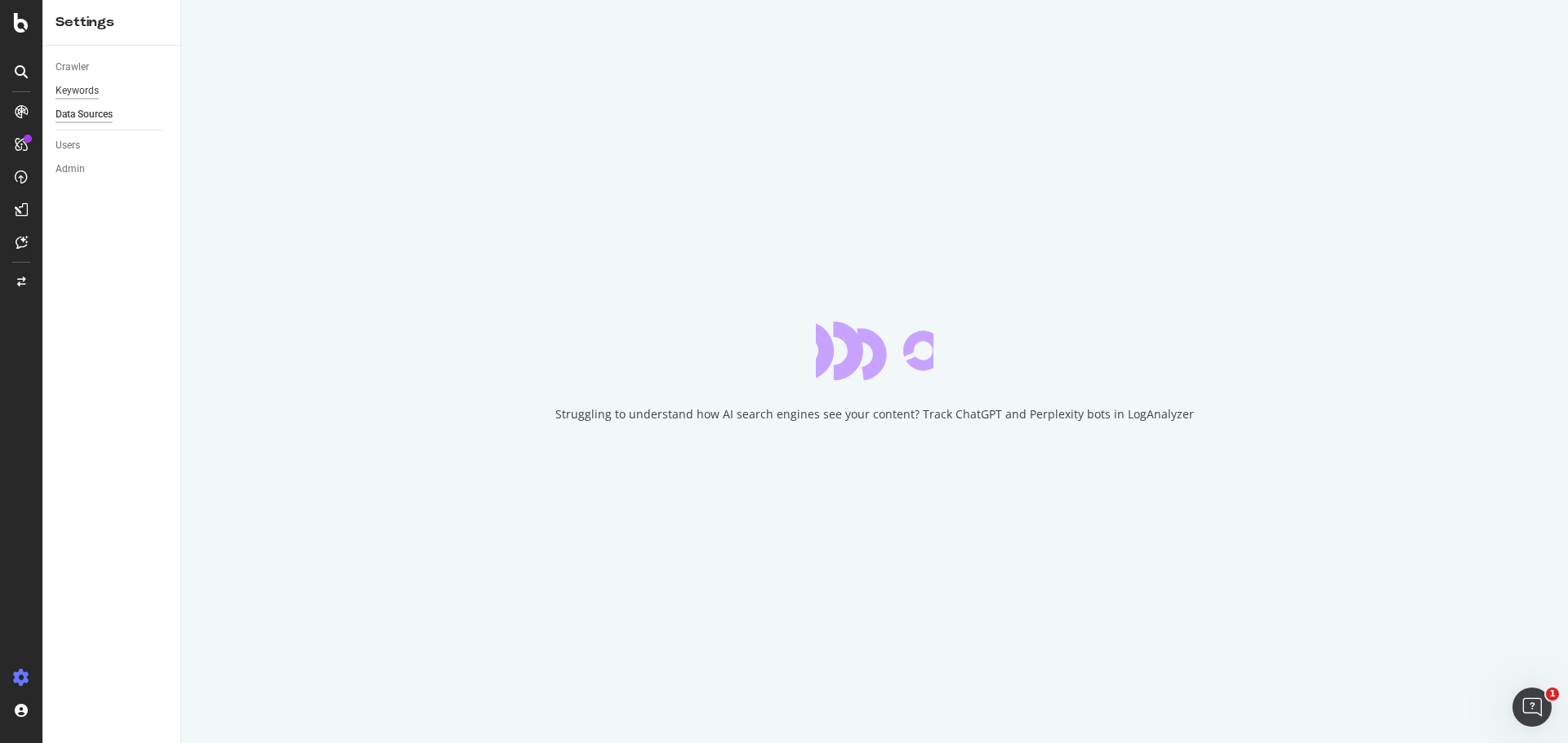
click at [78, 93] on div "Keywords" at bounding box center [77, 91] width 43 height 17
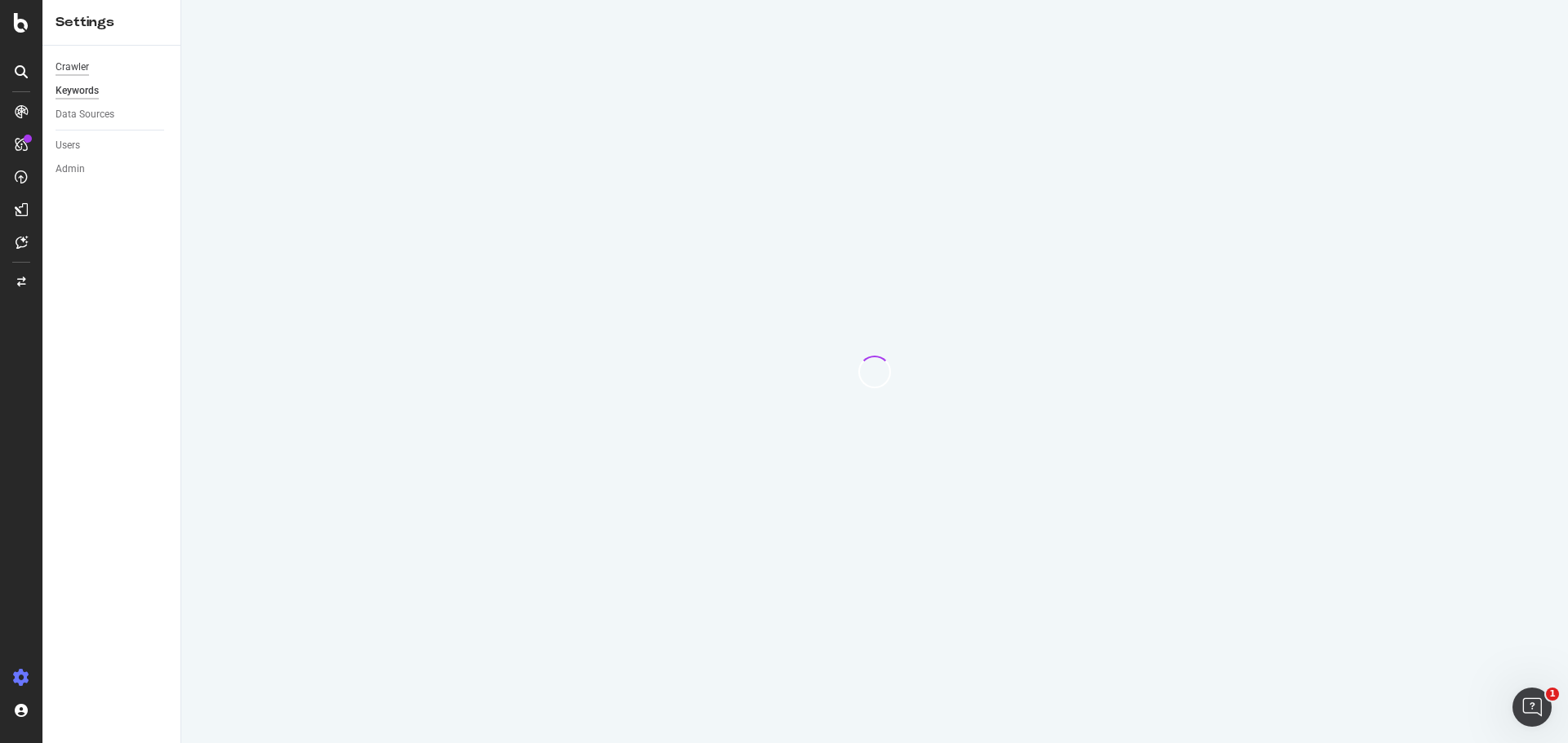
click at [71, 69] on div "Crawler" at bounding box center [72, 67] width 34 height 17
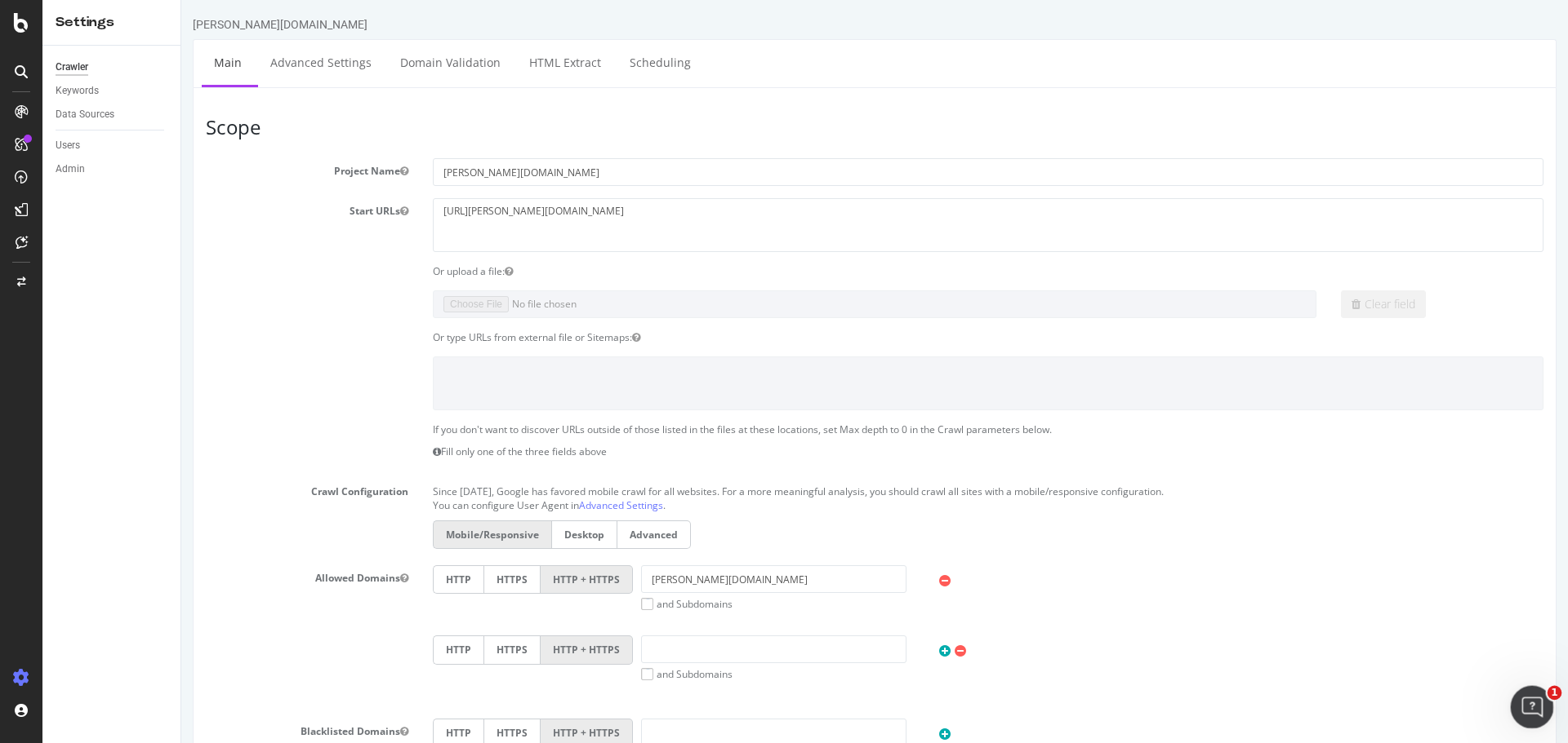
click at [1539, 709] on div "Open Intercom Messenger" at bounding box center [1528, 704] width 54 height 54
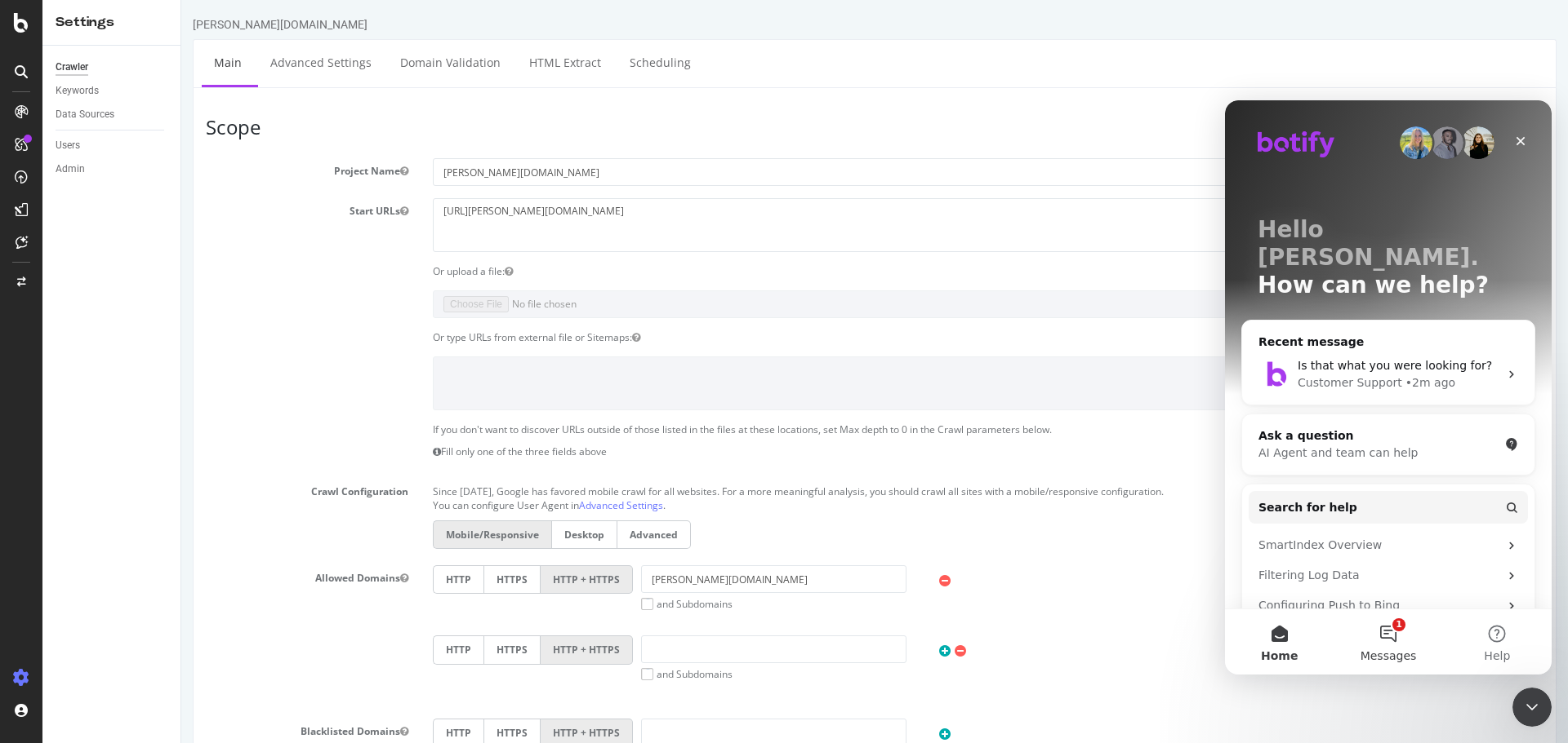
click at [1396, 634] on button "1 Messages" at bounding box center [1387, 643] width 108 height 65
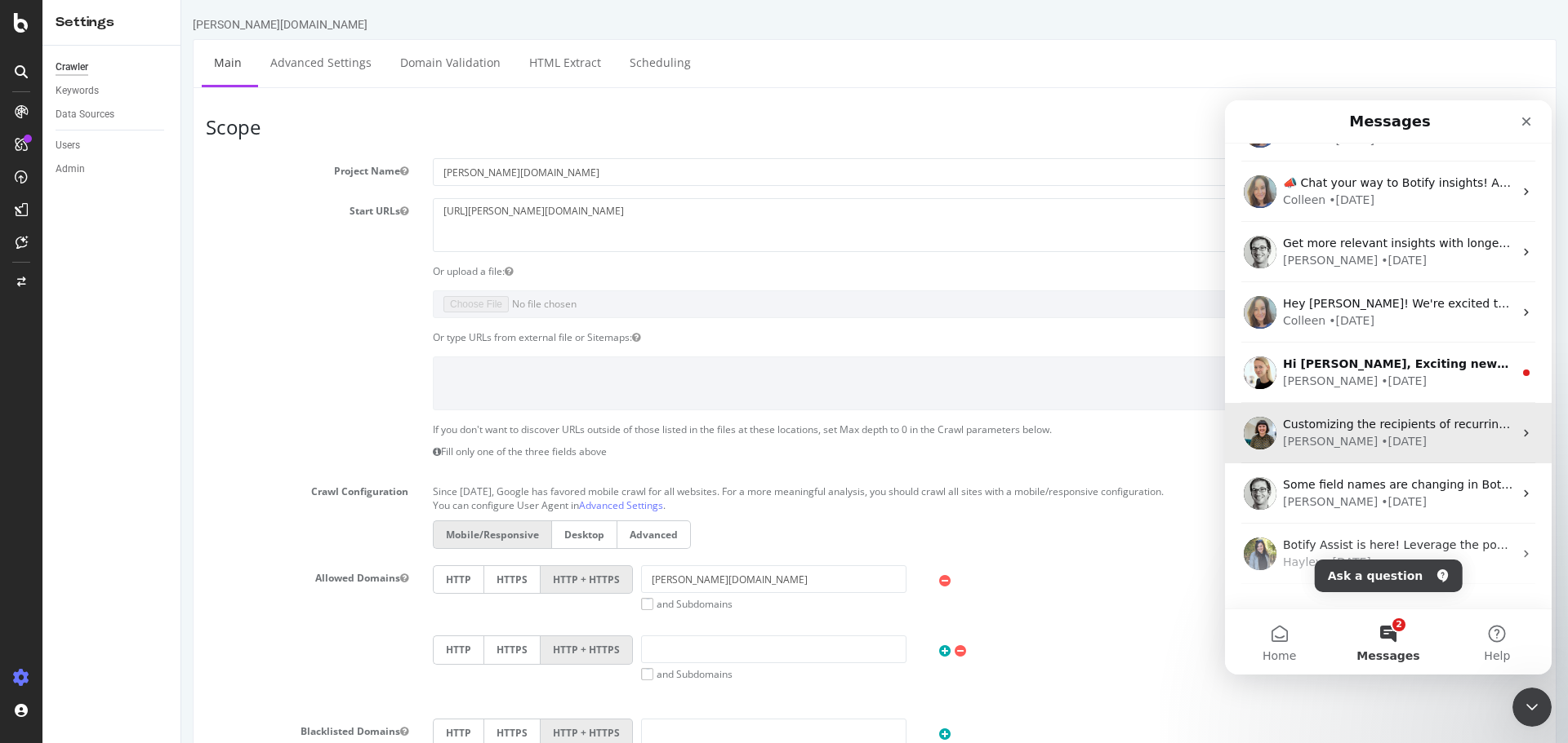
scroll to position [204, 0]
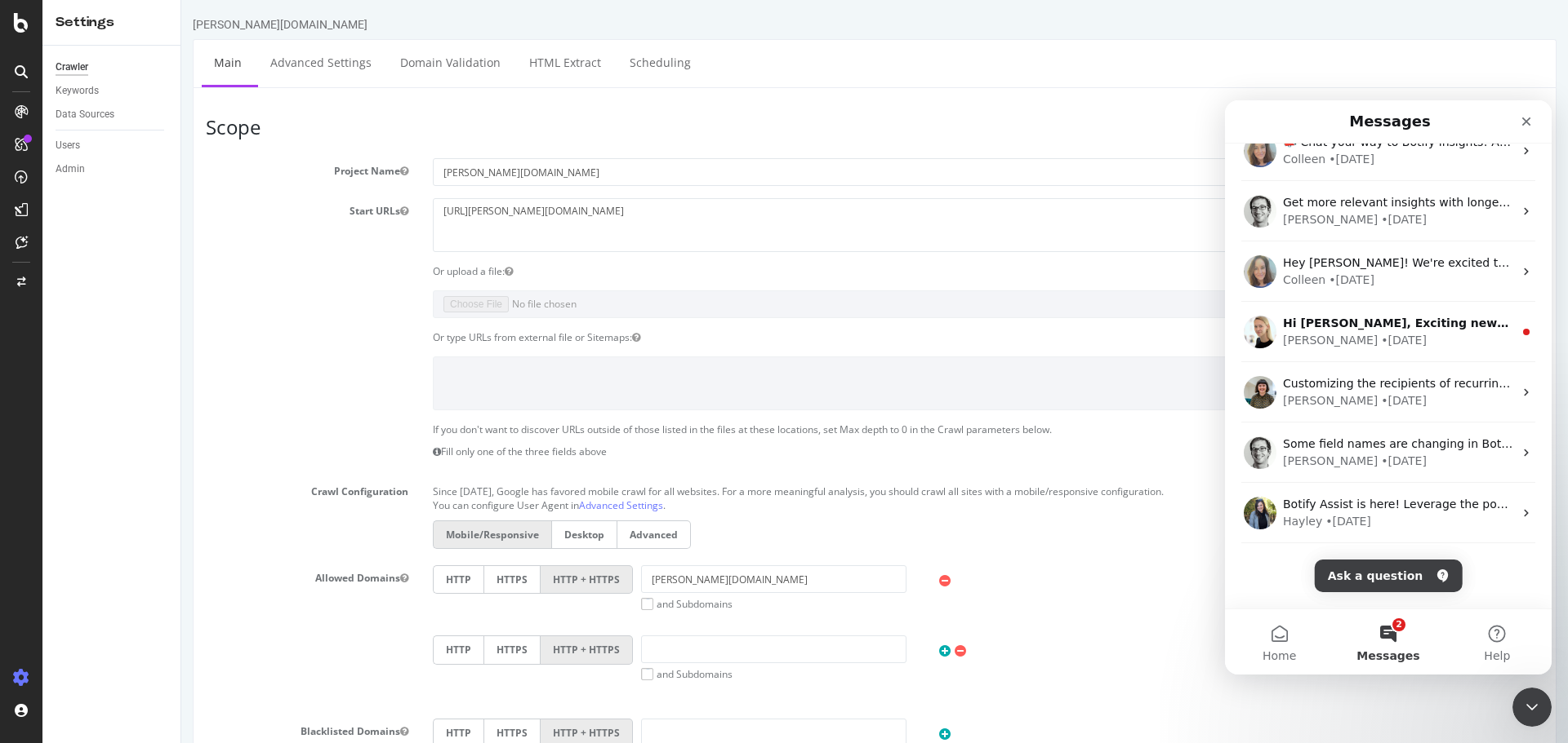
drag, startPoint x: 1168, startPoint y: 596, endPoint x: 1167, endPoint y: 586, distance: 10.0
click at [1169, 596] on div "HTTP HTTPS HTTP + HTTPS [PERSON_NAME][DOMAIN_NAME] and Subdomains User Agent: M…" at bounding box center [988, 589] width 1127 height 46
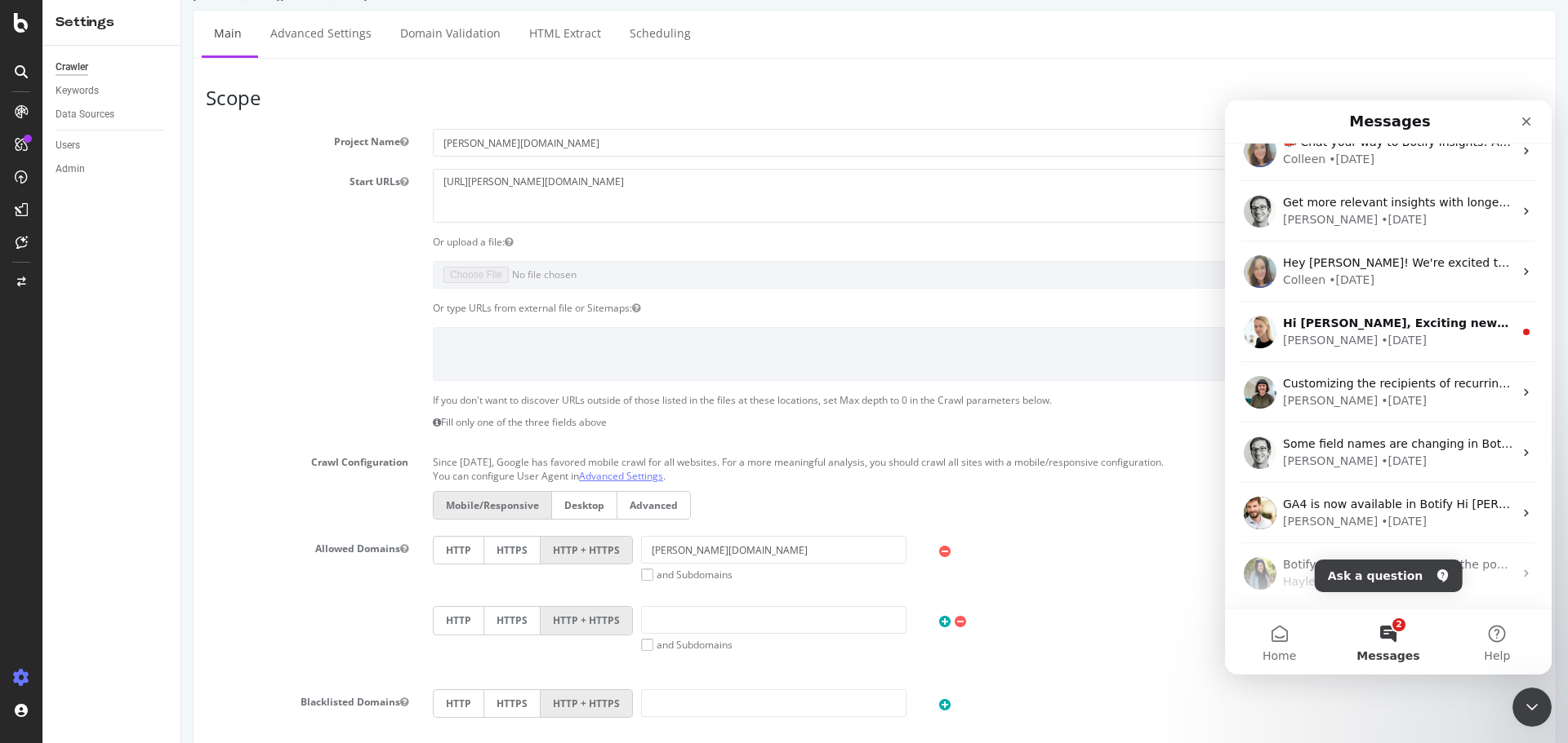
scroll to position [245, 0]
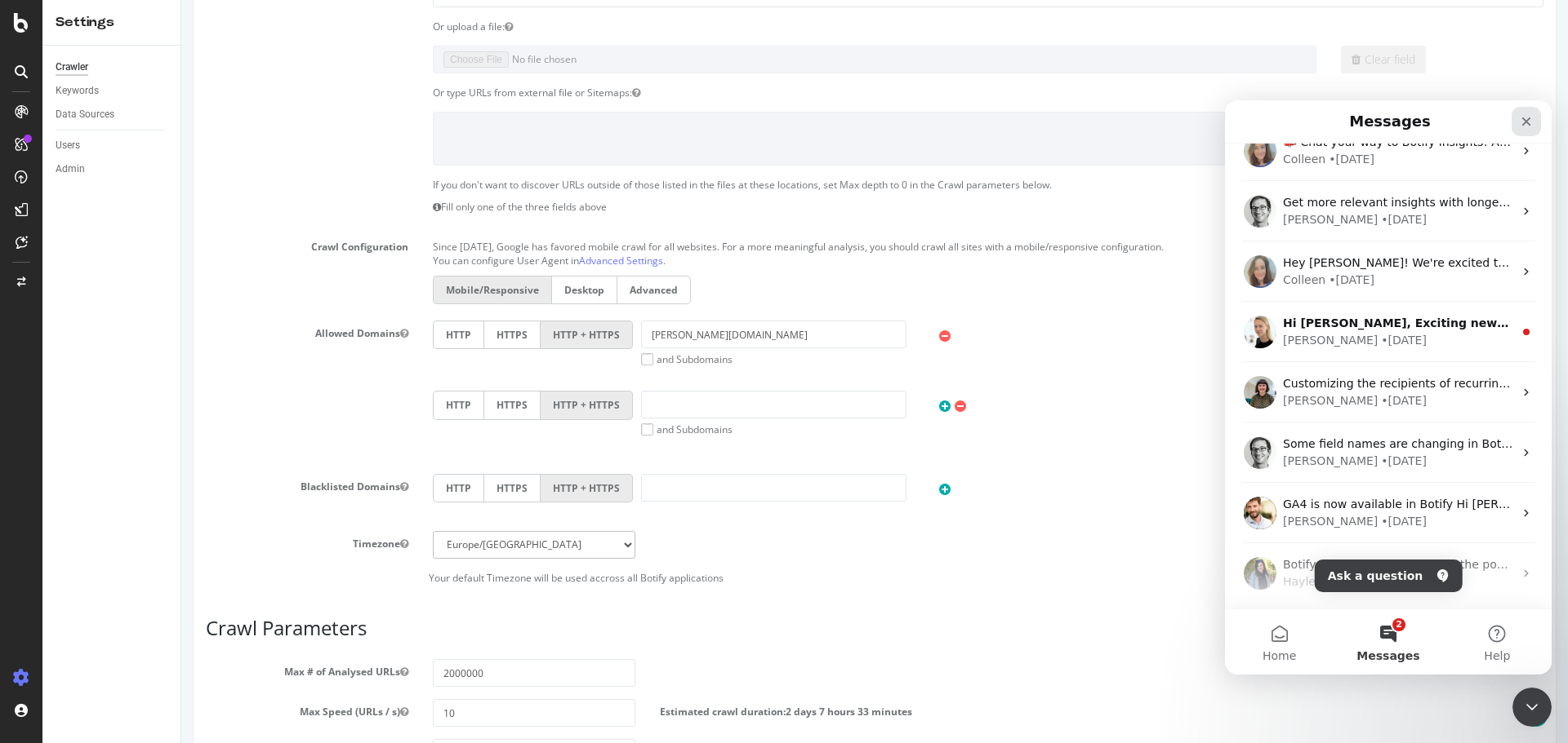
click at [1534, 123] on div "Close" at bounding box center [1526, 121] width 29 height 29
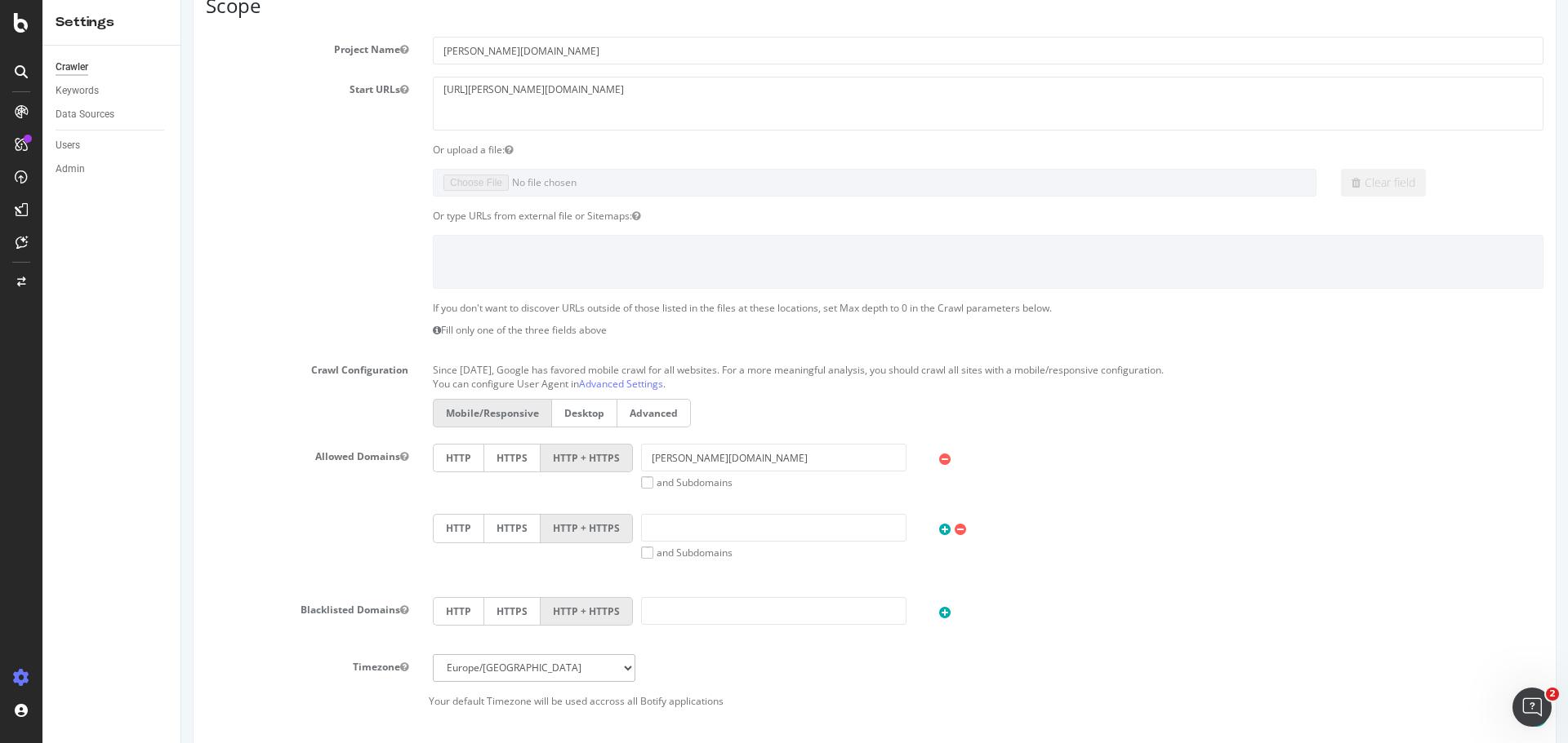
scroll to position [0, 0]
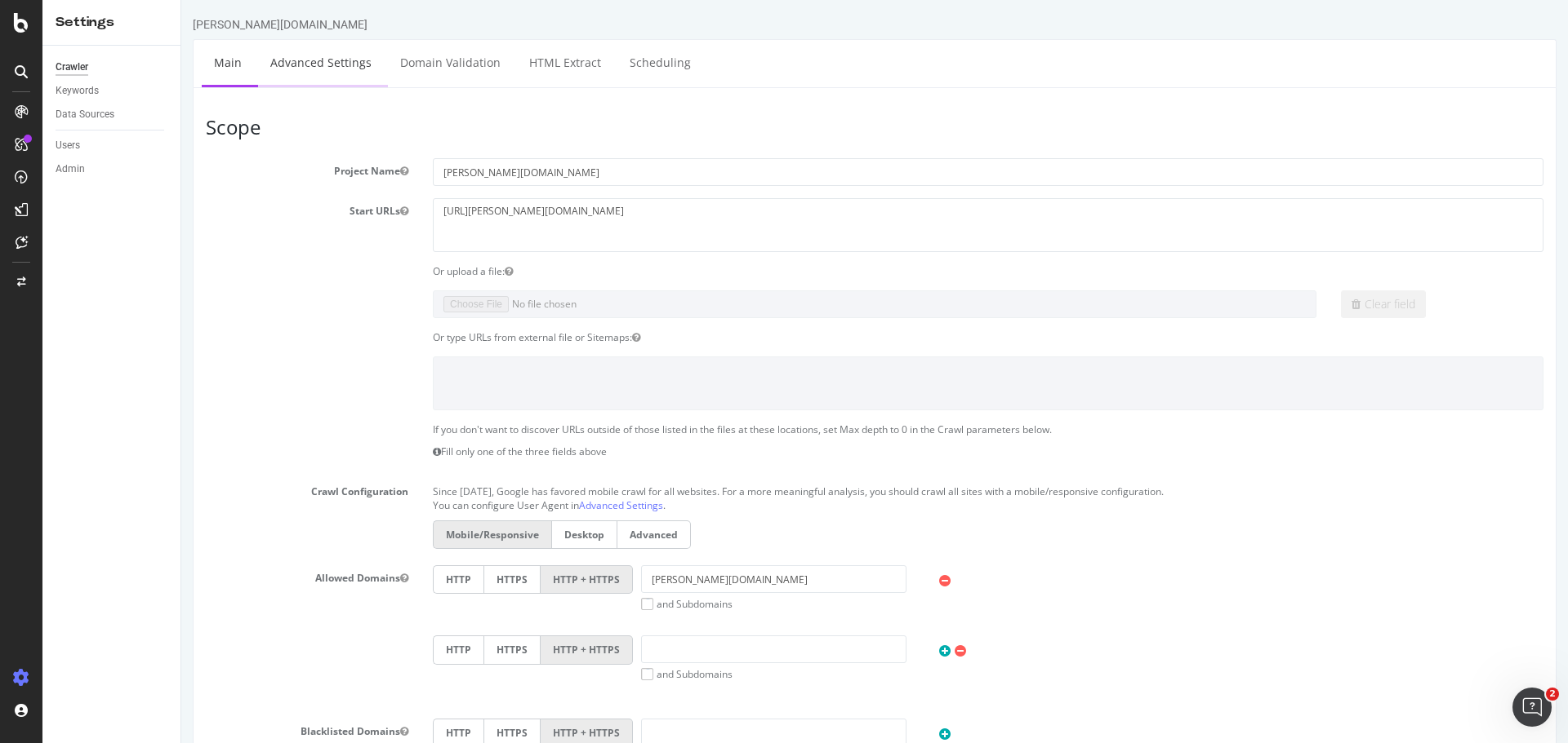
click at [308, 67] on link "Advanced Settings" at bounding box center [321, 62] width 126 height 45
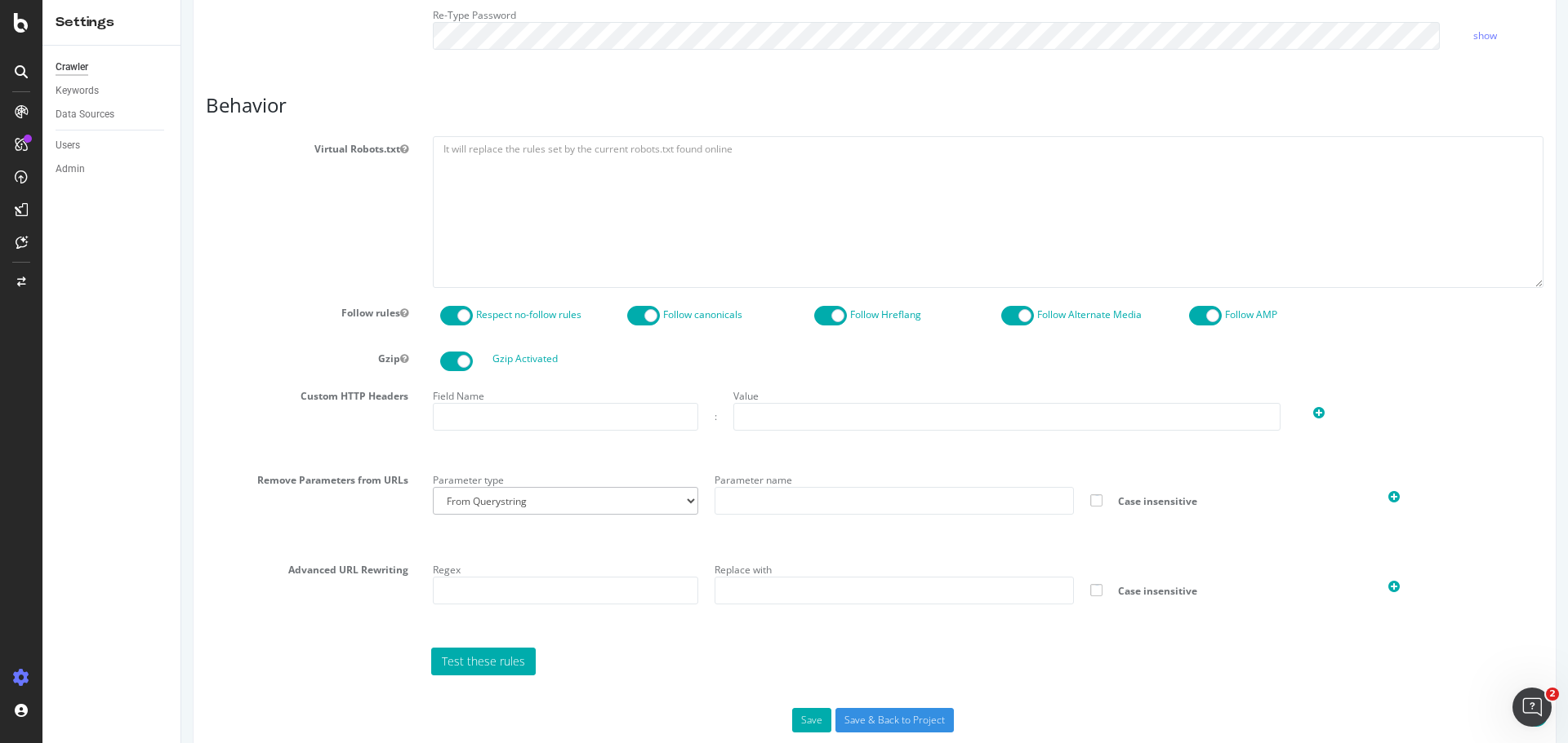
scroll to position [684, 0]
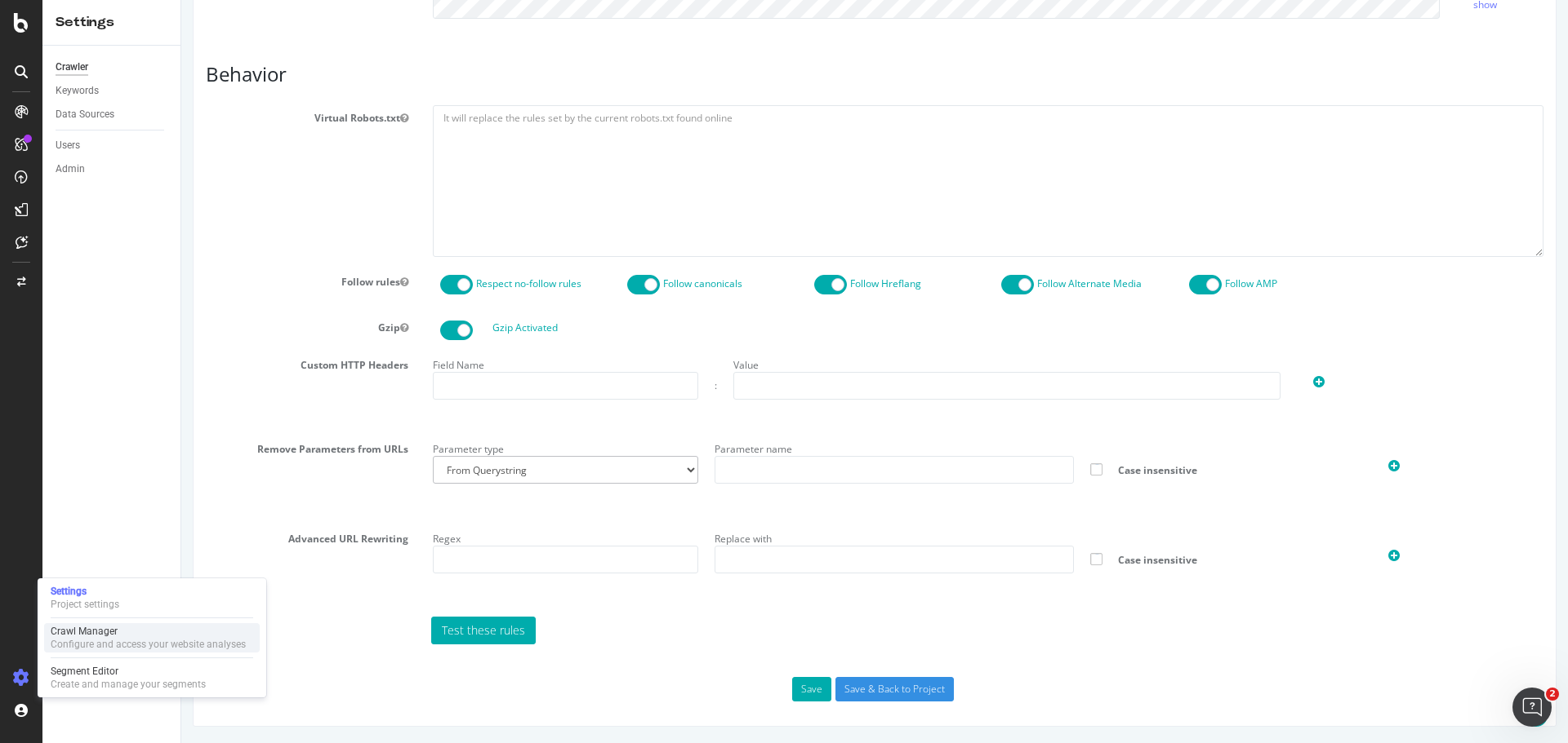
click at [84, 643] on div "Configure and access your website analyses" at bounding box center [147, 644] width 195 height 13
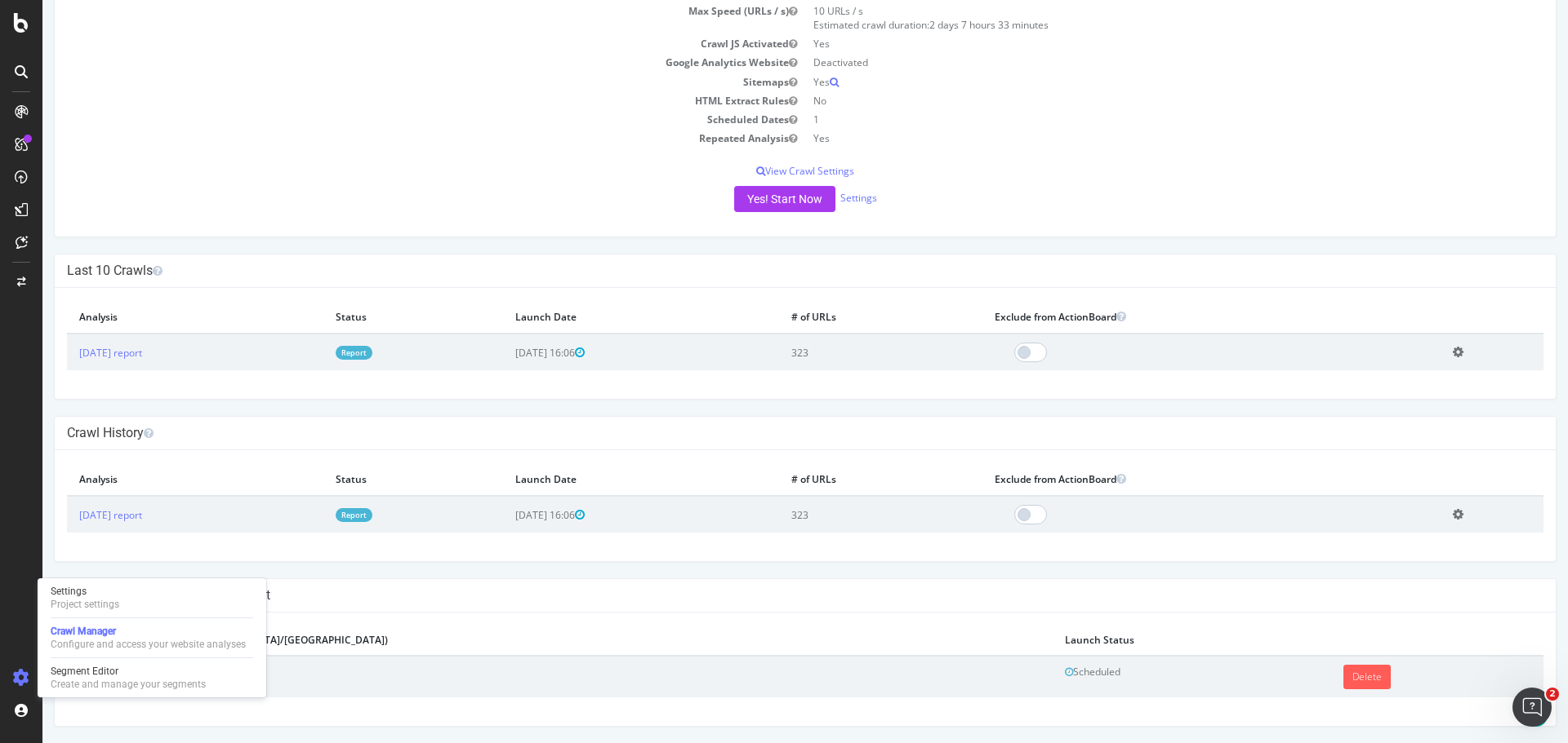
scroll to position [262, 0]
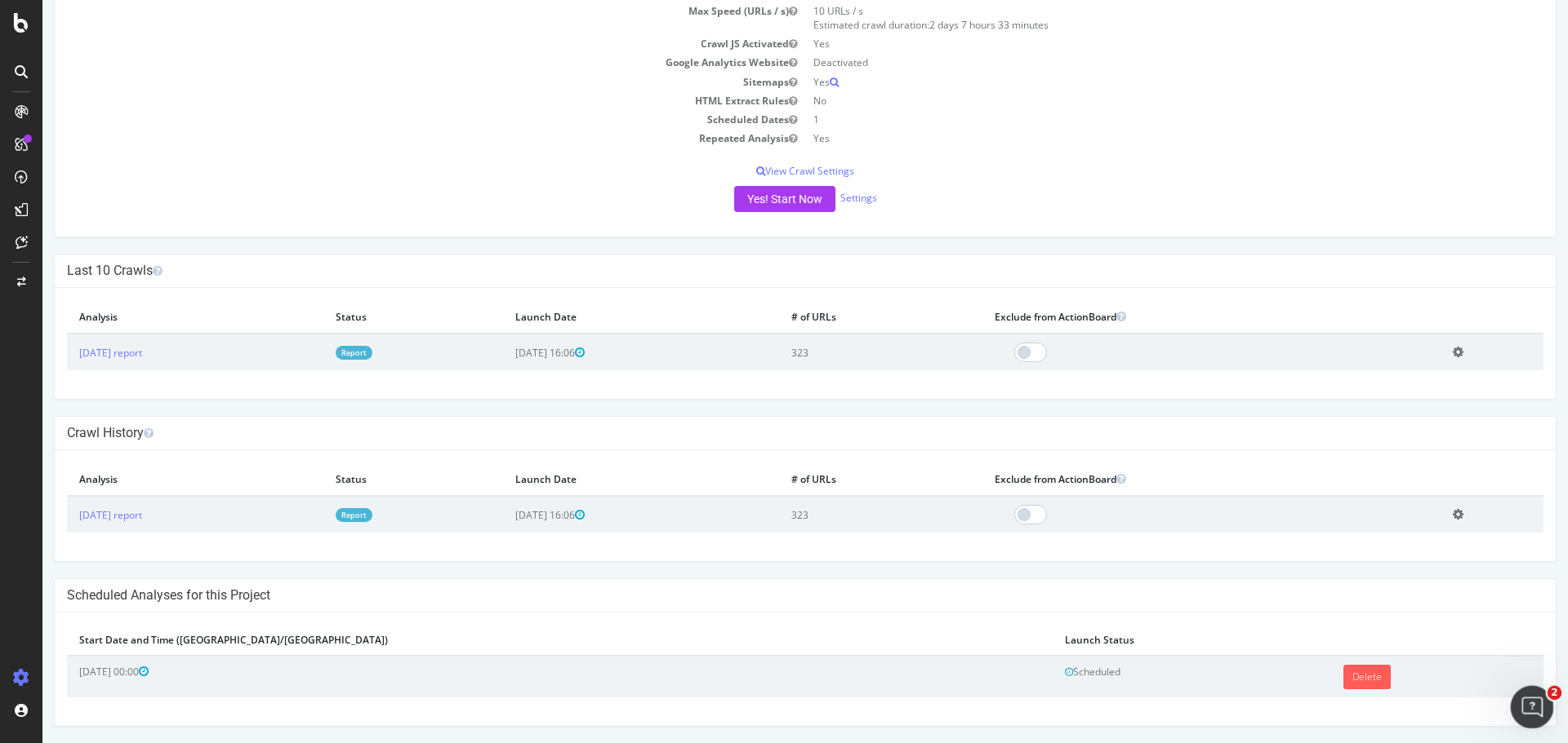
click at [1527, 706] on icon "Open Intercom Messenger" at bounding box center [1529, 705] width 27 height 27
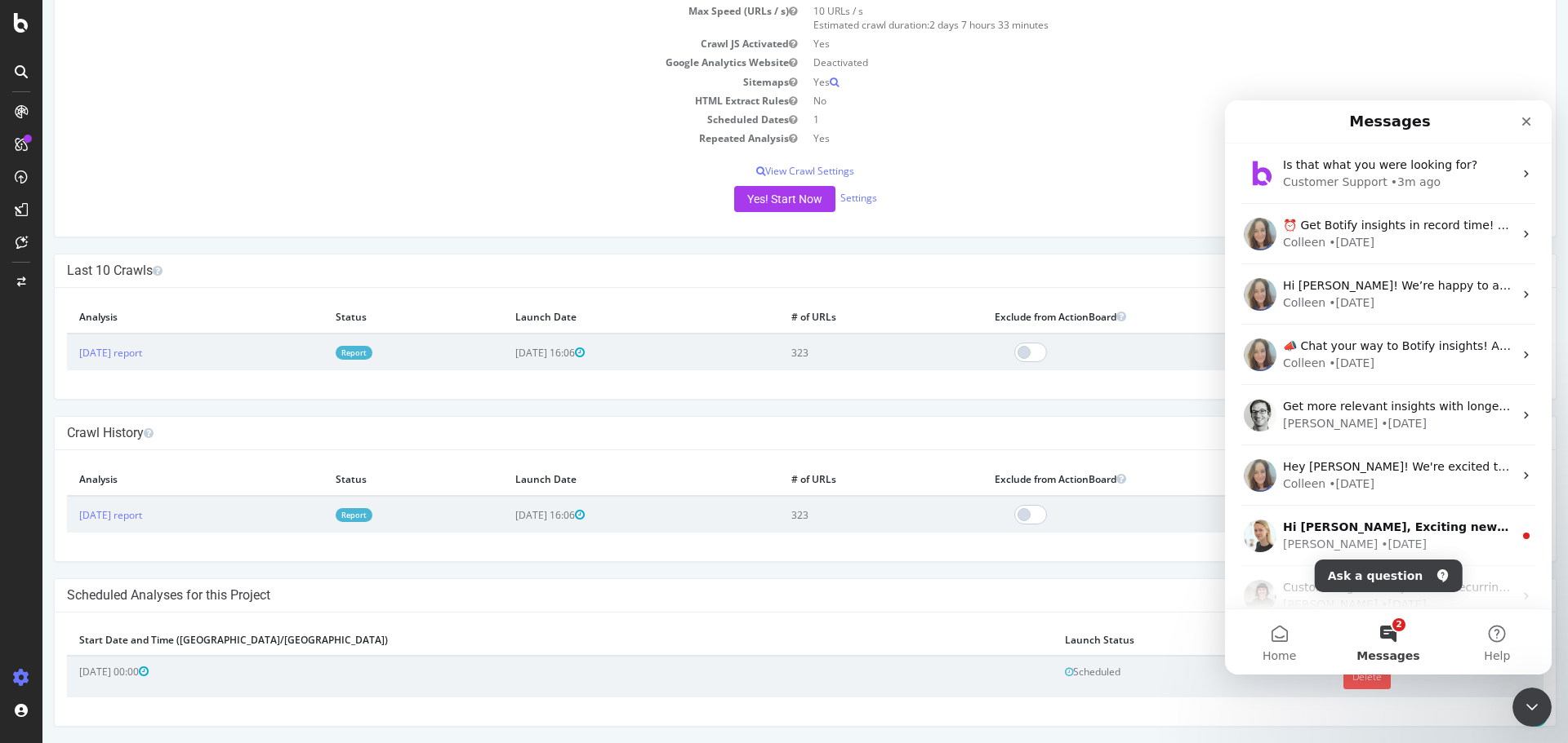
click at [1381, 577] on button "Ask a question" at bounding box center [1389, 576] width 148 height 33
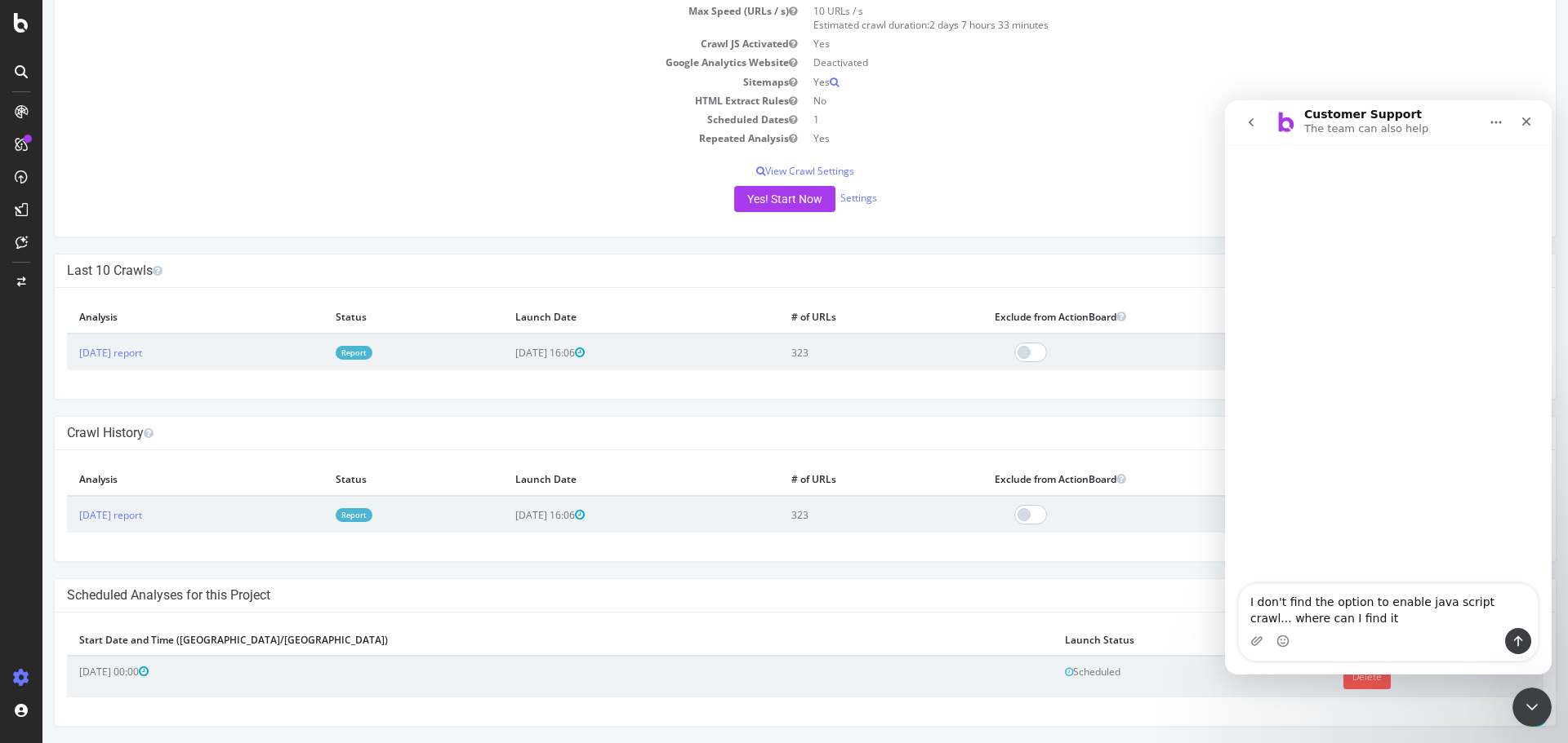
type textarea "I don't find the option to enable java script crawl... where can I find it?"
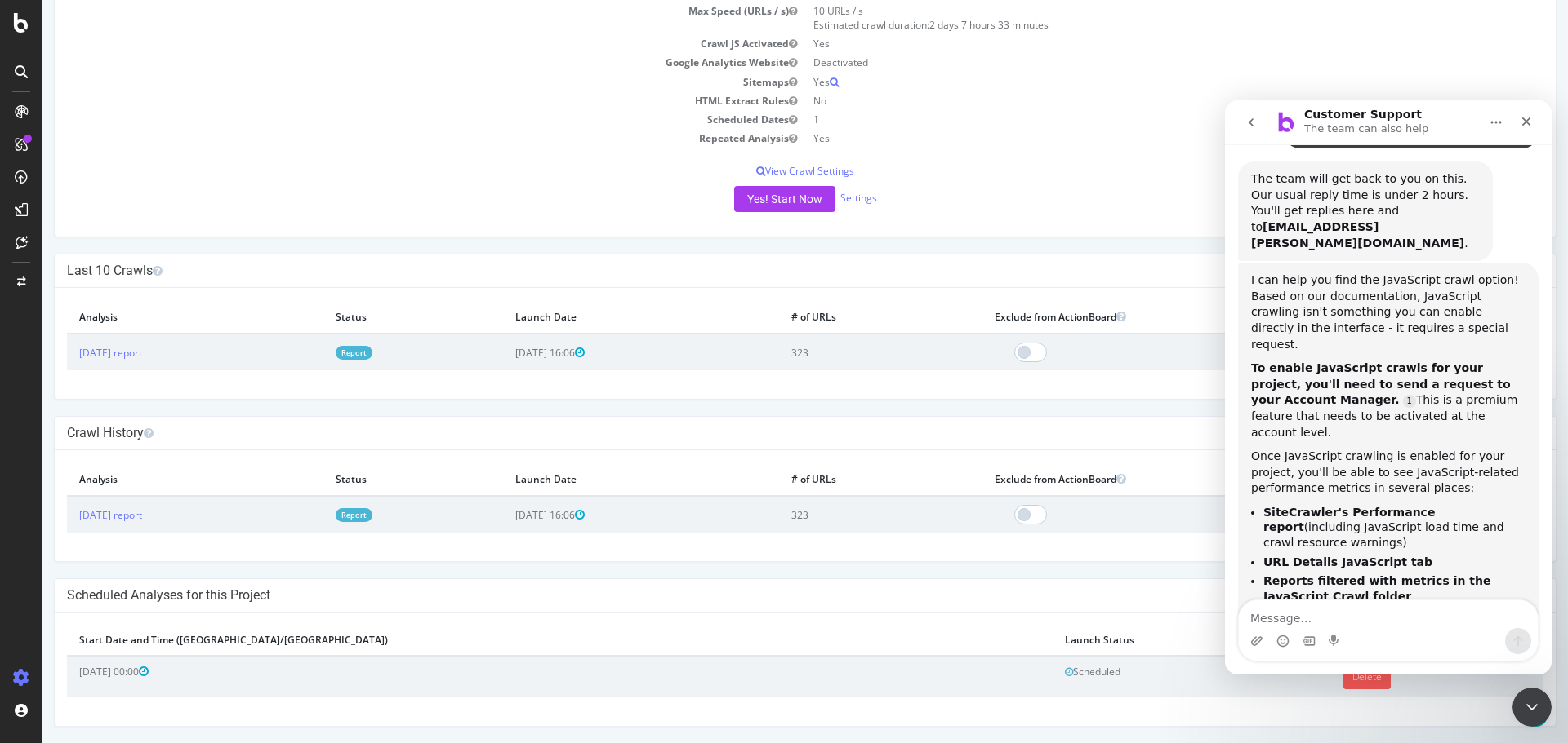
scroll to position [48, 0]
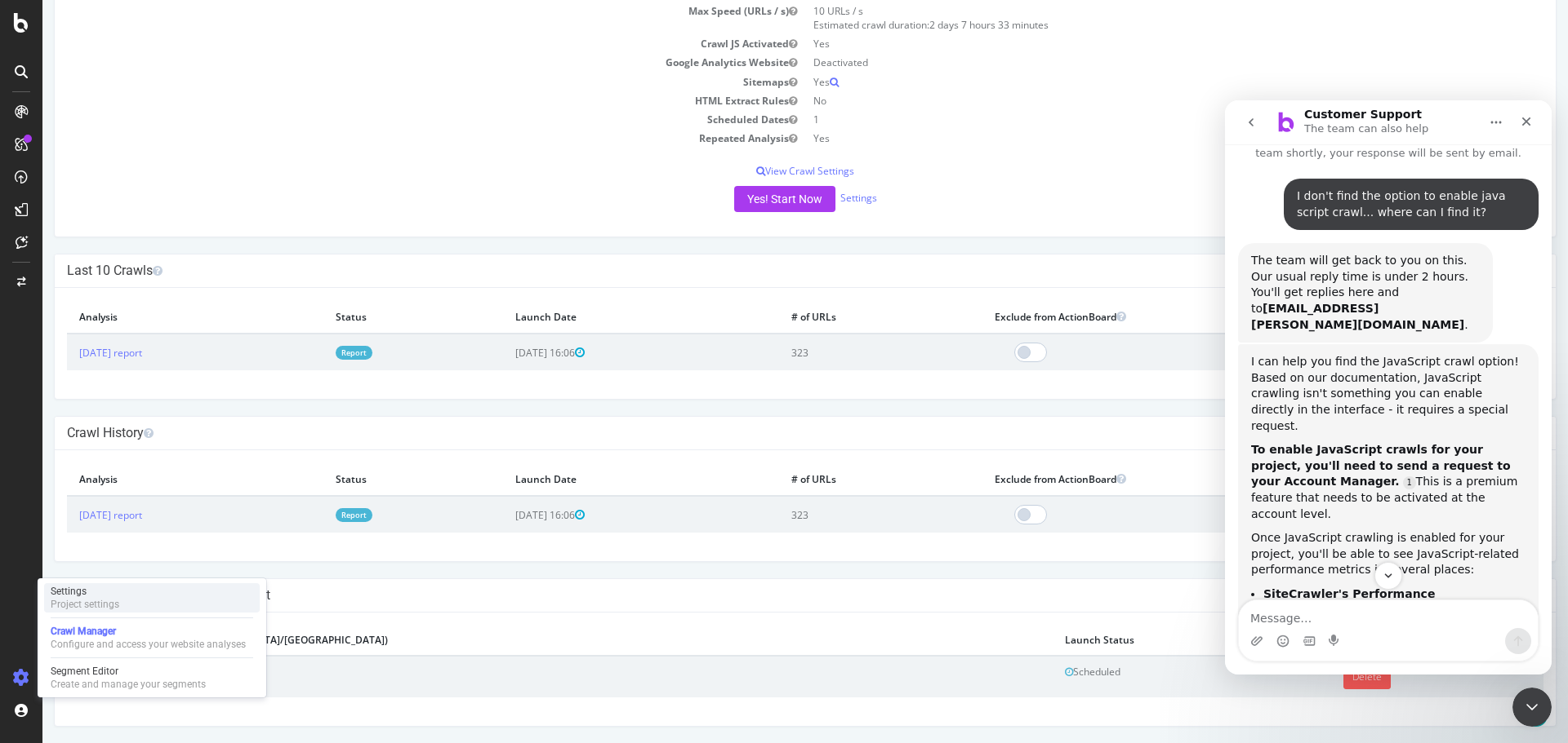
click at [70, 593] on div "Settings" at bounding box center [85, 591] width 69 height 13
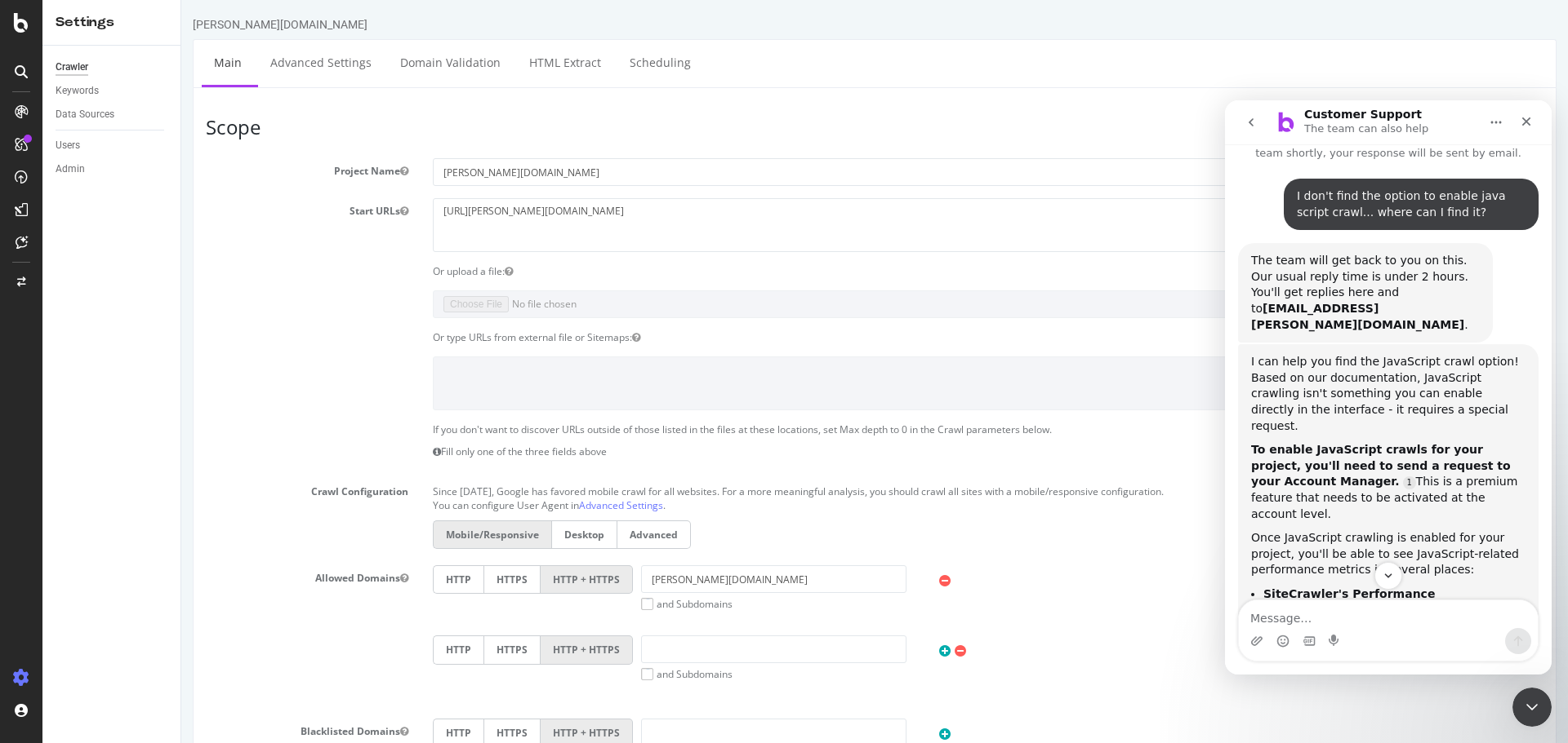
click at [19, 64] on div at bounding box center [21, 72] width 26 height 26
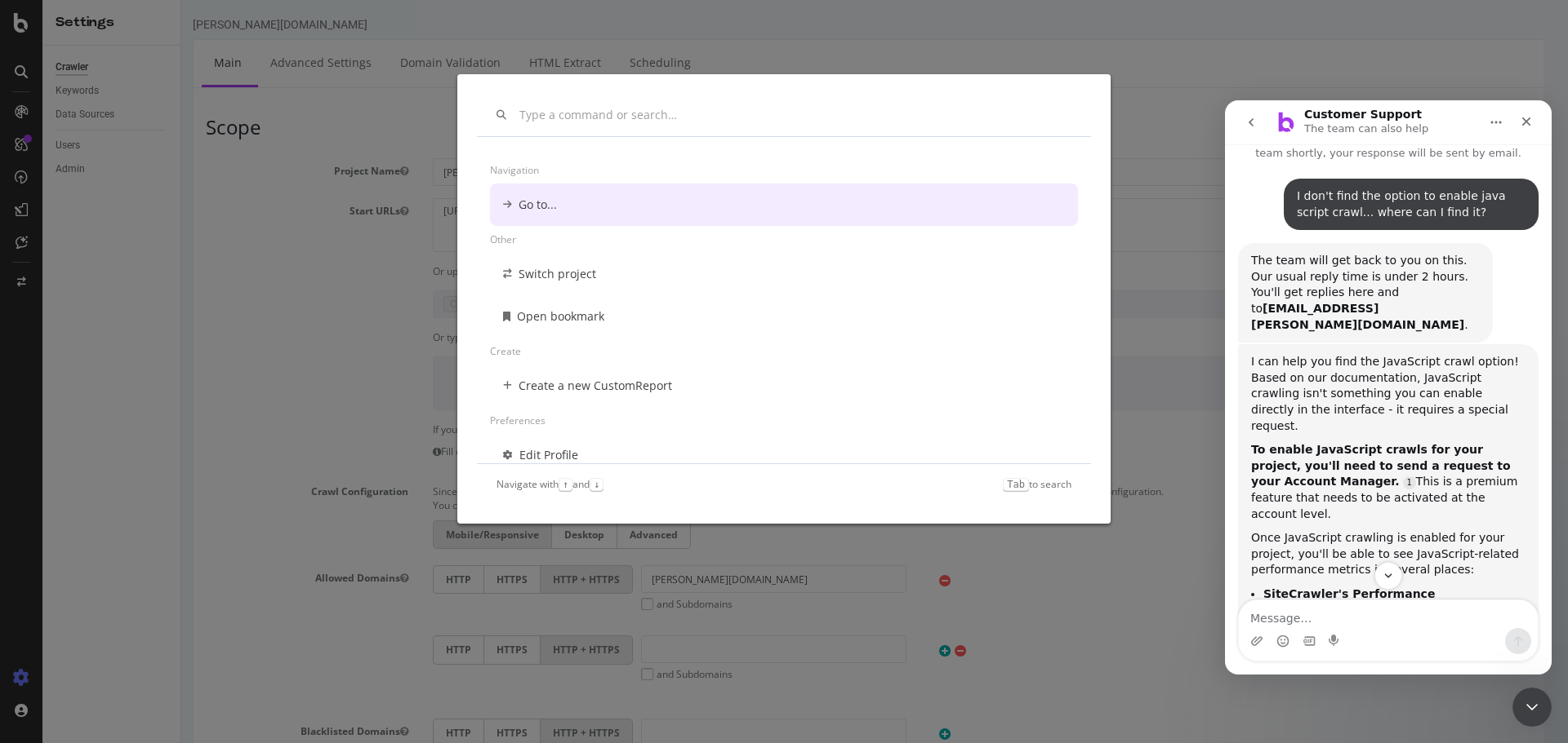
click at [544, 207] on div "Go to..." at bounding box center [538, 204] width 39 height 17
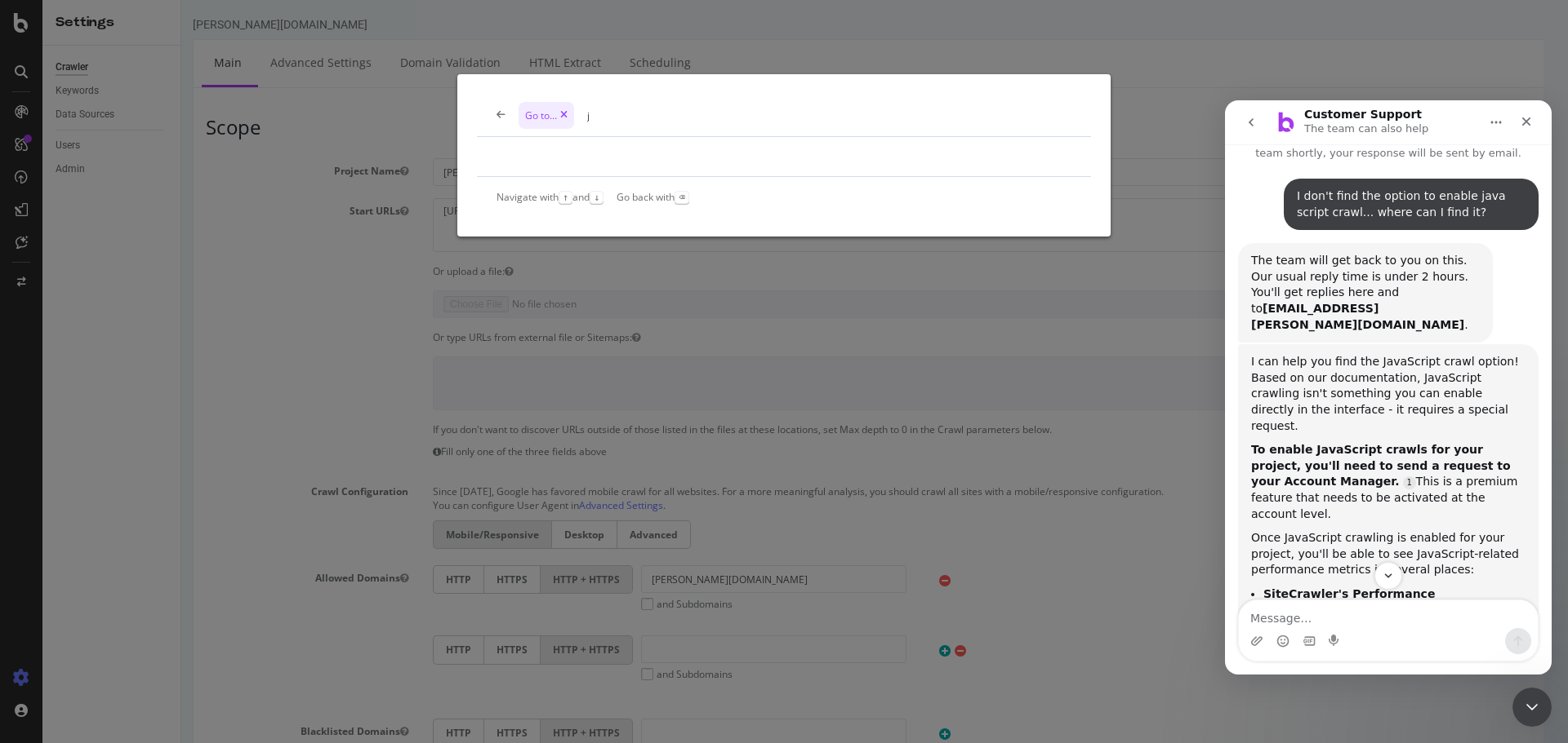
type input "j"
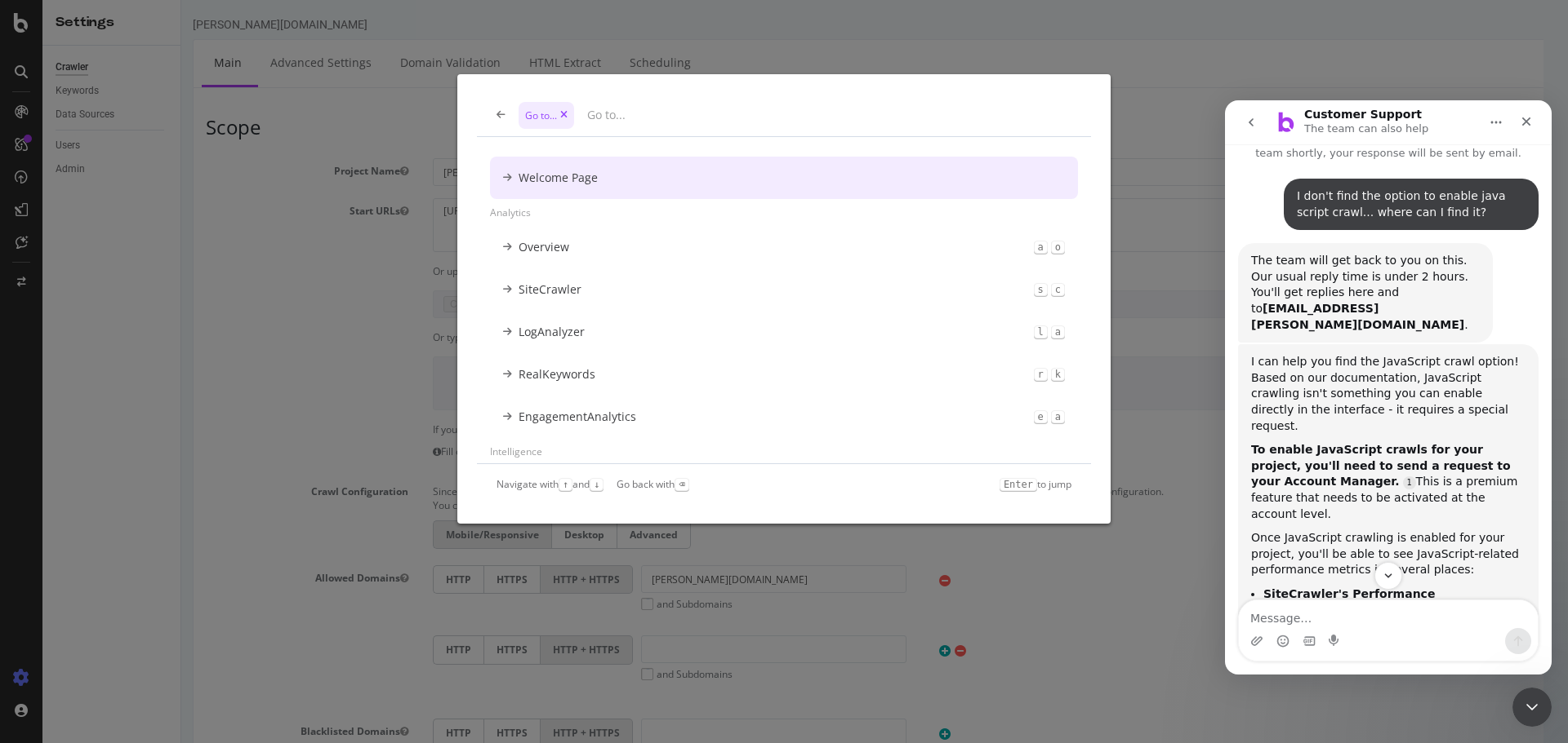
click at [499, 115] on icon "modal" at bounding box center [501, 115] width 9 height 10
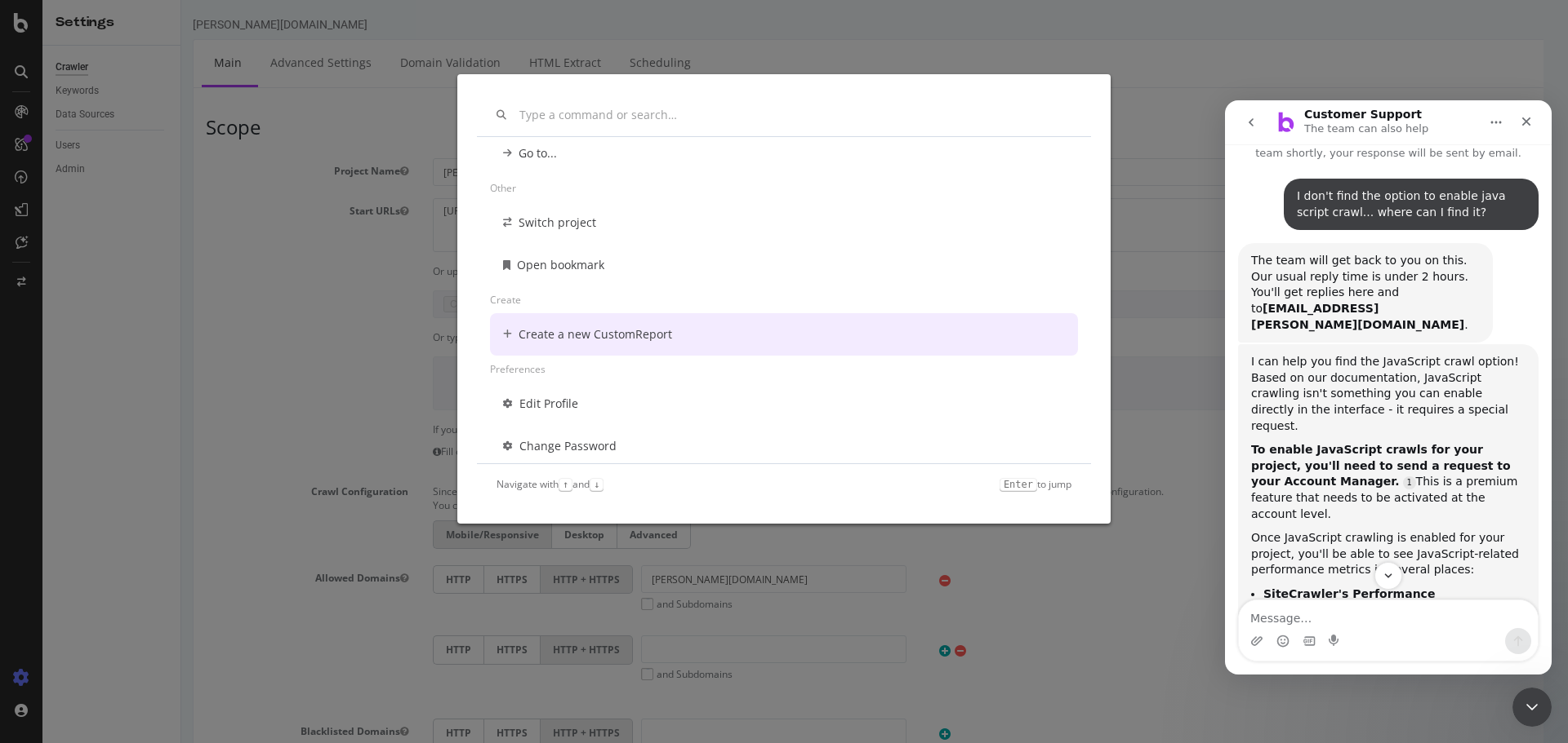
scroll to position [82, 0]
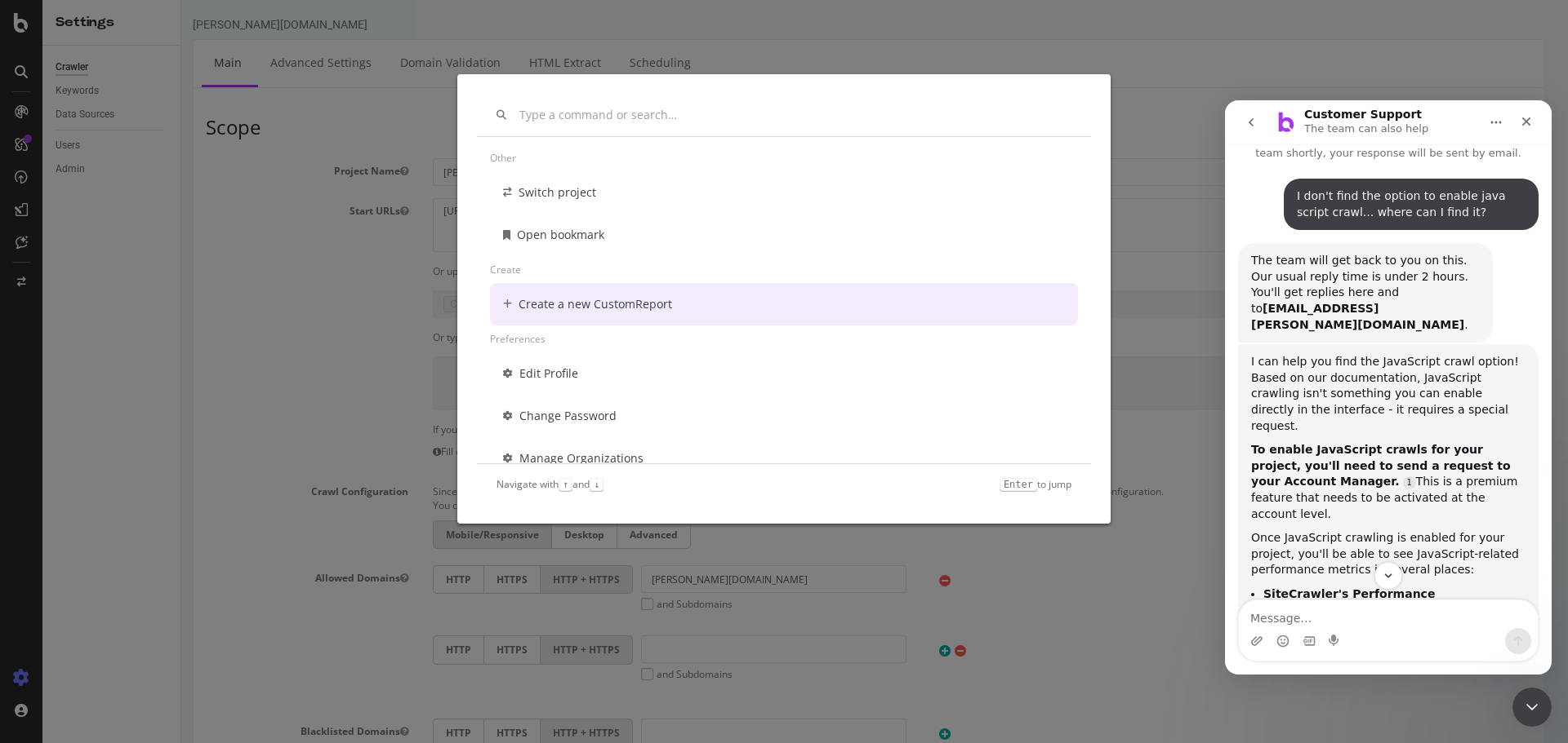
click at [580, 309] on div "Create a new CustomReport" at bounding box center [595, 304] width 153 height 17
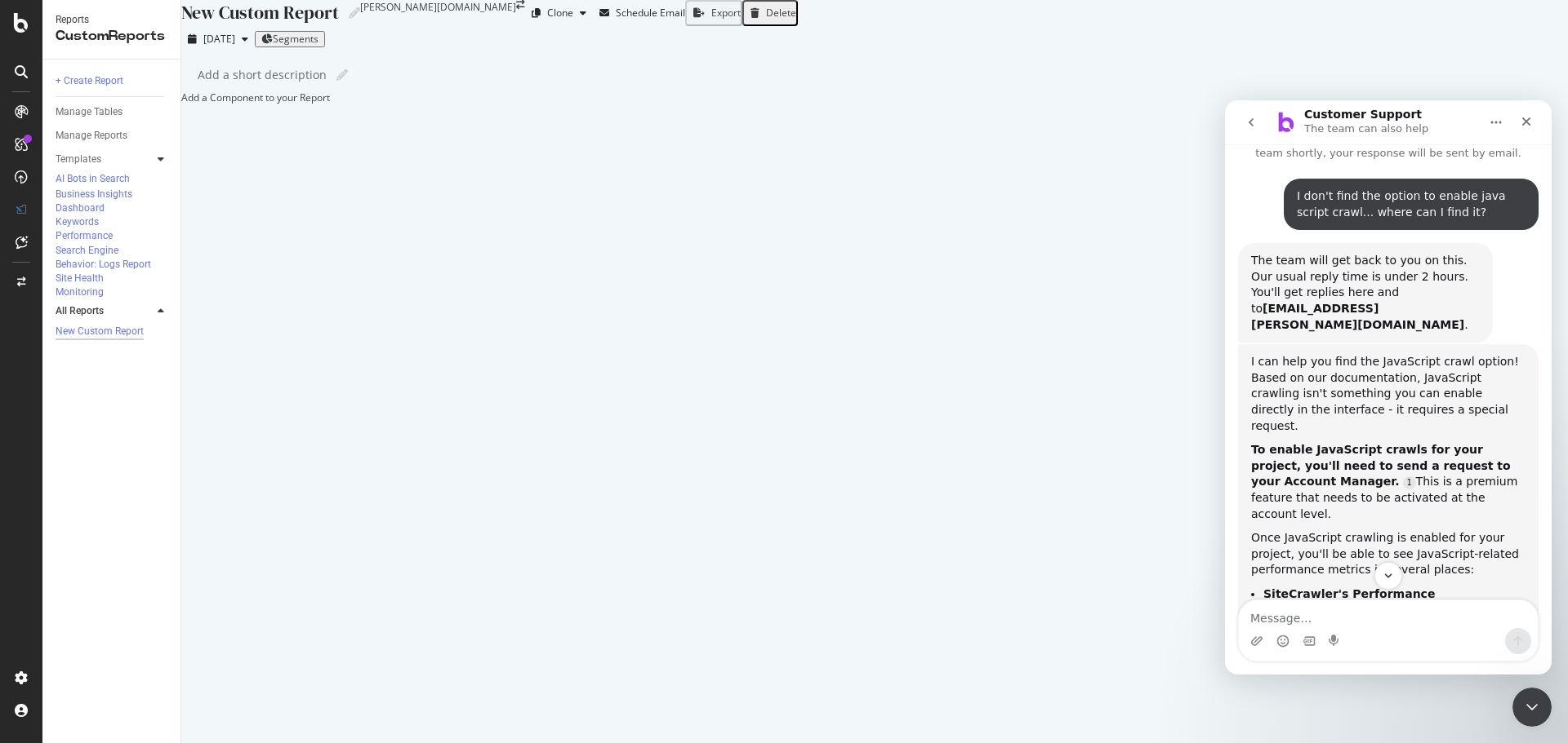
click at [182, 105] on div at bounding box center [182, 98] width 0 height 14
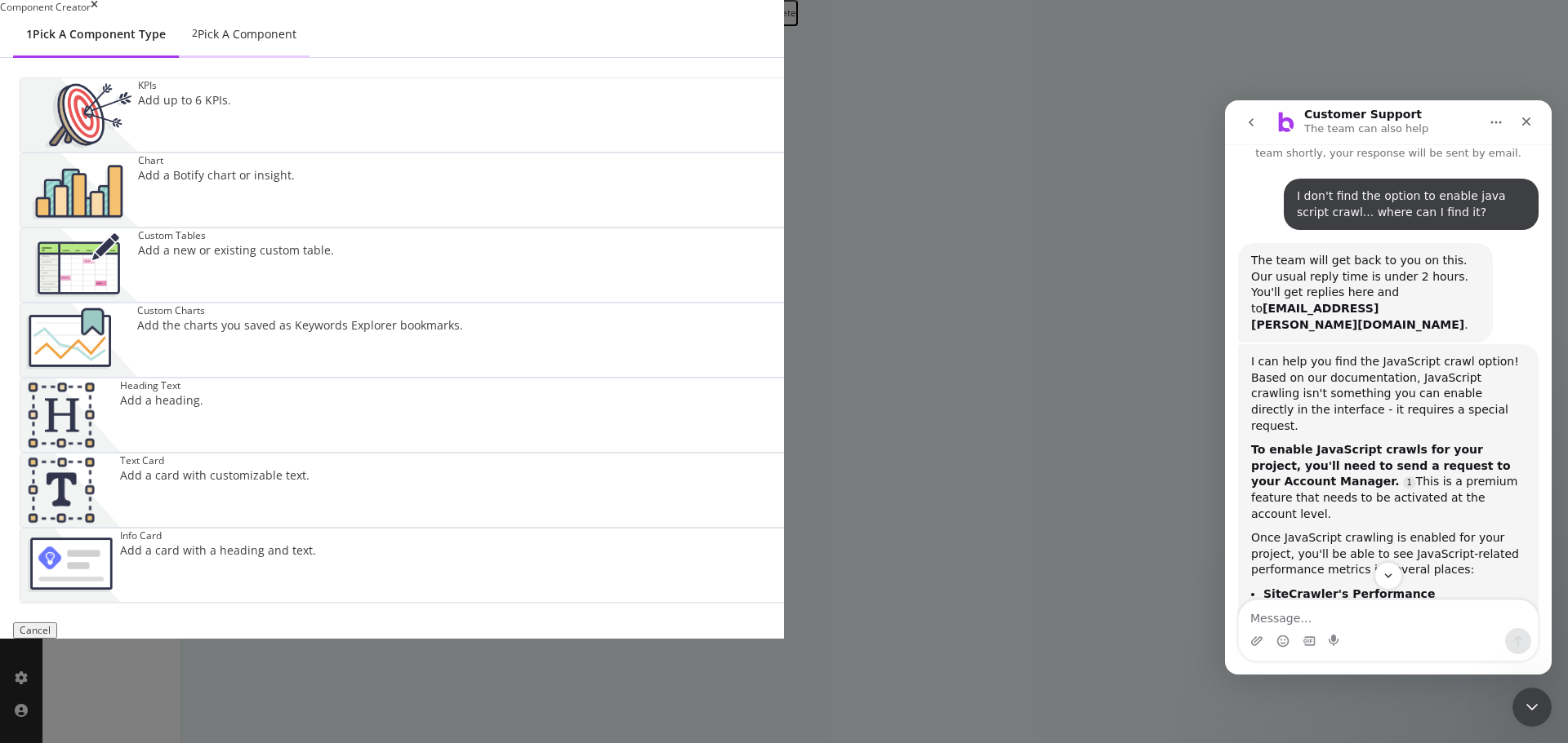
click at [296, 42] on div "Pick a Component" at bounding box center [247, 34] width 99 height 17
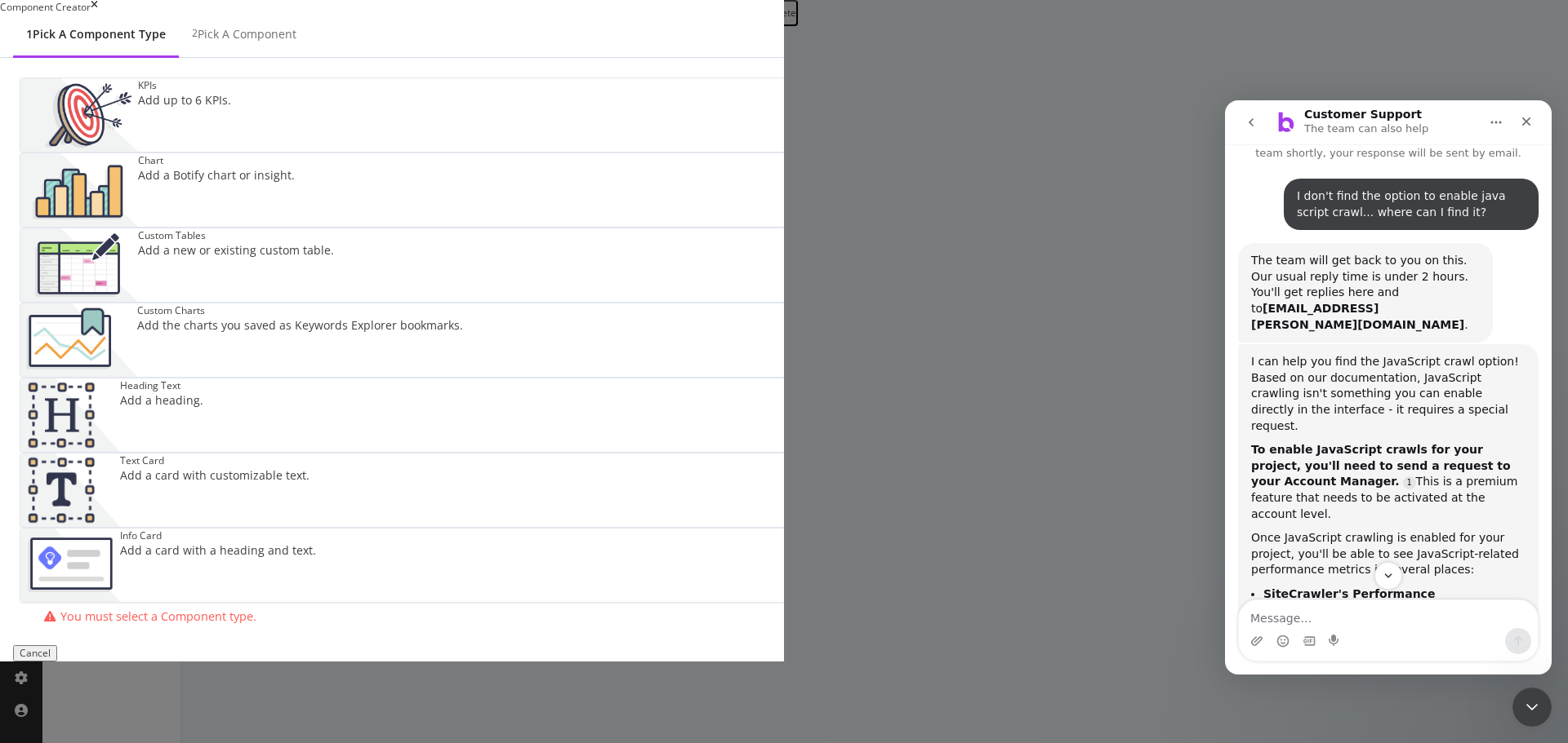
click at [98, 14] on icon "times" at bounding box center [94, 7] width 7 height 14
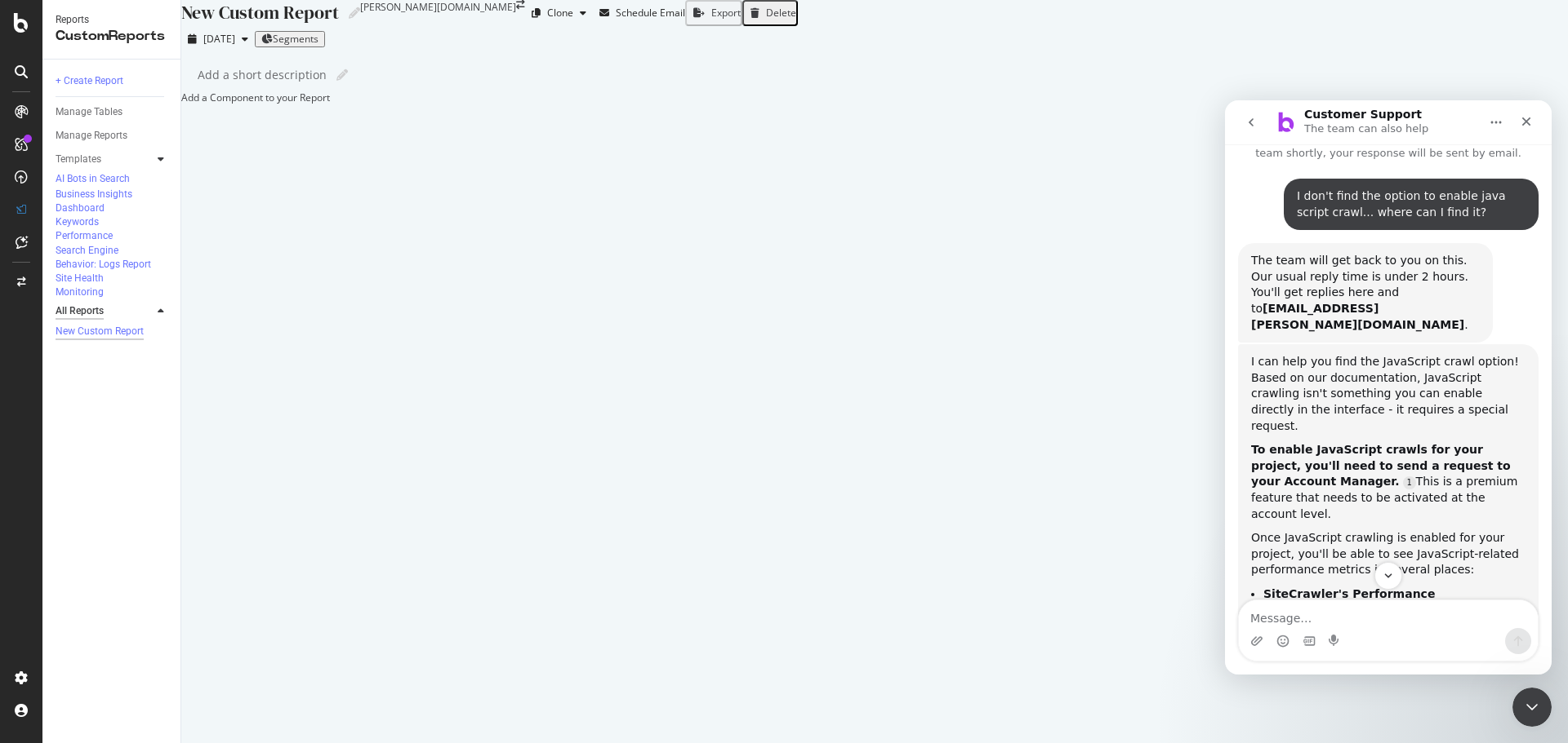
click at [89, 302] on div "All Reports" at bounding box center [79, 310] width 49 height 17
click at [1531, 121] on icon "Close" at bounding box center [1526, 122] width 13 height 13
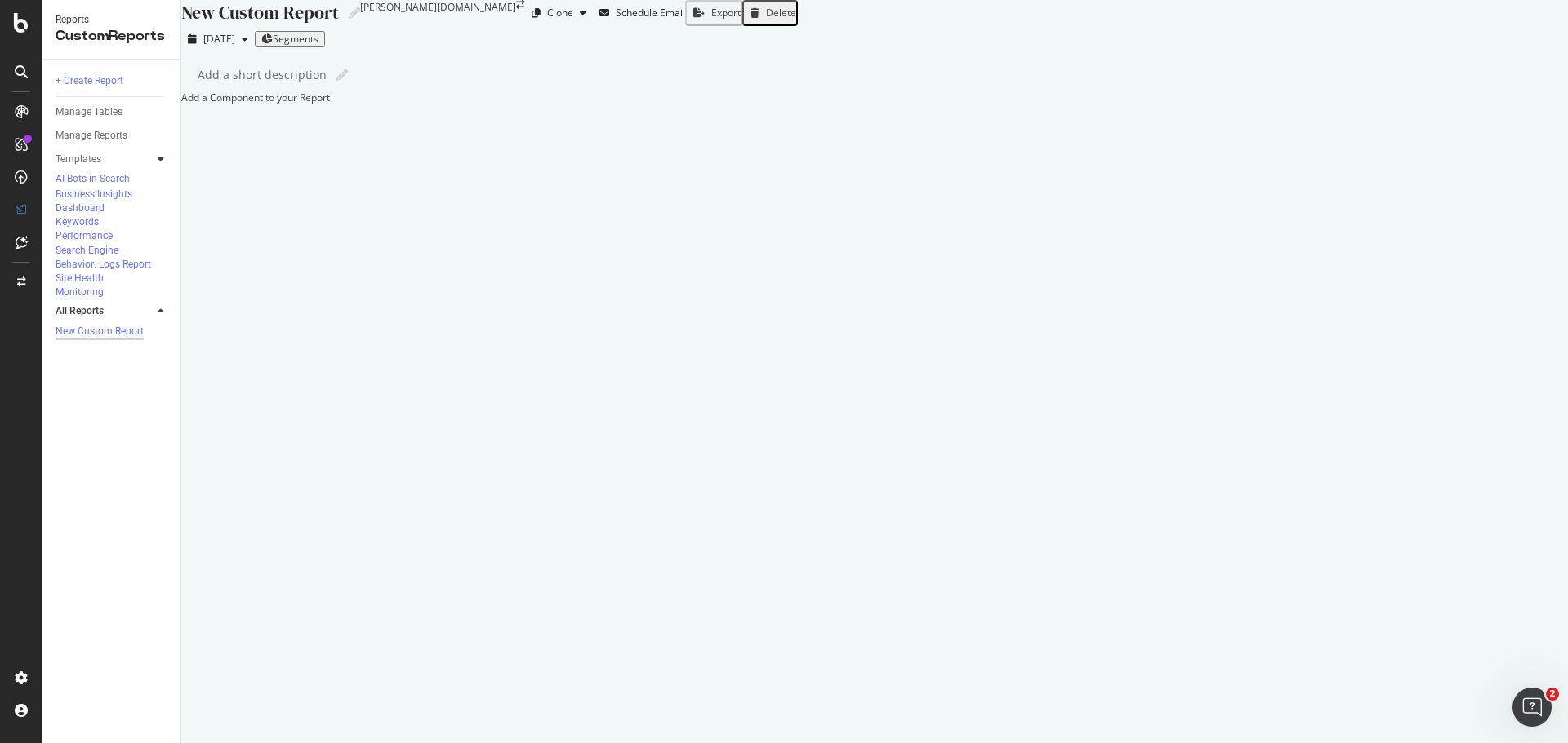
click at [796, 19] on div "Delete" at bounding box center [780, 12] width 30 height 11
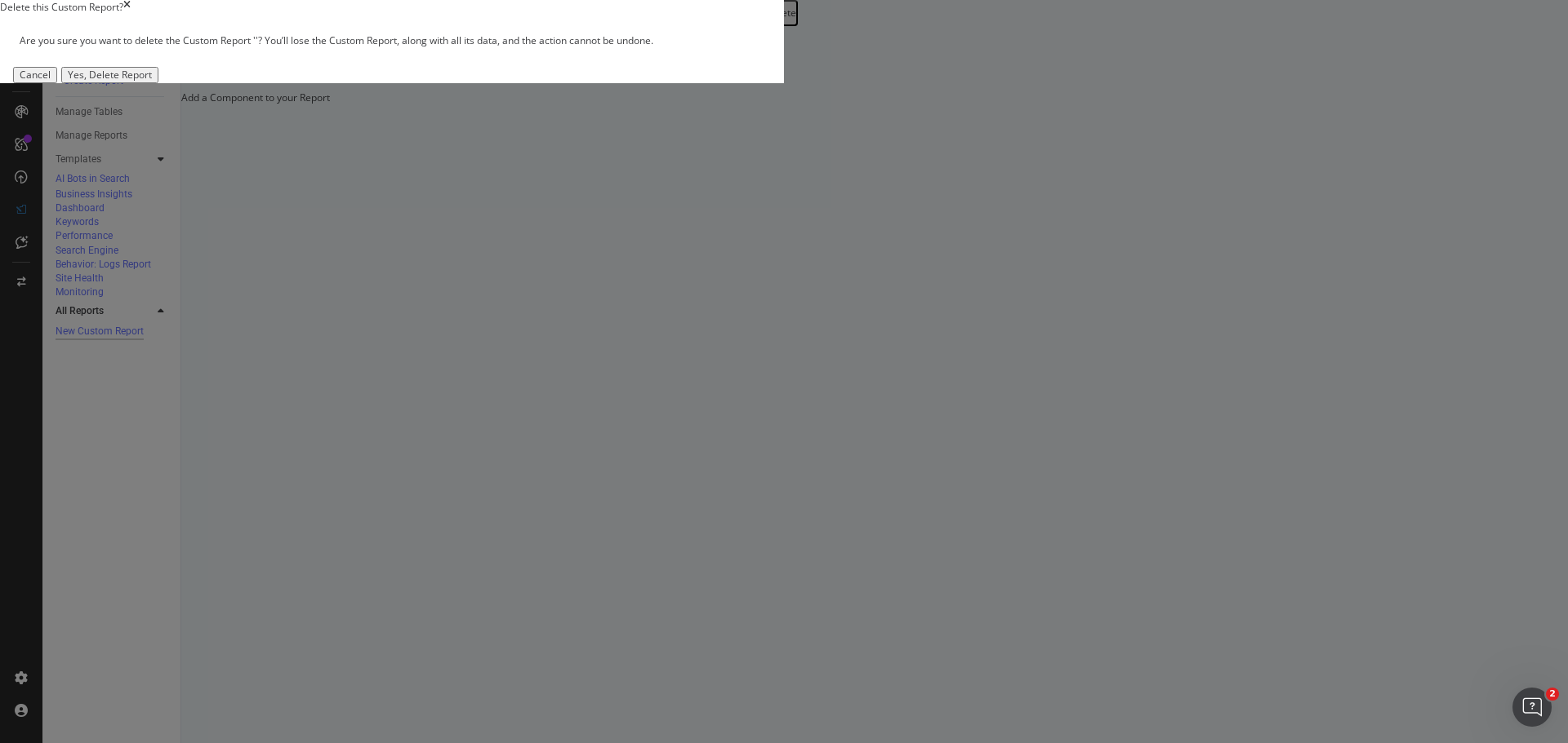
click at [152, 81] on div "Yes, Delete Report" at bounding box center [109, 75] width 84 height 11
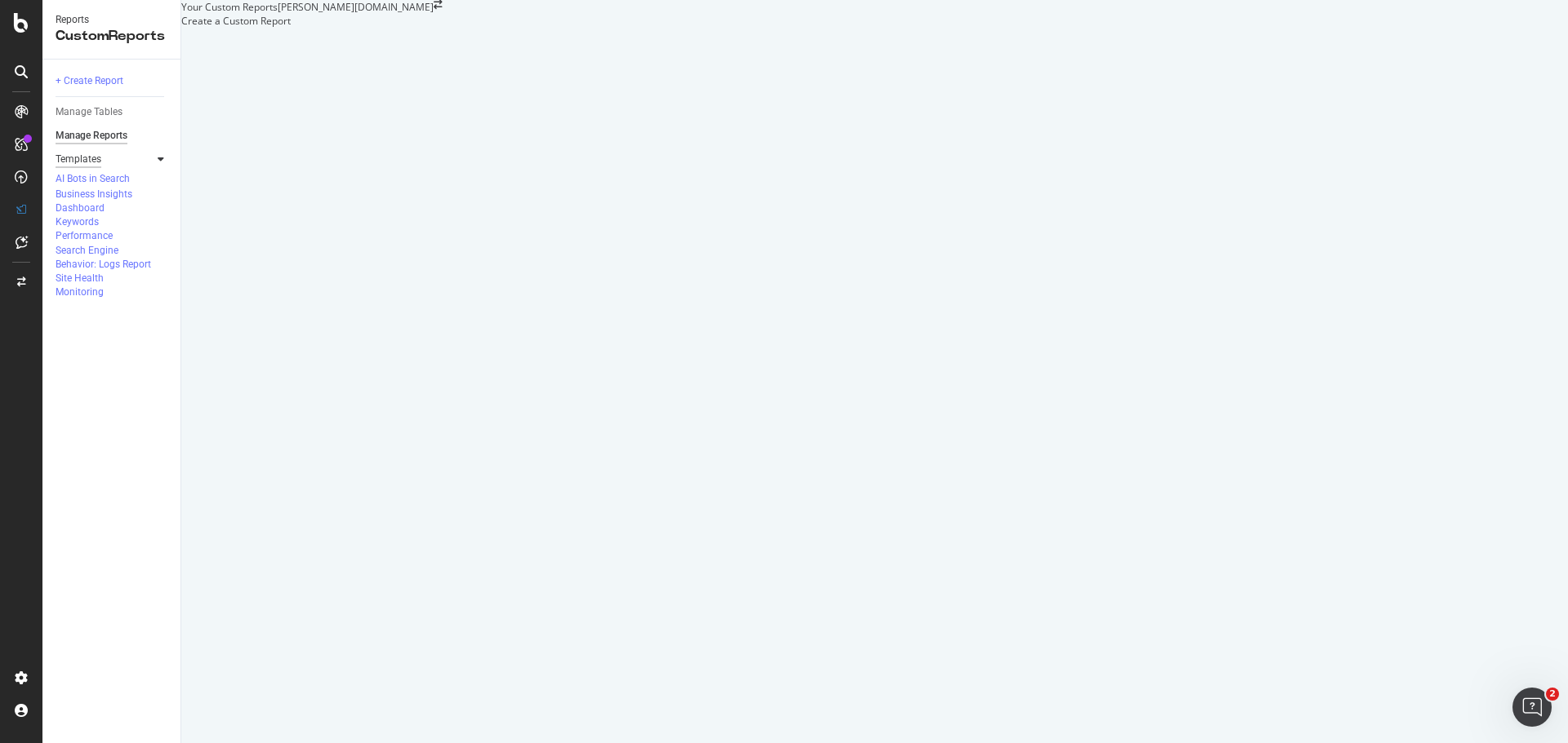
click at [89, 157] on div "Templates" at bounding box center [78, 159] width 46 height 17
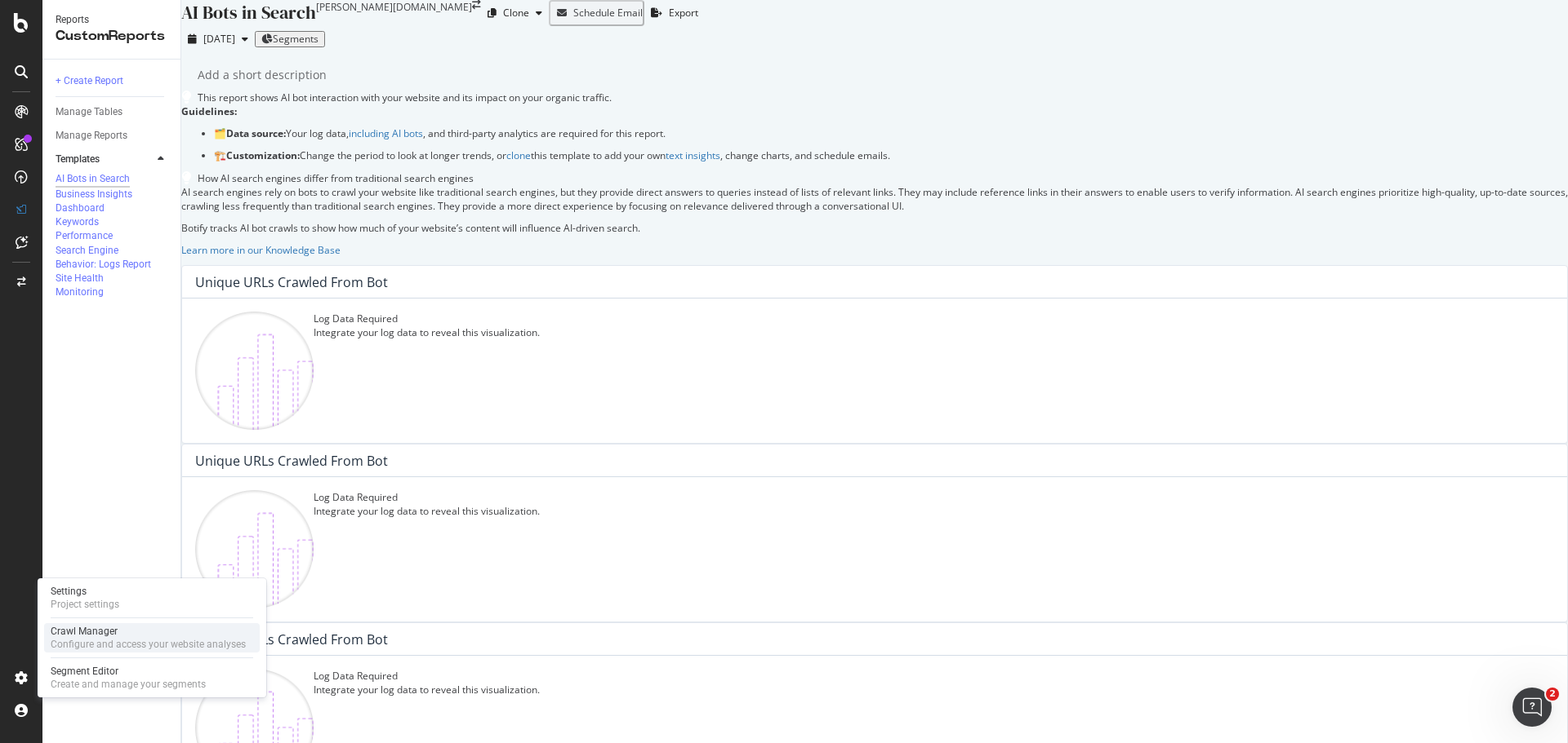
click at [75, 638] on div "Configure and access your website analyses" at bounding box center [147, 644] width 195 height 13
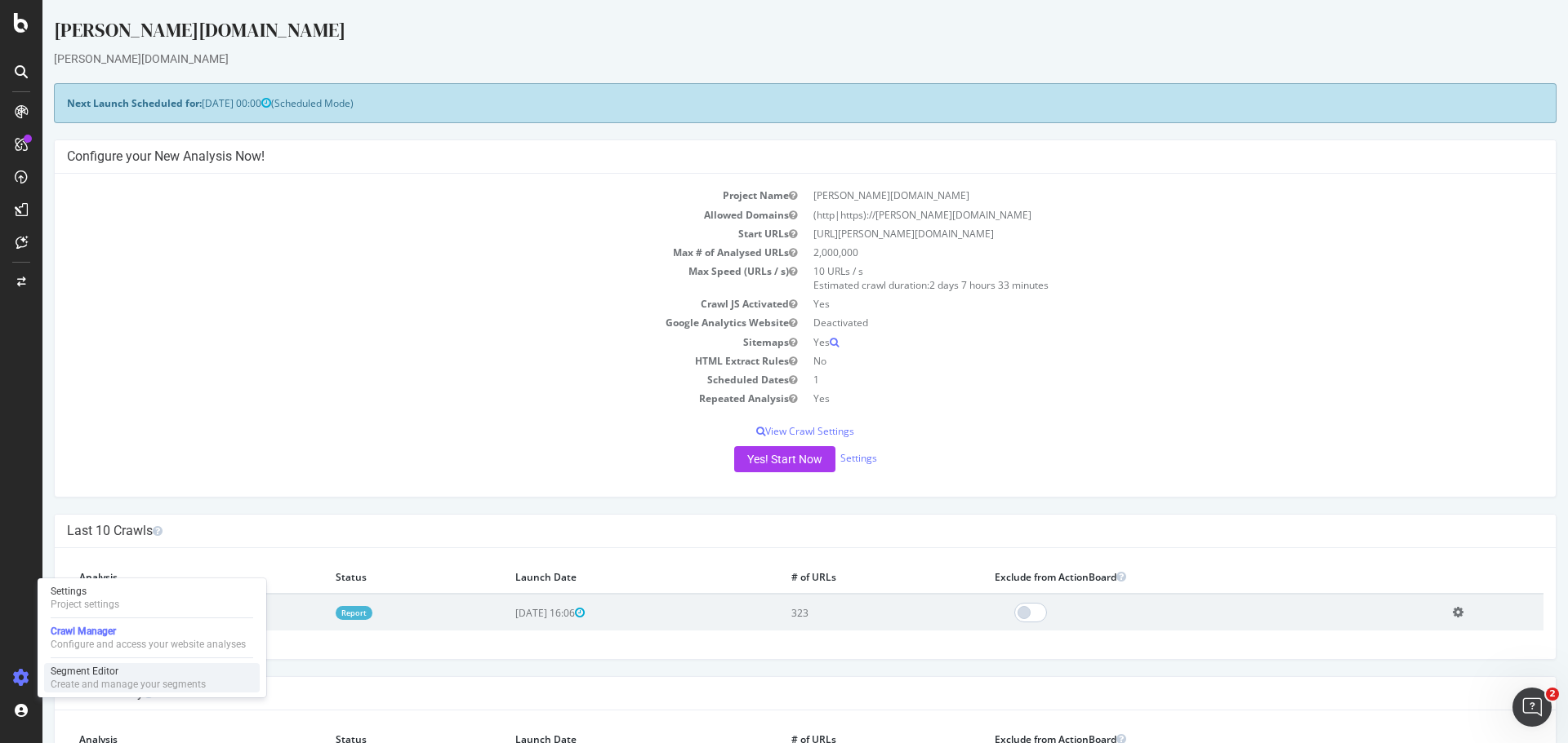
click at [87, 677] on div "Segment Editor" at bounding box center [128, 672] width 155 height 13
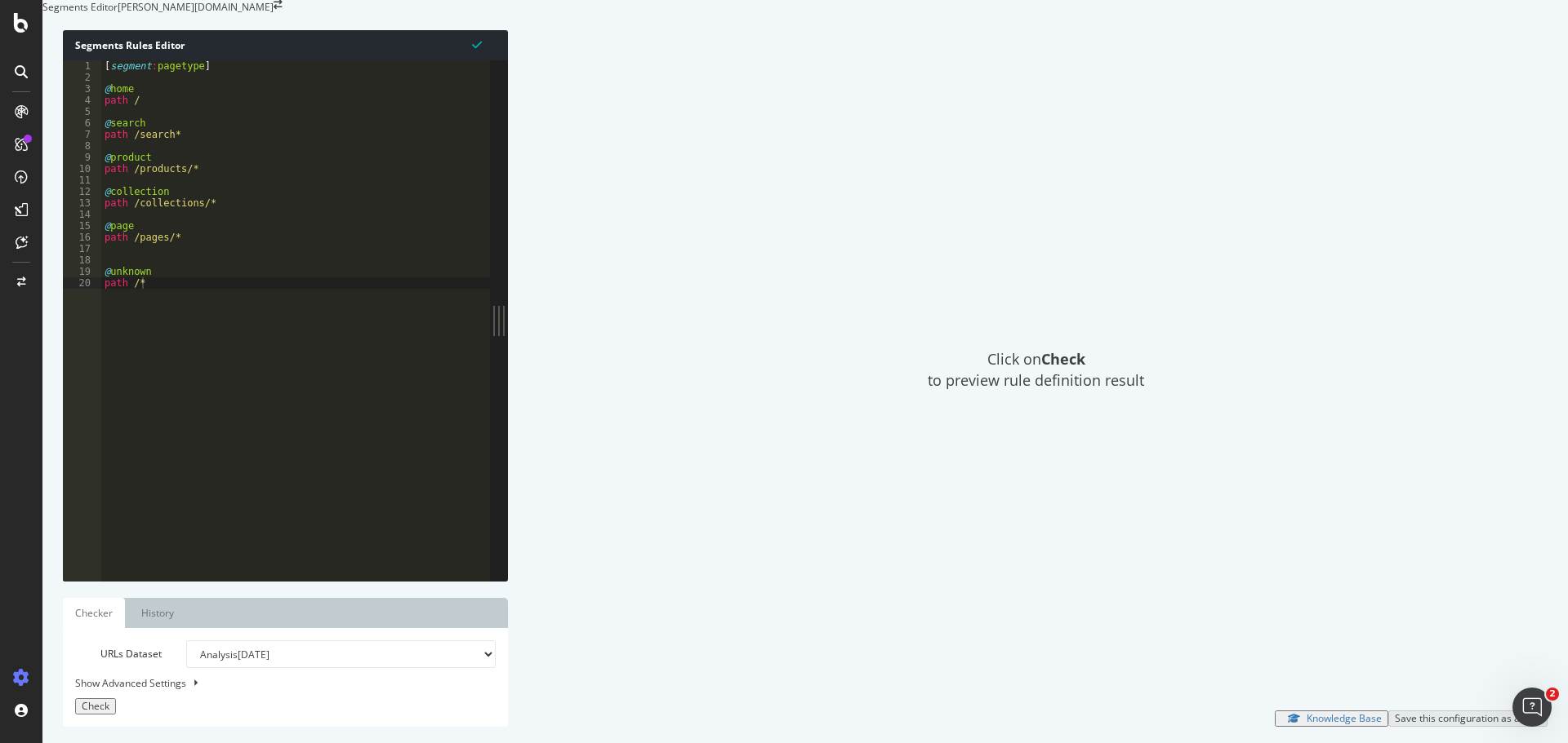
click at [155, 676] on div "Show Advanced Settings" at bounding box center [273, 683] width 421 height 14
select select "5000"
select select "100"
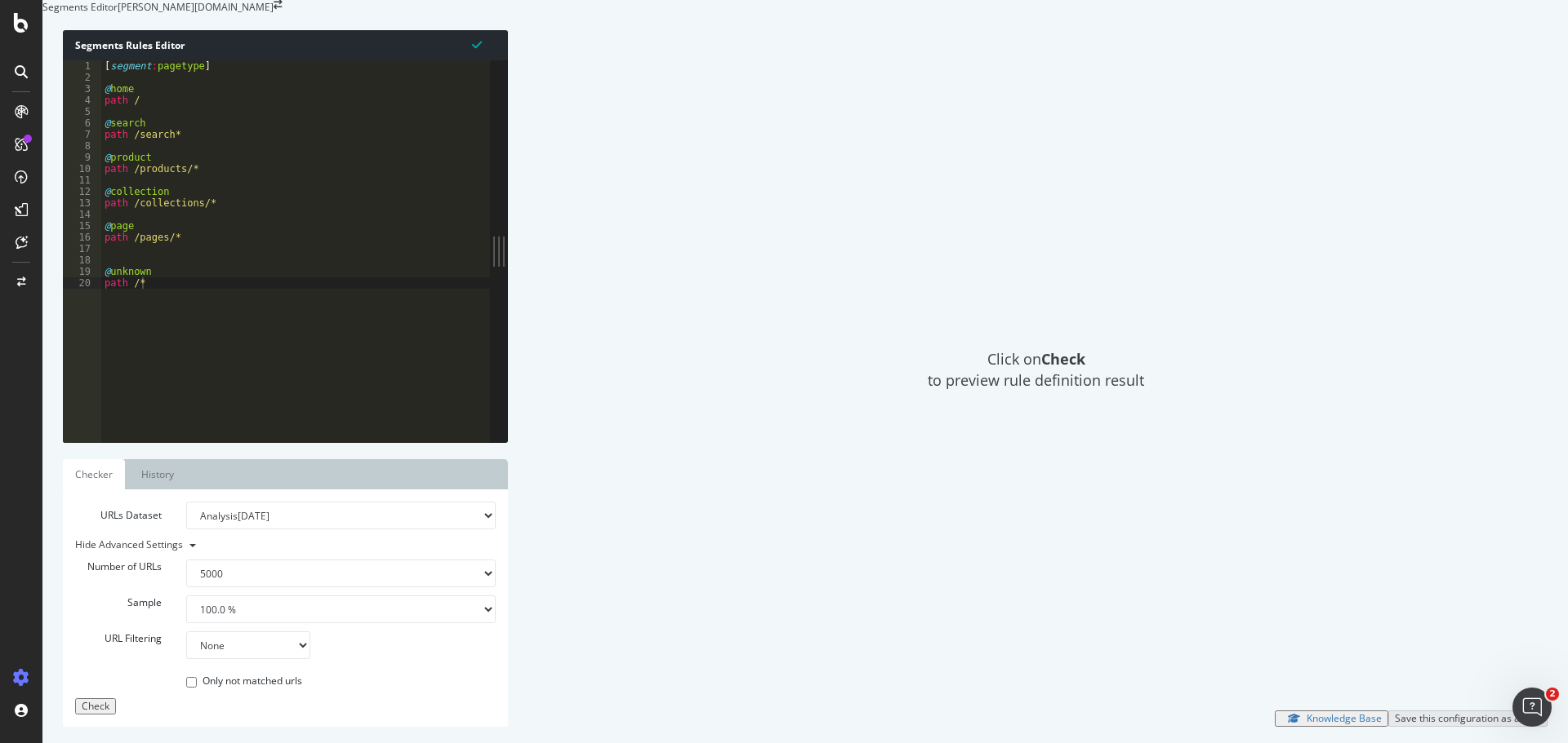
click at [235, 638] on select "None Equal to Not equal to Starts with Doesn't start with Ends with Doesn't end…" at bounding box center [248, 645] width 124 height 27
click at [401, 643] on div "URL Filtering None Equal to Not equal to Starts with Doesn't start with Ends wi…" at bounding box center [285, 645] width 445 height 27
click at [163, 471] on link "History" at bounding box center [157, 474] width 57 height 30
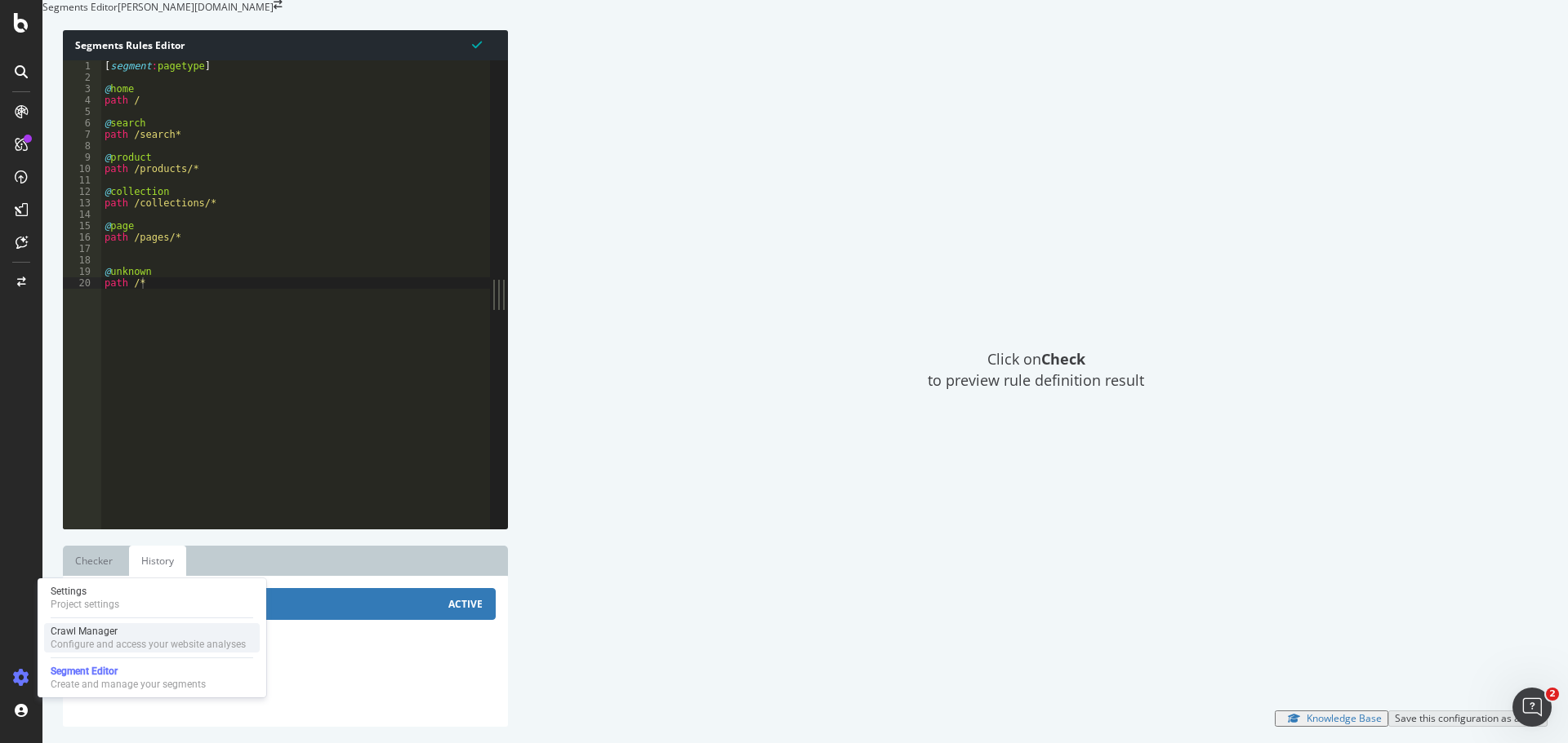
click at [77, 637] on div "Crawl Manager" at bounding box center [147, 631] width 195 height 13
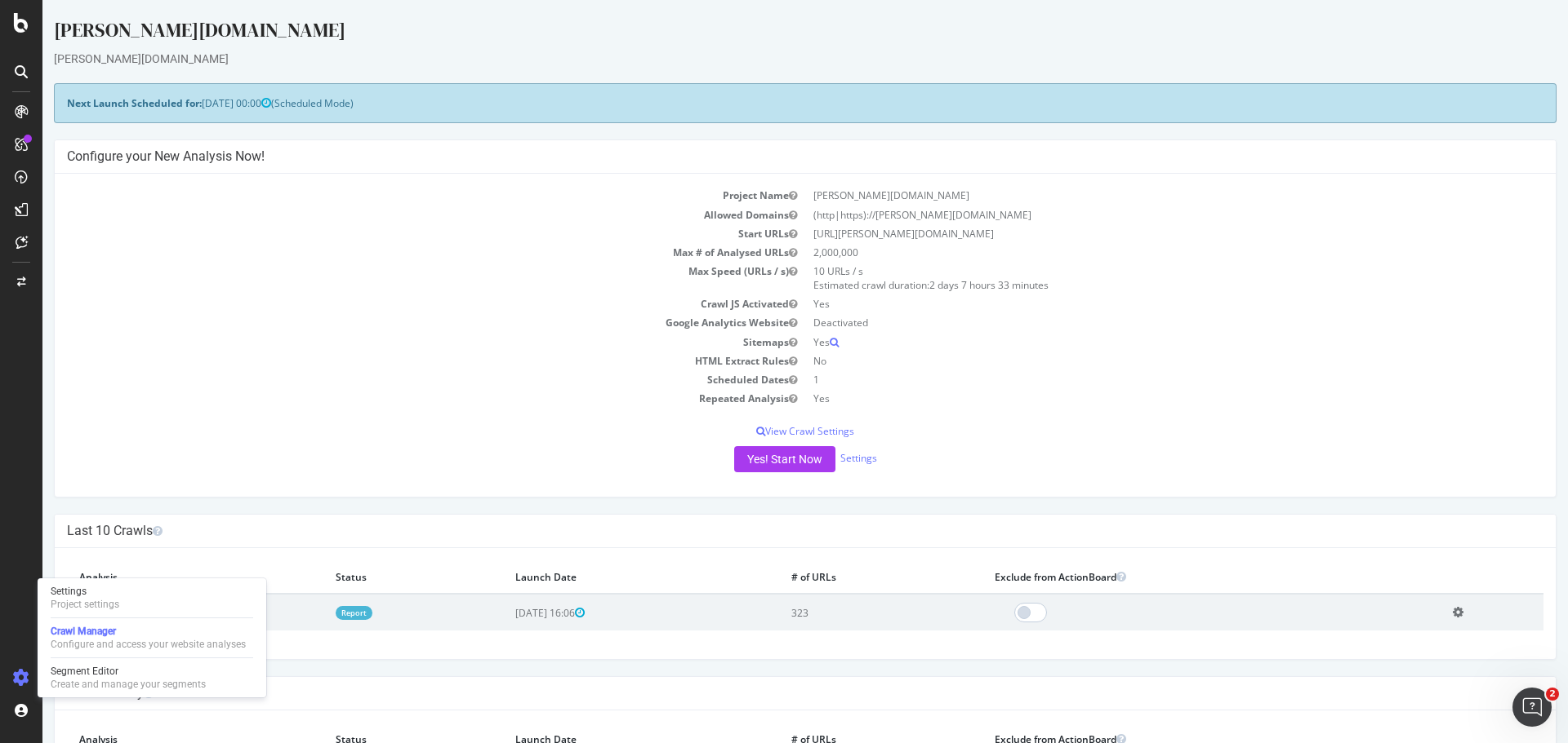
click at [788, 306] on icon "button" at bounding box center [792, 304] width 8 height 10
click at [862, 463] on link "Settings" at bounding box center [859, 458] width 37 height 14
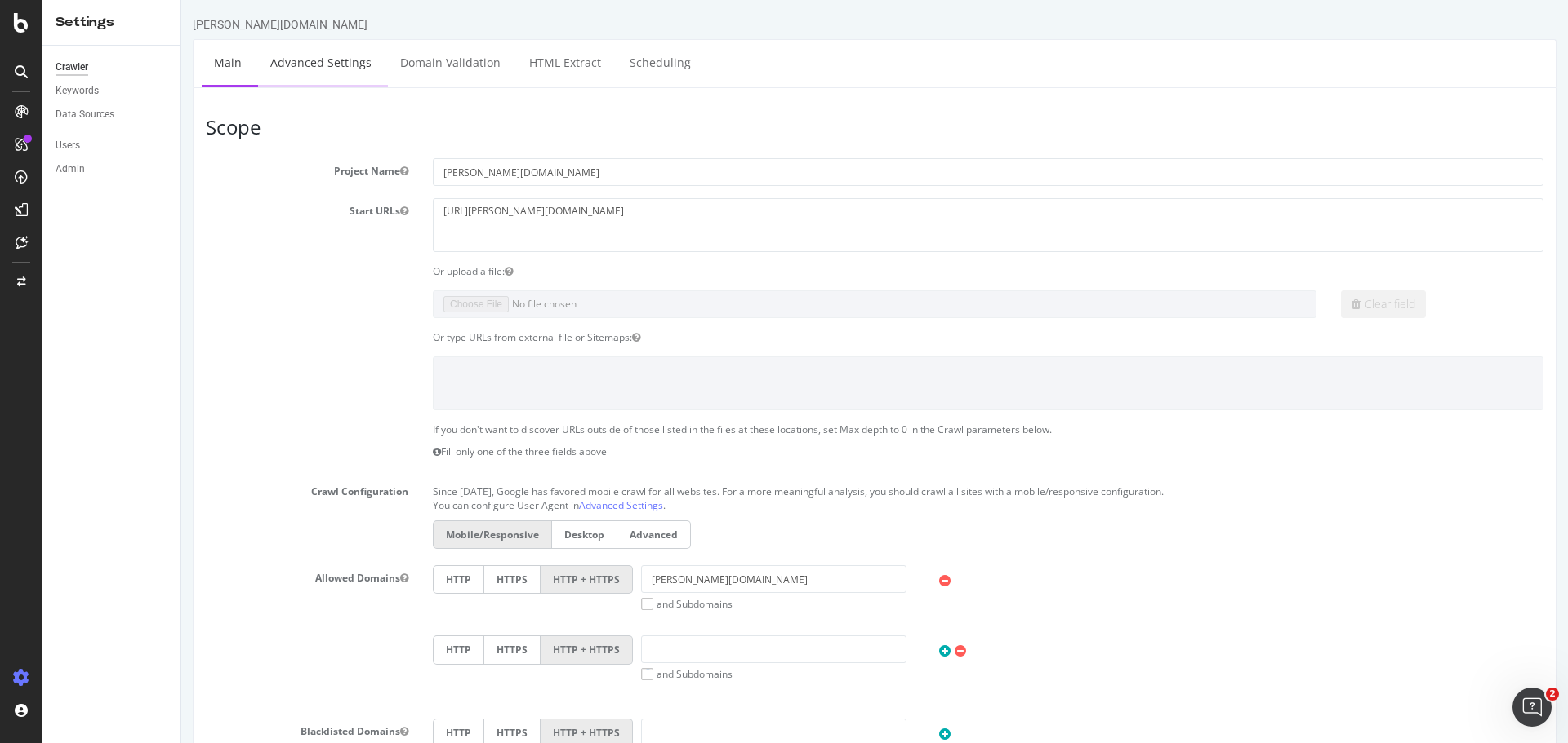
click at [331, 62] on link "Advanced Settings" at bounding box center [321, 62] width 126 height 45
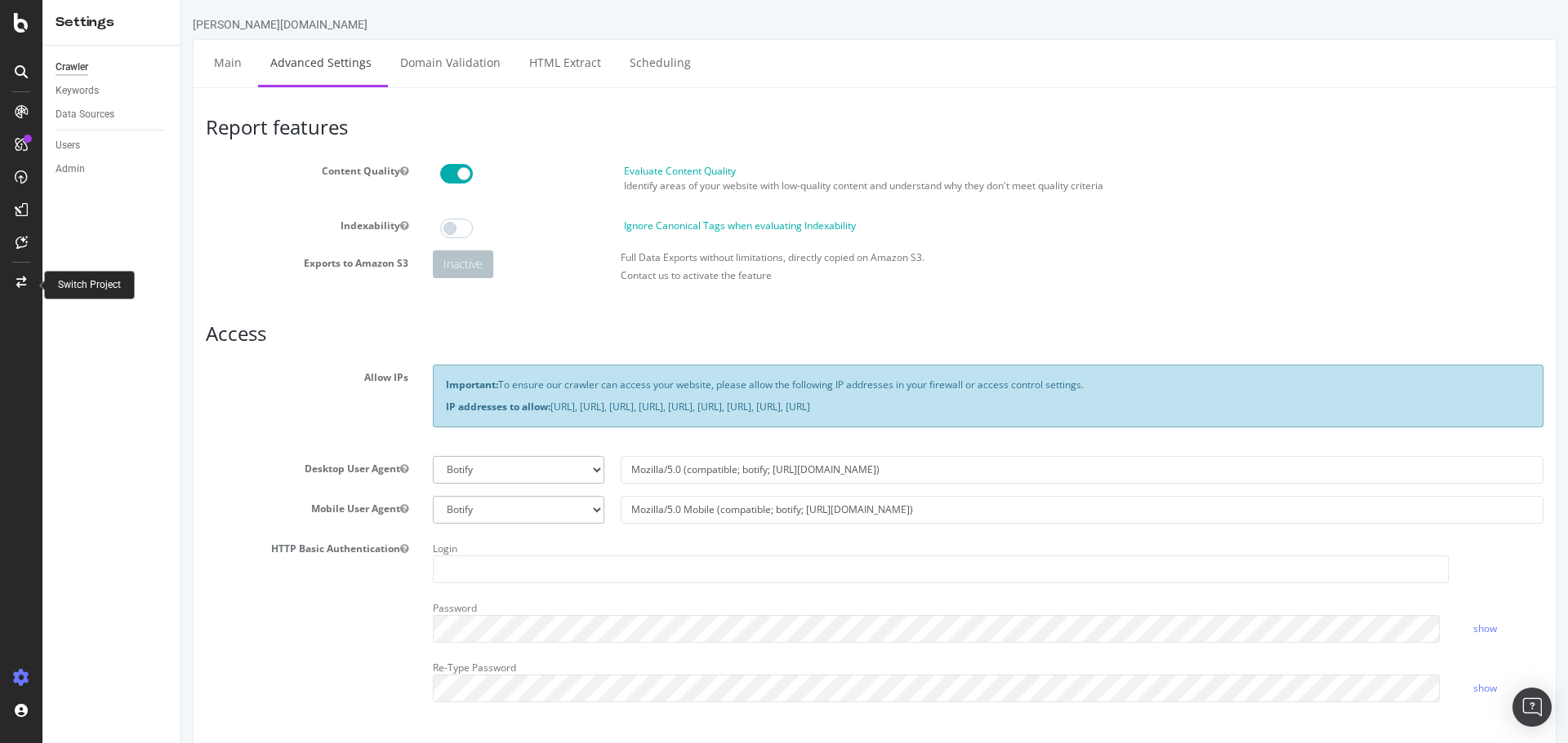
click at [17, 280] on icon at bounding box center [21, 282] width 10 height 11
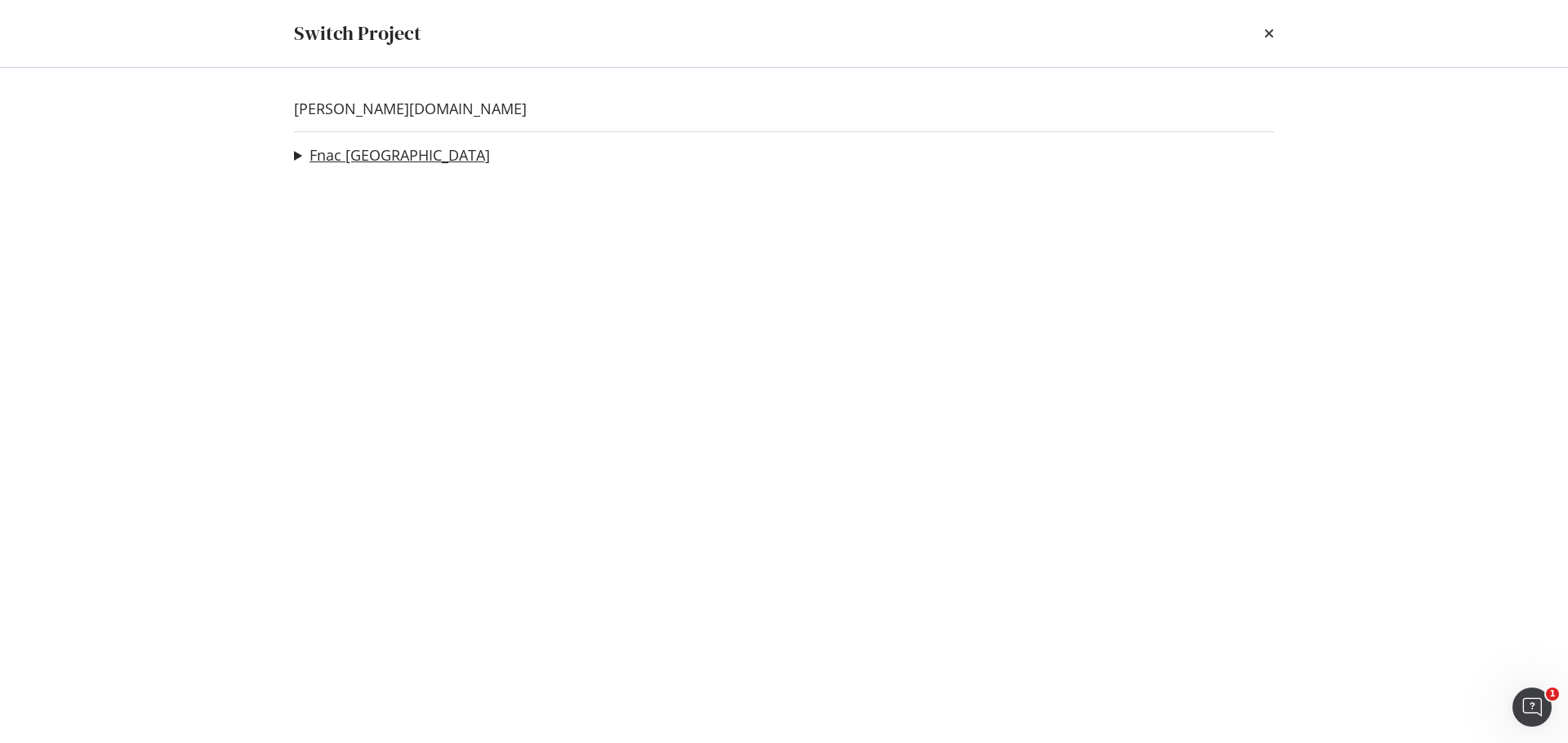
click at [326, 155] on link "Fnac [GEOGRAPHIC_DATA]" at bounding box center [399, 155] width 181 height 17
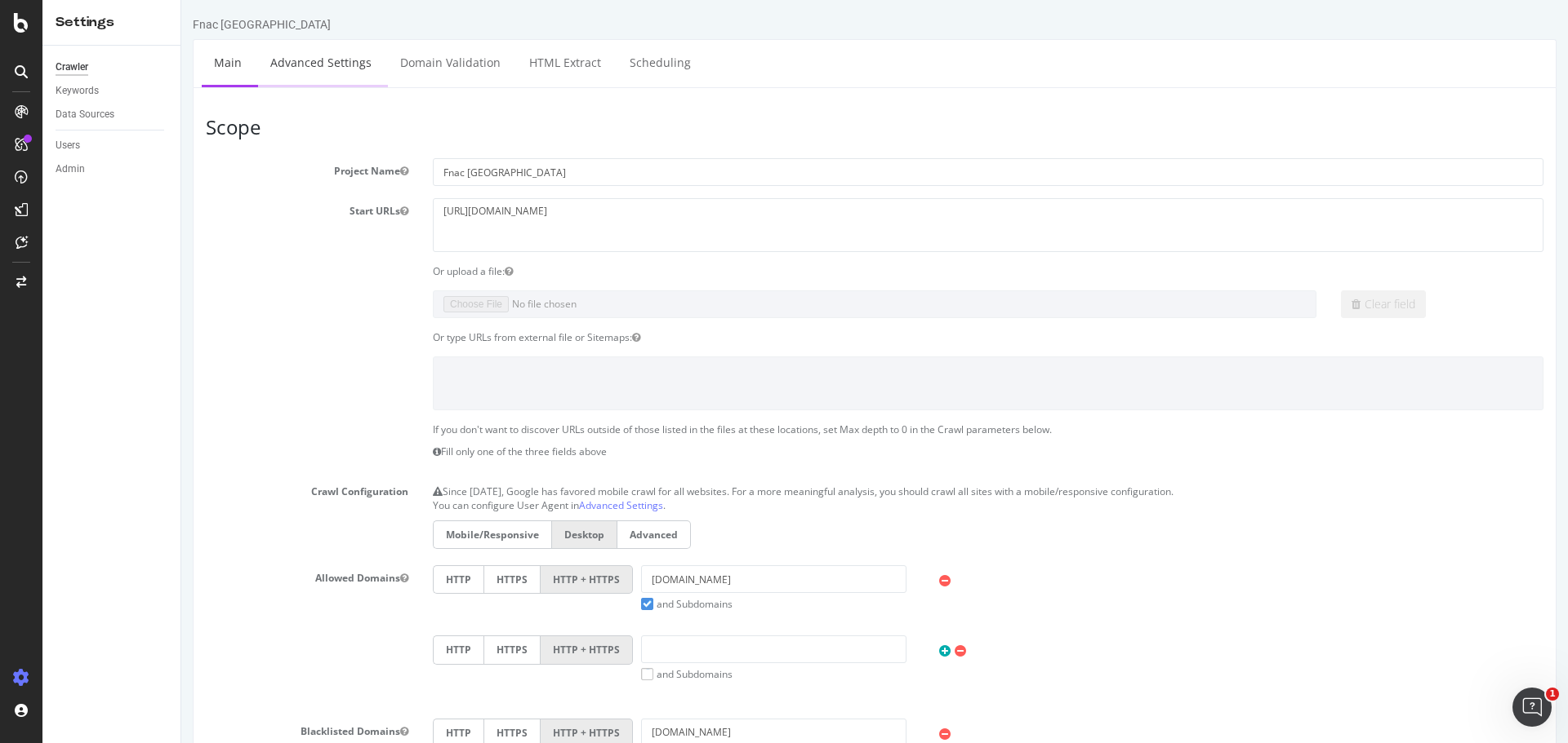
click at [330, 62] on link "Advanced Settings" at bounding box center [321, 62] width 126 height 45
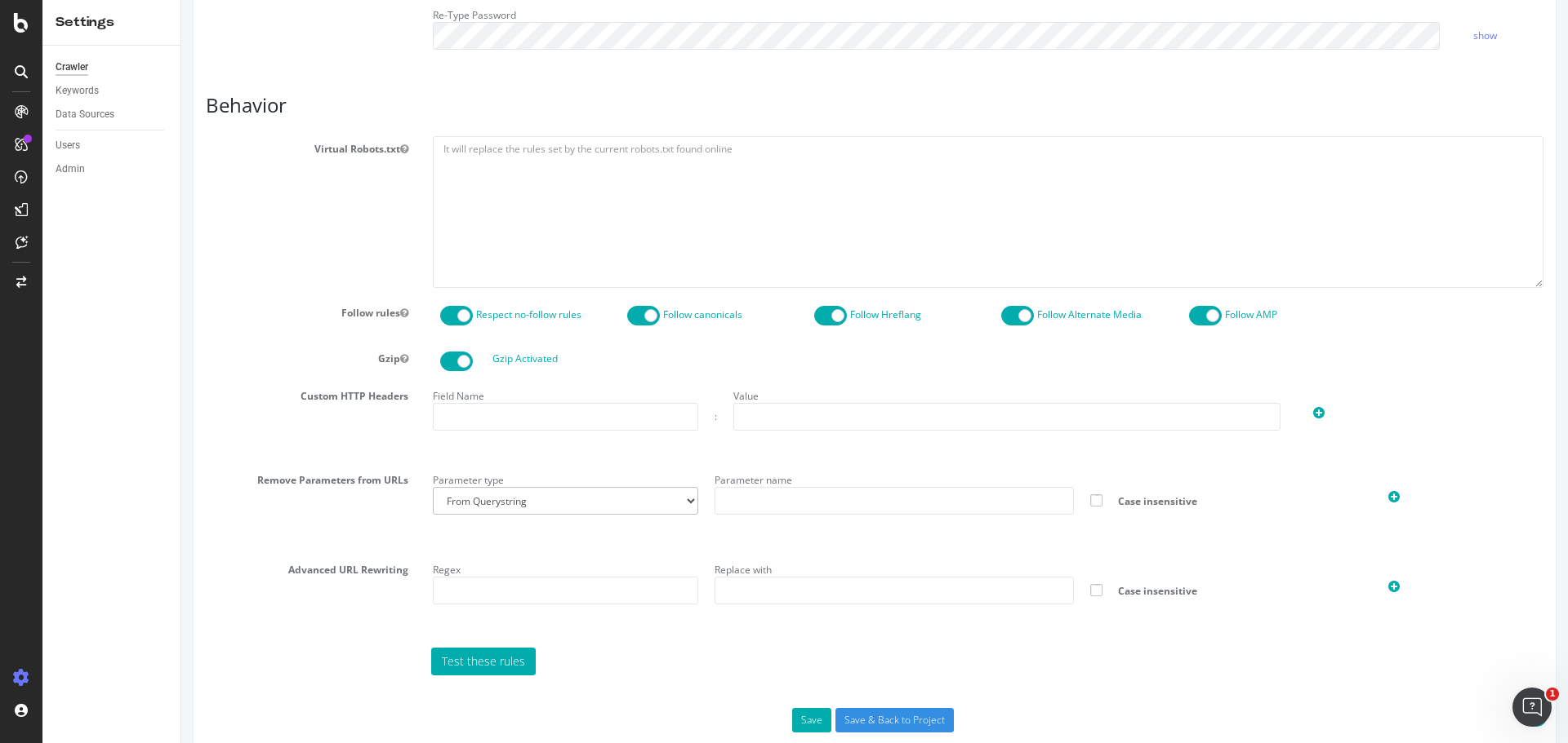
scroll to position [684, 0]
